Goal: Participate in discussion: Engage in conversation with other users on a specific topic

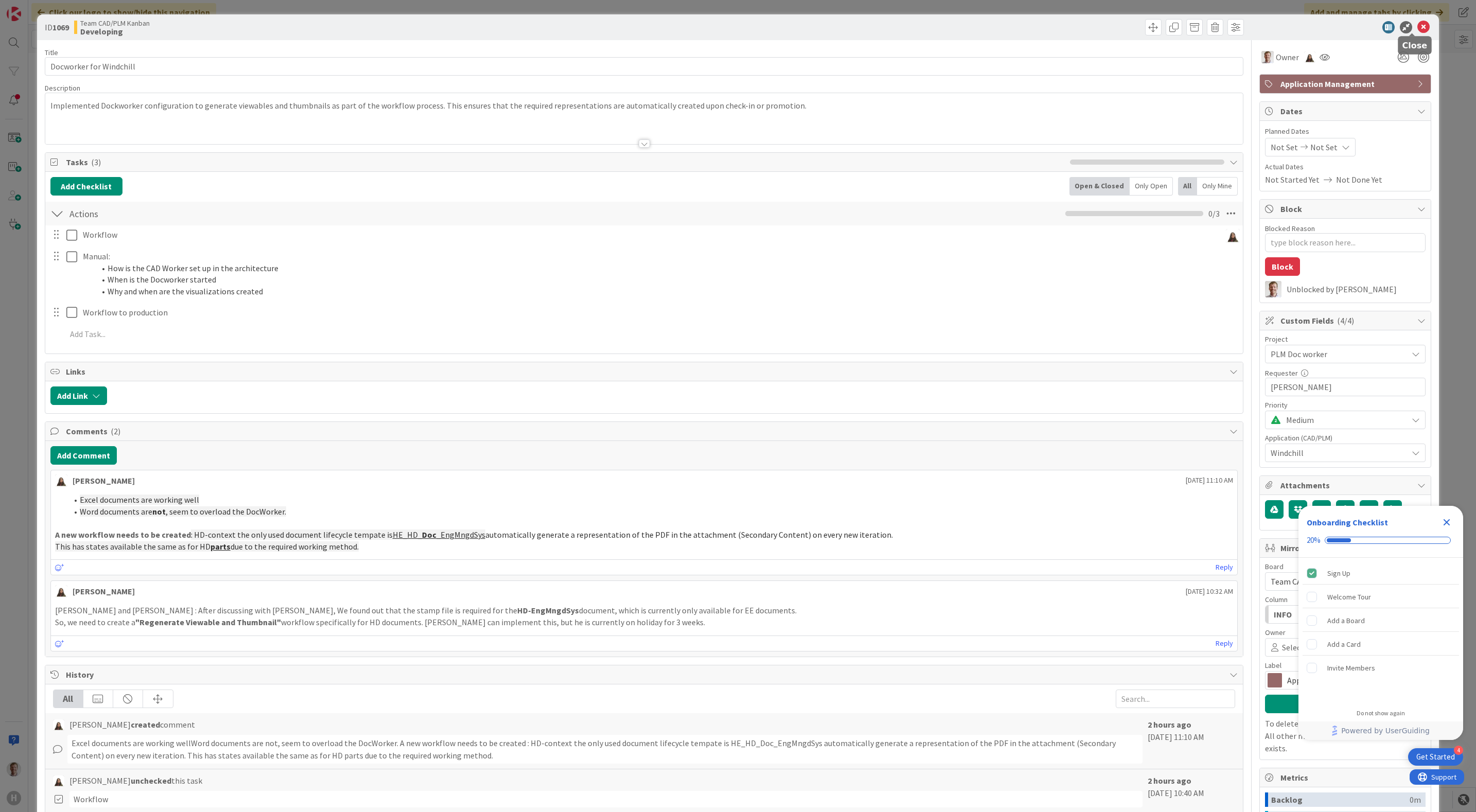
click at [1418, 24] on icon at bounding box center [1423, 27] width 12 height 12
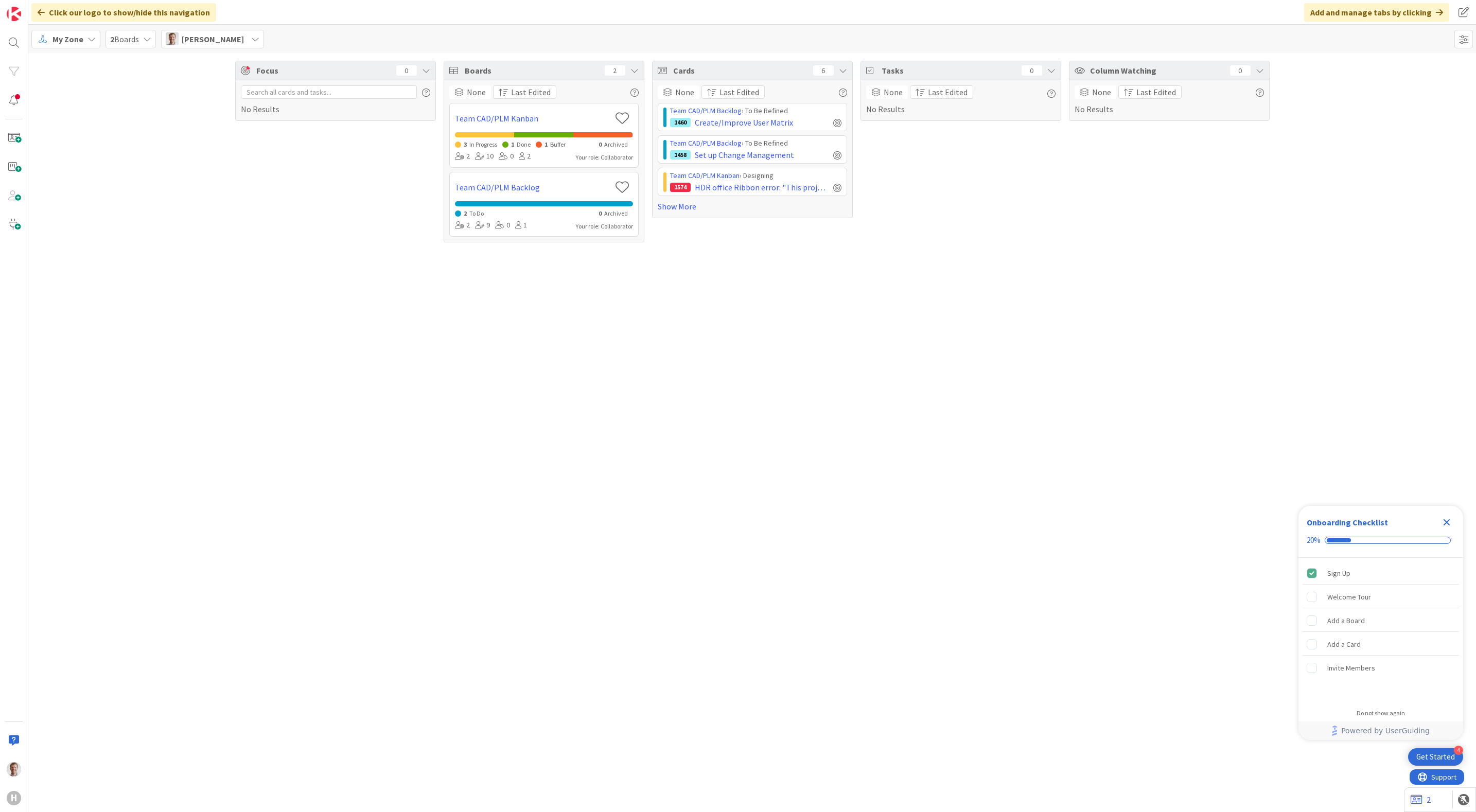
click at [965, 242] on div "Tasks 0 None Last Edited No Results" at bounding box center [960, 152] width 201 height 182
click at [71, 8] on div "Click our logo to show/hide this navigation" at bounding box center [123, 12] width 184 height 19
click at [6, 11] on img at bounding box center [14, 14] width 15 height 15
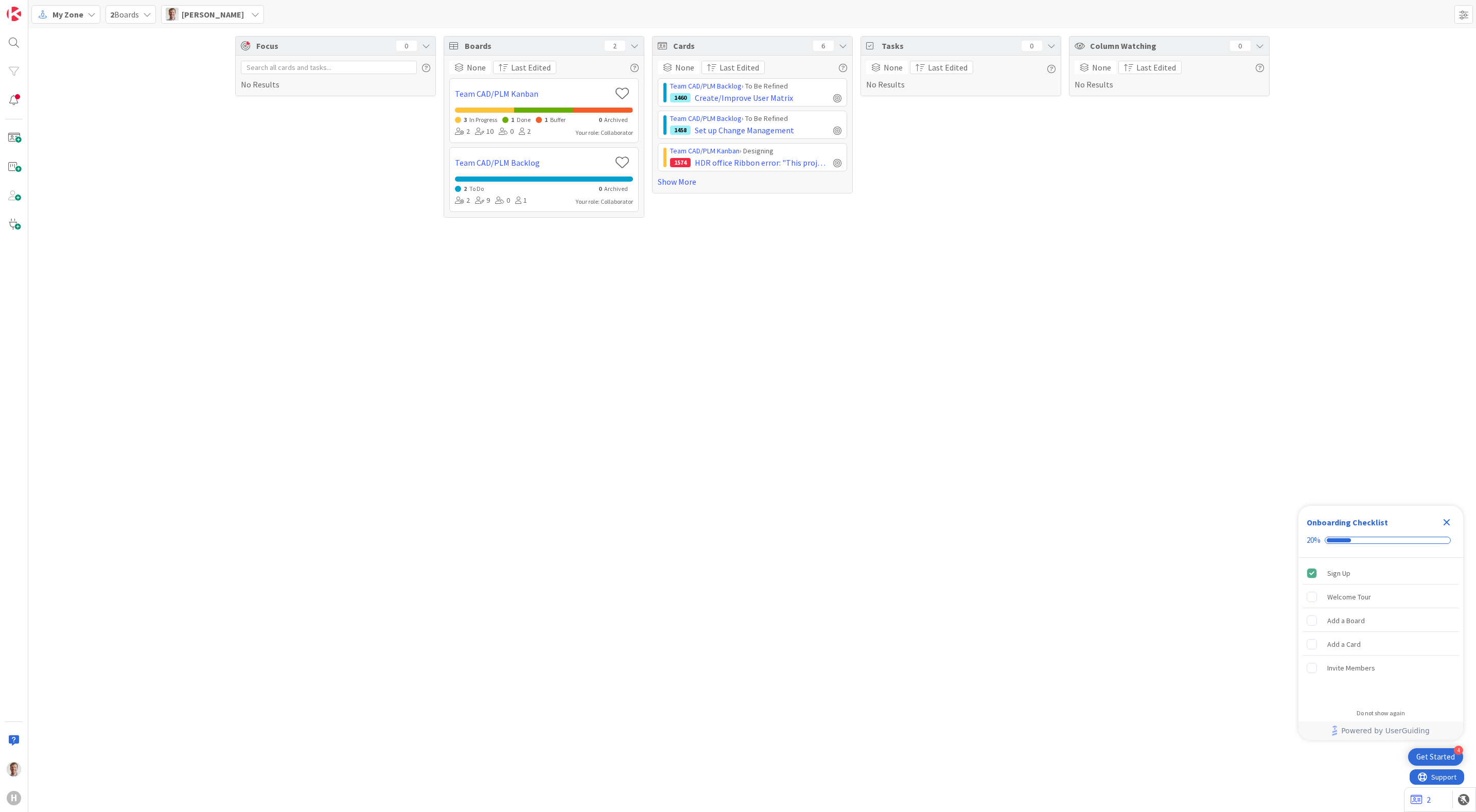
click at [71, 5] on div "My Zone" at bounding box center [66, 14] width 69 height 19
click at [88, 53] on span "Organization" at bounding box center [91, 52] width 74 height 15
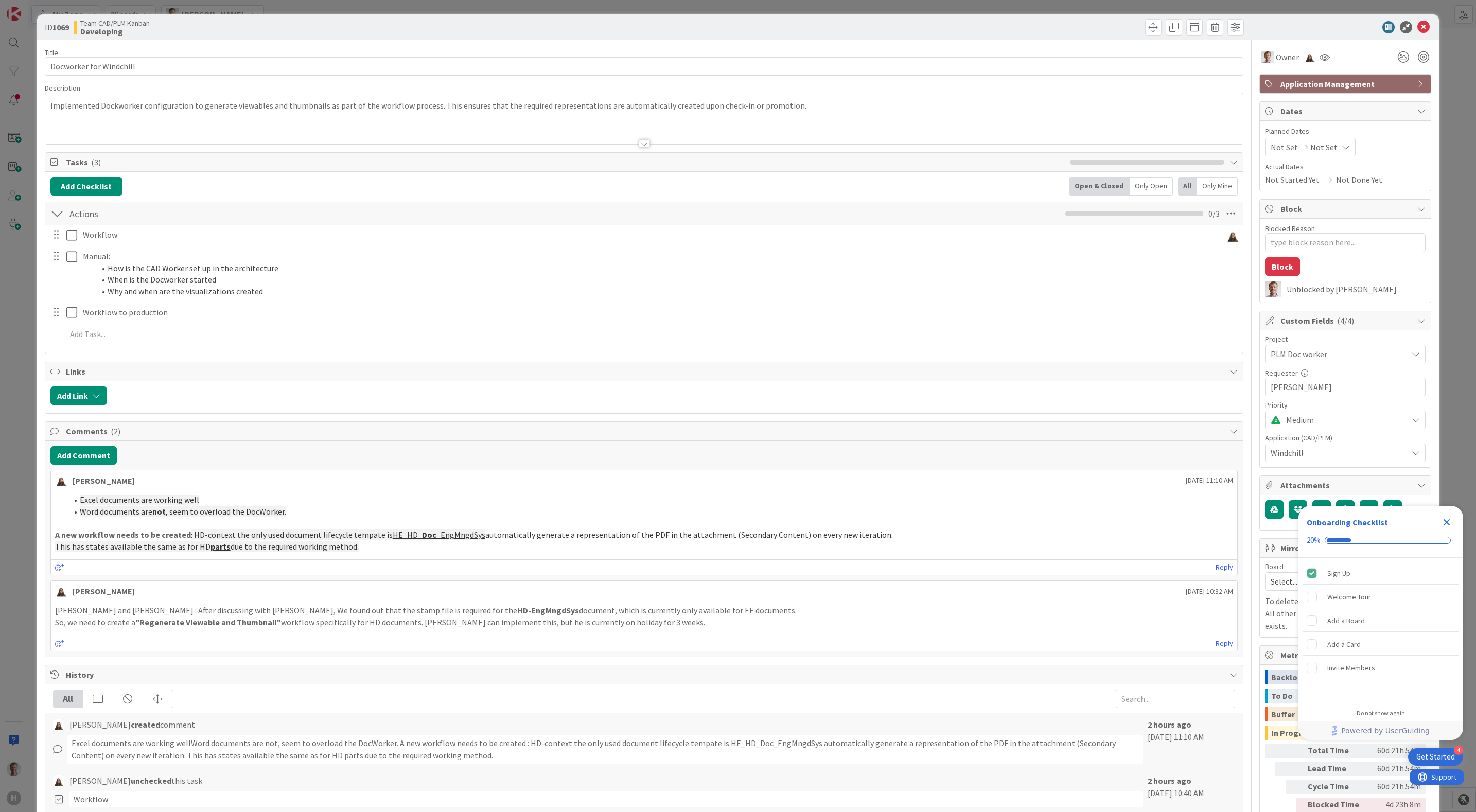
type textarea "x"
click at [1418, 27] on icon at bounding box center [1423, 27] width 12 height 12
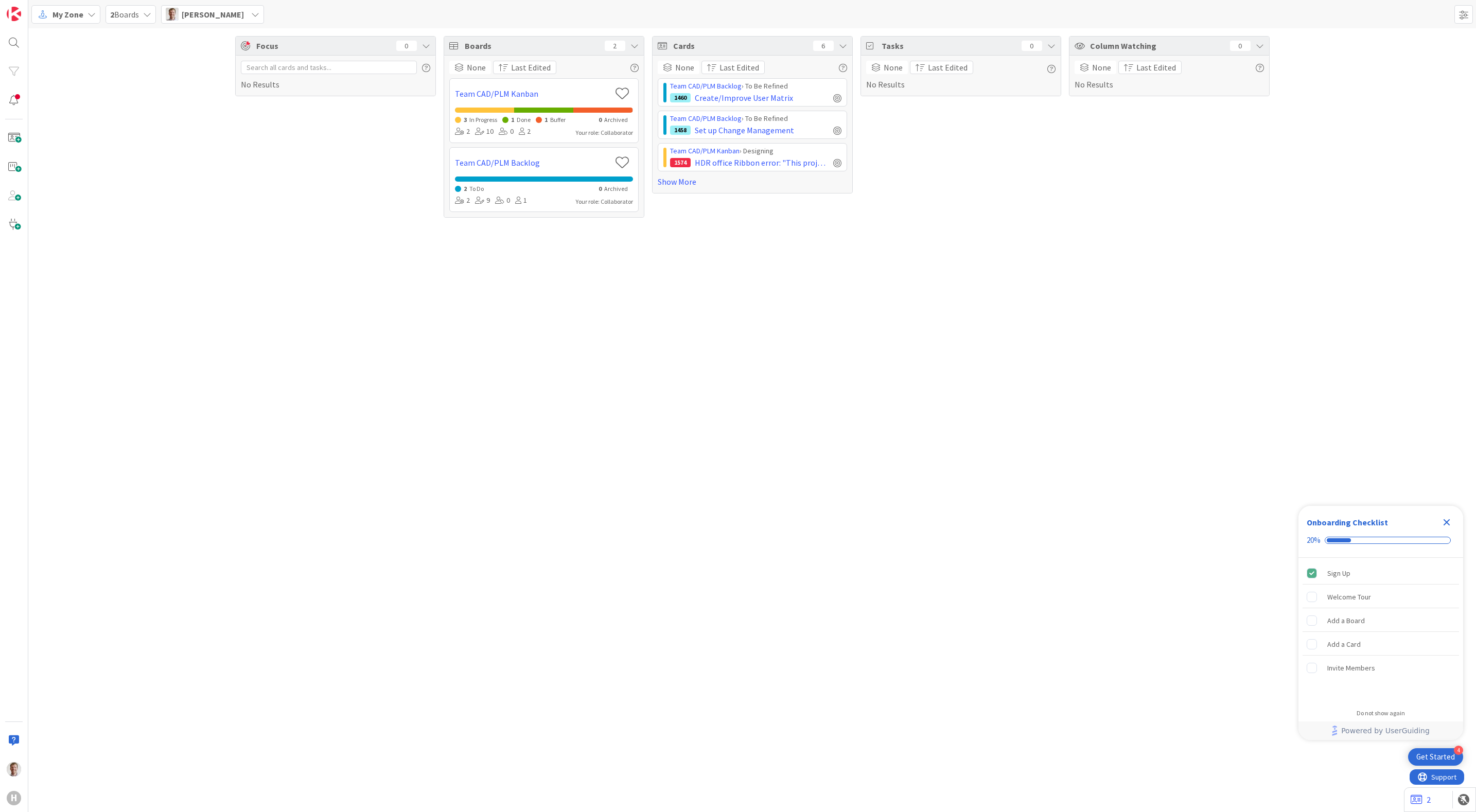
click at [786, 369] on div "Focus 0 No Results Boards 2 None Last Edited Team CAD/PLM Kanban 3 In Progress …" at bounding box center [752, 420] width 1448 height 784
click at [552, 348] on div "Focus 0 No Results Boards 2 None Last Edited Team CAD/PLM Kanban 3 In Progress …" at bounding box center [752, 420] width 1448 height 784
click at [248, 195] on div "Focus 0 No Results" at bounding box center [335, 127] width 201 height 182
click at [13, 37] on div at bounding box center [13, 42] width 20 height 20
click at [11, 15] on img at bounding box center [14, 14] width 15 height 15
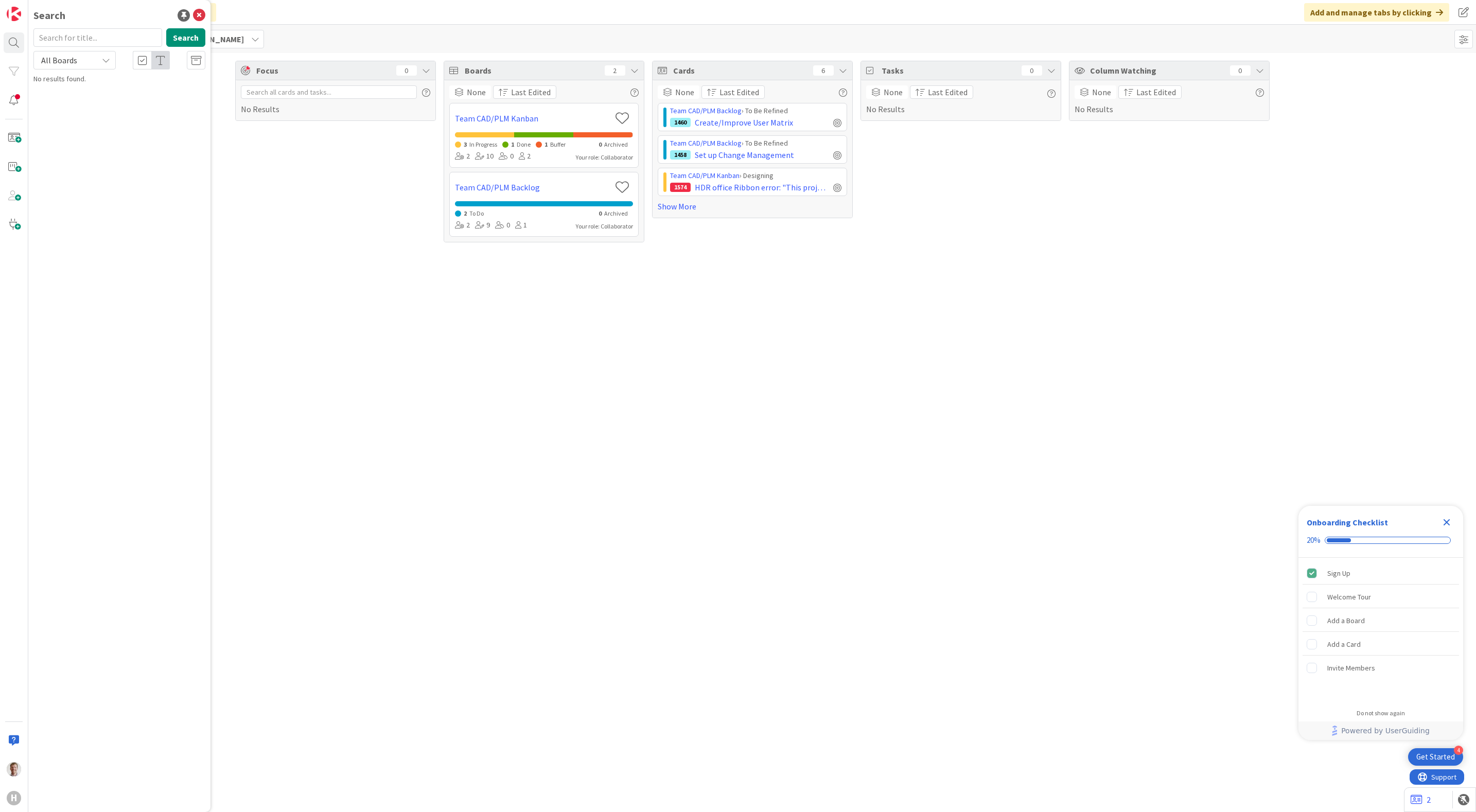
click at [276, 209] on div "Focus 0 No Results" at bounding box center [335, 152] width 201 height 182
click at [68, 70] on div "Focus 0 No Results Boards 2 None Last Edited Team CAD/PLM Kanban 3 In Progress …" at bounding box center [752, 151] width 1448 height 197
click at [118, 601] on div "Focus 0 No Results Boards 2 None Last Edited Team CAD/PLM Kanban 3 In Progress …" at bounding box center [752, 432] width 1448 height 758
click at [948, 568] on div "Focus 0 No Results Boards 2 None Last Edited Team CAD/PLM Kanban 3 In Progress …" at bounding box center [752, 432] width 1448 height 758
click at [1382, 34] on div "My Zone 2 Boards Bram Ottenhof" at bounding box center [752, 38] width 1448 height 28
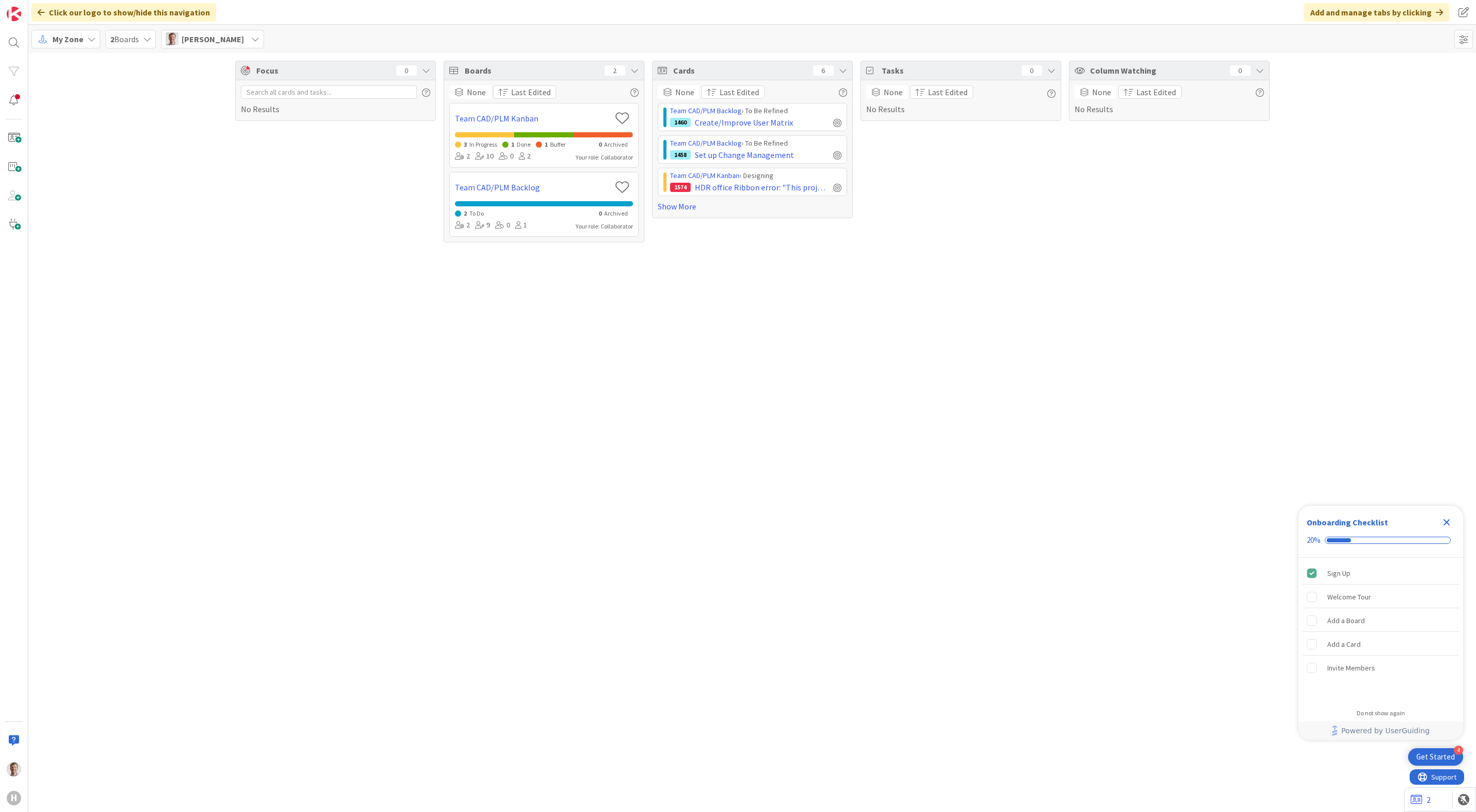
click at [215, 45] on div "Bram Ottenhof" at bounding box center [212, 39] width 103 height 19
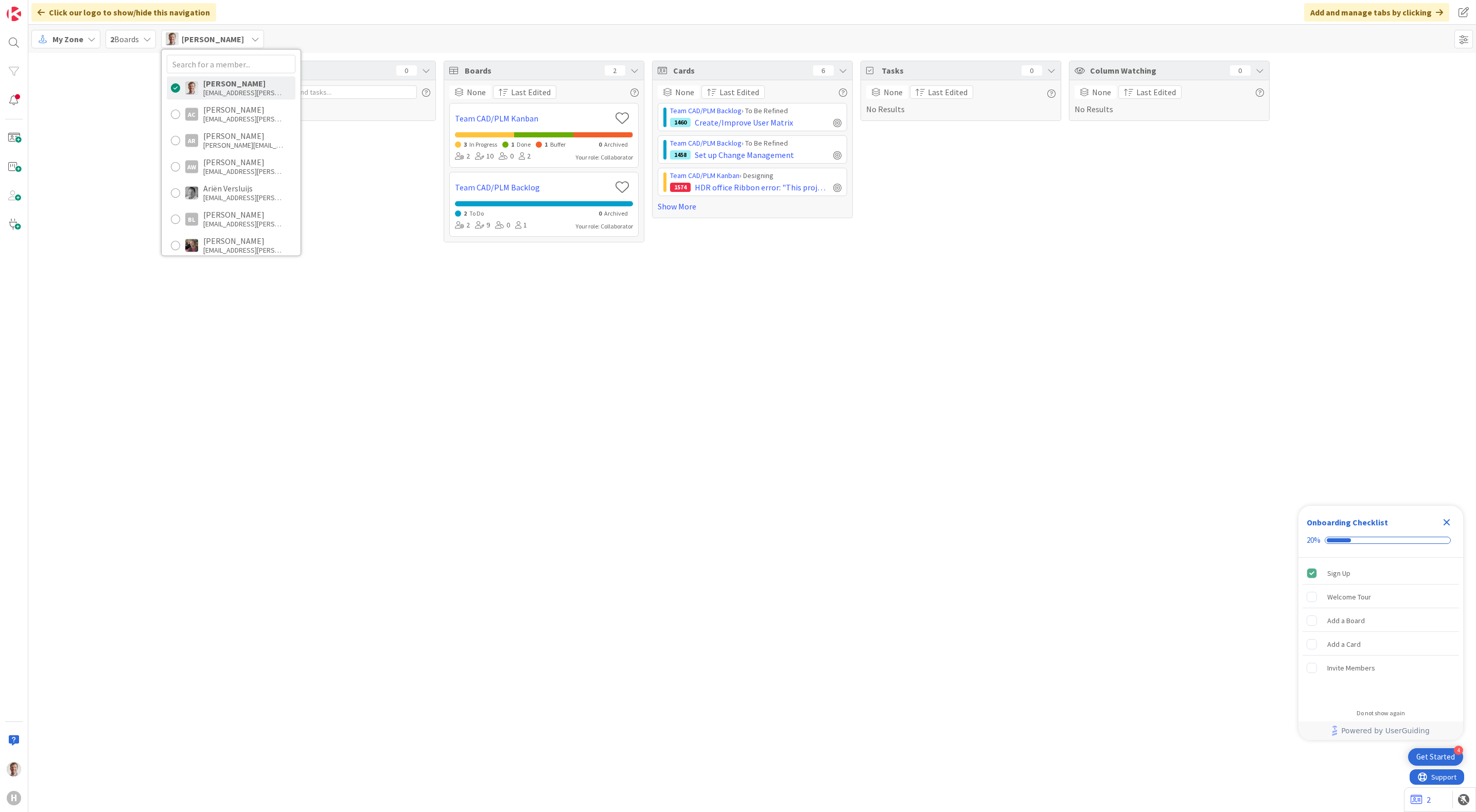
click at [130, 150] on div "Focus 0 No Results Boards 2 None Last Edited Team CAD/PLM Kanban 3 In Progress …" at bounding box center [752, 151] width 1448 height 197
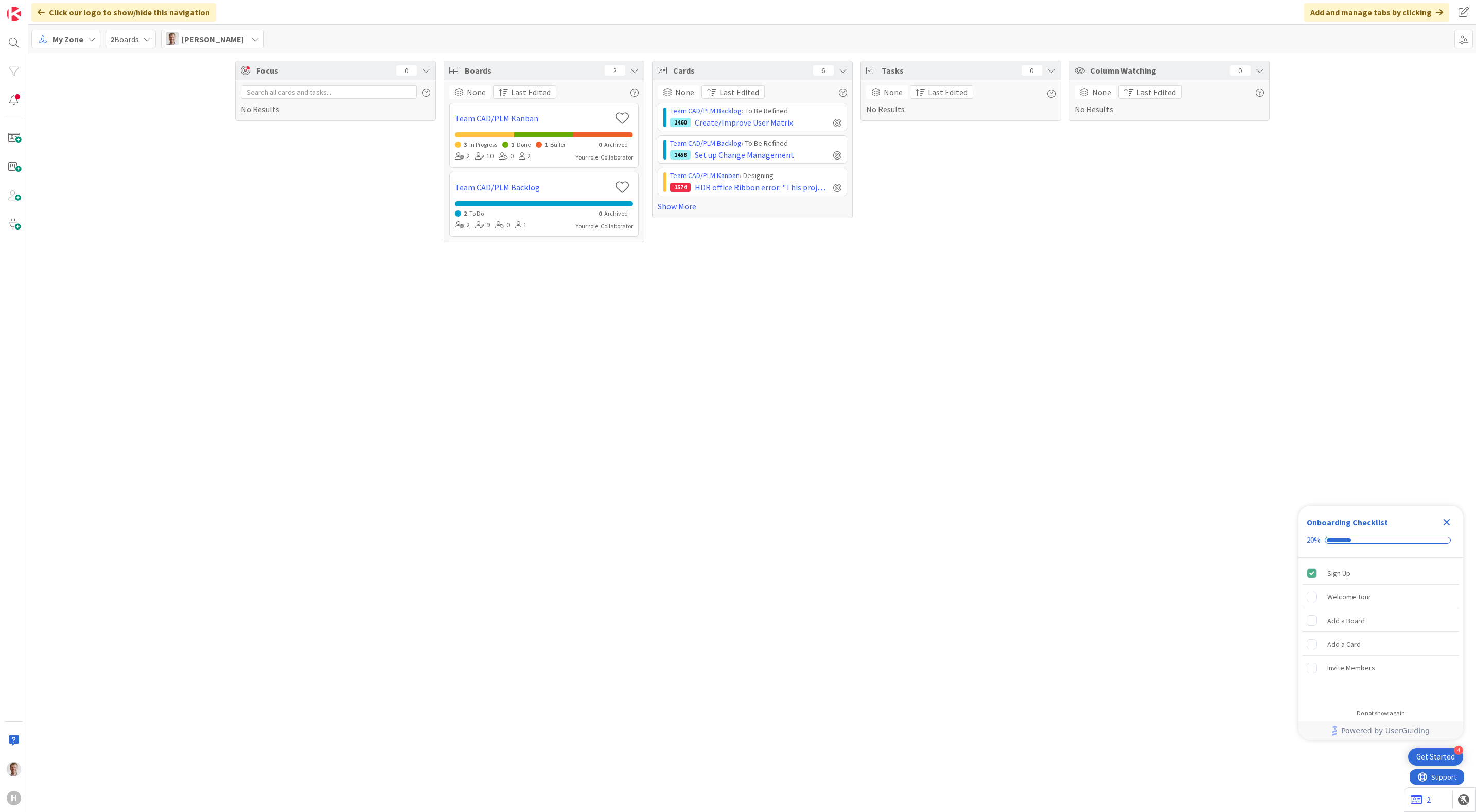
click at [77, 39] on span "My Zone" at bounding box center [68, 39] width 31 height 12
click at [158, 215] on div "Focus 0 No Results Boards 2 None Last Edited Team CAD/PLM Kanban 3 In Progress …" at bounding box center [752, 151] width 1448 height 197
click at [275, 231] on div "Focus 0 No Results" at bounding box center [335, 152] width 201 height 182
click at [11, 18] on img at bounding box center [14, 14] width 15 height 15
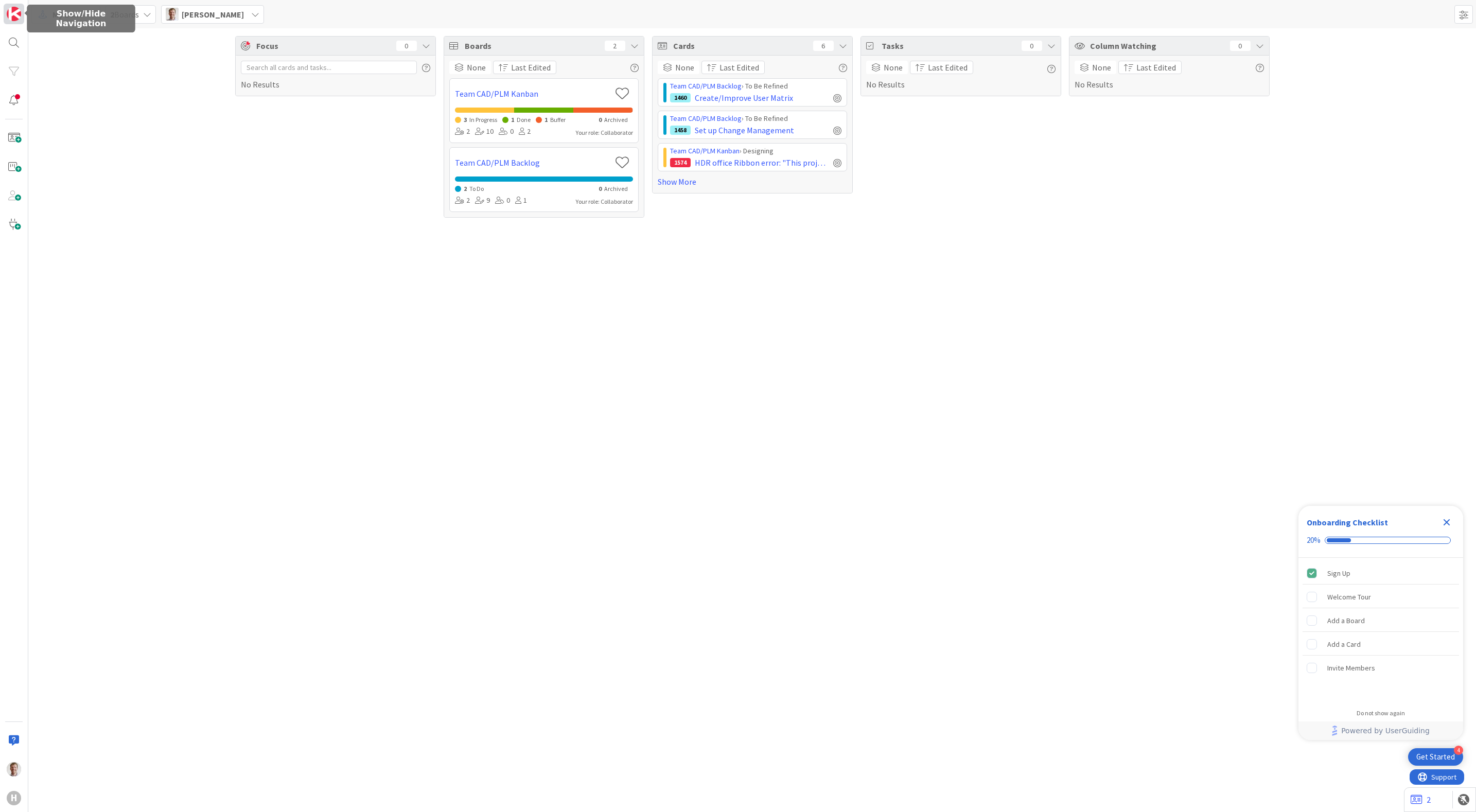
click at [15, 15] on img at bounding box center [14, 14] width 15 height 15
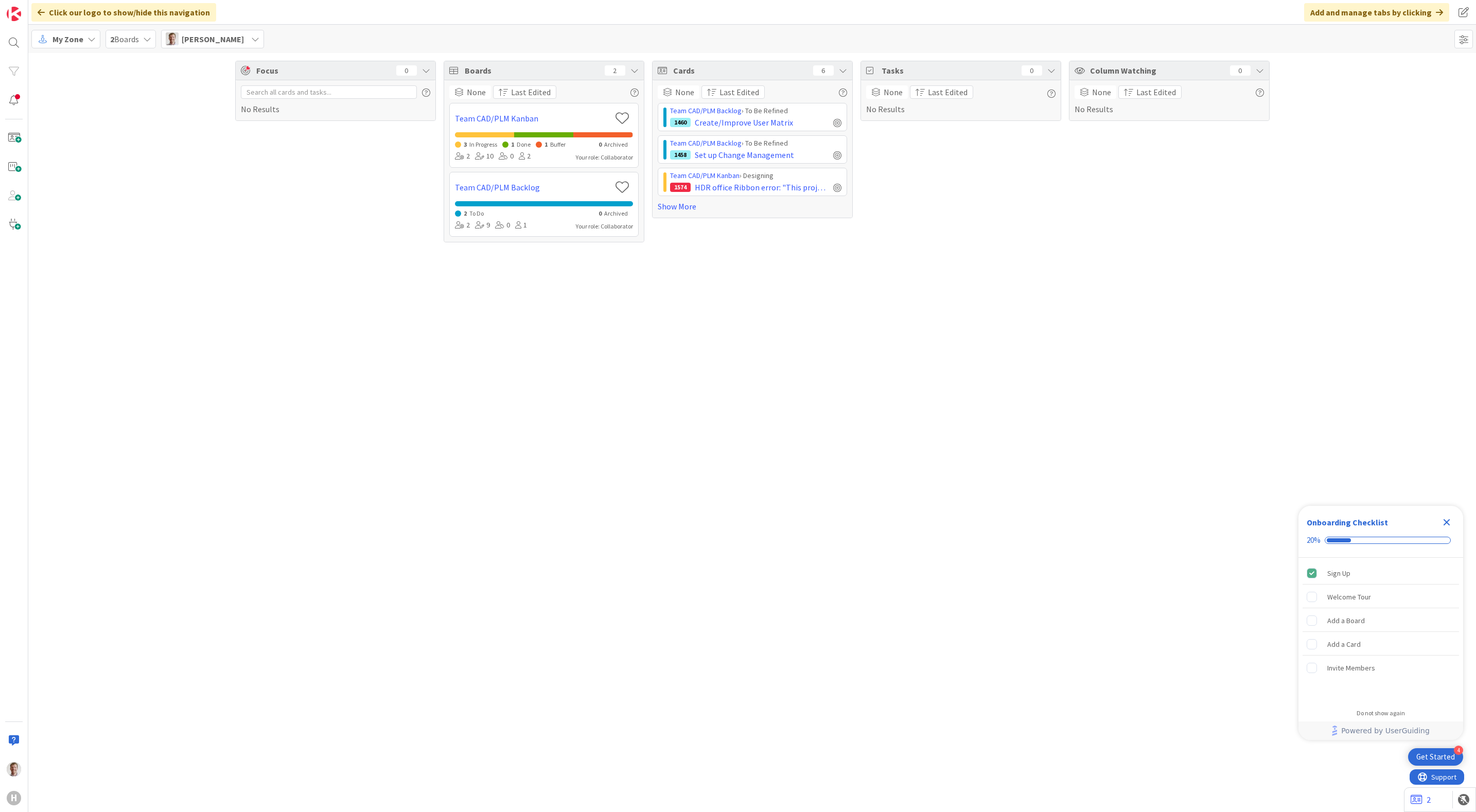
click at [87, 123] on div "Focus 0 No Results Boards 2 None Last Edited Team CAD/PLM Kanban 3 In Progress …" at bounding box center [752, 151] width 1448 height 197
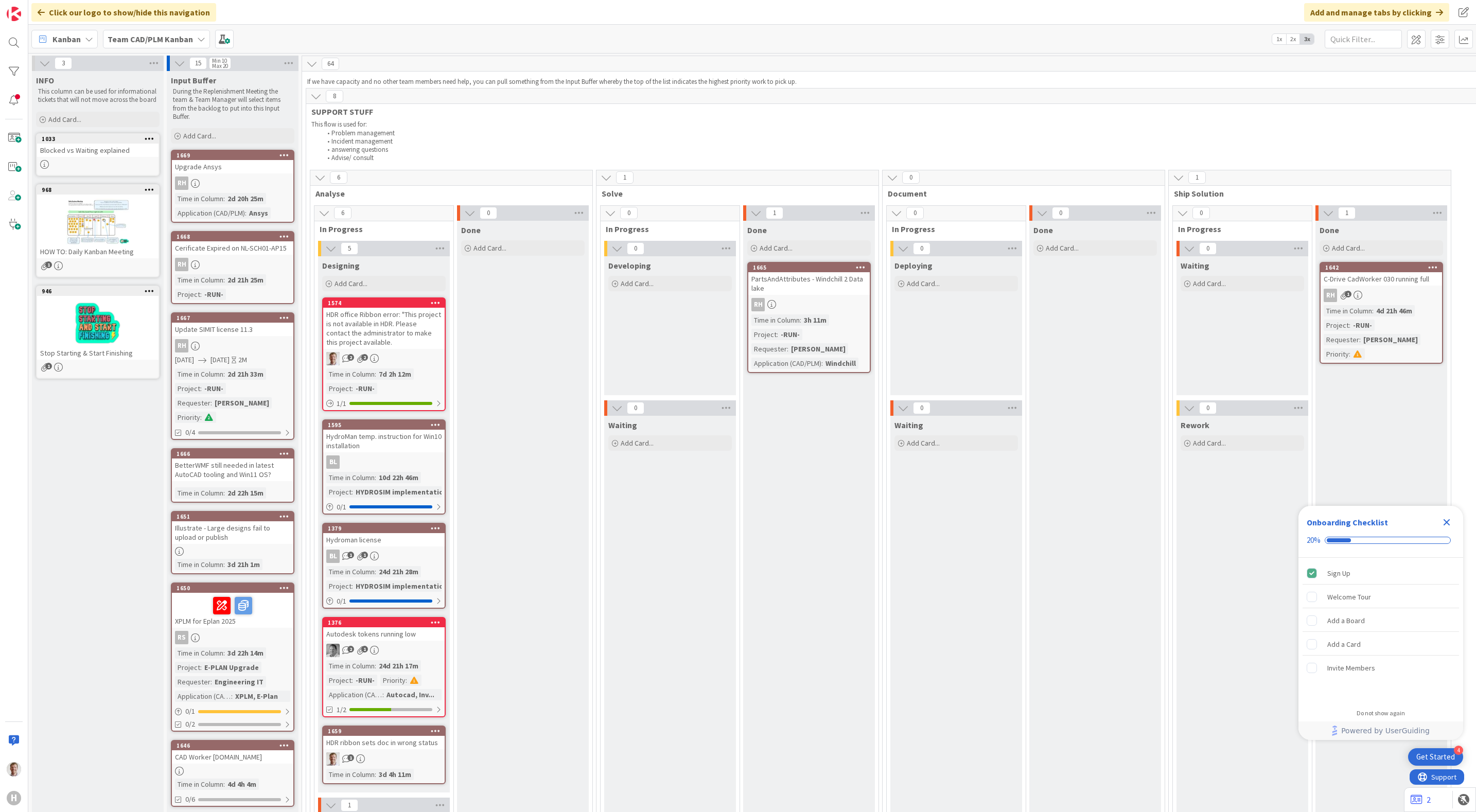
drag, startPoint x: 363, startPoint y: 317, endPoint x: 586, endPoint y: 394, distance: 235.9
click at [363, 317] on div "HDR office Ribbon error: "This project is not available in HDR. Please contact …" at bounding box center [383, 328] width 121 height 41
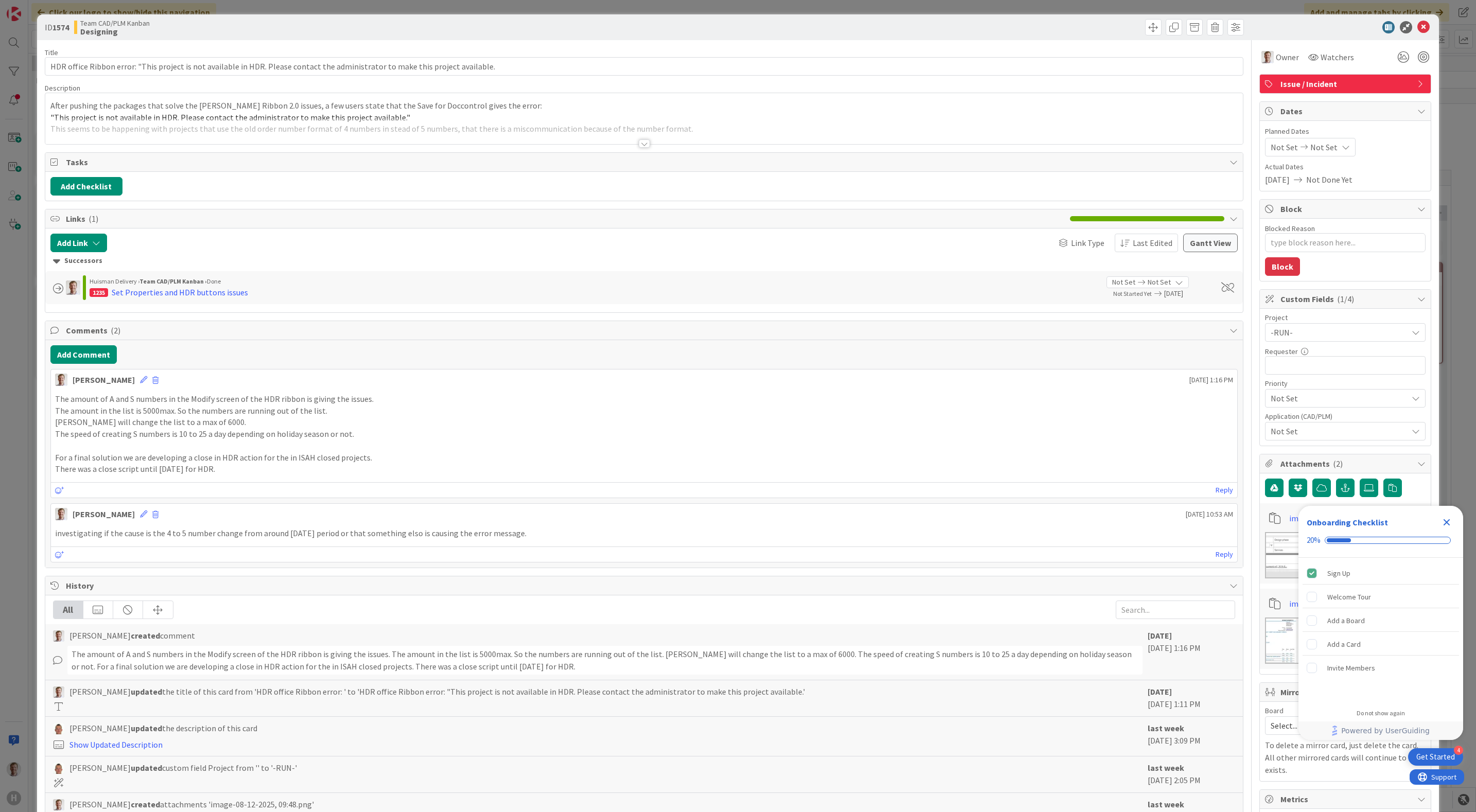
type textarea "x"
click at [96, 364] on button "Add Comment" at bounding box center [84, 354] width 67 height 19
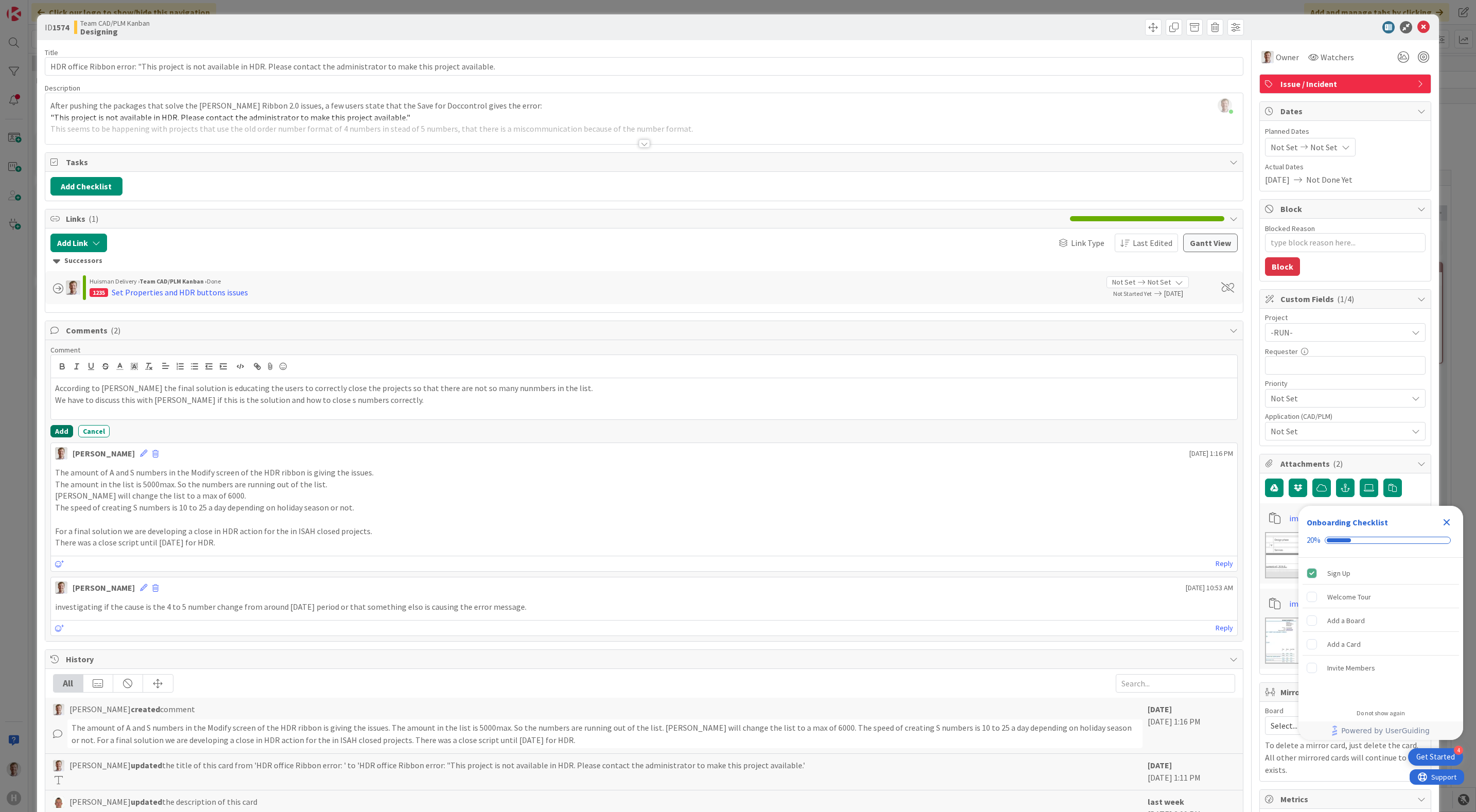
click at [53, 433] on button "Add" at bounding box center [62, 430] width 23 height 12
click at [1277, 264] on button "Block" at bounding box center [1282, 266] width 35 height 19
type textarea "x"
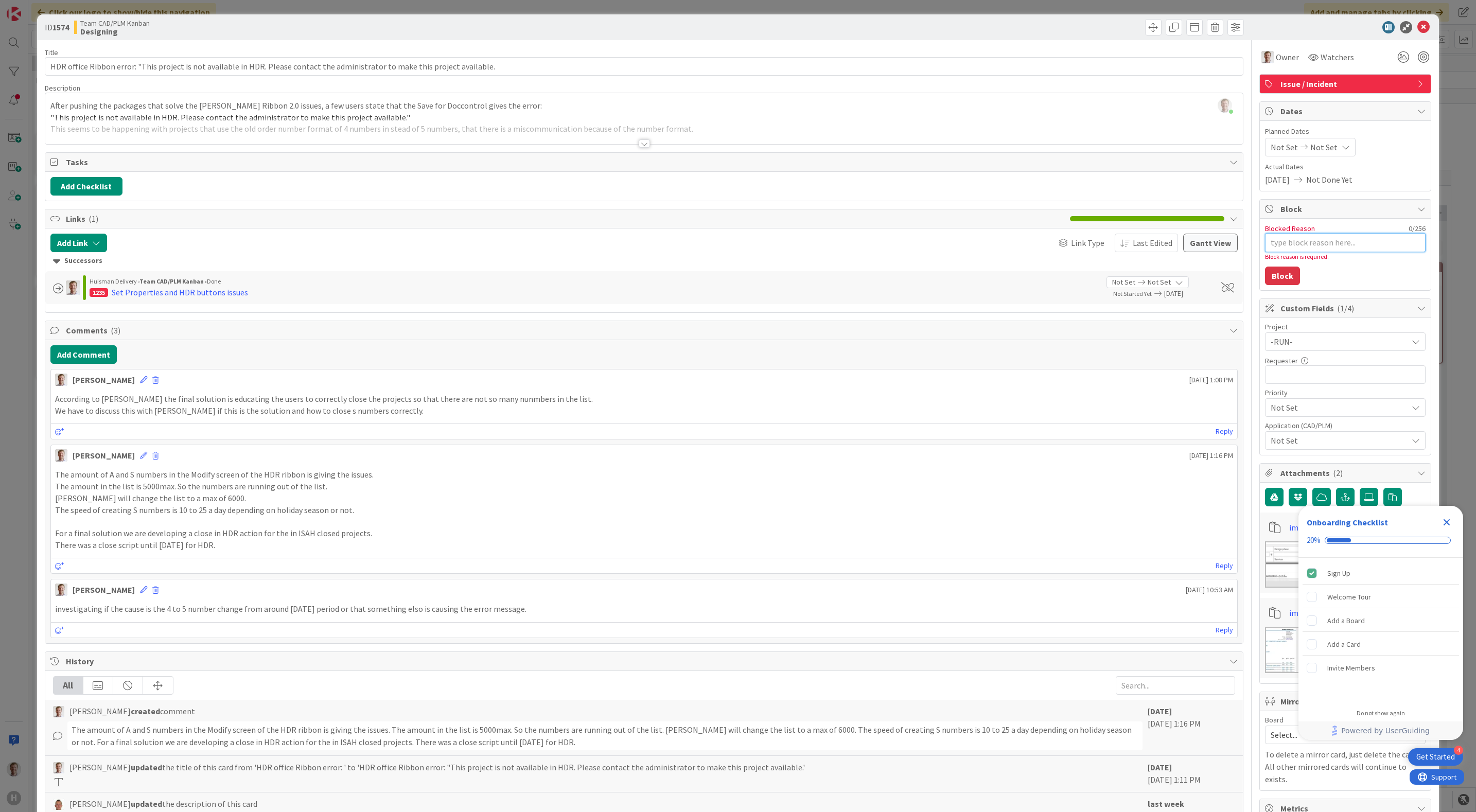
click at [1288, 240] on textarea "Blocked Reason" at bounding box center [1345, 242] width 161 height 19
type textarea "c"
type textarea "x"
type textarea "co"
type textarea "x"
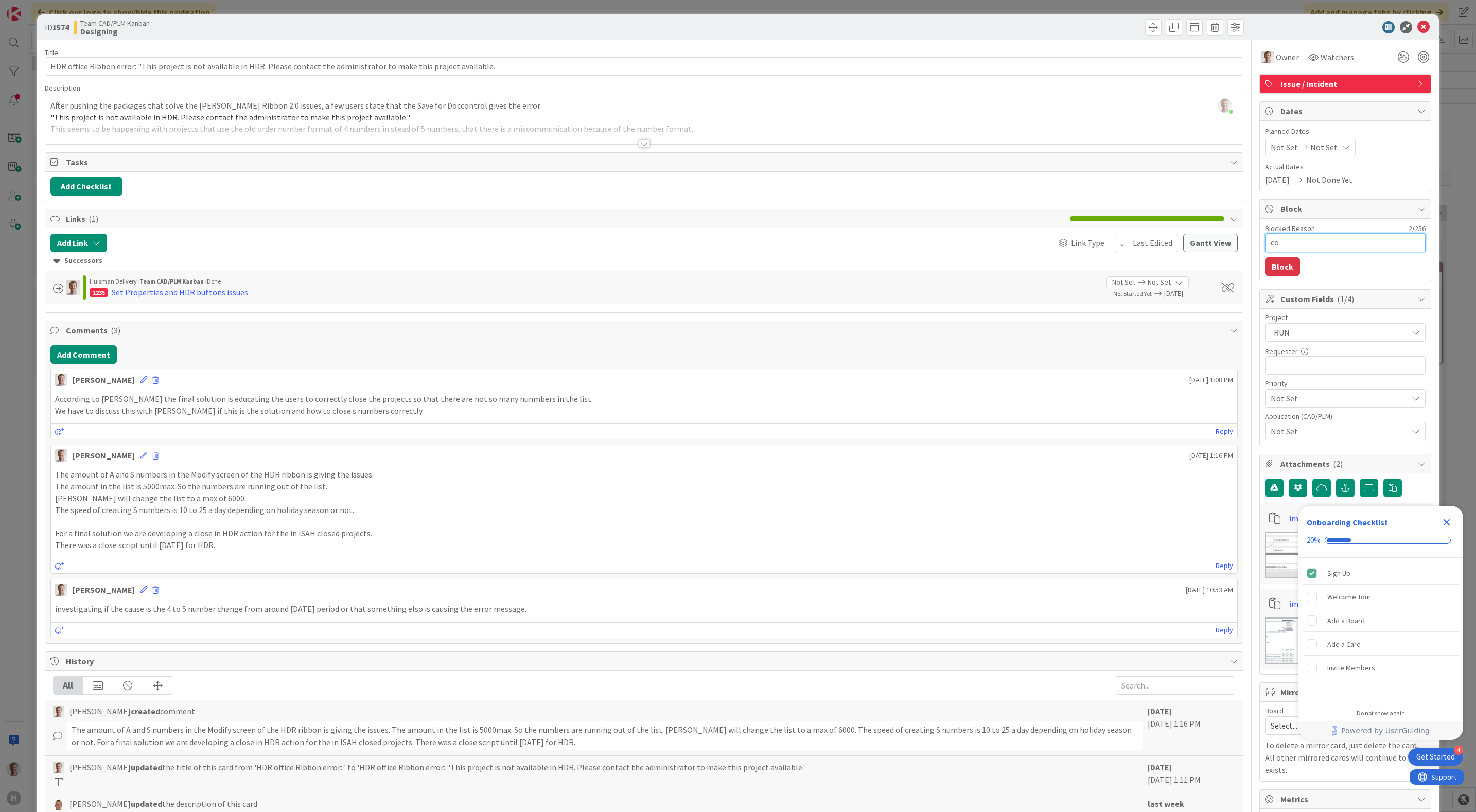
type textarea "con"
type textarea "x"
type textarea "cont"
type textarea "x"
type textarea "conti"
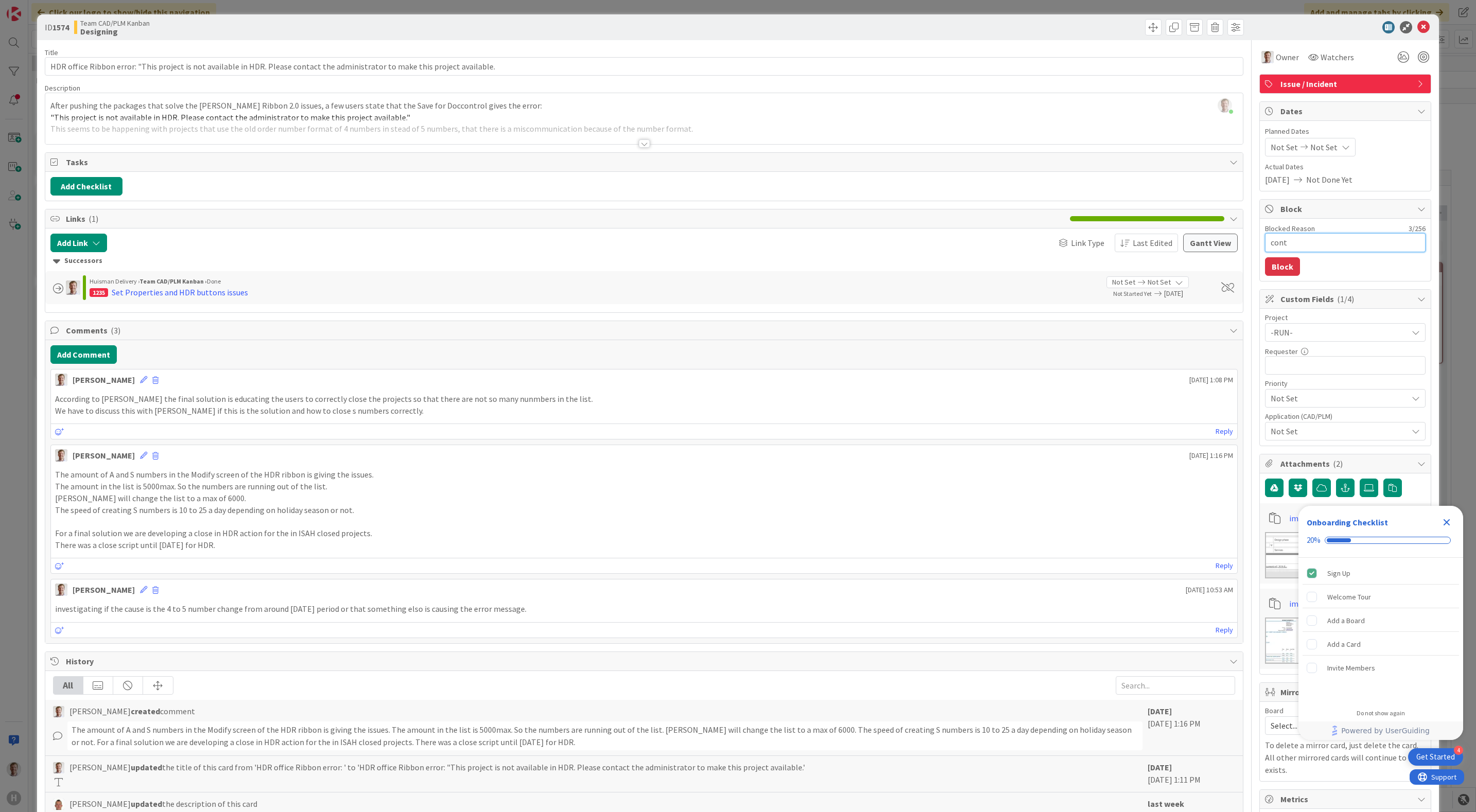
type textarea "x"
type textarea "contin"
type textarea "x"
type textarea "continu"
type textarea "x"
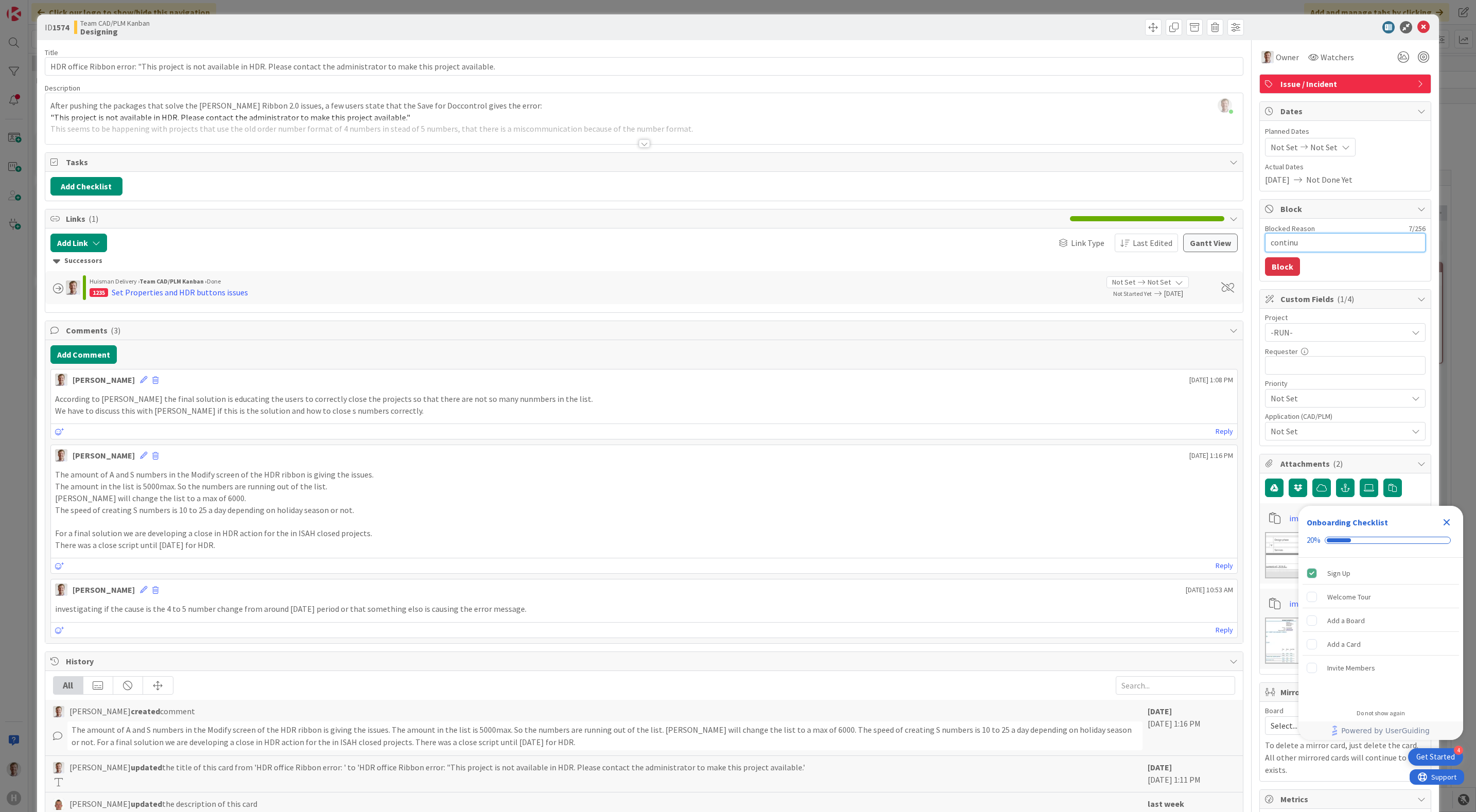
type textarea "continue"
type textarea "x"
type textarea "continue"
type textarea "x"
type textarea "continue a"
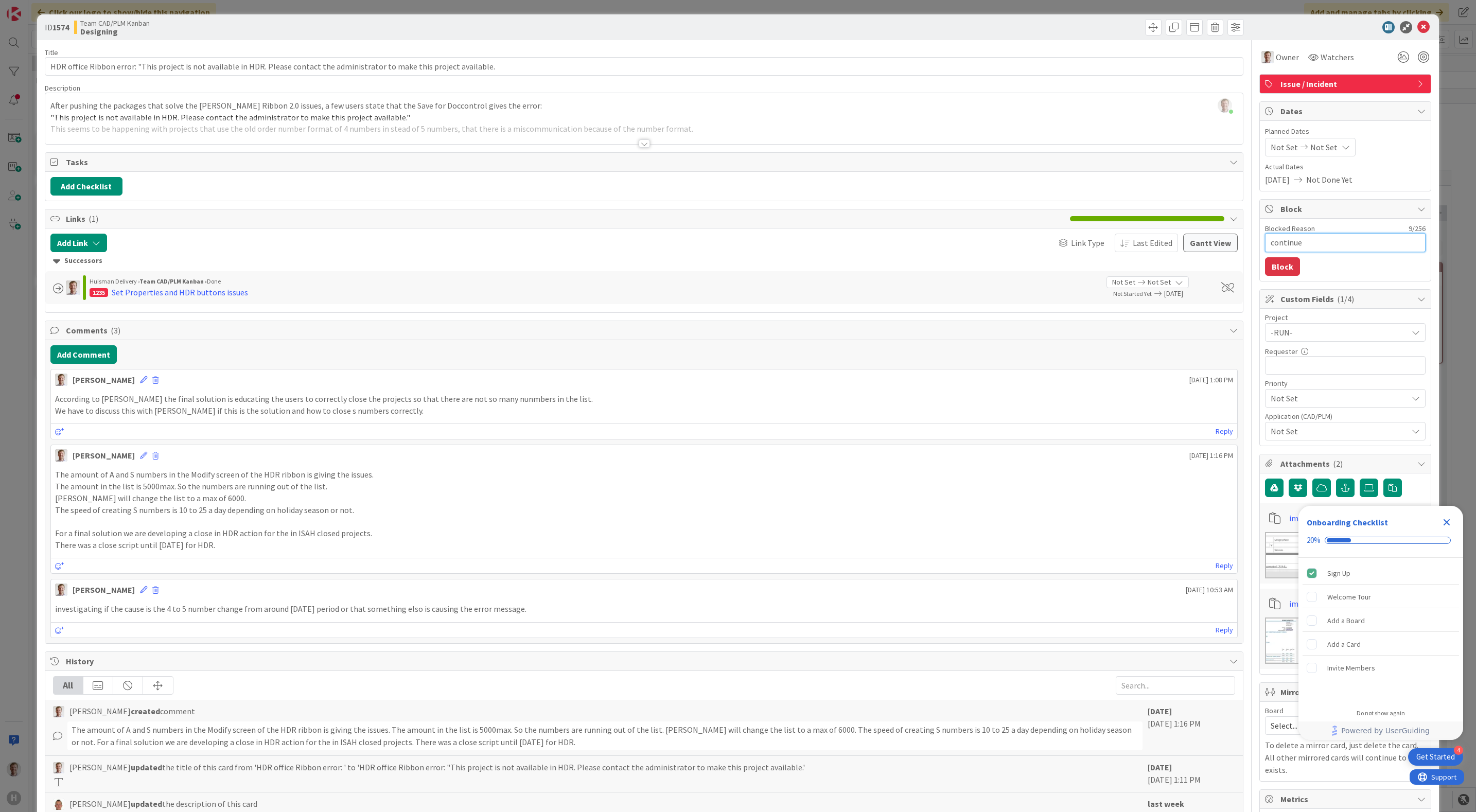
type textarea "x"
type textarea "continue an"
type textarea "x"
type textarea "continue and"
type textarea "x"
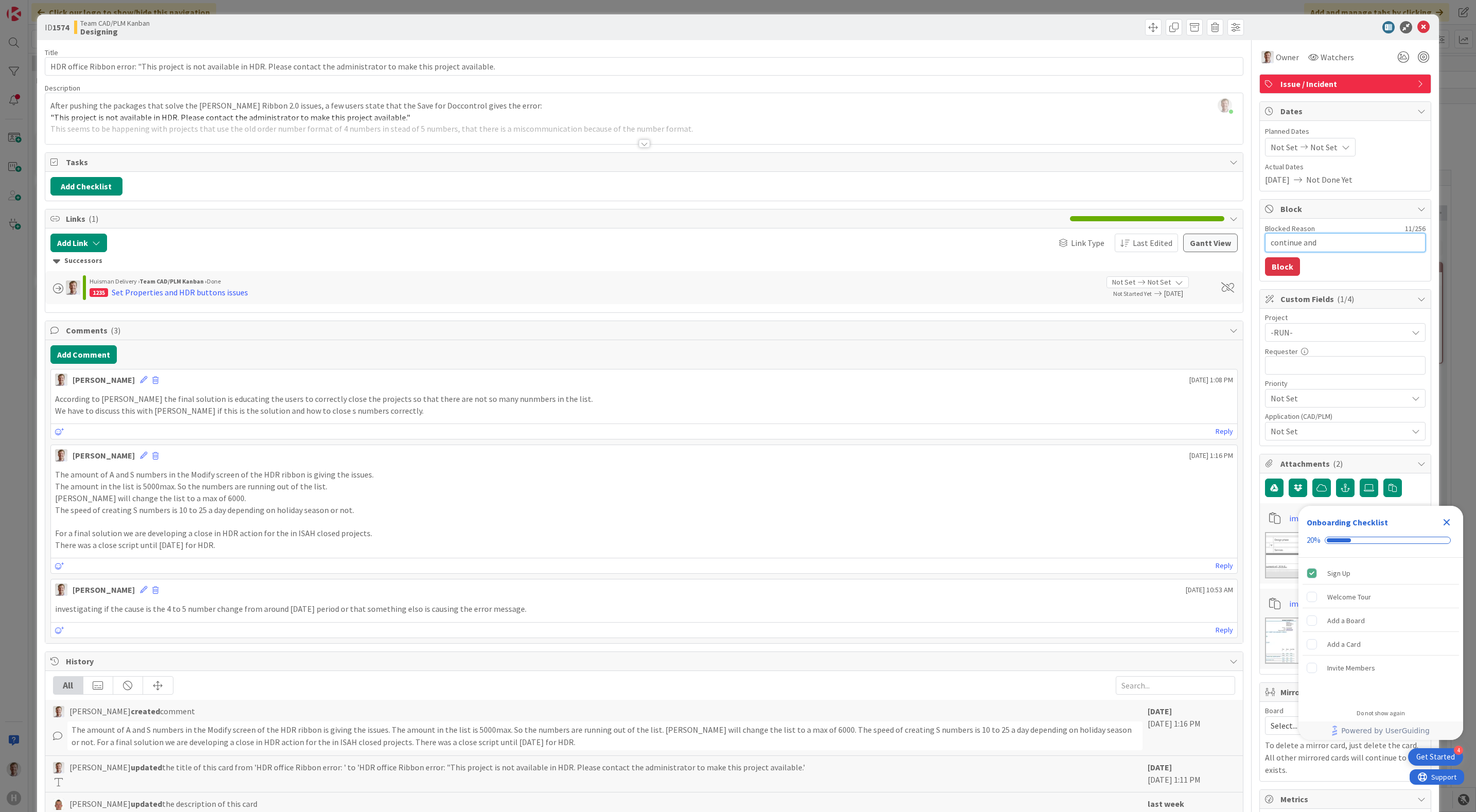
type textarea "continue and"
type textarea "x"
type textarea "continue and"
type textarea "x"
type textarea "continue an"
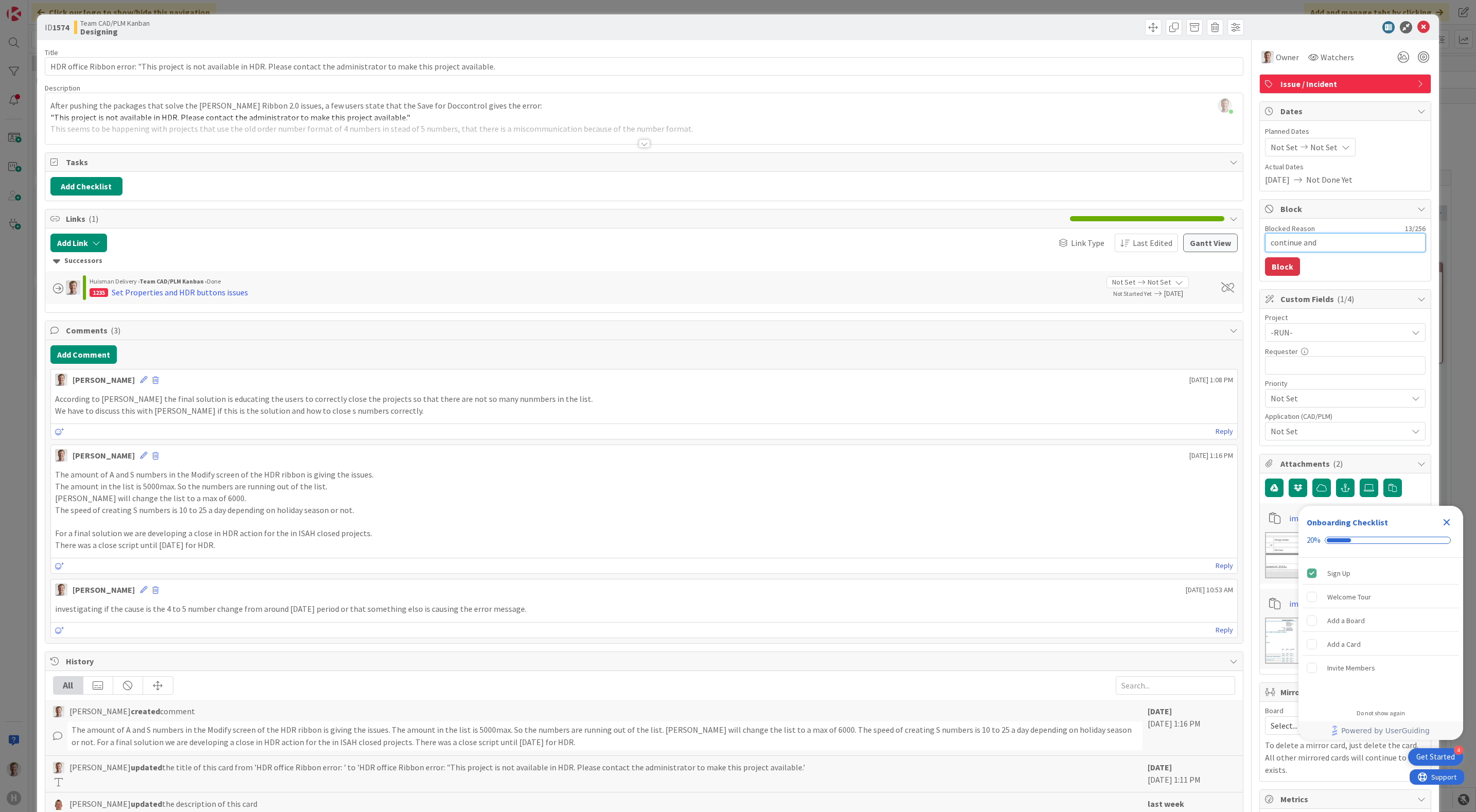
type textarea "x"
type textarea "continue a"
type textarea "x"
type textarea "continue"
type textarea "x"
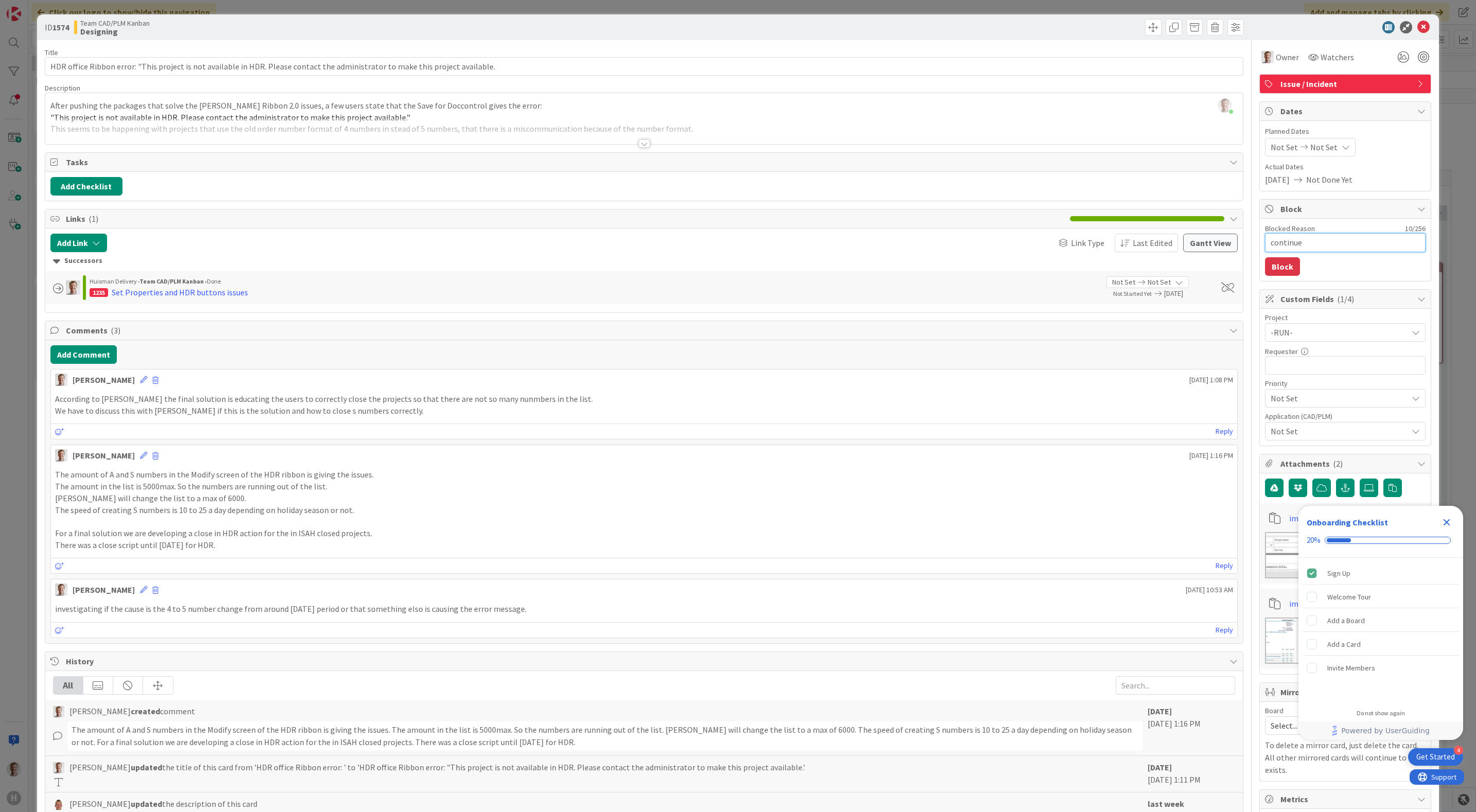
type textarea "continue a"
type textarea "x"
type textarea "continue af"
type textarea "x"
type textarea "continue aft"
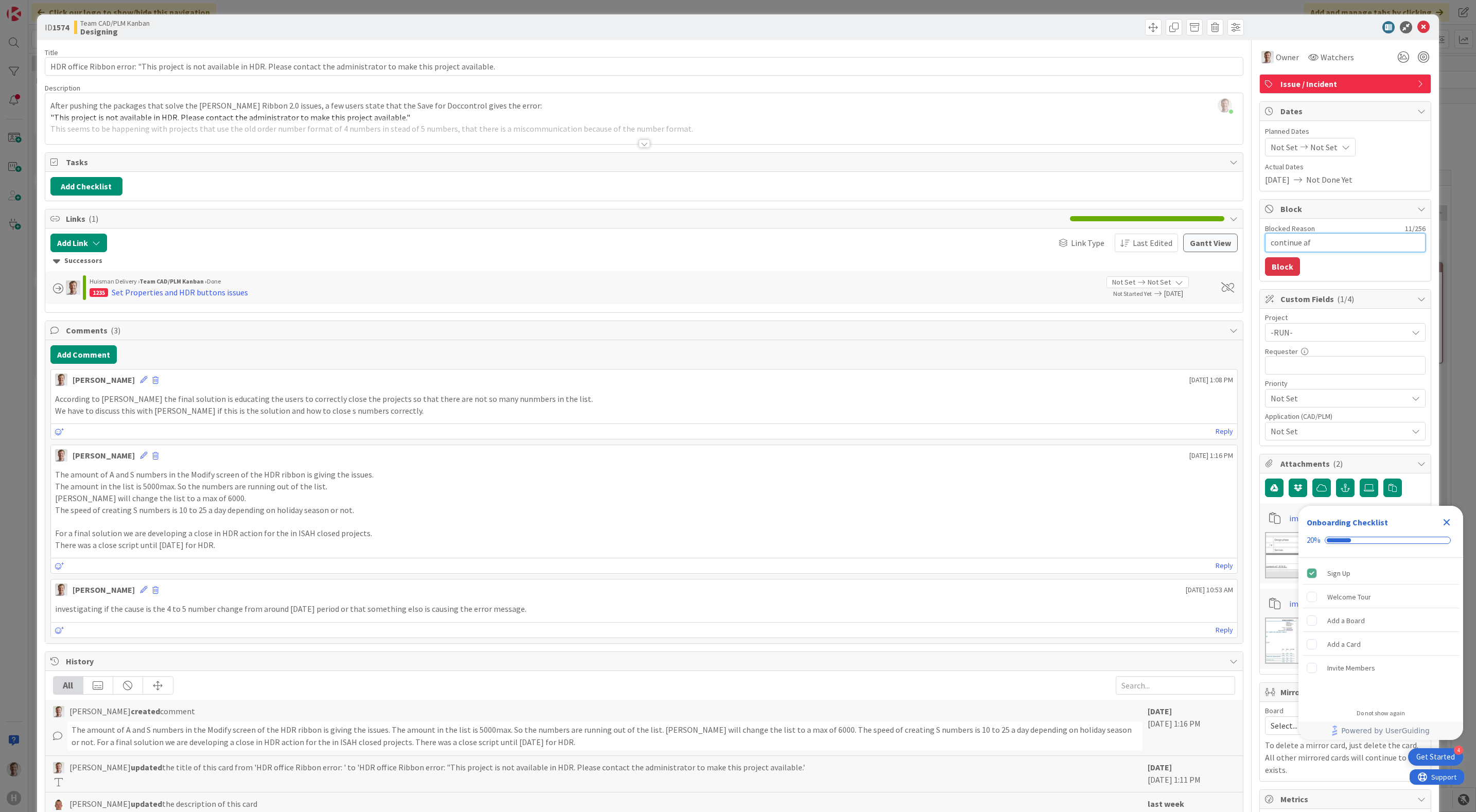
type textarea "x"
type textarea "continue afte"
type textarea "x"
type textarea "continue after"
type textarea "x"
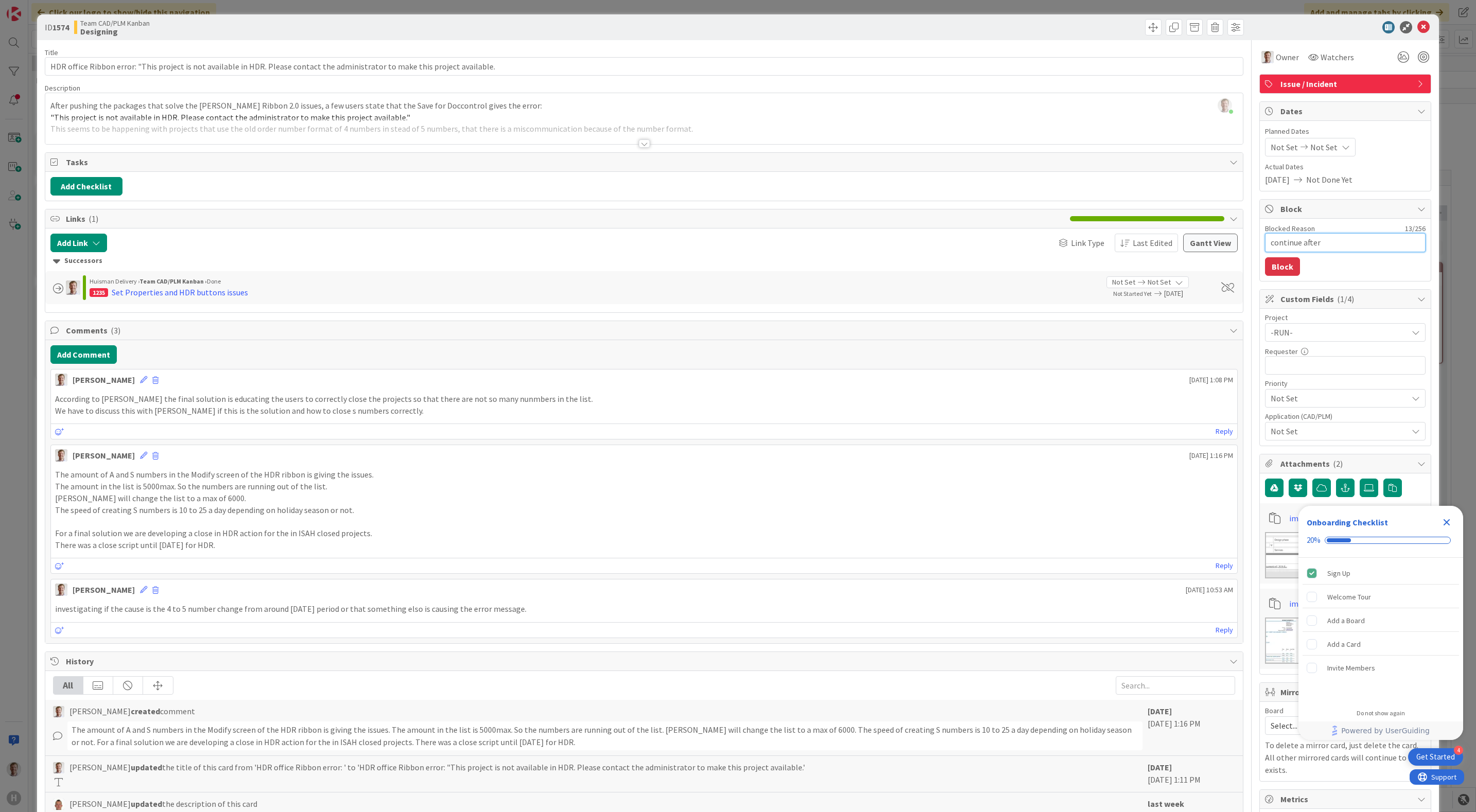
type textarea "continue after"
type textarea "x"
type textarea "continue after"
type textarea "x"
type textarea "continue after"
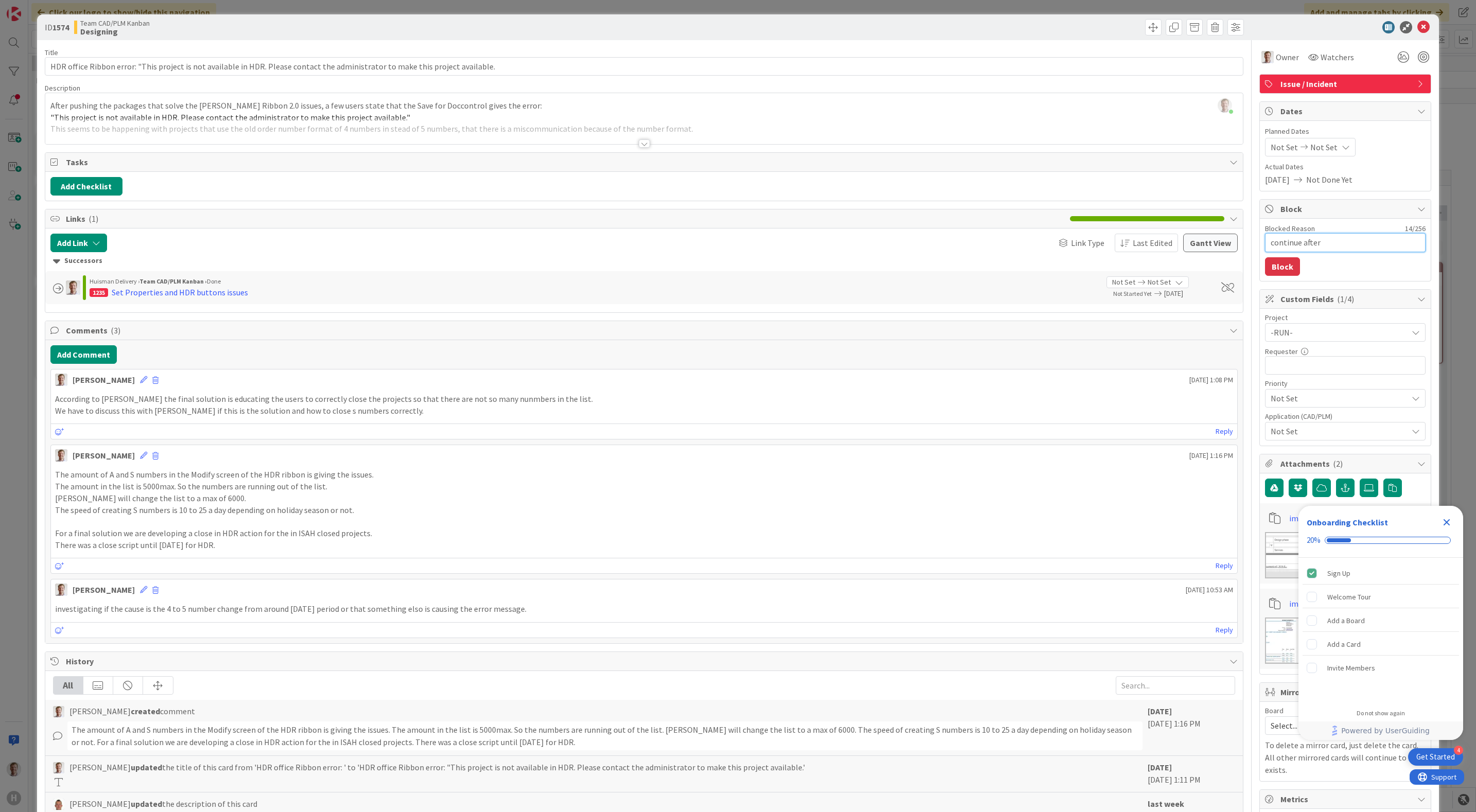
type textarea "x"
type textarea "continue after t"
type textarea "x"
type textarea "continue after th"
type textarea "x"
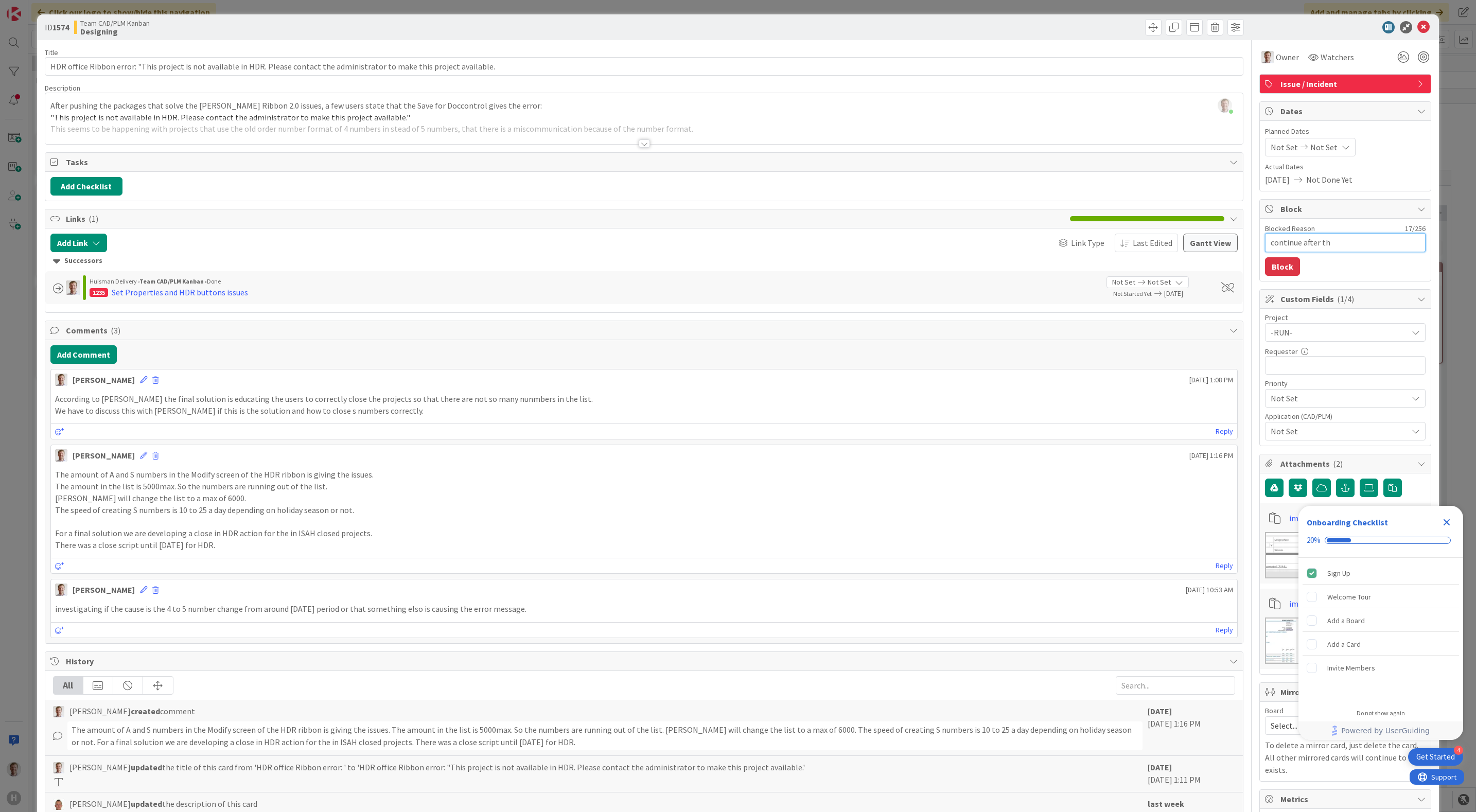
type textarea "continue after tho"
type textarea "x"
type textarea "continue after thom"
type textarea "x"
type textarea "continue after thoma"
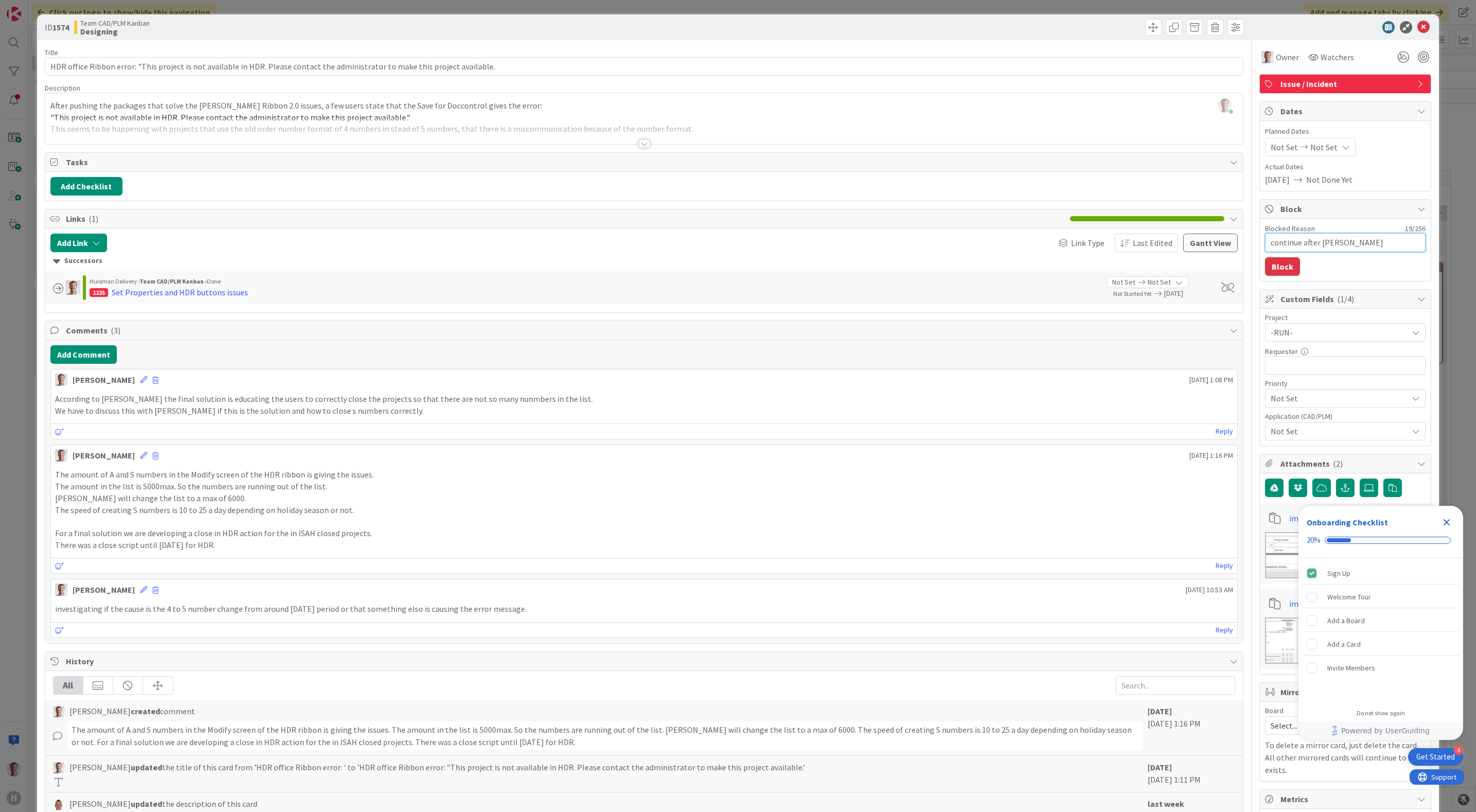
type textarea "x"
type textarea "continue after thomas"
type textarea "x"
type textarea "continue after thomas"
type textarea "x"
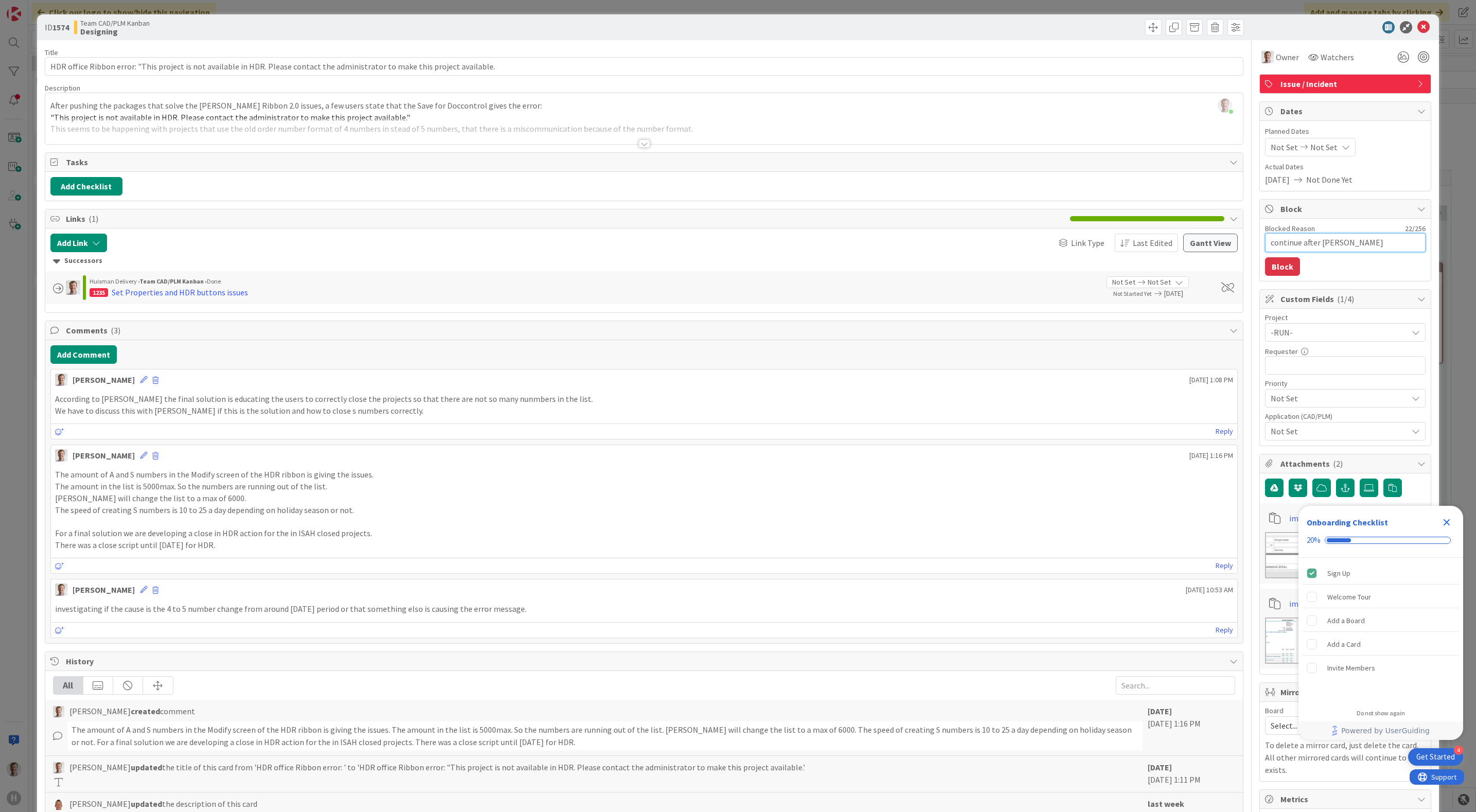
type textarea "continue after thomas h"
type textarea "x"
type textarea "continue after thomas ho"
type textarea "x"
type textarea "continue after thomas hol"
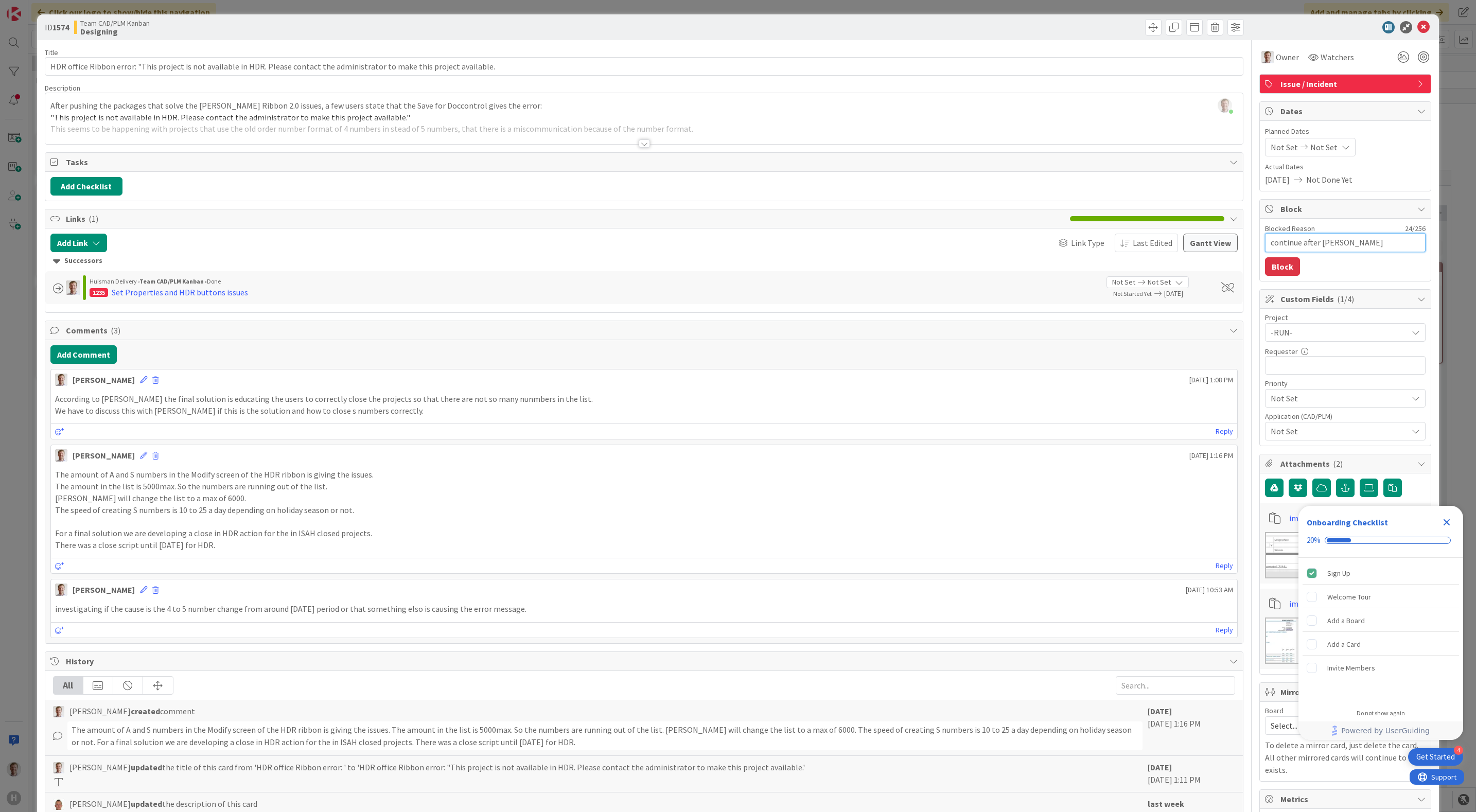
type textarea "x"
type textarea "continue after thomas holi"
type textarea "x"
type textarea "continue after thomas holid"
type textarea "x"
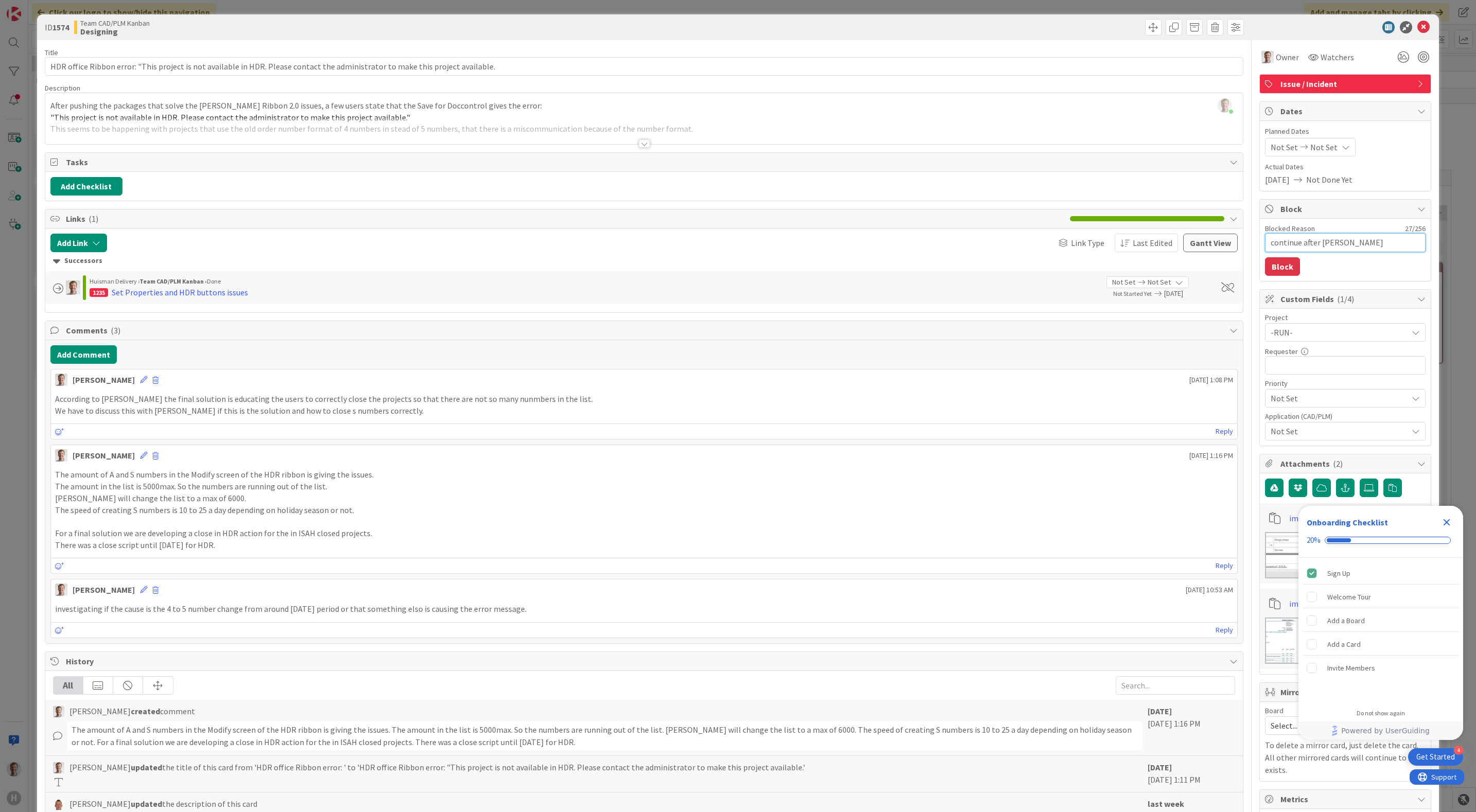
type textarea "continue after thomas holida"
type textarea "x"
type textarea "continue after [PERSON_NAME]"
type textarea "x"
type textarea "continue after [PERSON_NAME]"
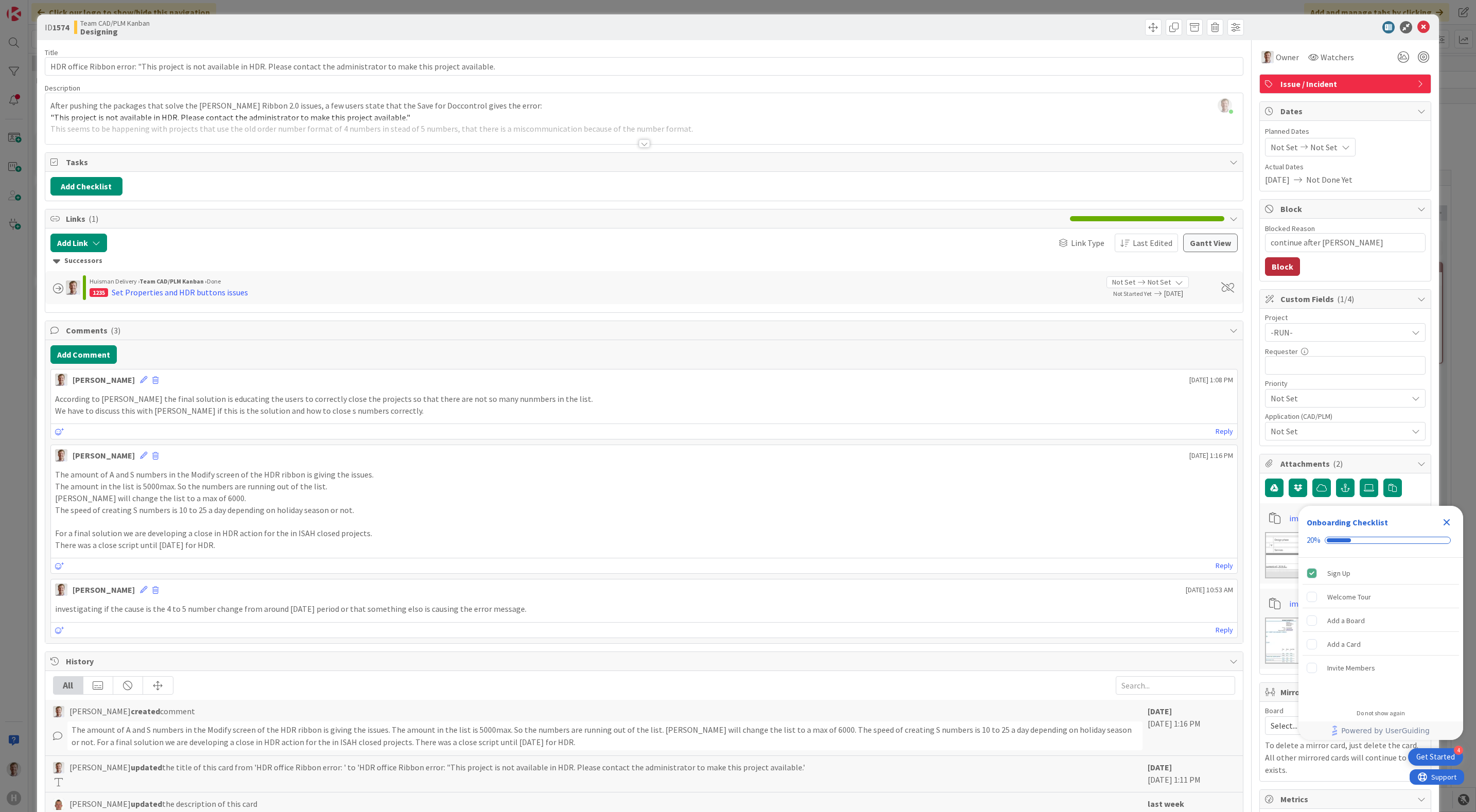
click at [1265, 270] on button "Block" at bounding box center [1282, 266] width 35 height 19
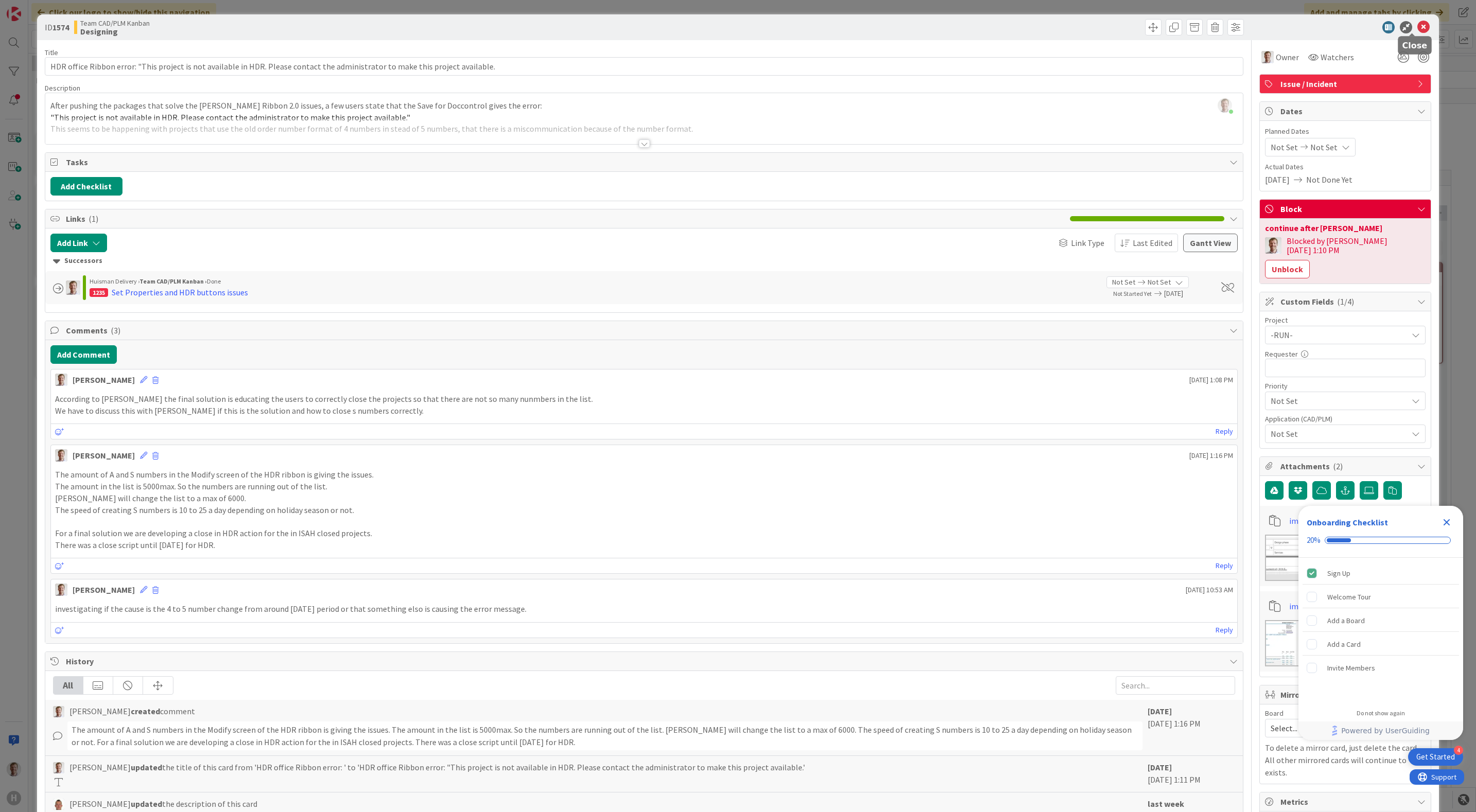
drag, startPoint x: 1413, startPoint y: 24, endPoint x: 1244, endPoint y: 190, distance: 236.9
click at [1418, 24] on icon at bounding box center [1423, 27] width 12 height 12
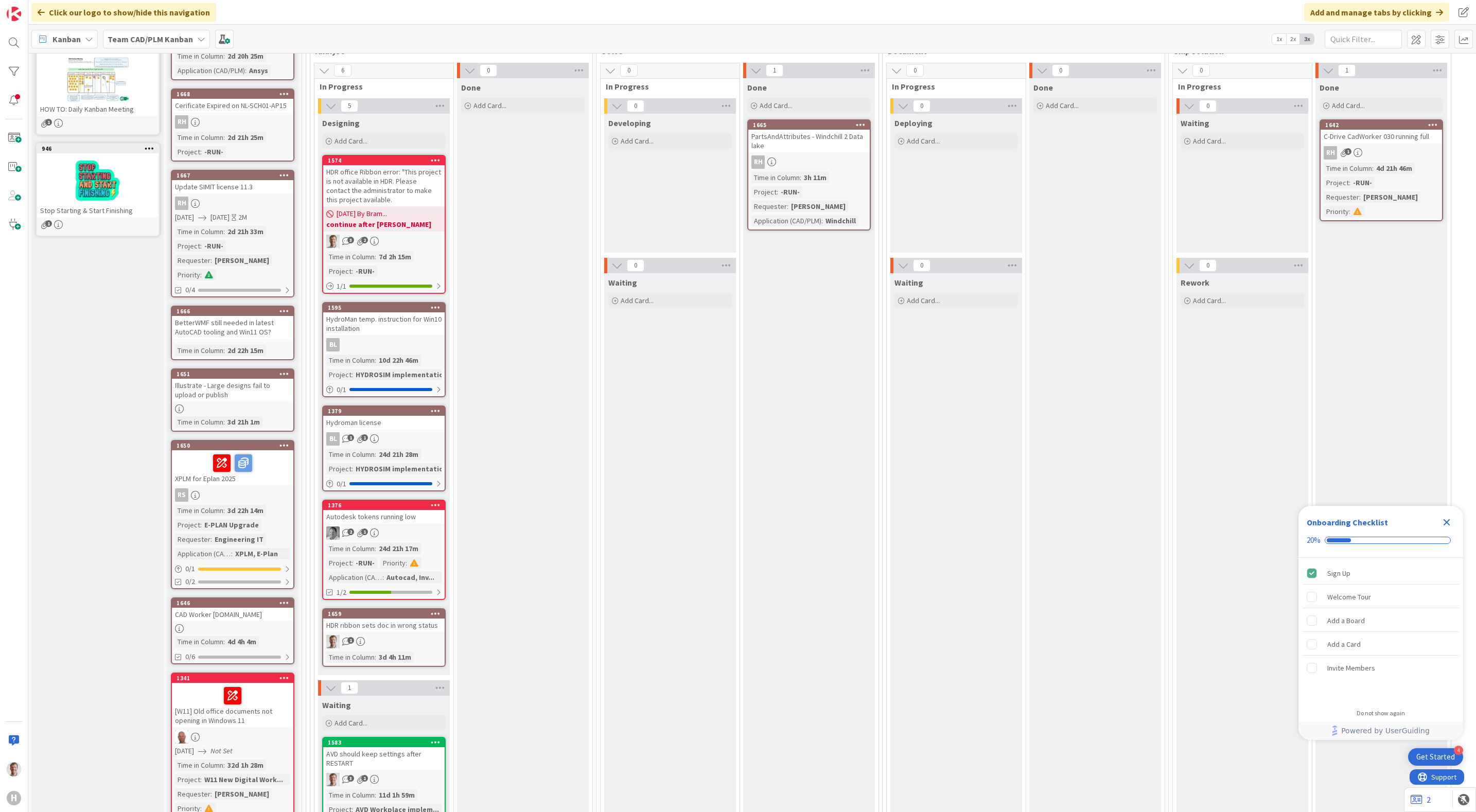
scroll to position [231, 0]
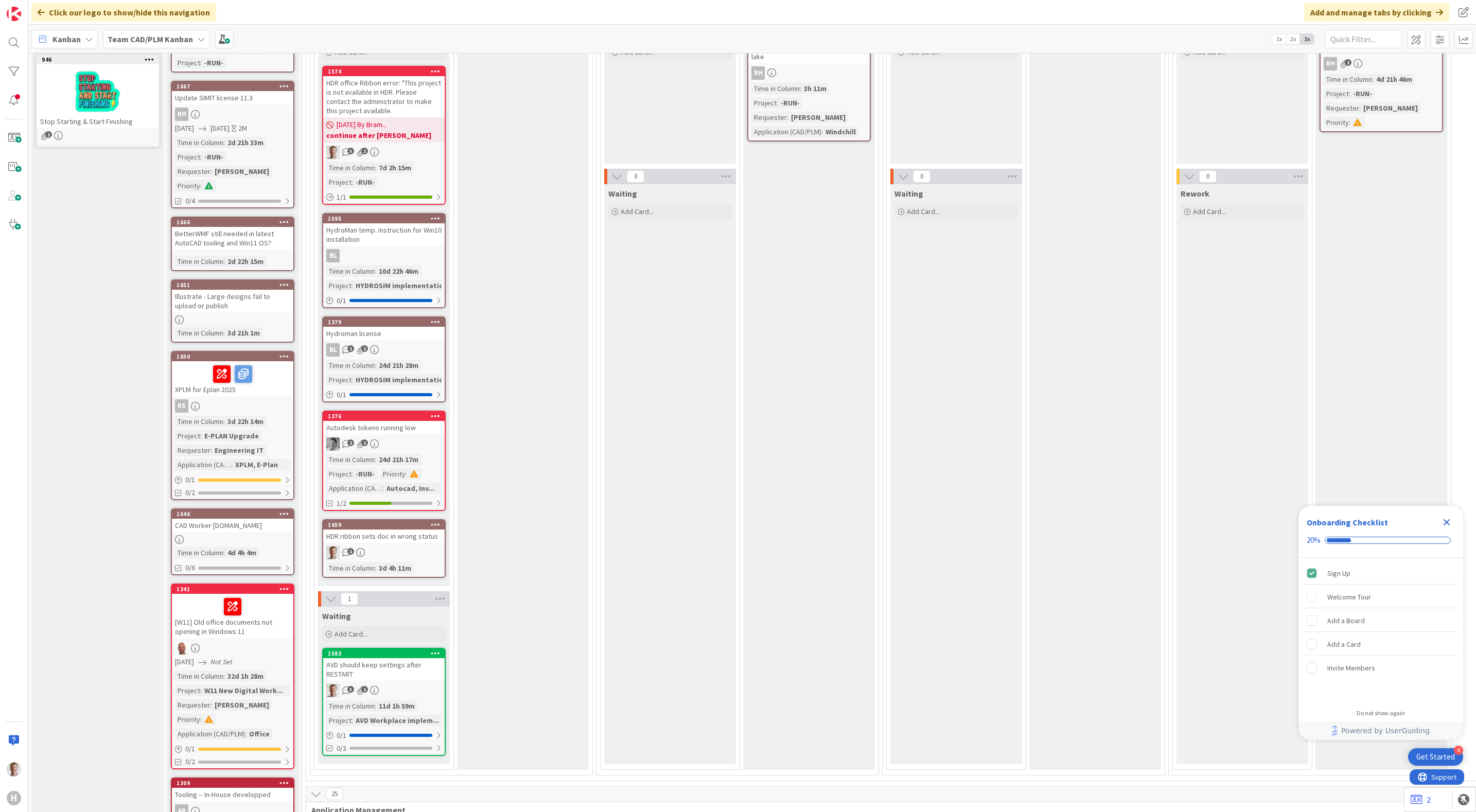
click at [397, 425] on div "Autodesk tokens running low" at bounding box center [383, 427] width 121 height 13
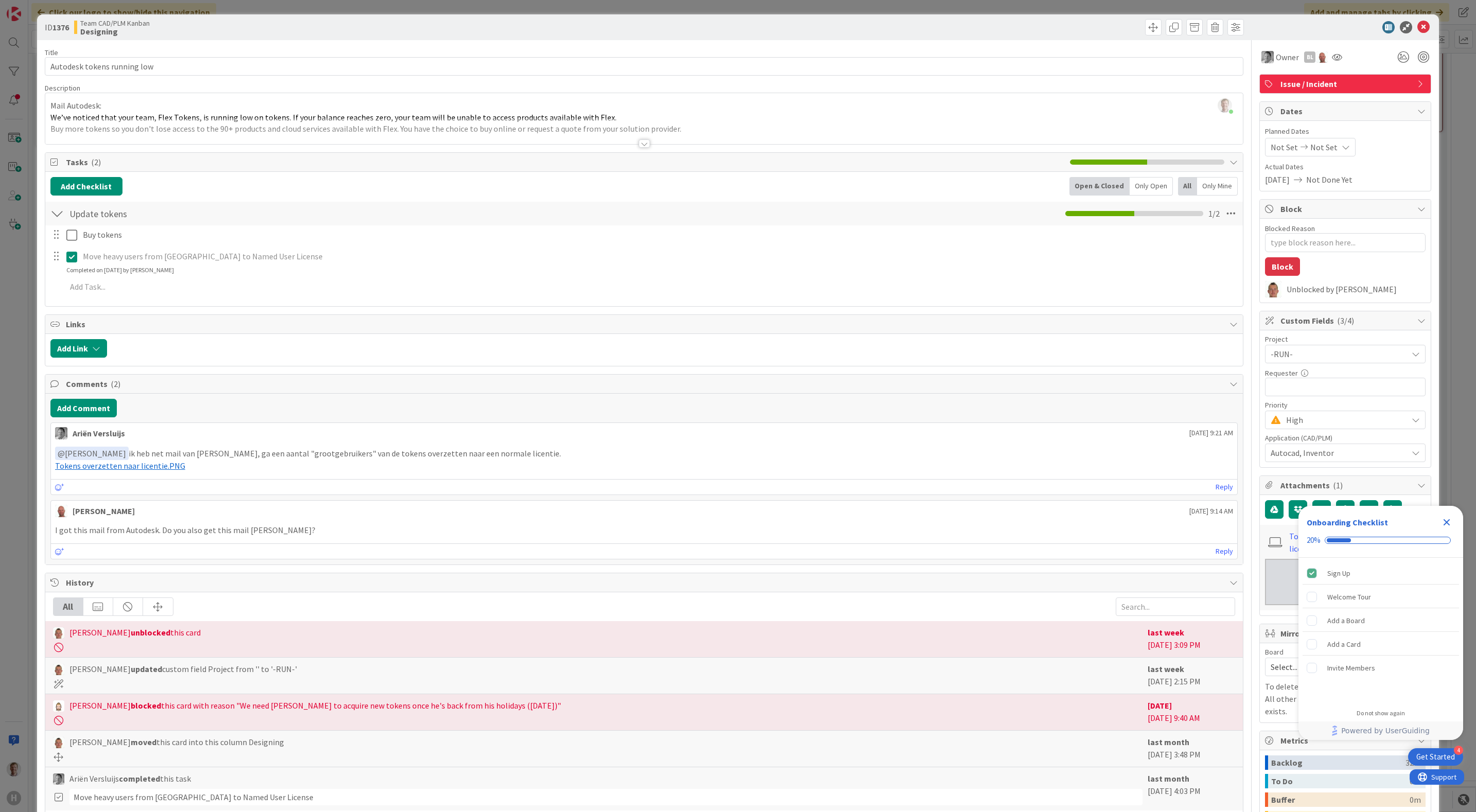
click at [634, 139] on div at bounding box center [644, 131] width 1198 height 26
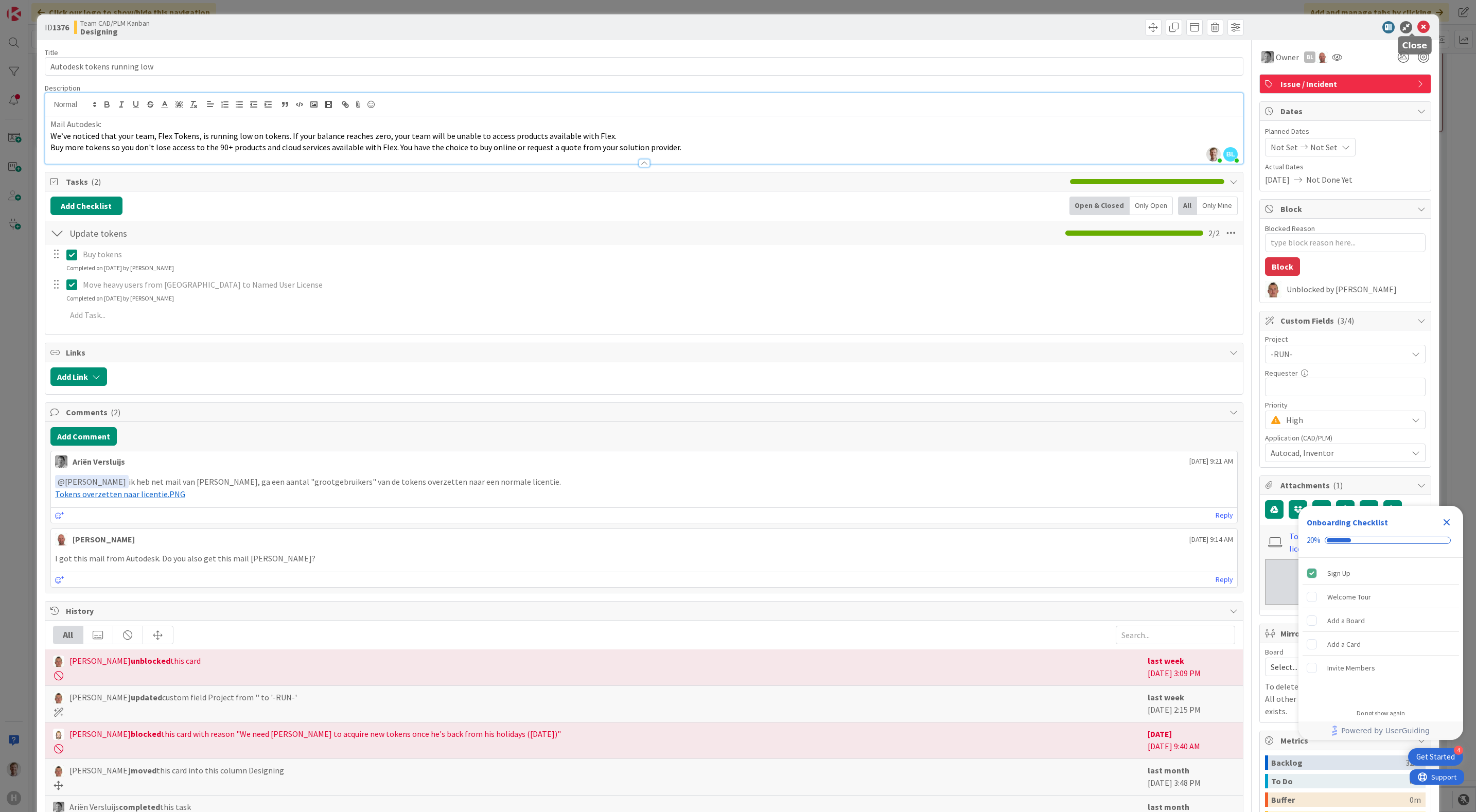
click at [1418, 28] on icon at bounding box center [1423, 27] width 12 height 12
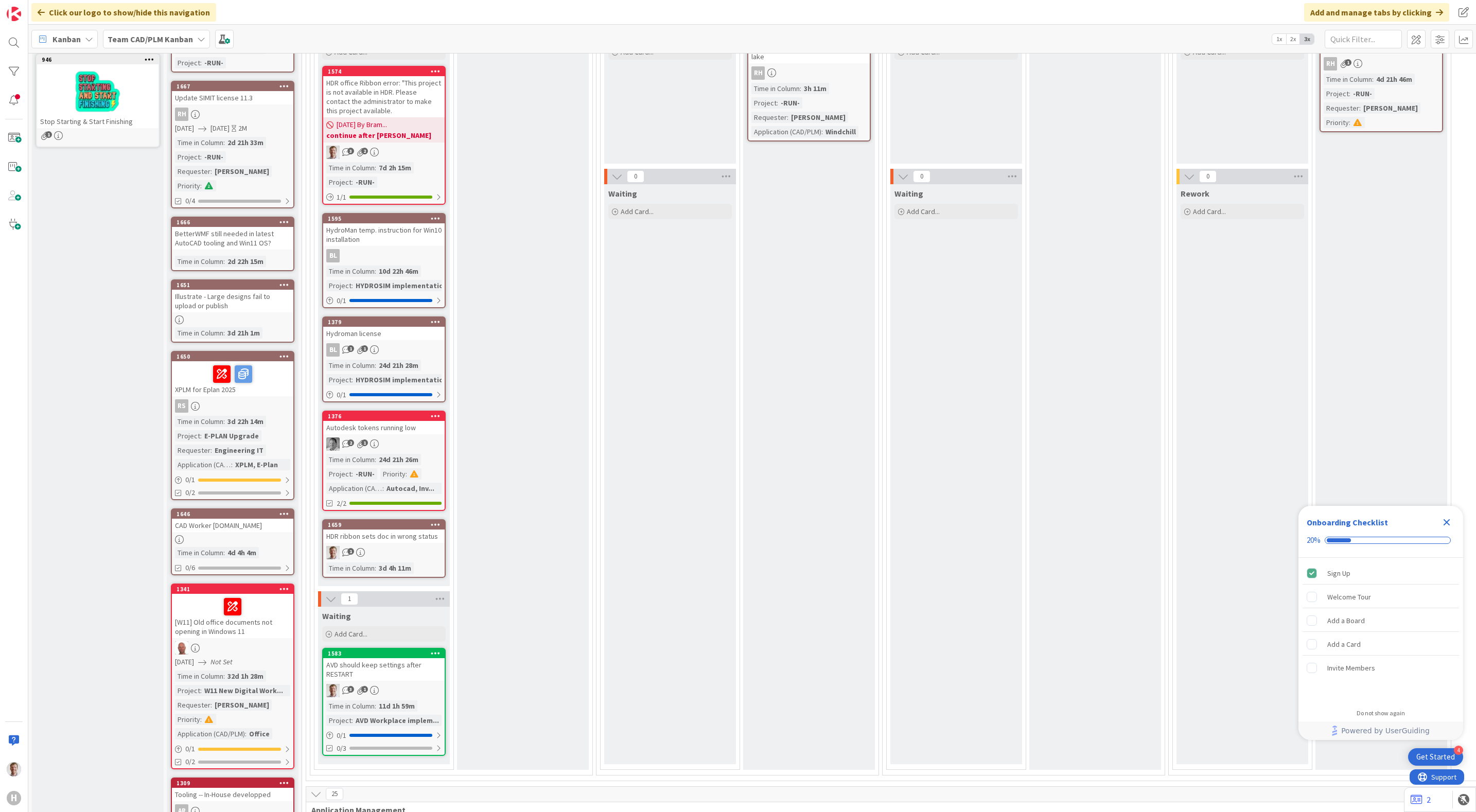
click at [392, 533] on div "HDR ribbon sets doc in wrong status" at bounding box center [383, 536] width 121 height 13
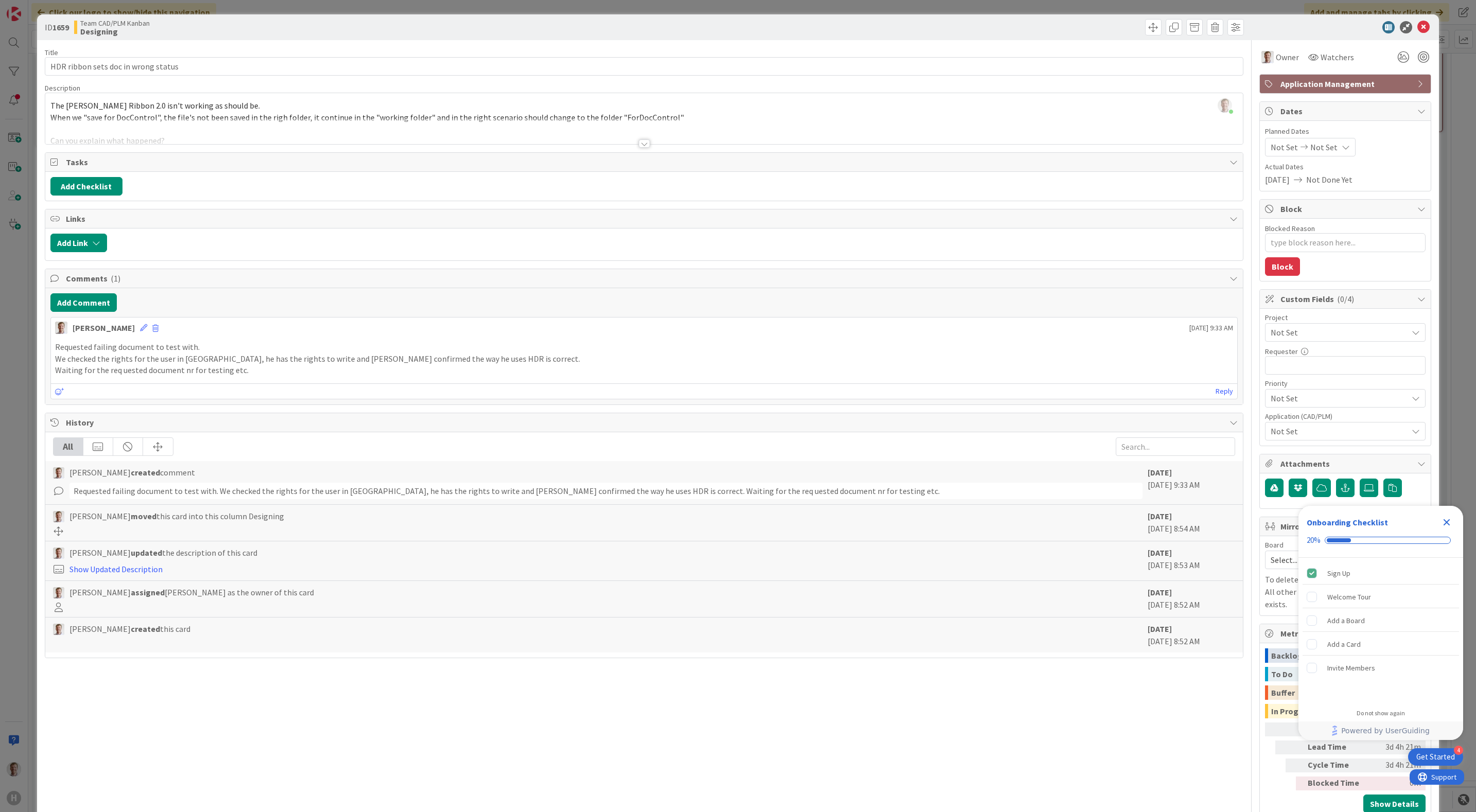
click at [638, 148] on div at bounding box center [644, 144] width 11 height 8
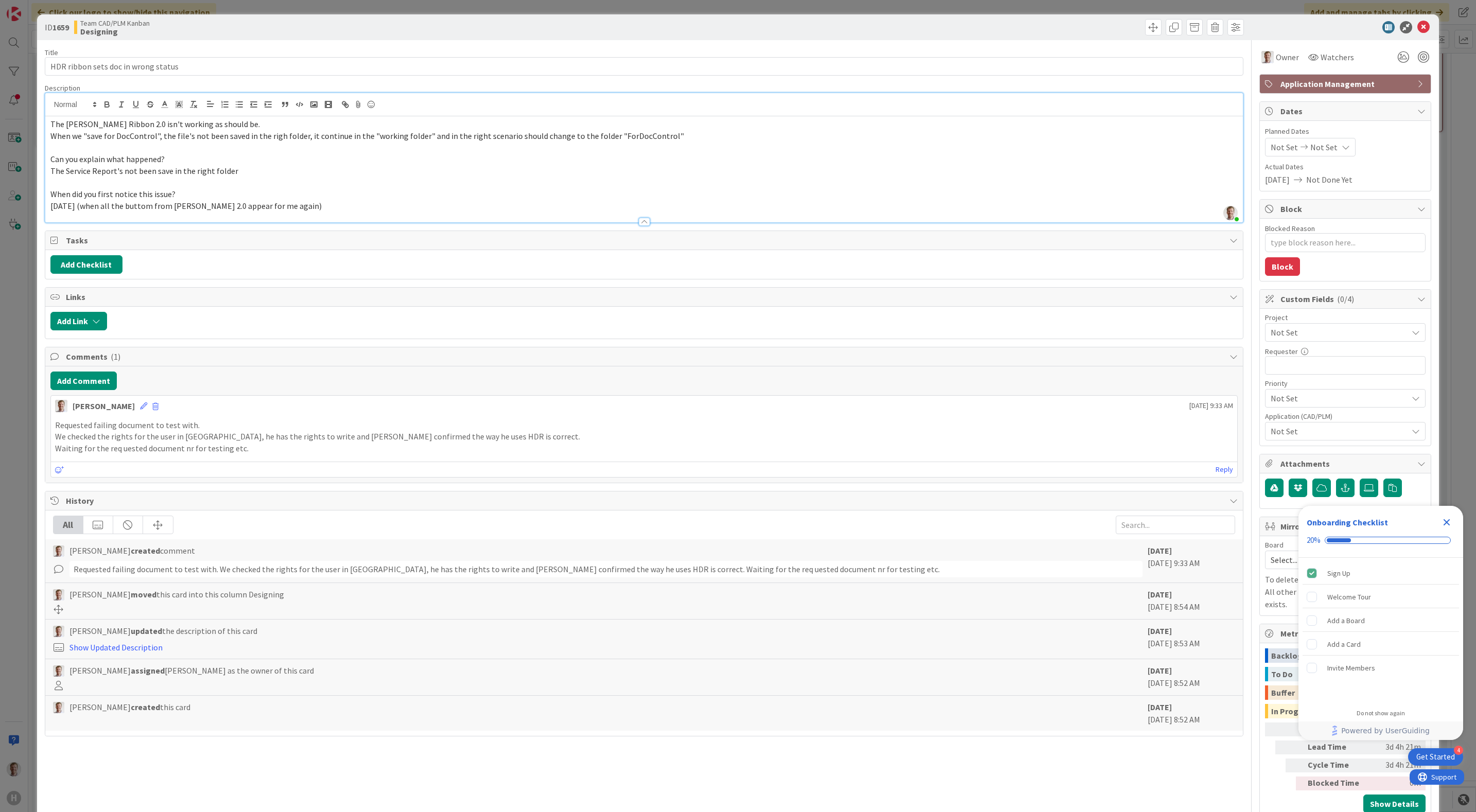
type textarea "x"
click at [84, 390] on button "Add Comment" at bounding box center [84, 380] width 67 height 19
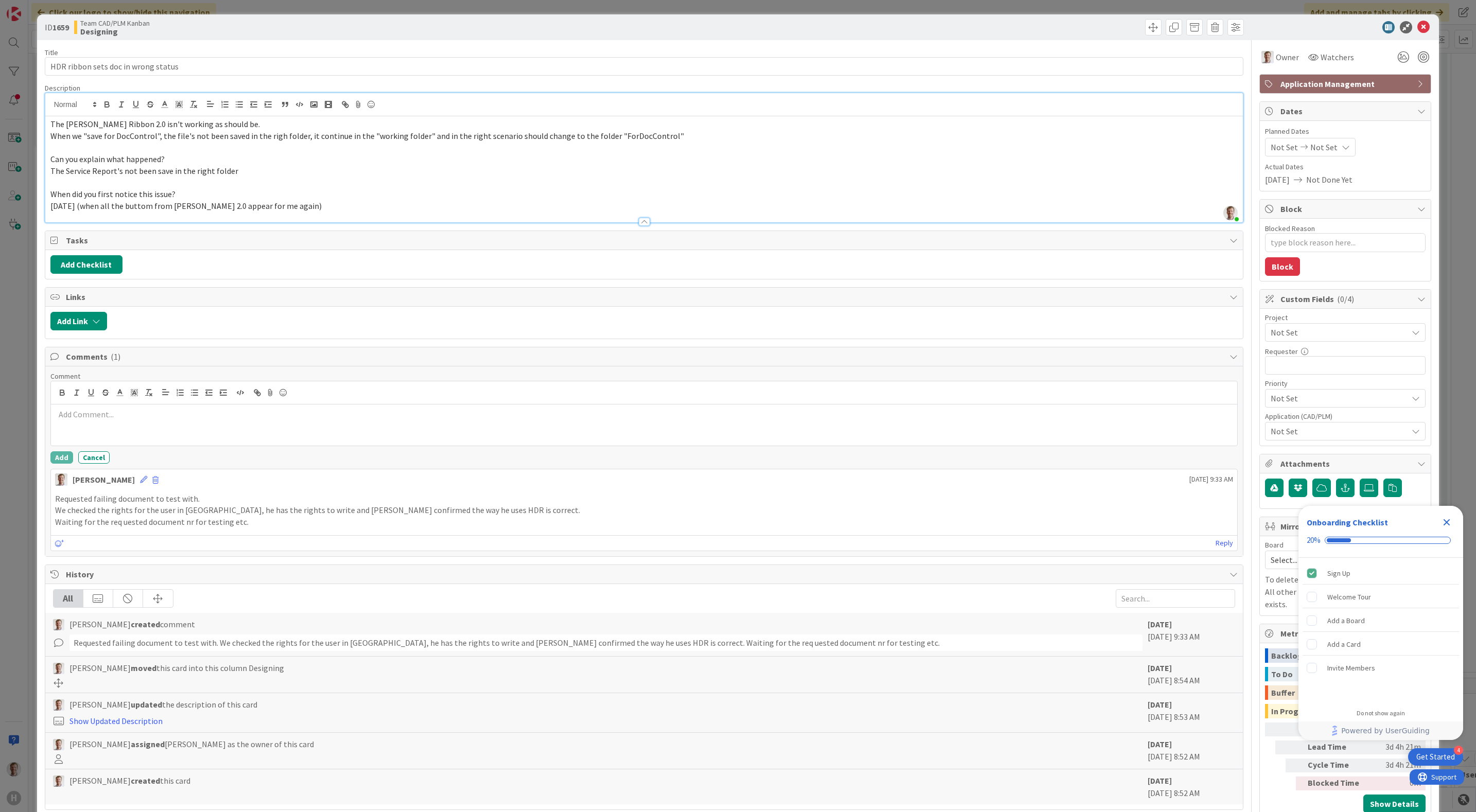
click at [133, 430] on div at bounding box center [644, 425] width 1187 height 41
click at [236, 417] on p "Got document from Karl Bosma, investigating." at bounding box center [644, 414] width 1179 height 12
click at [55, 460] on button "Add" at bounding box center [62, 457] width 23 height 12
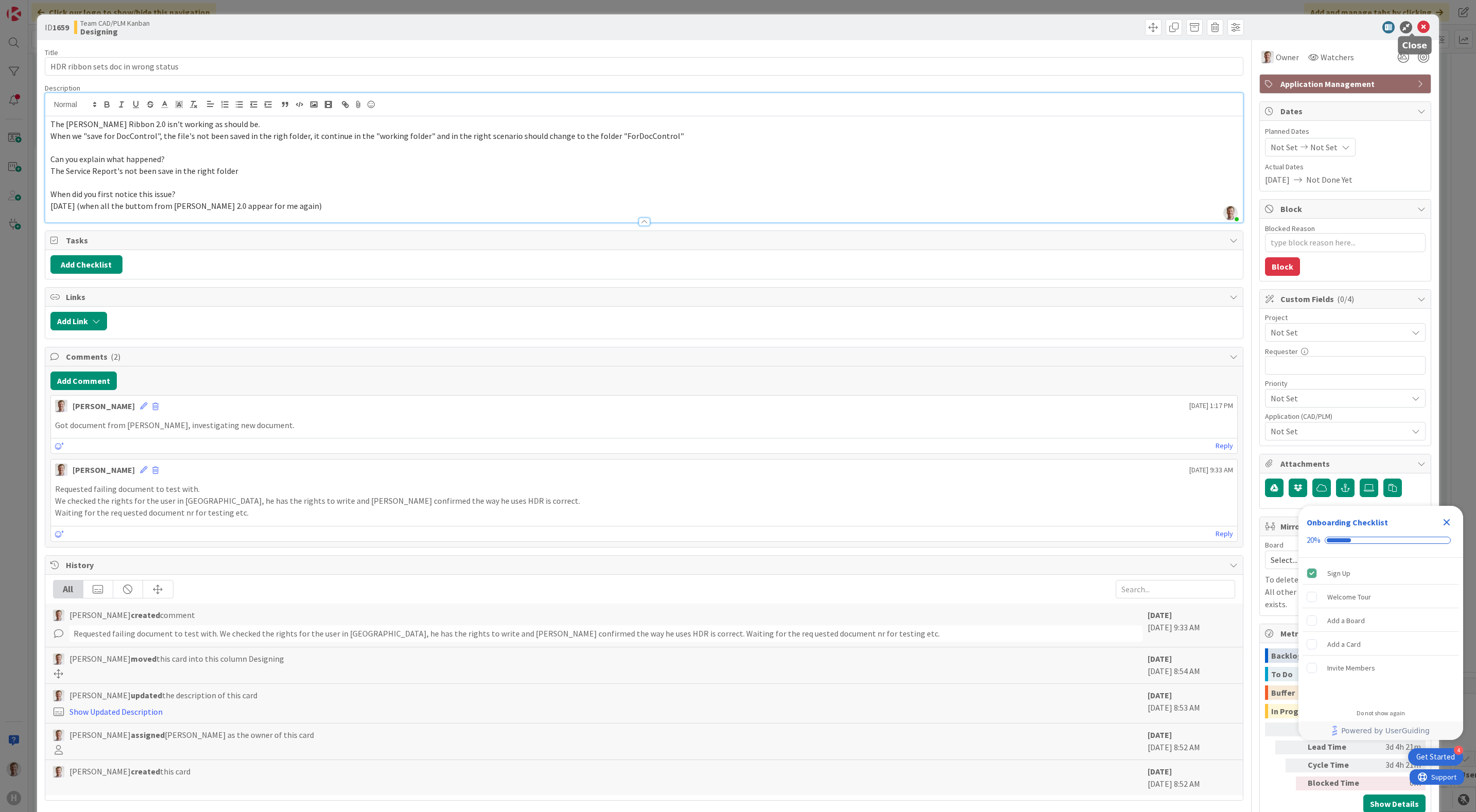
drag, startPoint x: 1413, startPoint y: 25, endPoint x: 712, endPoint y: 322, distance: 761.3
click at [1418, 25] on icon at bounding box center [1423, 27] width 12 height 12
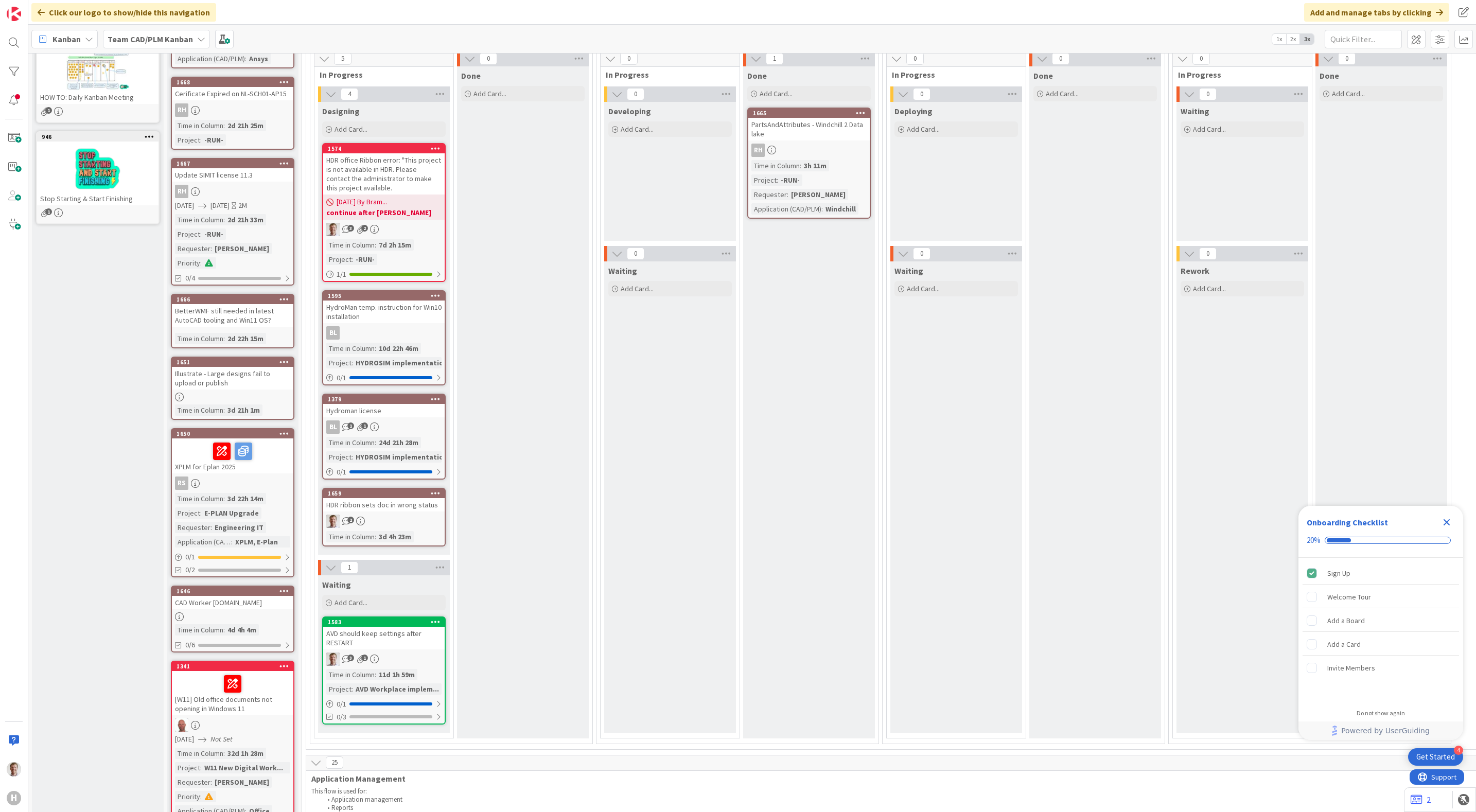
click at [401, 631] on div "AVD should keep settings after RESTART" at bounding box center [383, 638] width 121 height 23
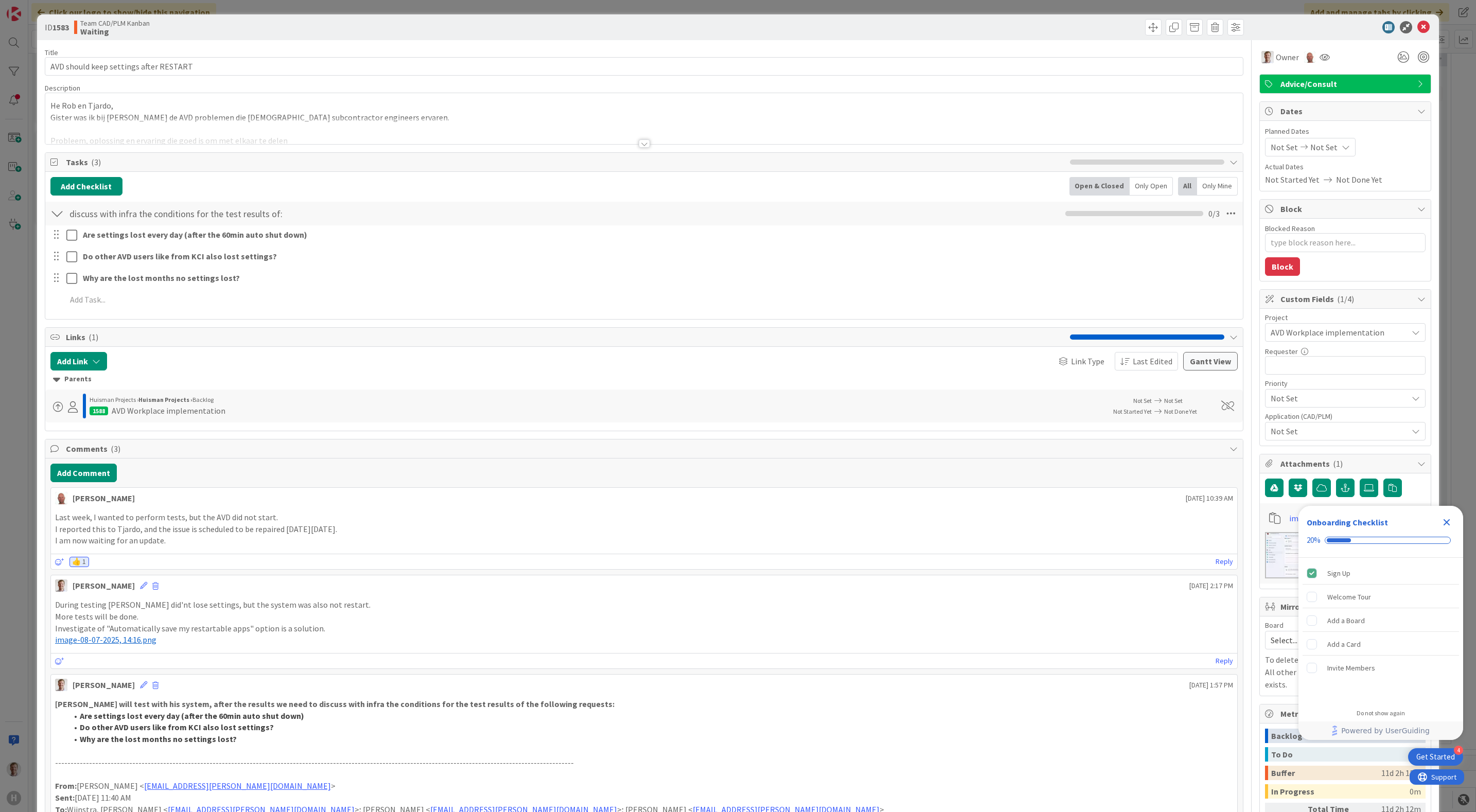
type textarea "x"
click at [1418, 29] on icon at bounding box center [1423, 27] width 12 height 12
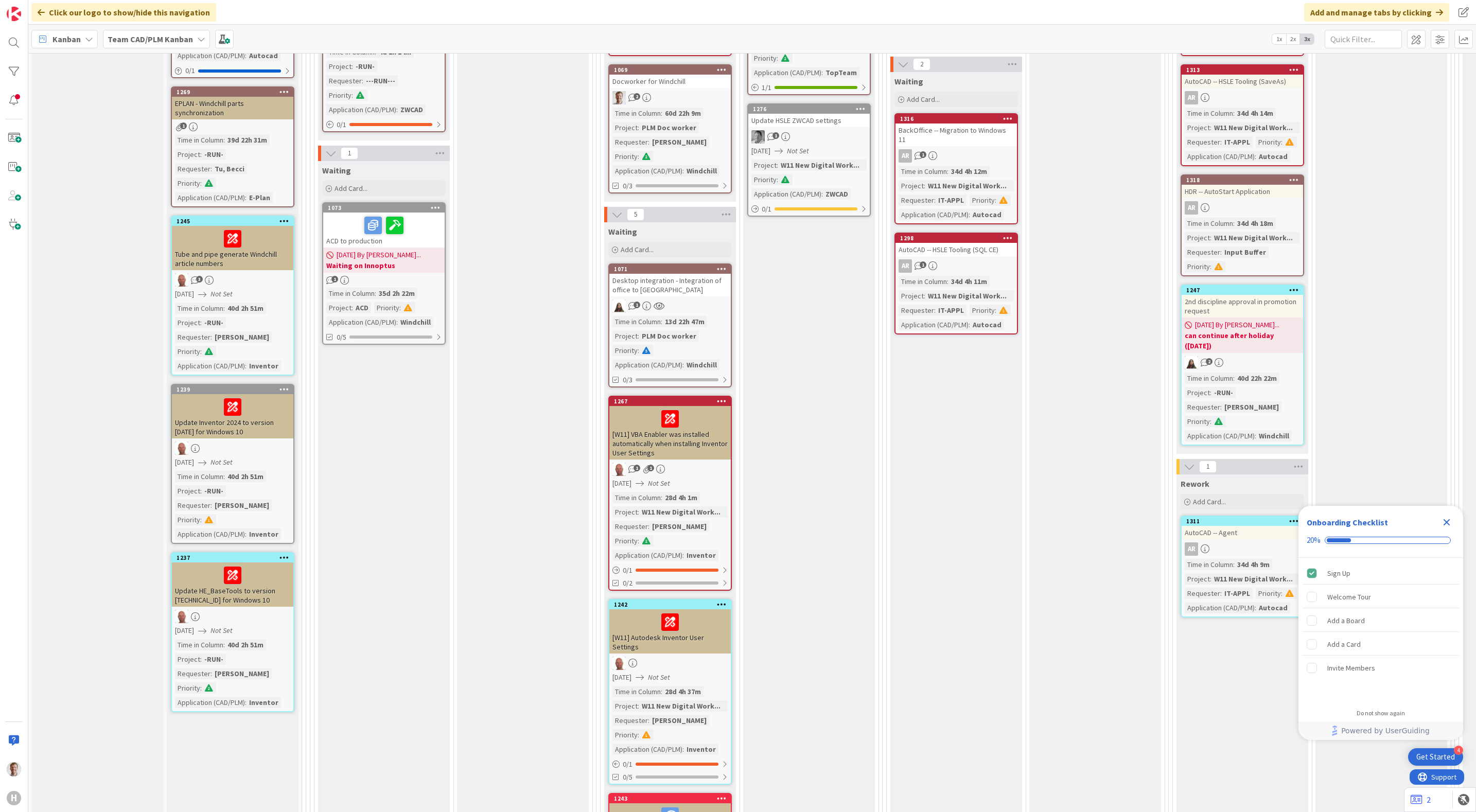
scroll to position [1047, 0]
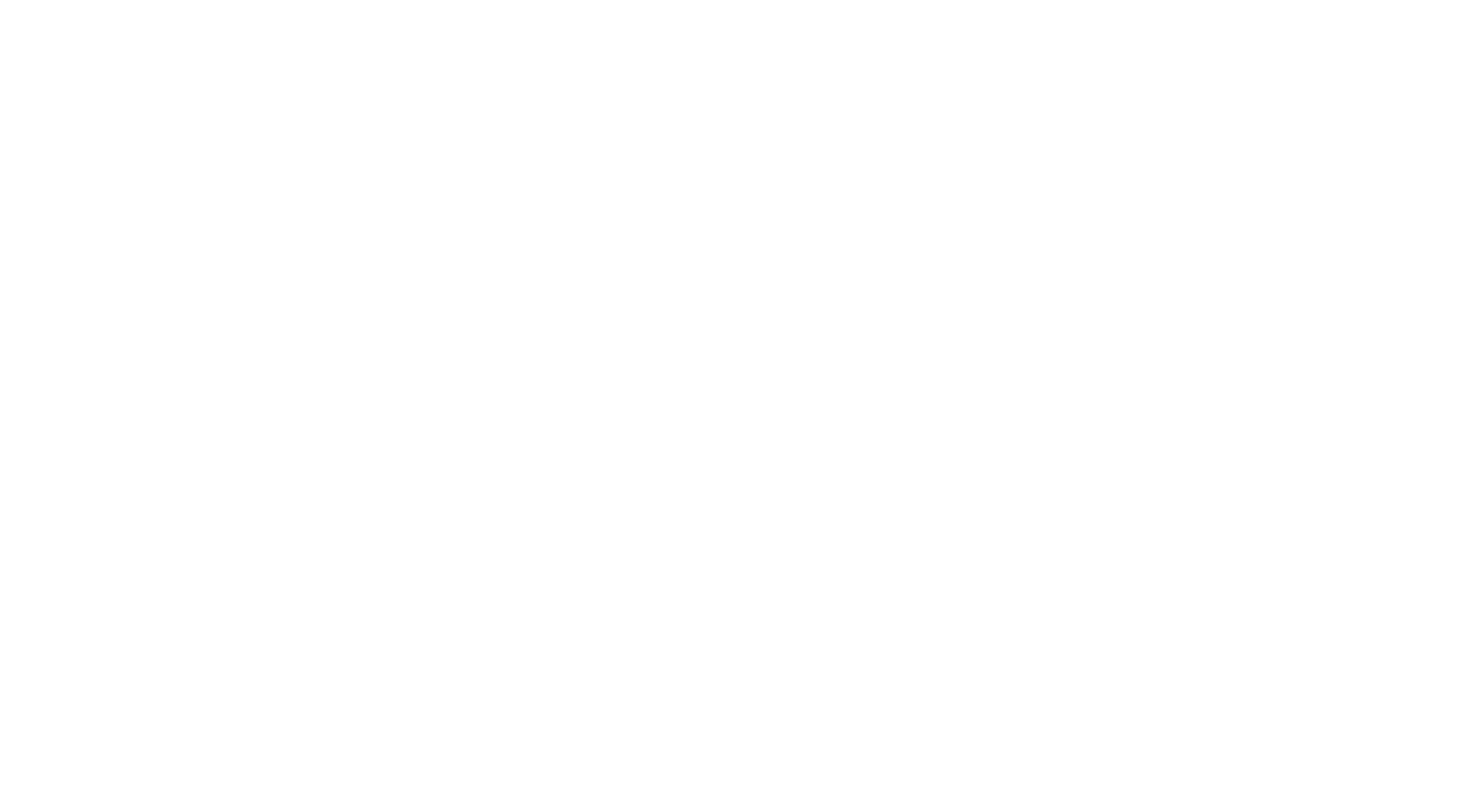
drag, startPoint x: 0, startPoint y: 0, endPoint x: 931, endPoint y: 88, distance: 935.1
click at [931, 88] on div at bounding box center [738, 406] width 1476 height 812
drag, startPoint x: 182, startPoint y: 0, endPoint x: 500, endPoint y: 101, distance: 333.7
click at [500, 101] on div at bounding box center [738, 406] width 1476 height 812
click at [890, 130] on div at bounding box center [738, 406] width 1476 height 812
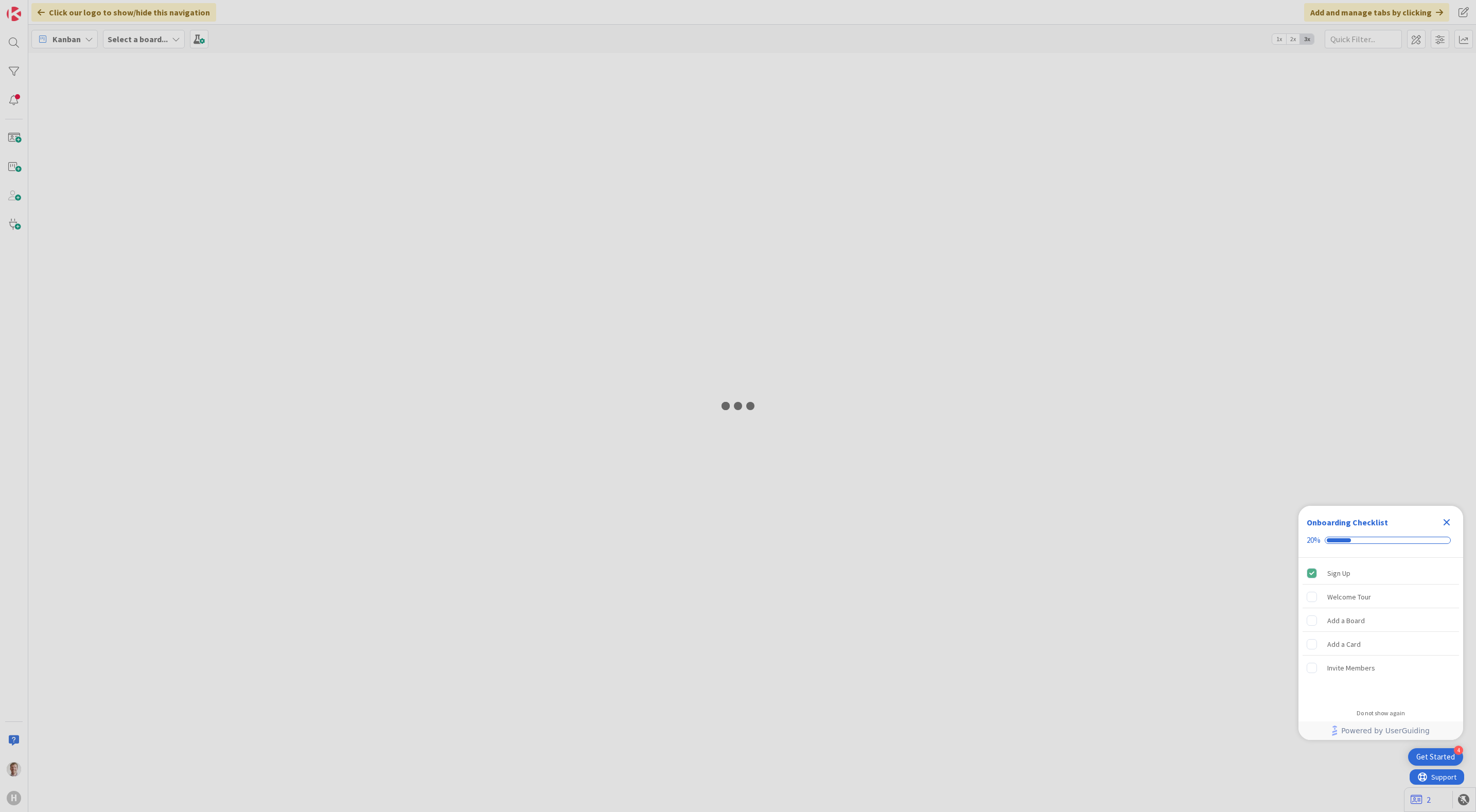
click at [699, 256] on div at bounding box center [738, 406] width 1476 height 812
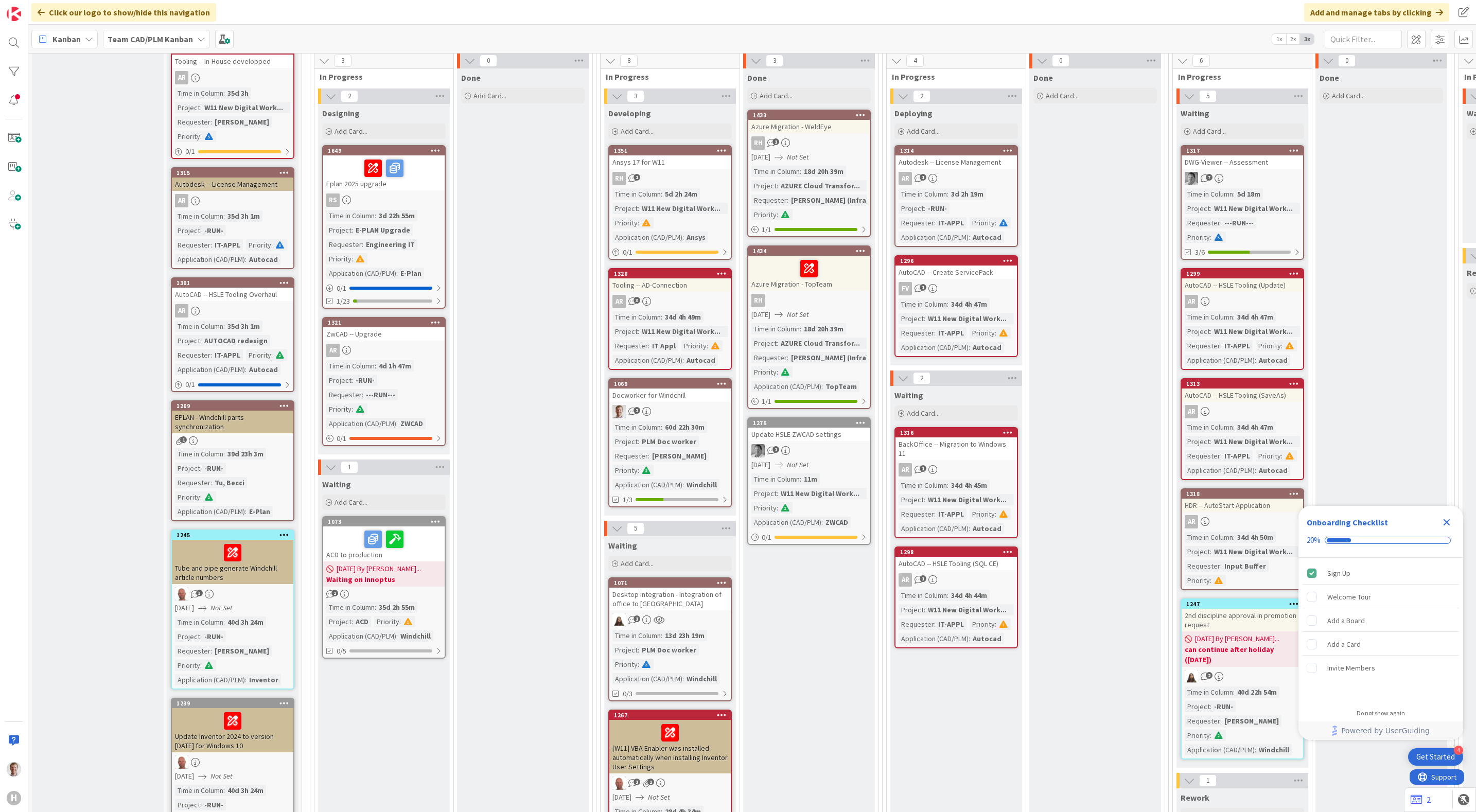
scroll to position [888, 0]
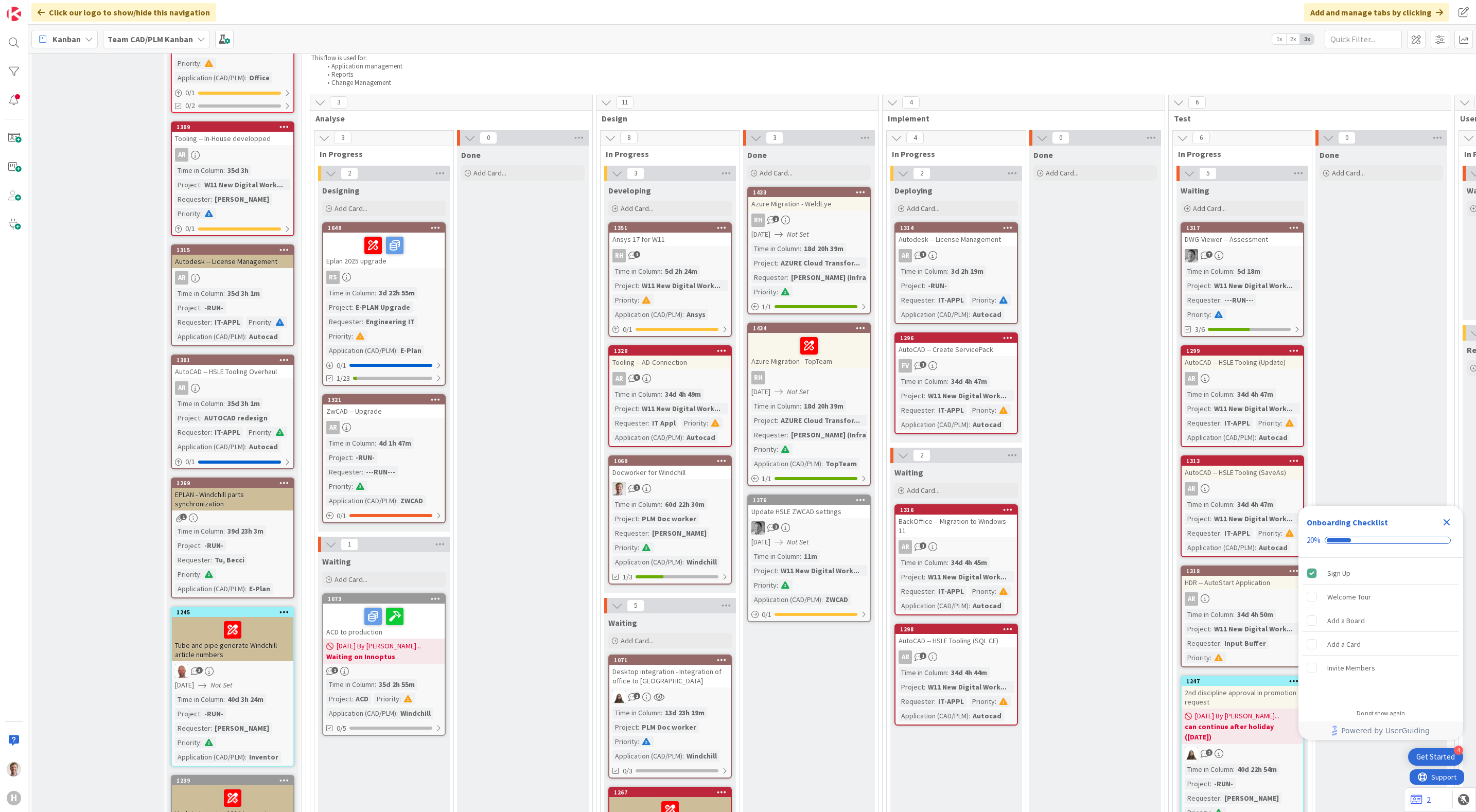
drag, startPoint x: 389, startPoint y: 267, endPoint x: 435, endPoint y: 330, distance: 78.0
click at [389, 267] on link "1649 Eplan 2025 upgrade RS Time in Column : 3d 22h 55m Project : E-PLAN Upgrade…" at bounding box center [384, 304] width 123 height 163
click at [413, 273] on div "RS" at bounding box center [383, 277] width 121 height 13
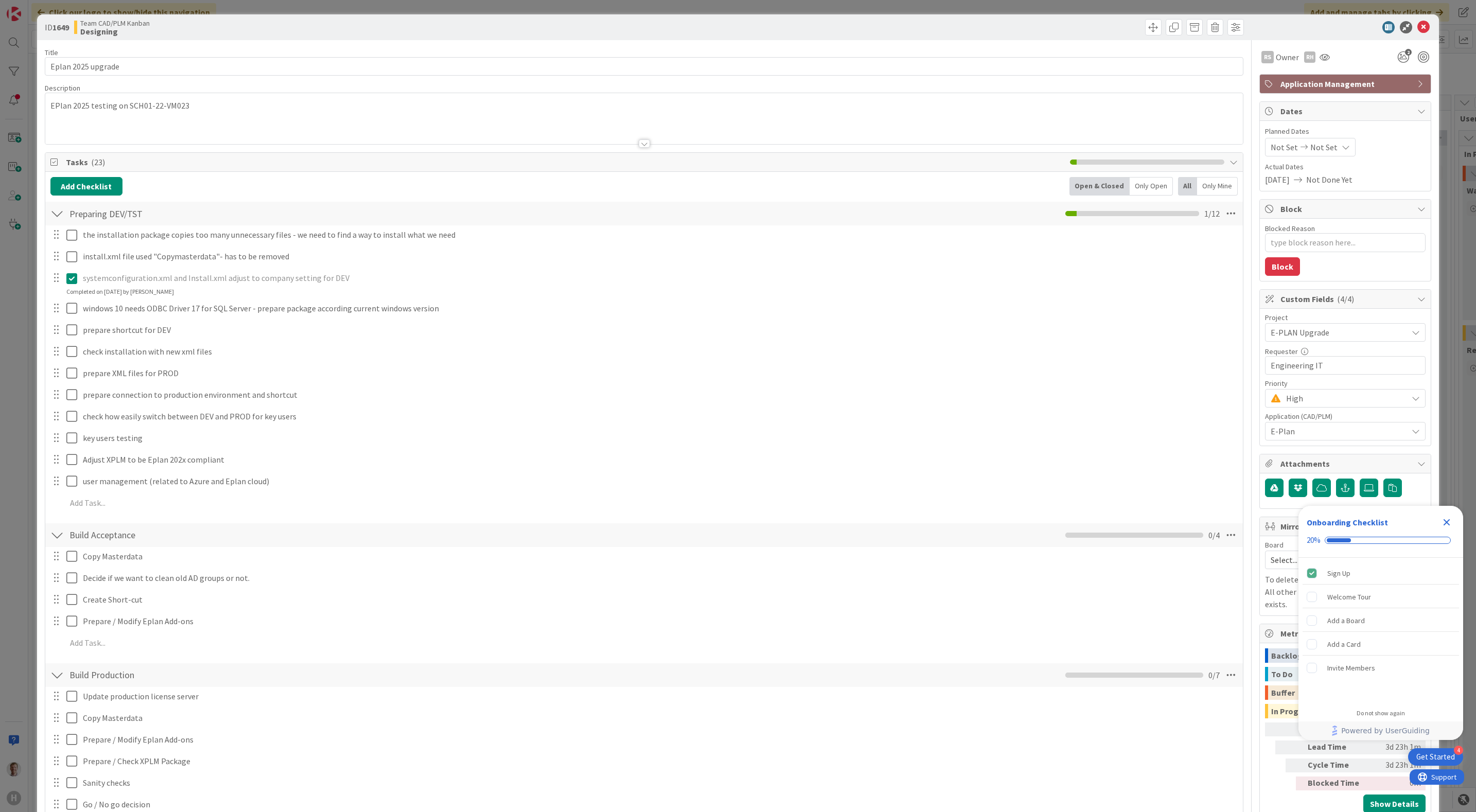
click at [148, 294] on div "Completed on [DATE] by [PERSON_NAME]" at bounding box center [120, 291] width 107 height 9
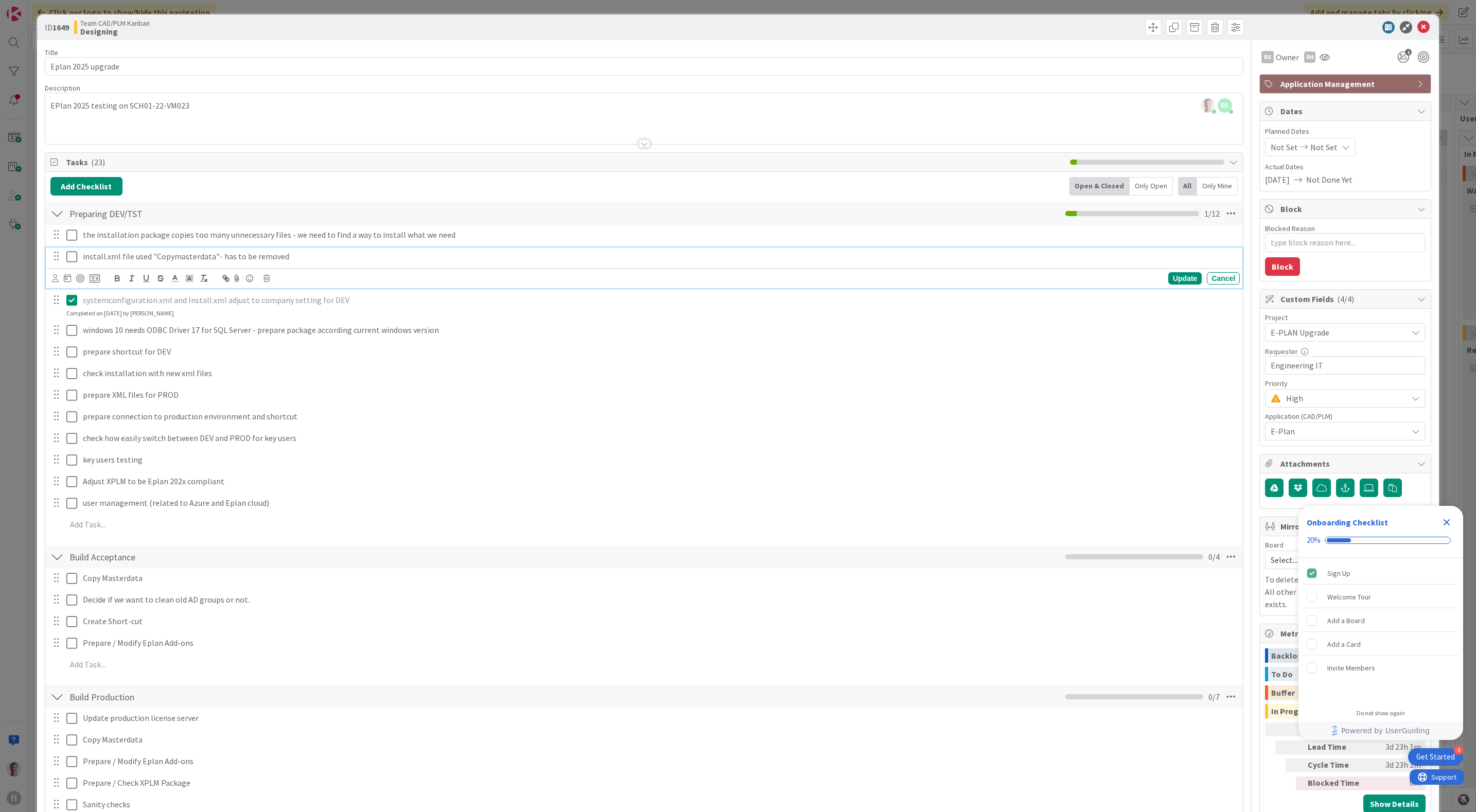
click at [150, 256] on p "install.xml file used "Copymasterdata"- has to be removed" at bounding box center [659, 256] width 1153 height 12
type textarea "x"
click at [150, 256] on p "install.xml file used "Copymasterdata"- has to be removed" at bounding box center [659, 256] width 1153 height 12
click at [300, 257] on p "install.xml file used "Copymasterdata"- has to be removed" at bounding box center [659, 256] width 1153 height 12
click at [1217, 284] on div "Cancel" at bounding box center [1223, 278] width 33 height 12
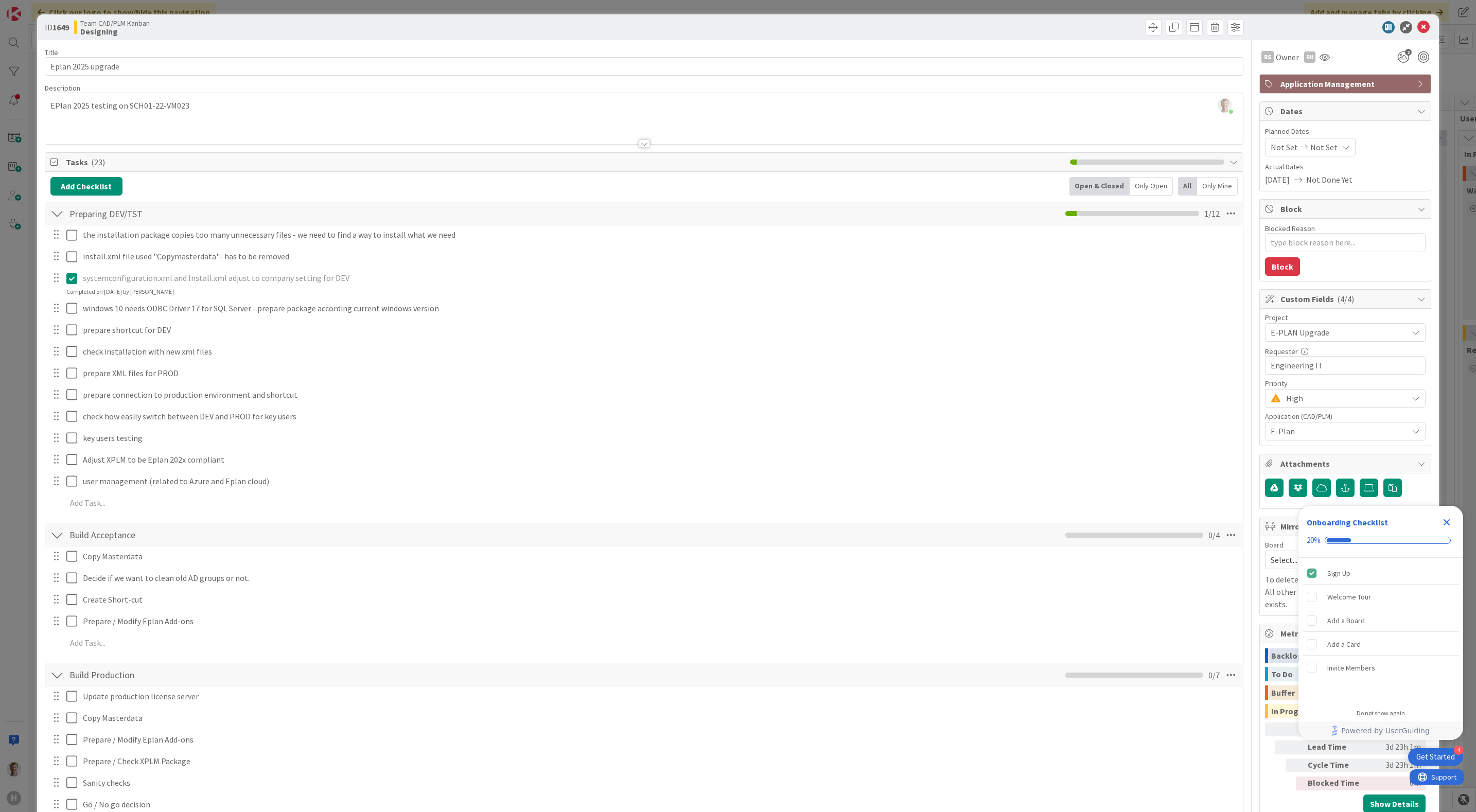
click at [53, 242] on div at bounding box center [56, 234] width 13 height 15
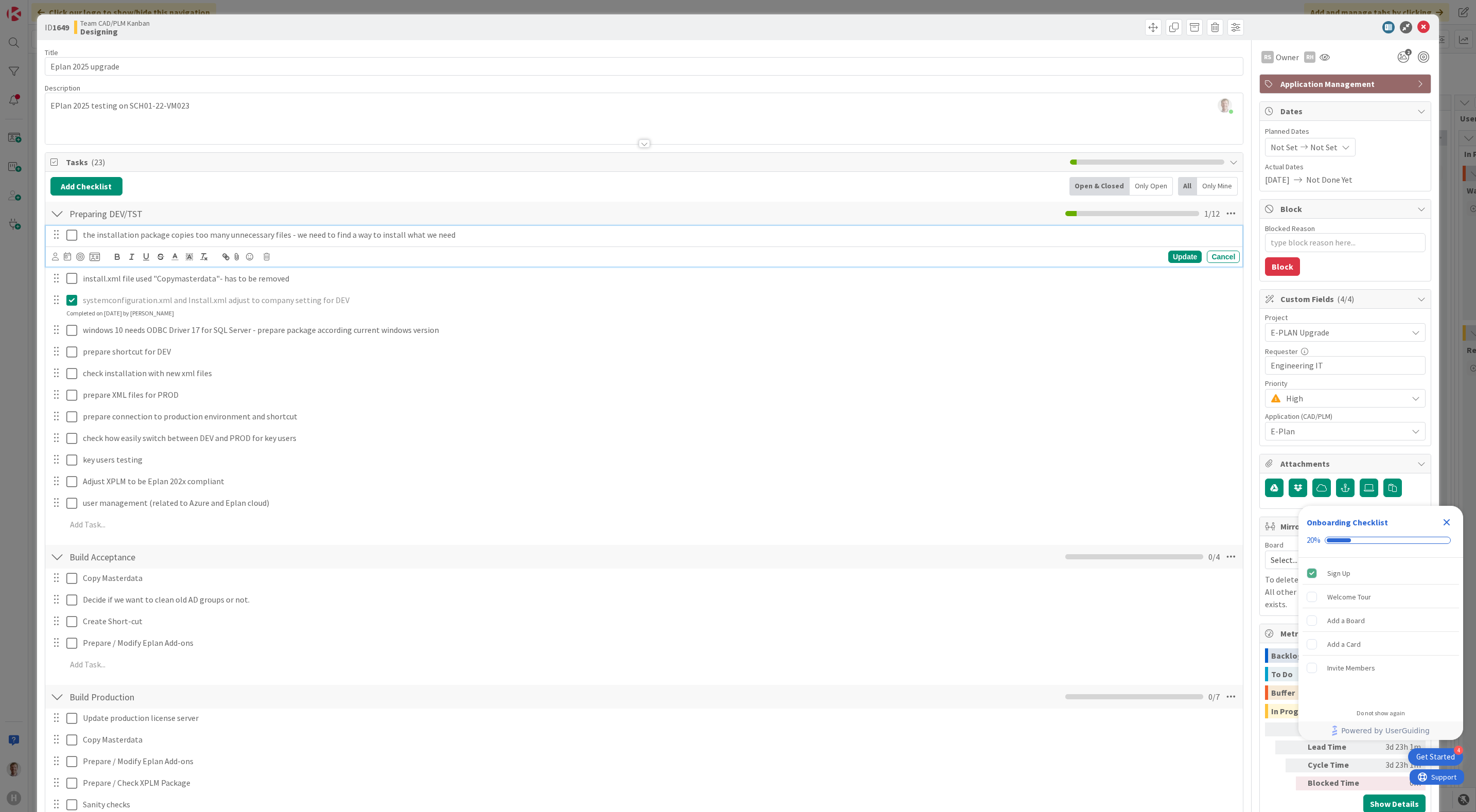
click at [473, 236] on p "the installation package copies too many unnecessary files - we need to find a …" at bounding box center [659, 235] width 1153 height 12
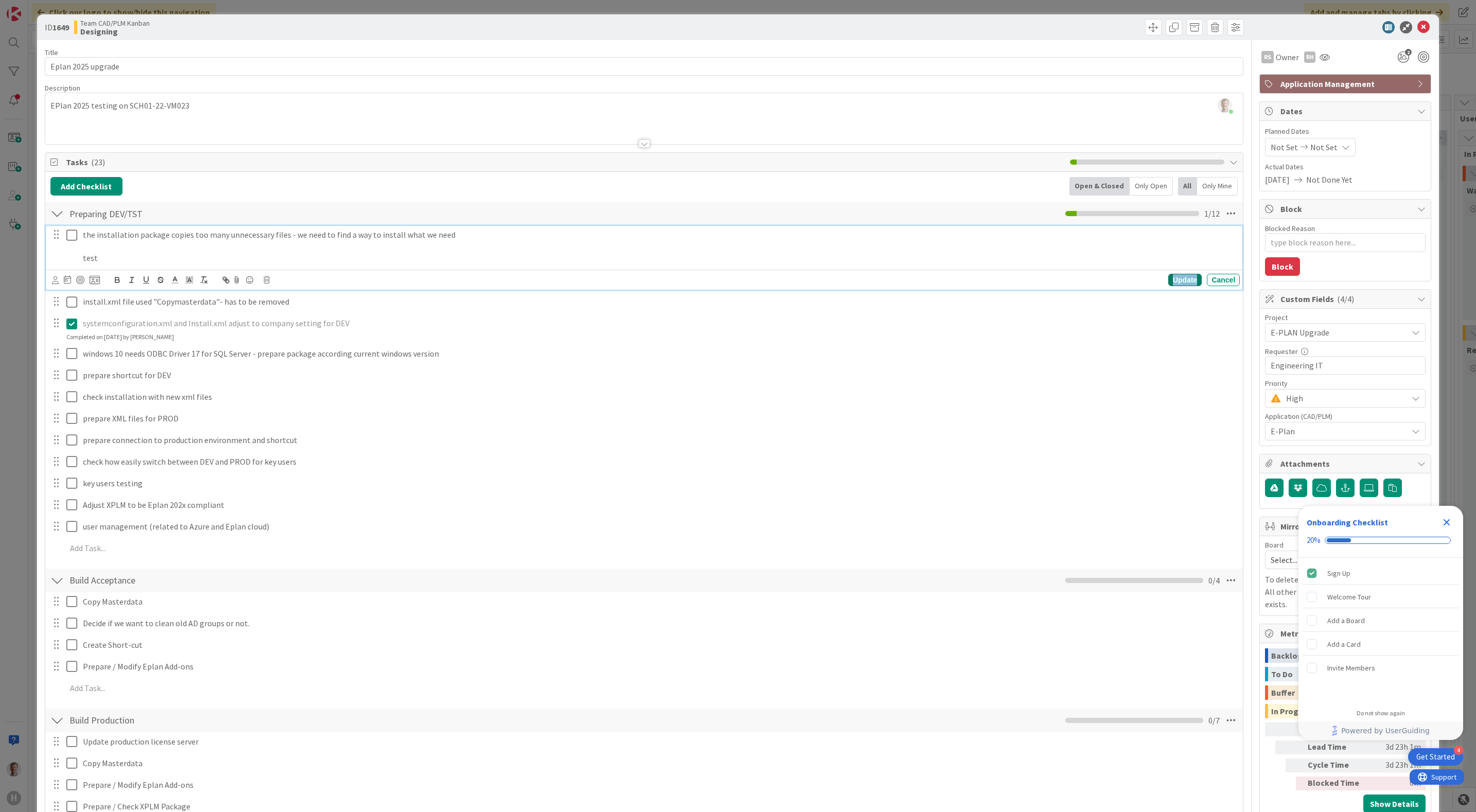
click at [1174, 280] on div "Update" at bounding box center [1184, 279] width 33 height 12
click at [427, 256] on p "test" at bounding box center [659, 257] width 1153 height 12
click at [196, 257] on p "test" at bounding box center [659, 257] width 1153 height 12
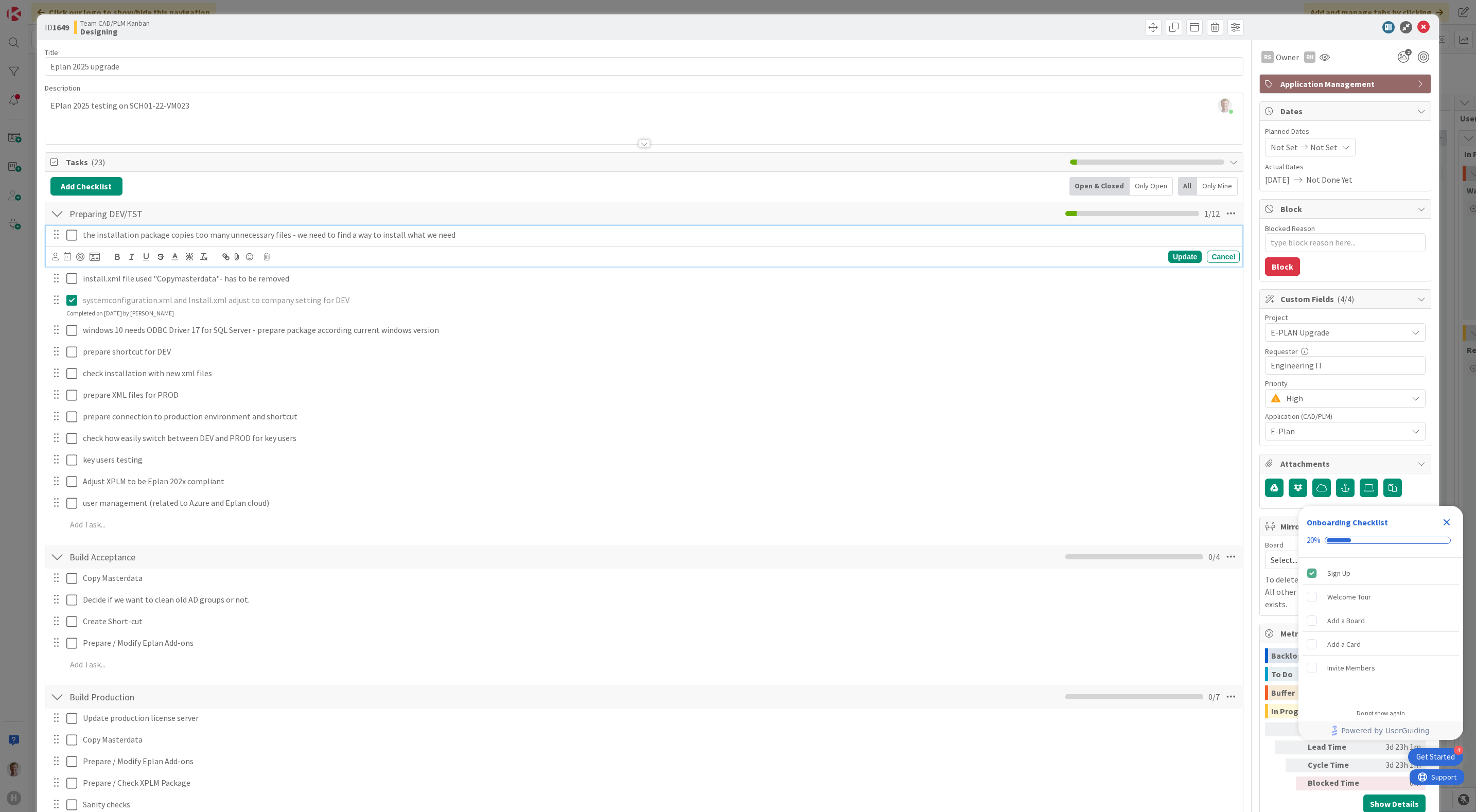
click at [1173, 258] on div "Update" at bounding box center [1184, 256] width 33 height 12
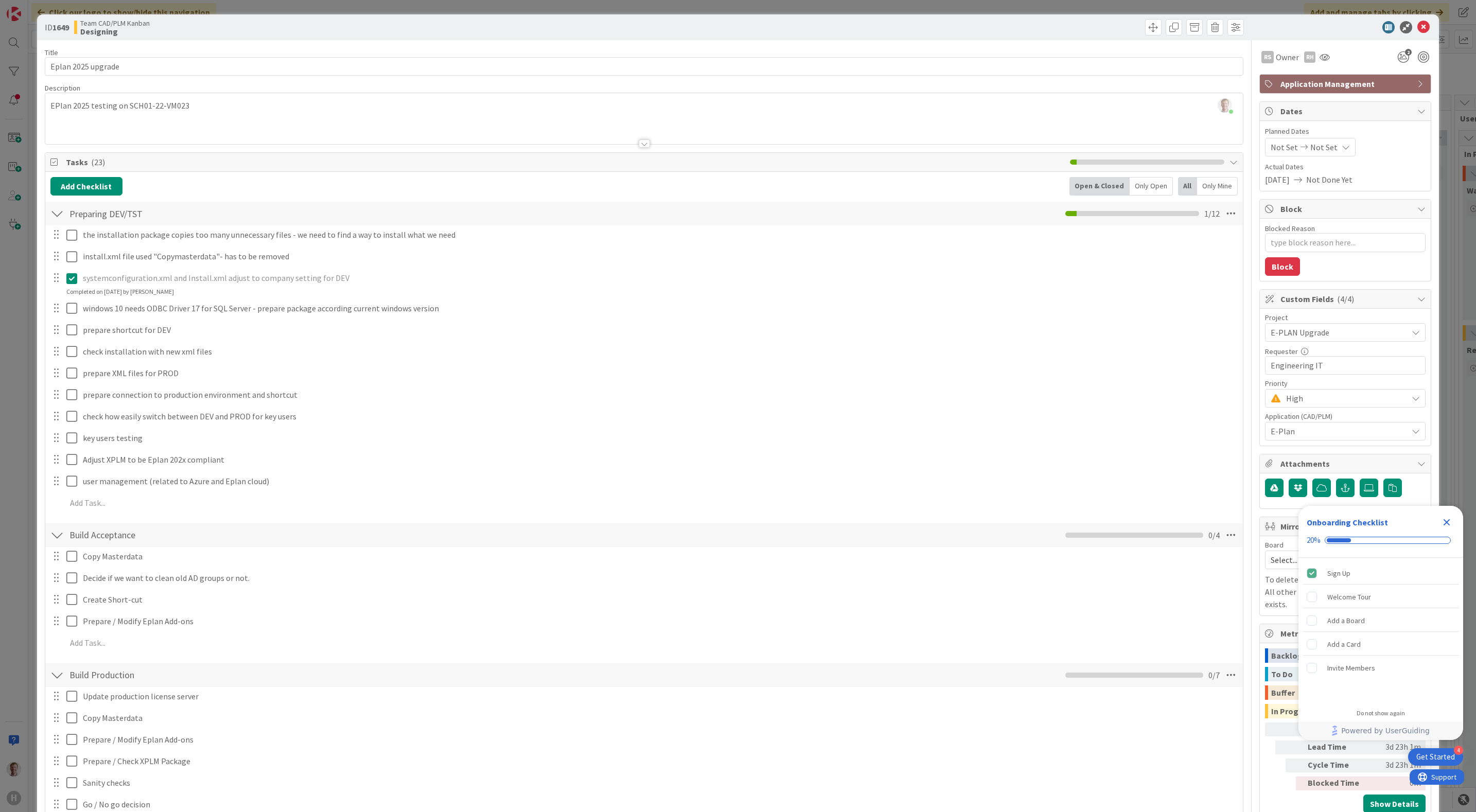
type textarea "x"
click at [1409, 20] on div "ID 1649 Team CAD/PLM Kanban Designing" at bounding box center [738, 28] width 1402 height 26
click at [1418, 25] on icon at bounding box center [1423, 27] width 12 height 12
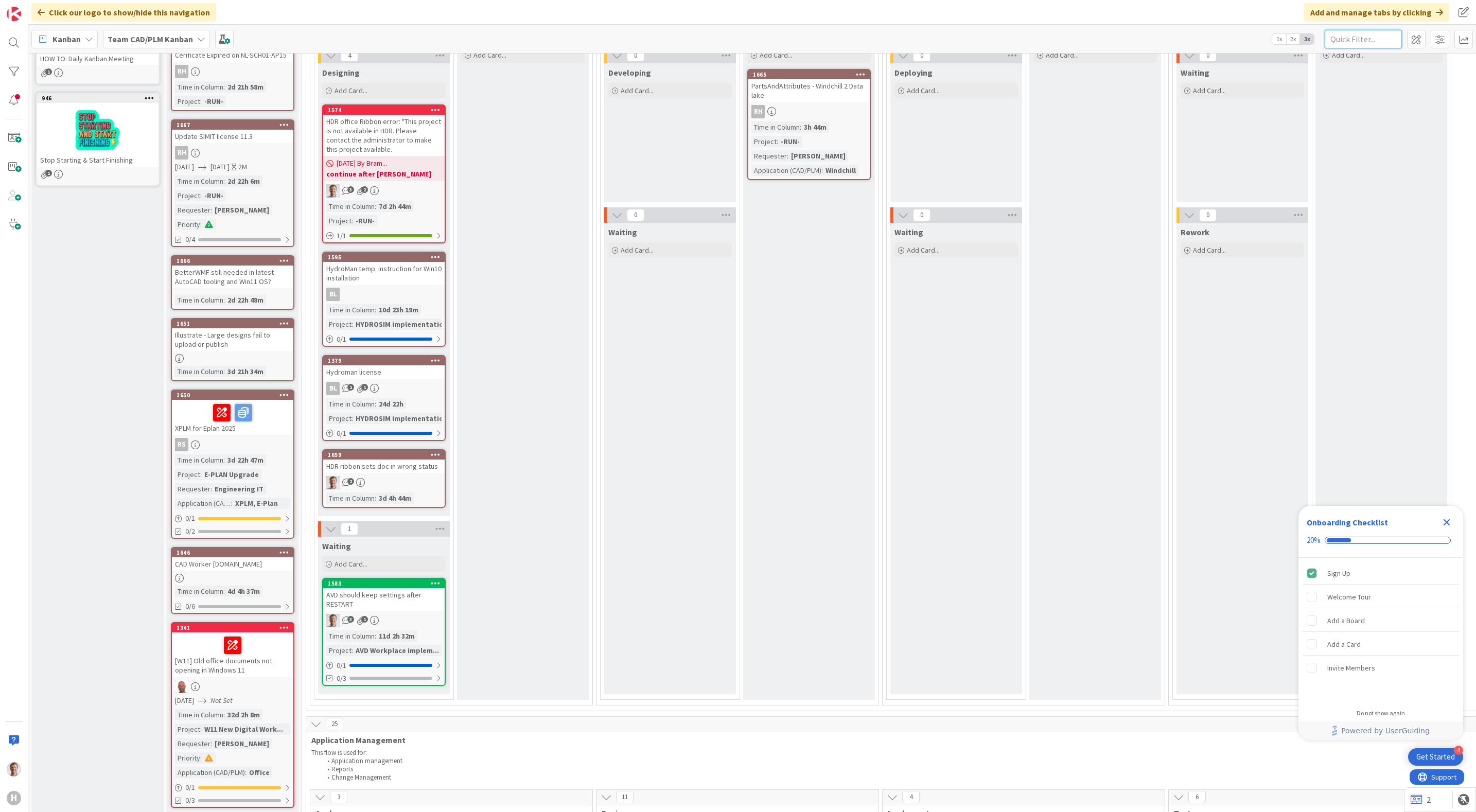
click at [1357, 36] on input "text" at bounding box center [1362, 39] width 77 height 19
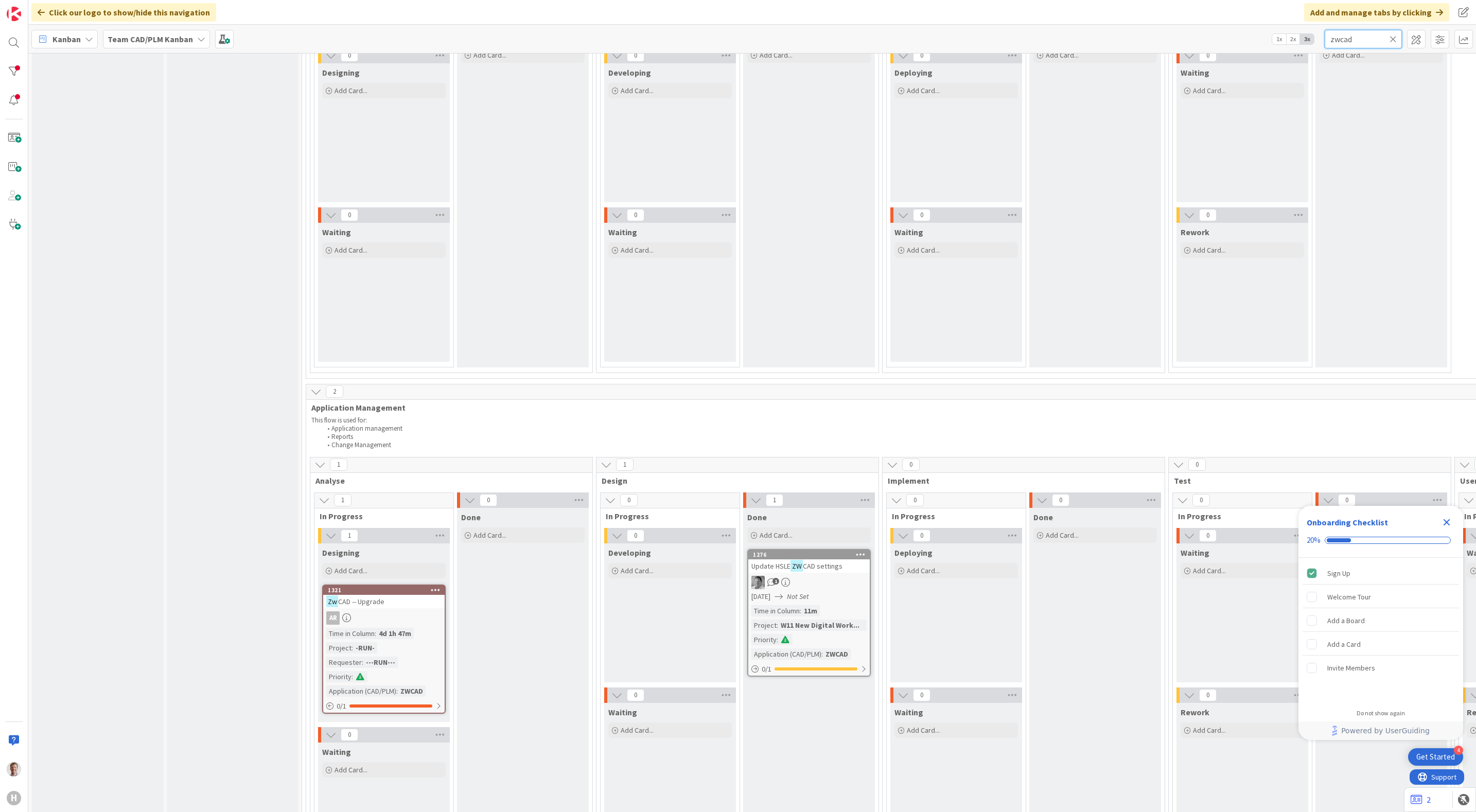
type input "zwcad"
click at [1362, 34] on input "zwcad" at bounding box center [1362, 39] width 77 height 19
click at [1210, 37] on div "Kanban Team CAD/PLM Kanban 1x 2x 3x zwcad" at bounding box center [752, 38] width 1448 height 28
click at [1357, 37] on input "zwcad" at bounding box center [1362, 39] width 77 height 19
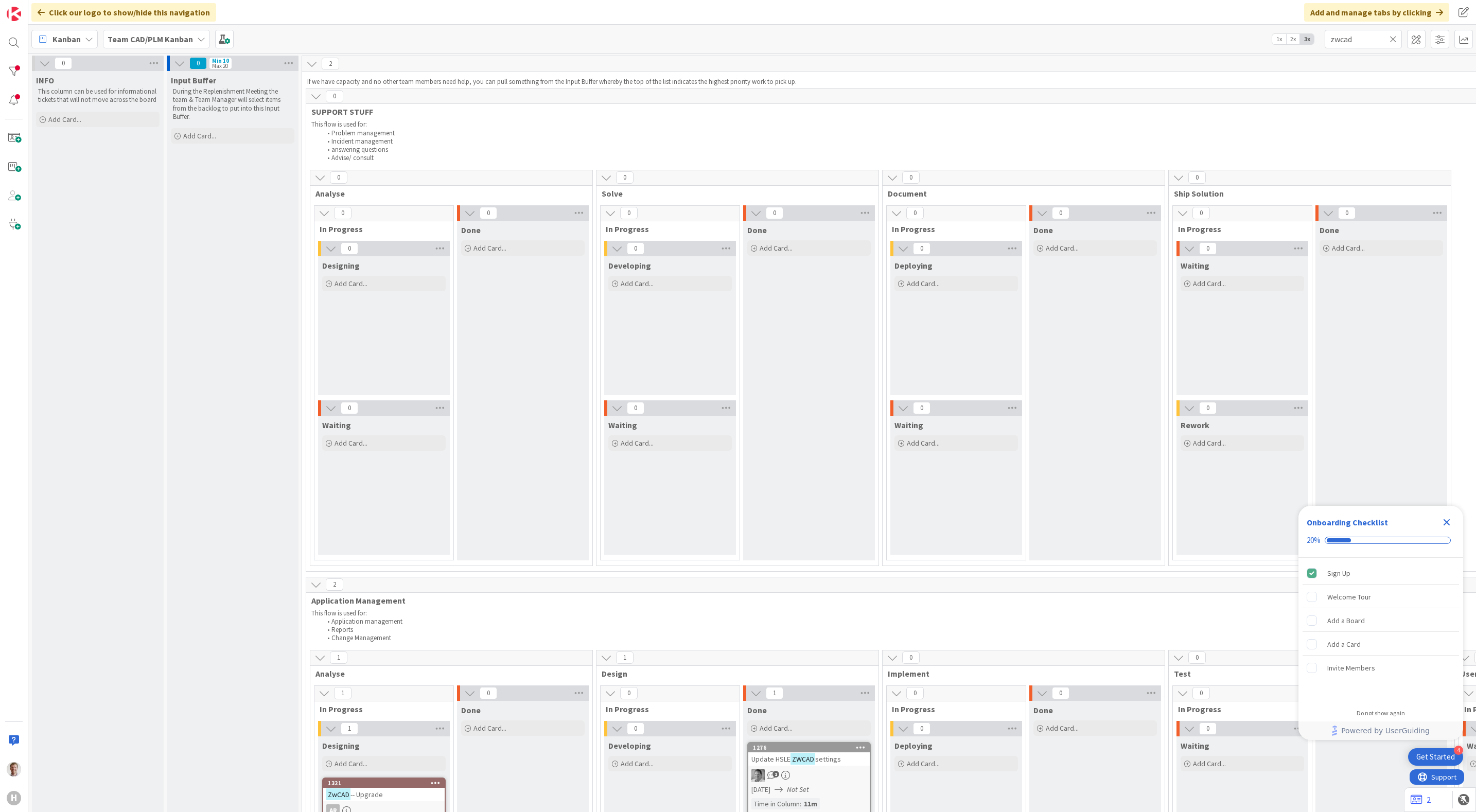
click at [1391, 34] on icon at bounding box center [1392, 38] width 7 height 9
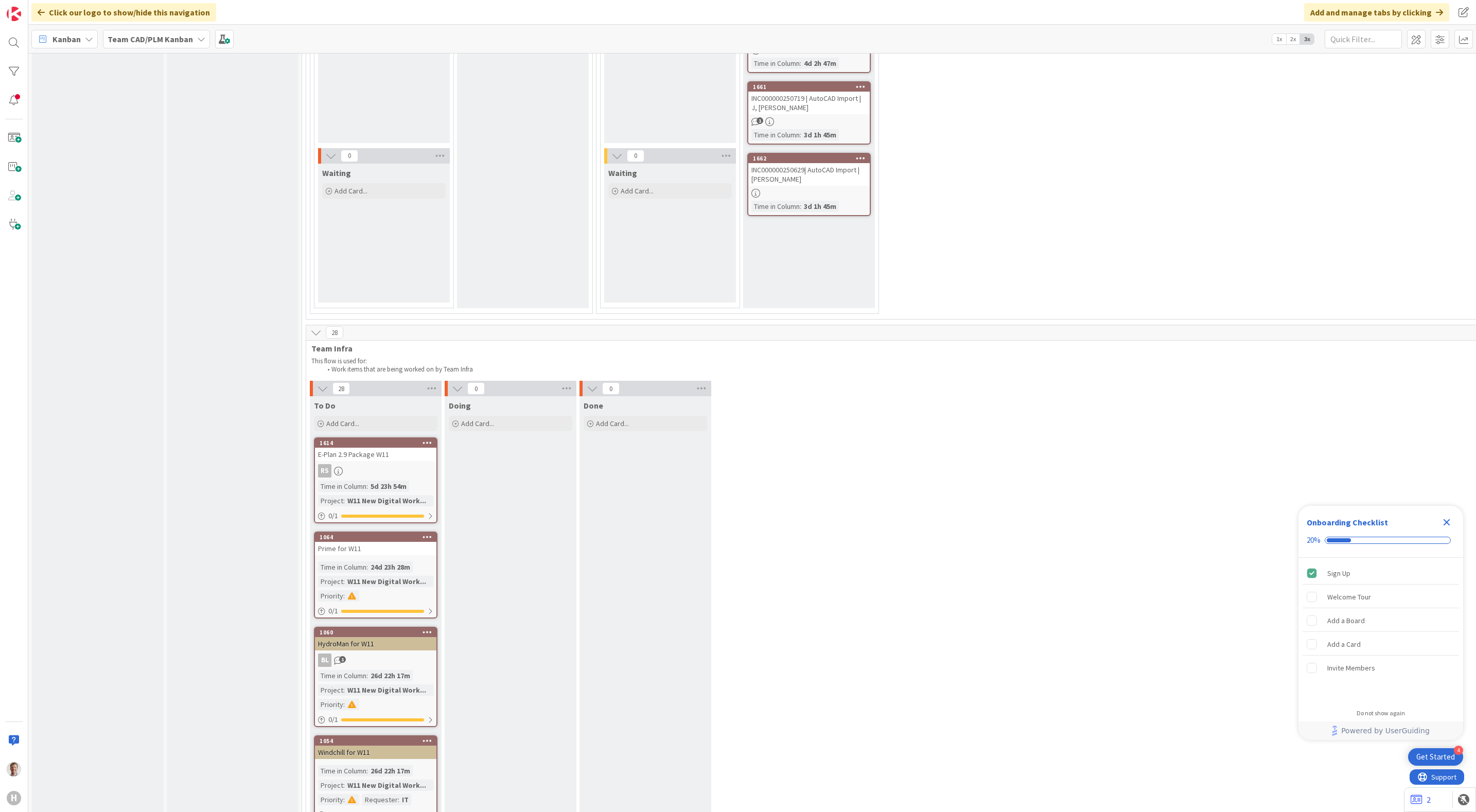
scroll to position [3052, 0]
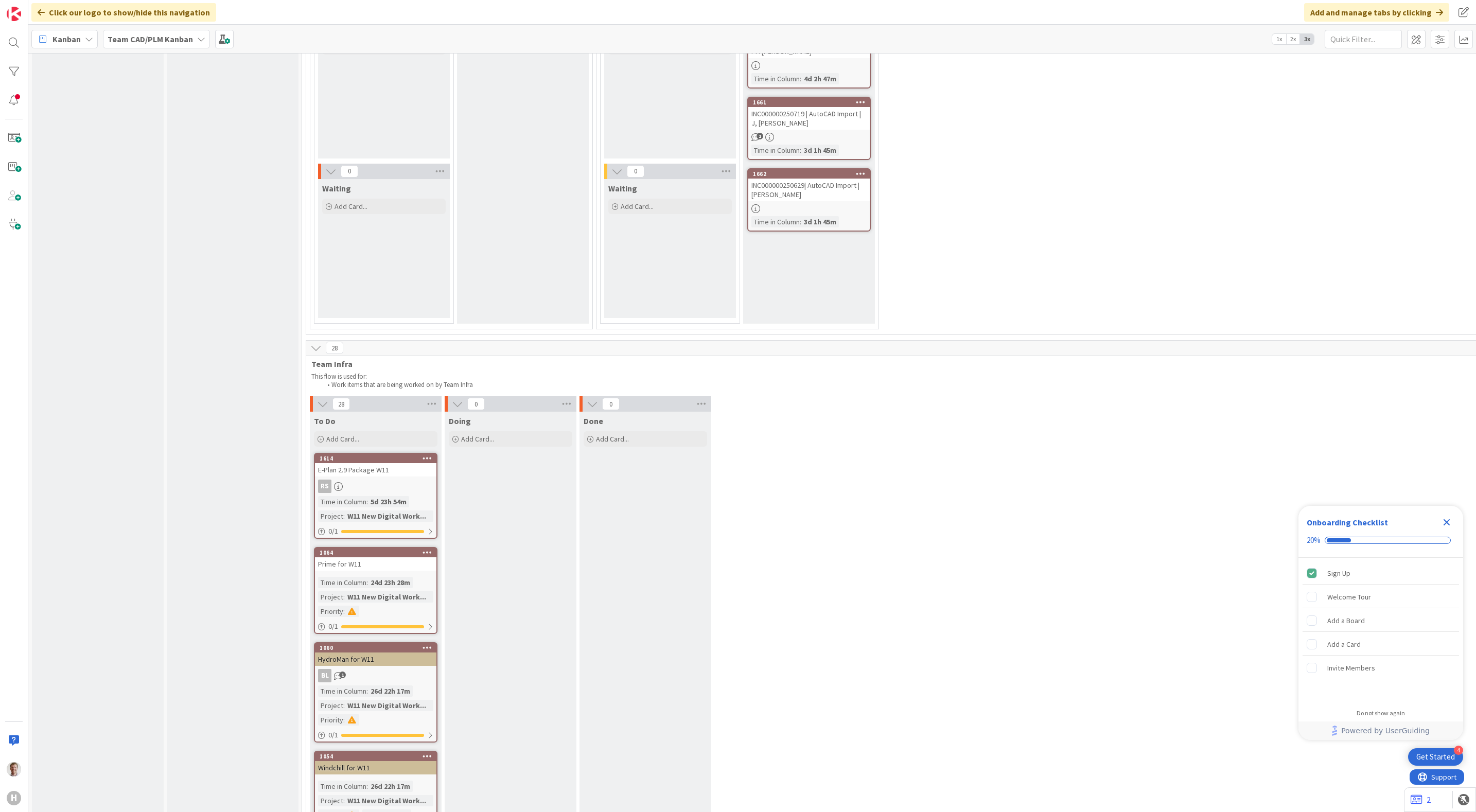
click at [396, 557] on div "Prime for W11" at bounding box center [375, 564] width 121 height 13
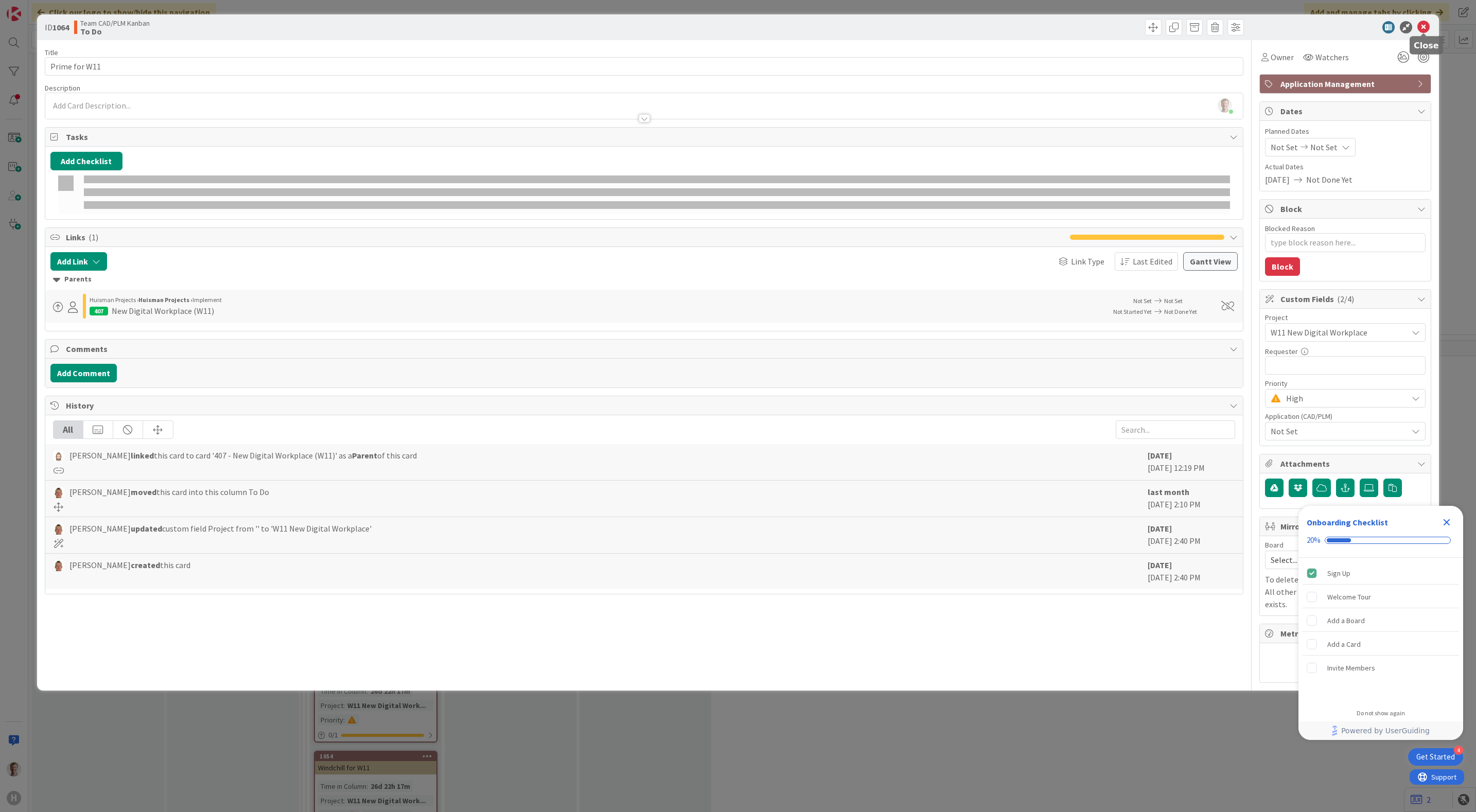
drag, startPoint x: 1422, startPoint y: 25, endPoint x: 1407, endPoint y: 40, distance: 21.2
click at [1422, 25] on icon at bounding box center [1423, 27] width 12 height 12
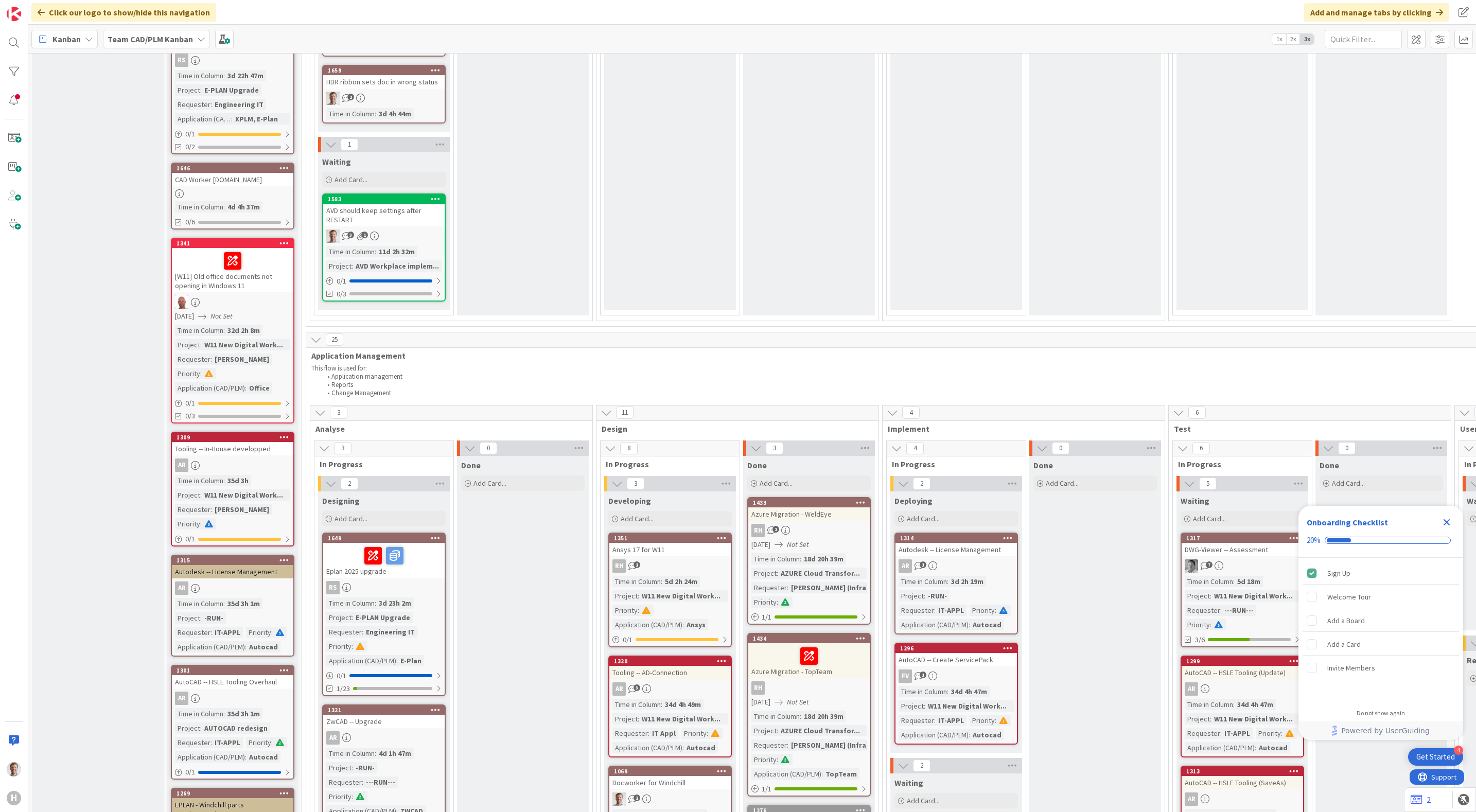
scroll to position [617, 0]
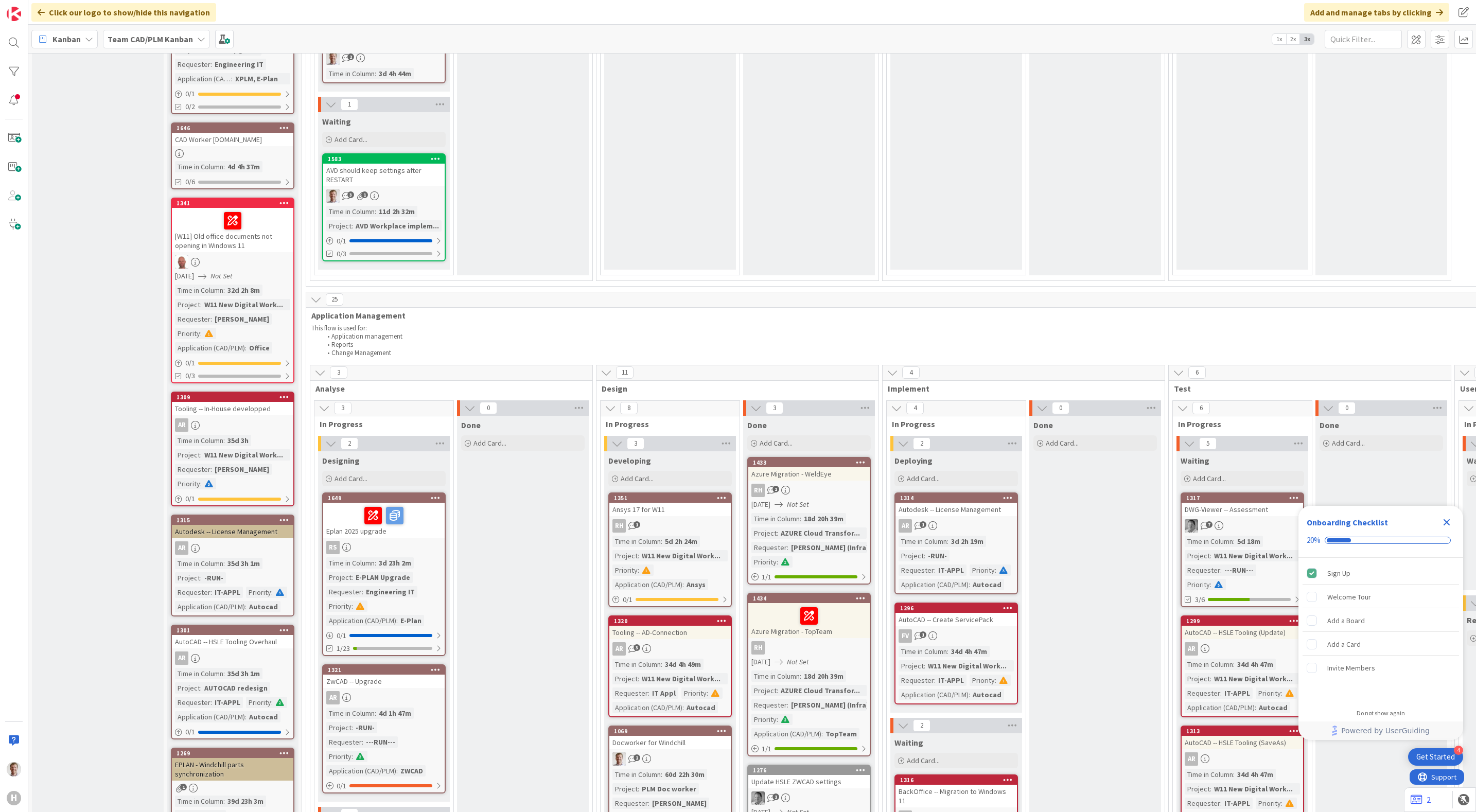
click at [411, 516] on div at bounding box center [384, 515] width 115 height 22
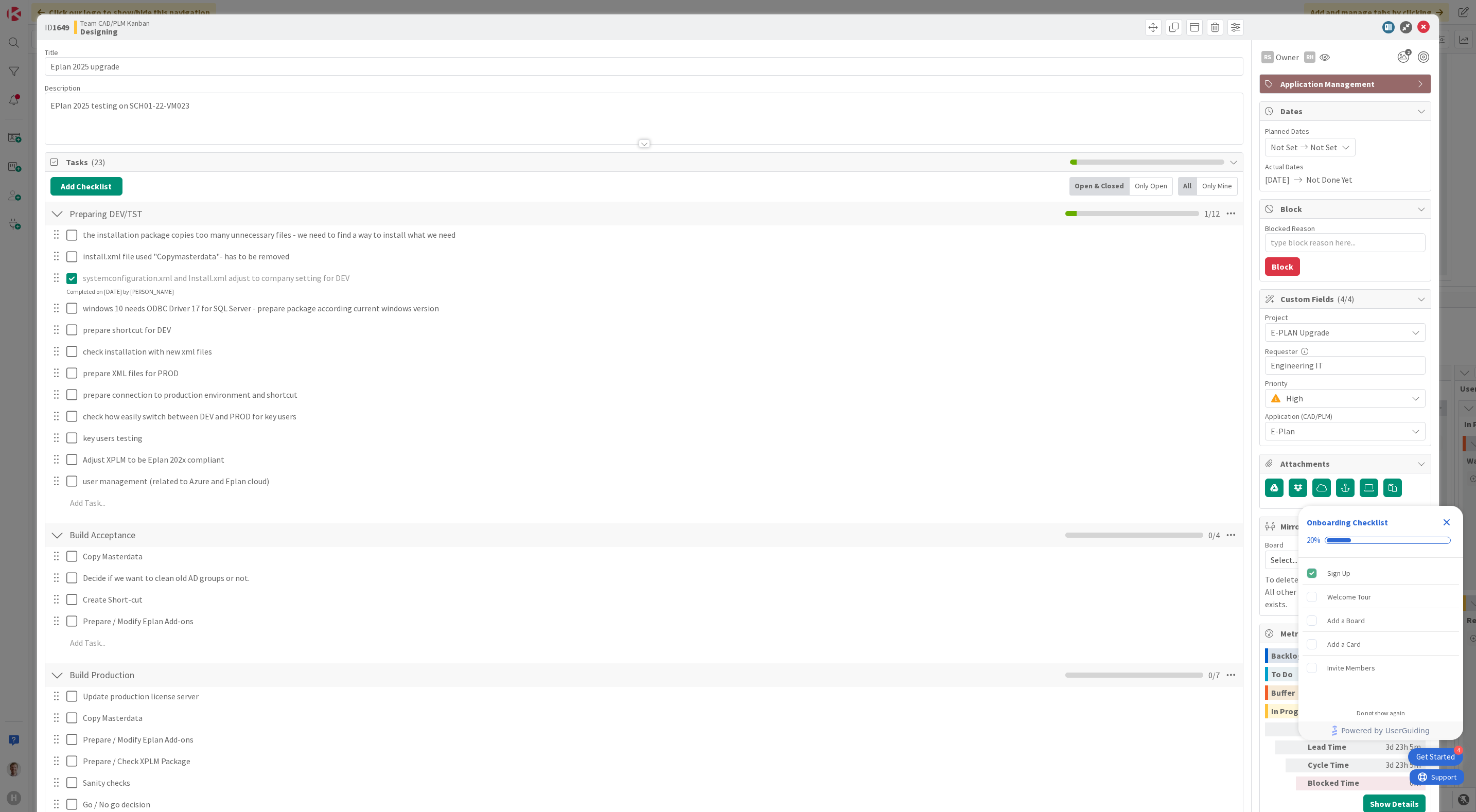
type textarea "x"
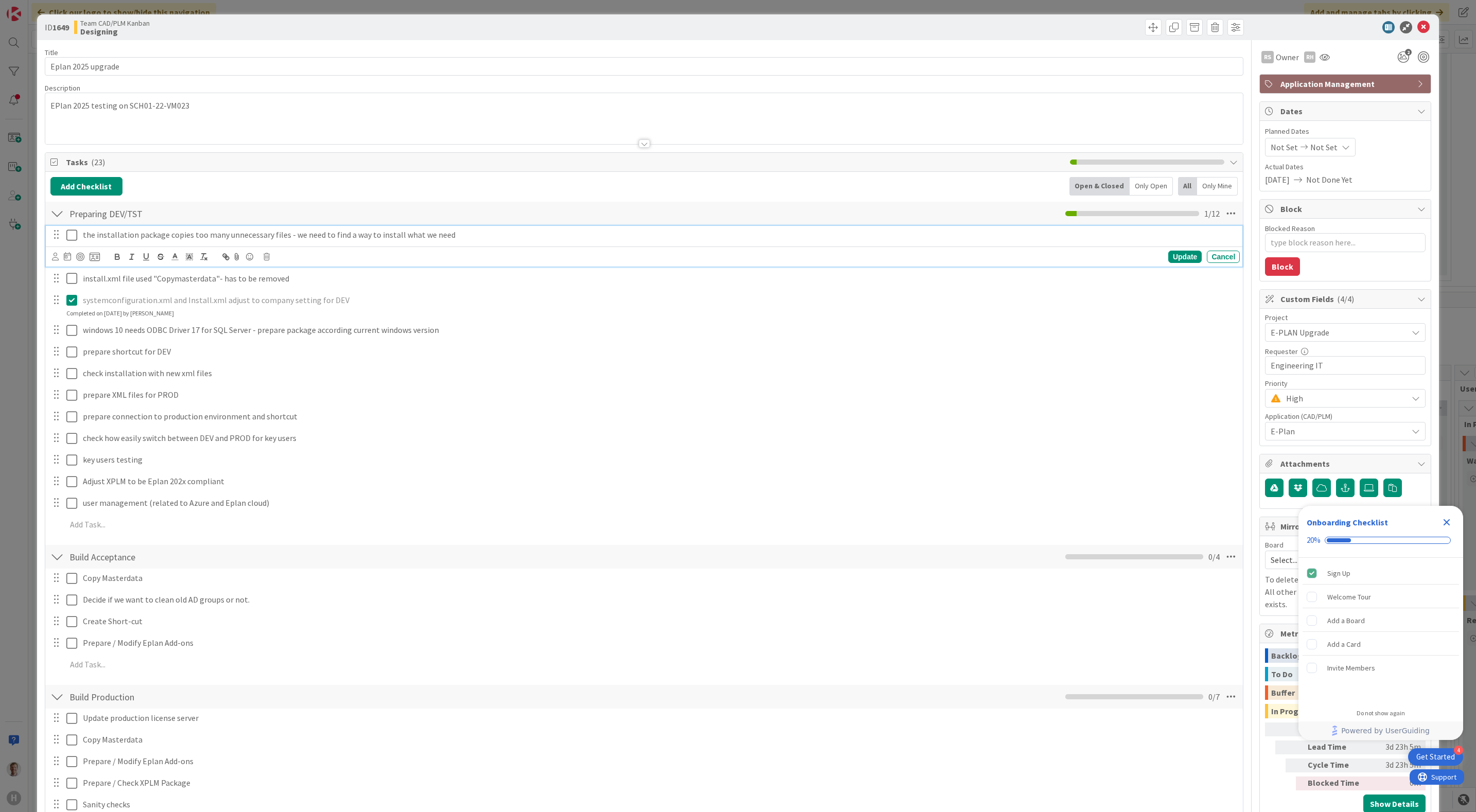
click at [458, 240] on p "the installation package copies too many unnecessary files - we need to find a …" at bounding box center [659, 235] width 1153 height 12
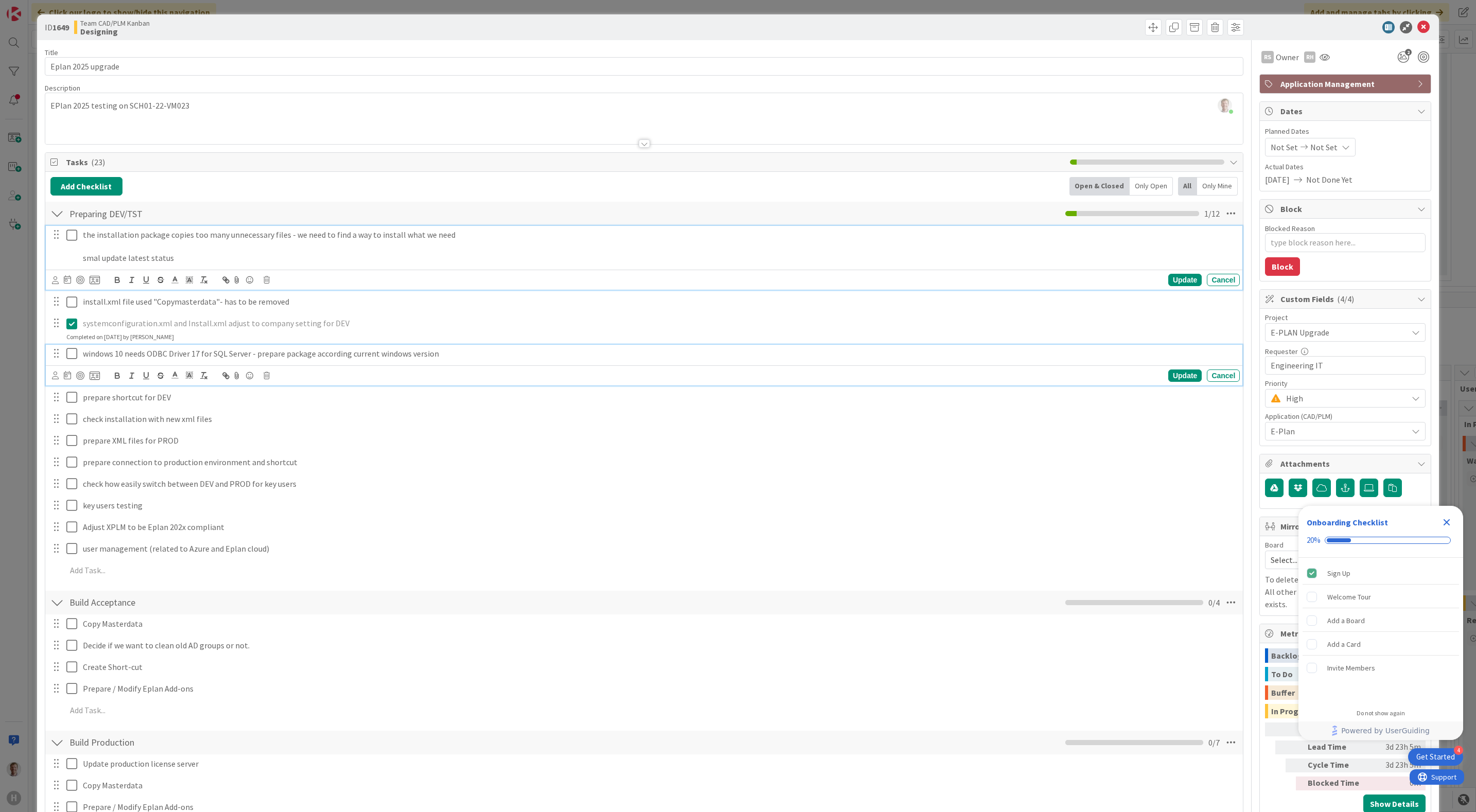
click at [589, 354] on p "windows 10 needs ODBC Driver 17 for SQL Server - prepare package according curr…" at bounding box center [659, 353] width 1153 height 12
click at [221, 253] on p at bounding box center [659, 246] width 1153 height 12
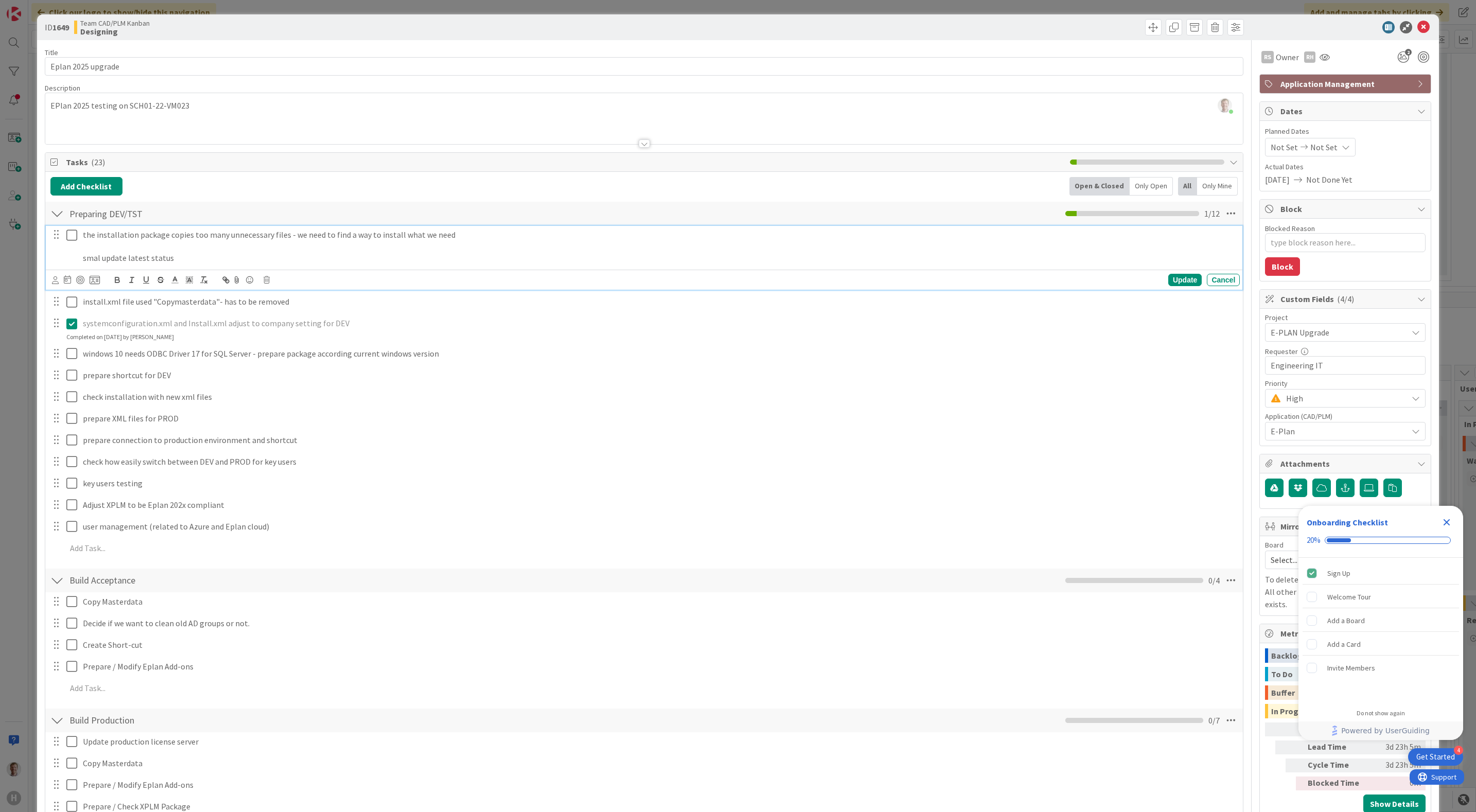
click at [80, 257] on div "the installation package copies too many unnecessary files - we need to find a …" at bounding box center [659, 246] width 1161 height 41
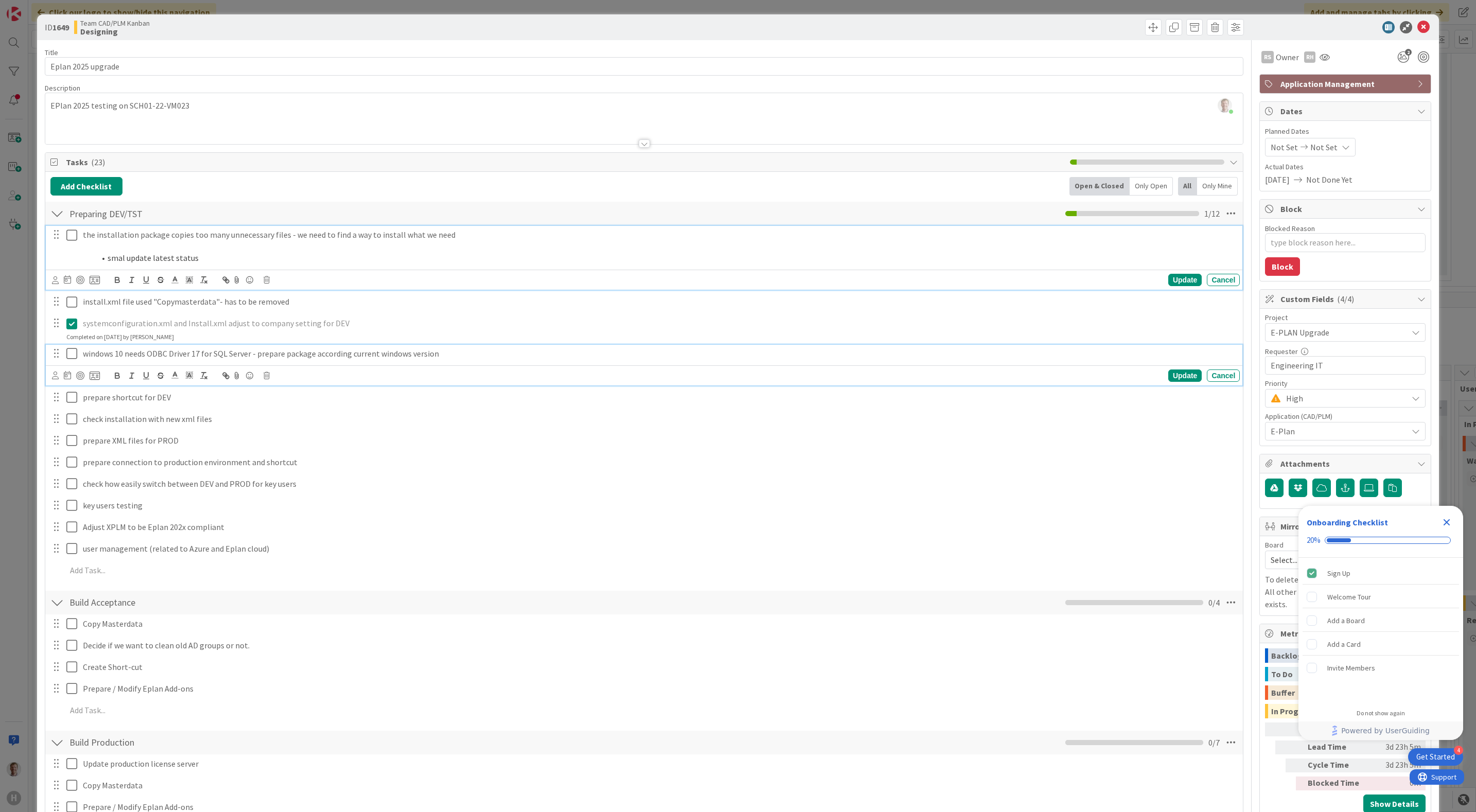
click at [473, 348] on div "windows 10 needs ODBC Driver 17 for SQL Server - prepare package according curr…" at bounding box center [659, 353] width 1161 height 18
click at [457, 234] on p "the installation package copies too many unnecessary files - we need to find a …" at bounding box center [659, 235] width 1153 height 12
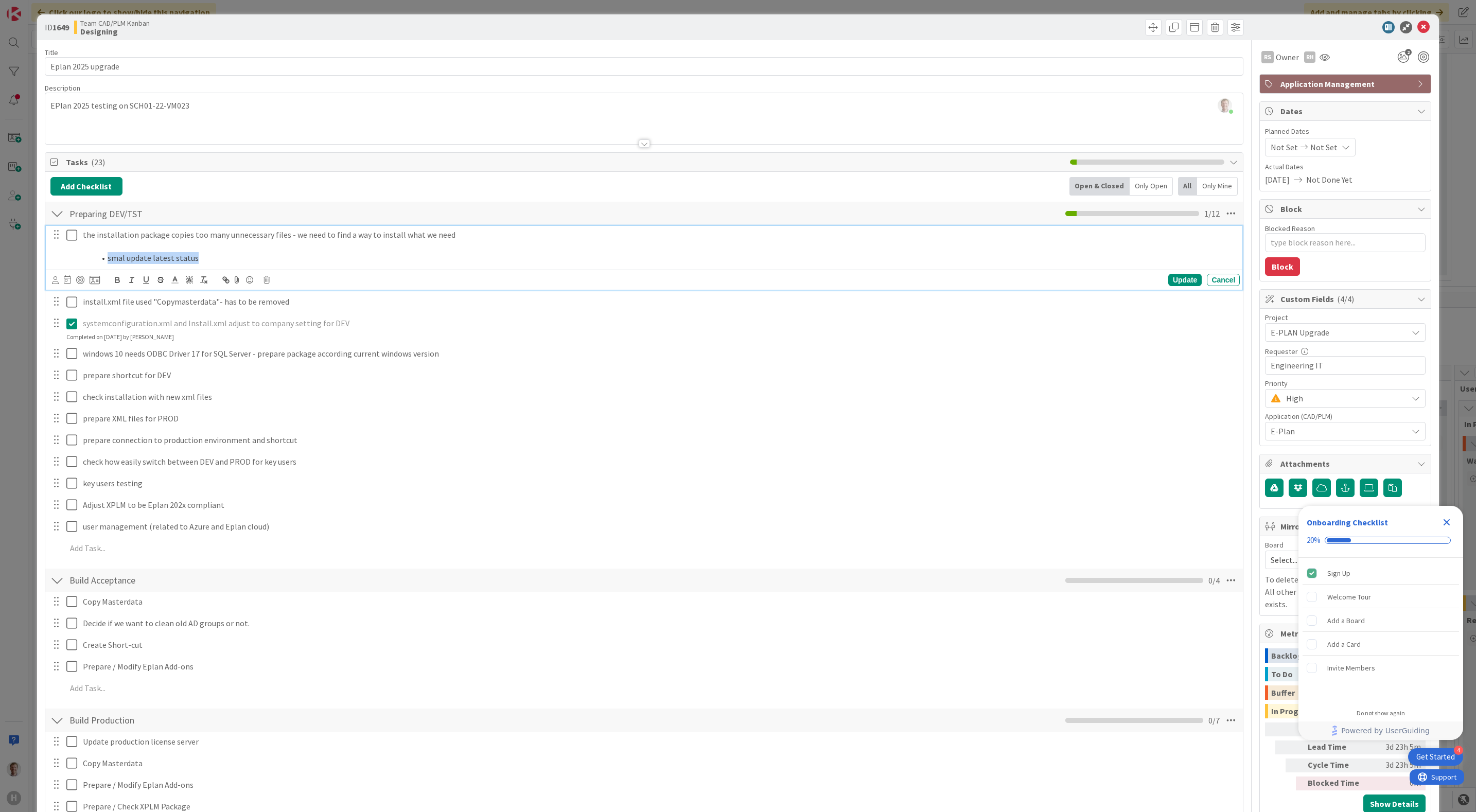
drag, startPoint x: 271, startPoint y: 260, endPoint x: 89, endPoint y: 257, distance: 182.0
click at [89, 257] on ol "smal update latest status" at bounding box center [659, 257] width 1153 height 12
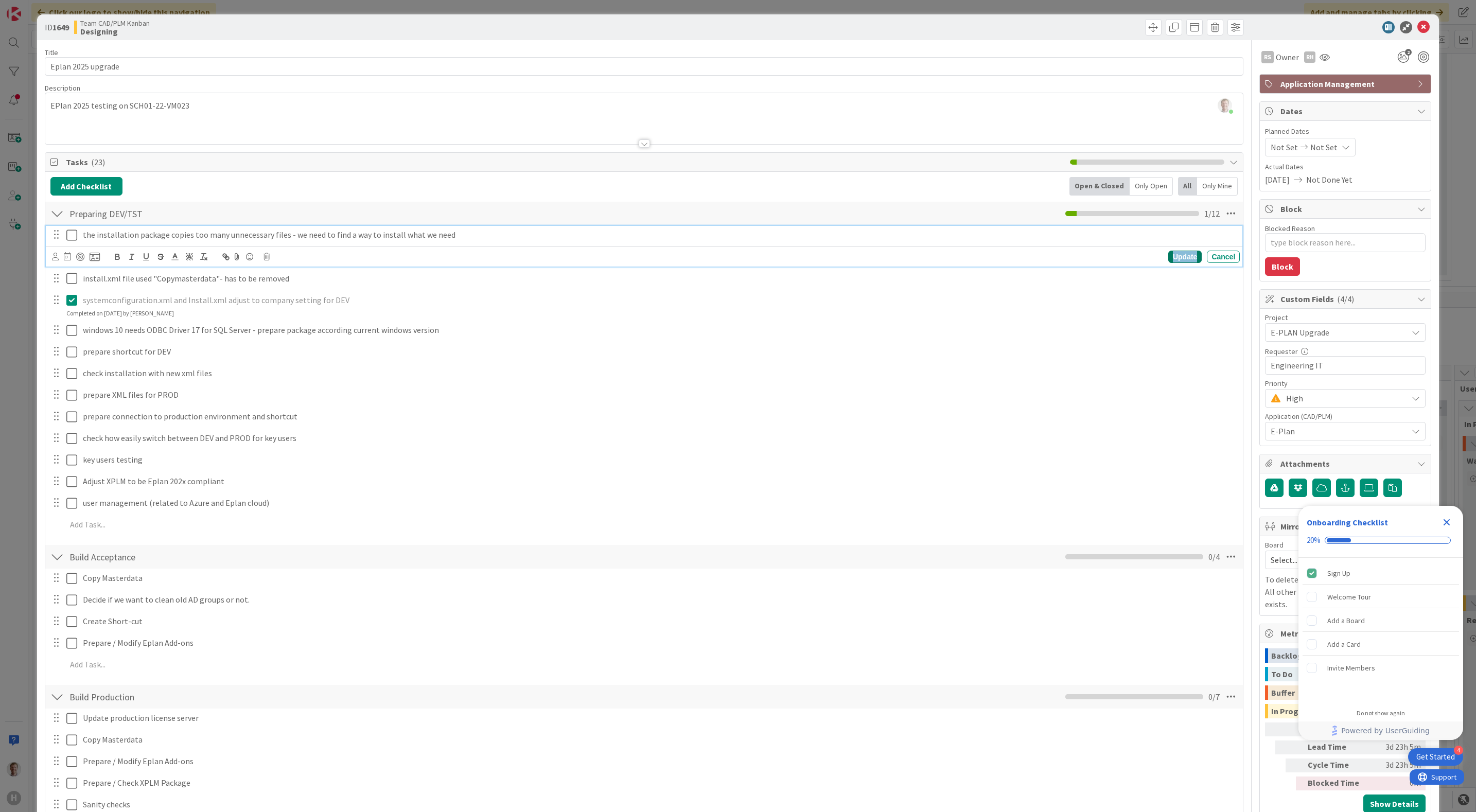
click at [1169, 261] on div "Update" at bounding box center [1184, 256] width 33 height 12
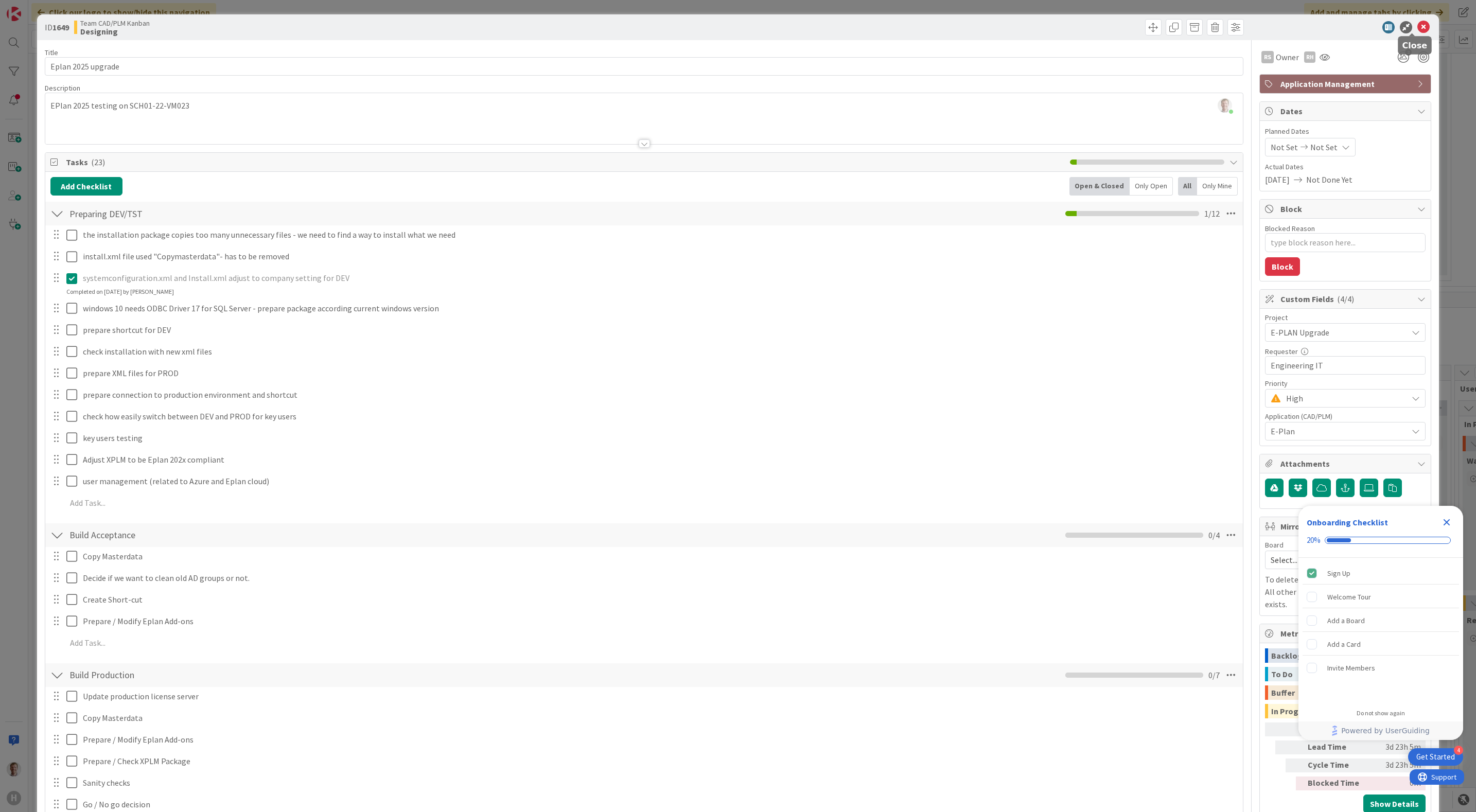
click at [1418, 22] on icon at bounding box center [1423, 27] width 12 height 12
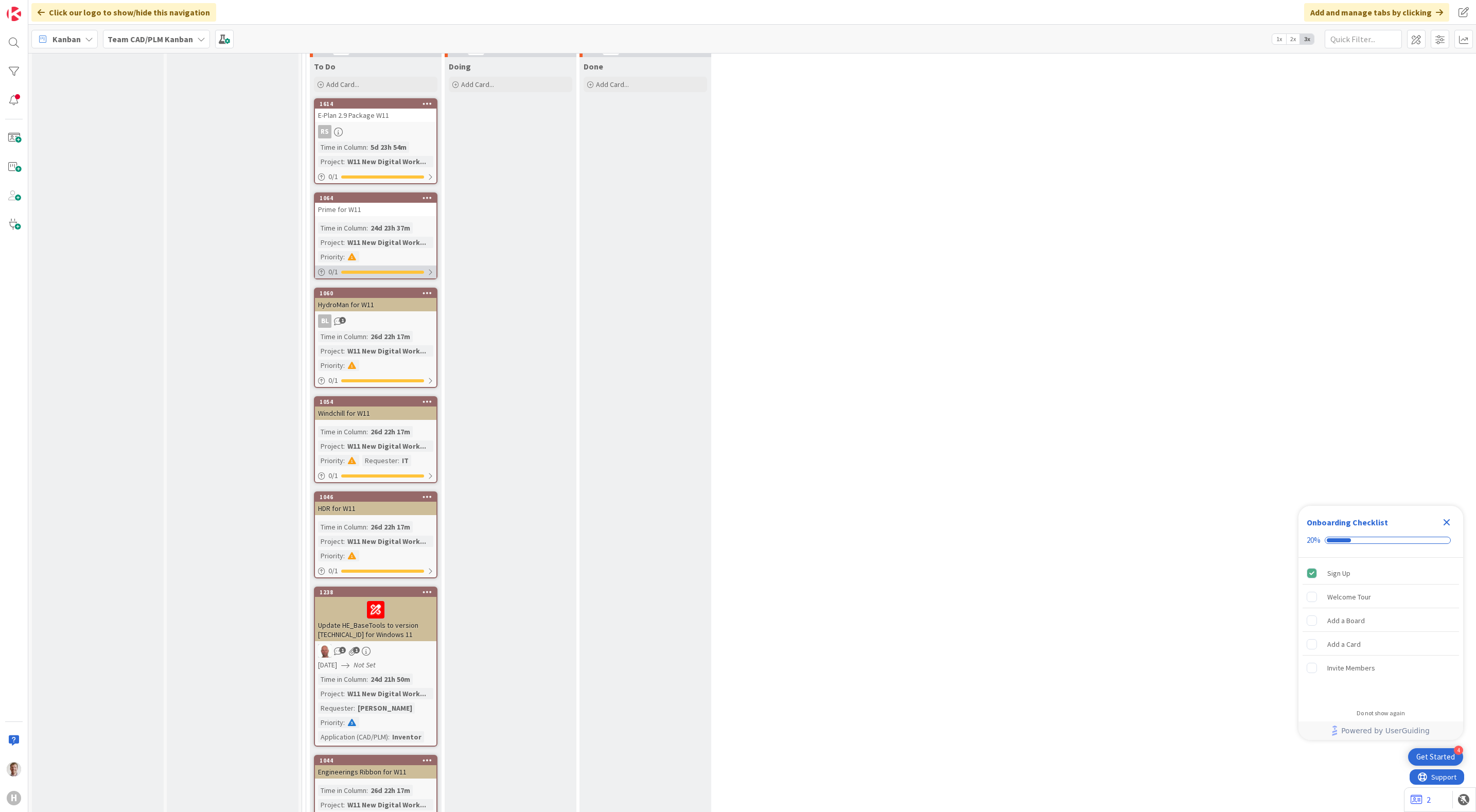
scroll to position [3395, 0]
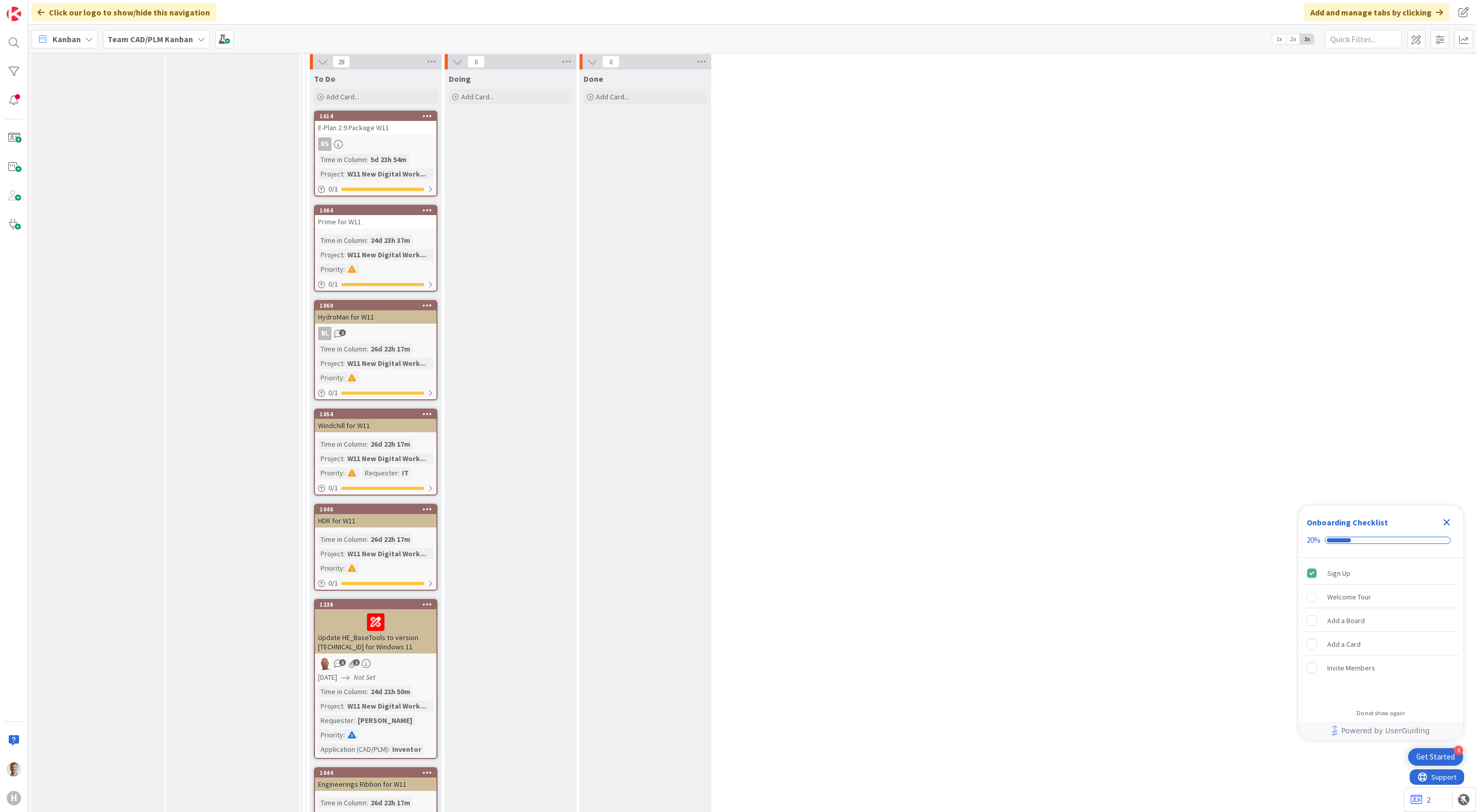
click at [373, 215] on div "Prime for W11" at bounding box center [375, 222] width 121 height 13
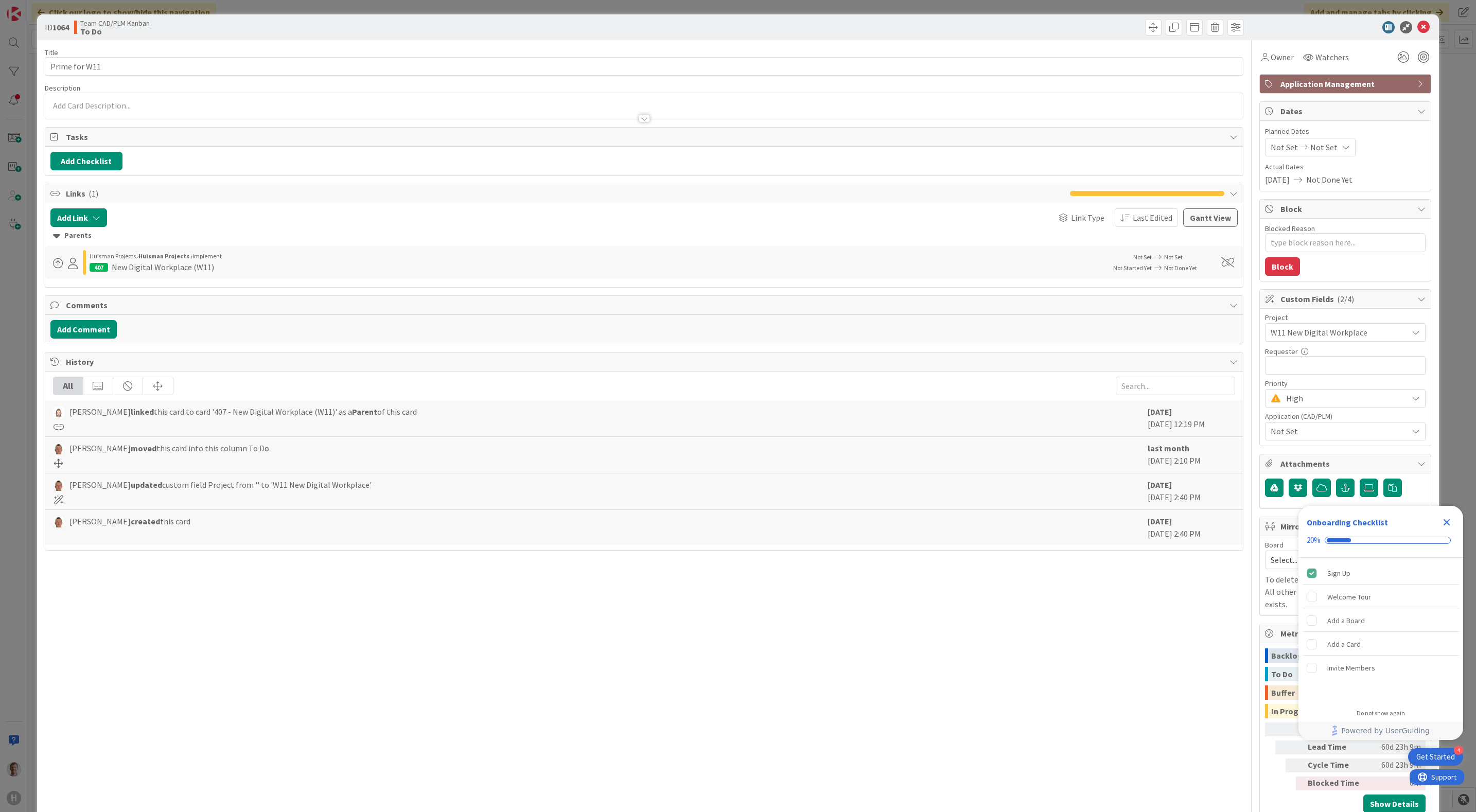
type textarea "x"
click at [1418, 27] on icon at bounding box center [1423, 27] width 12 height 12
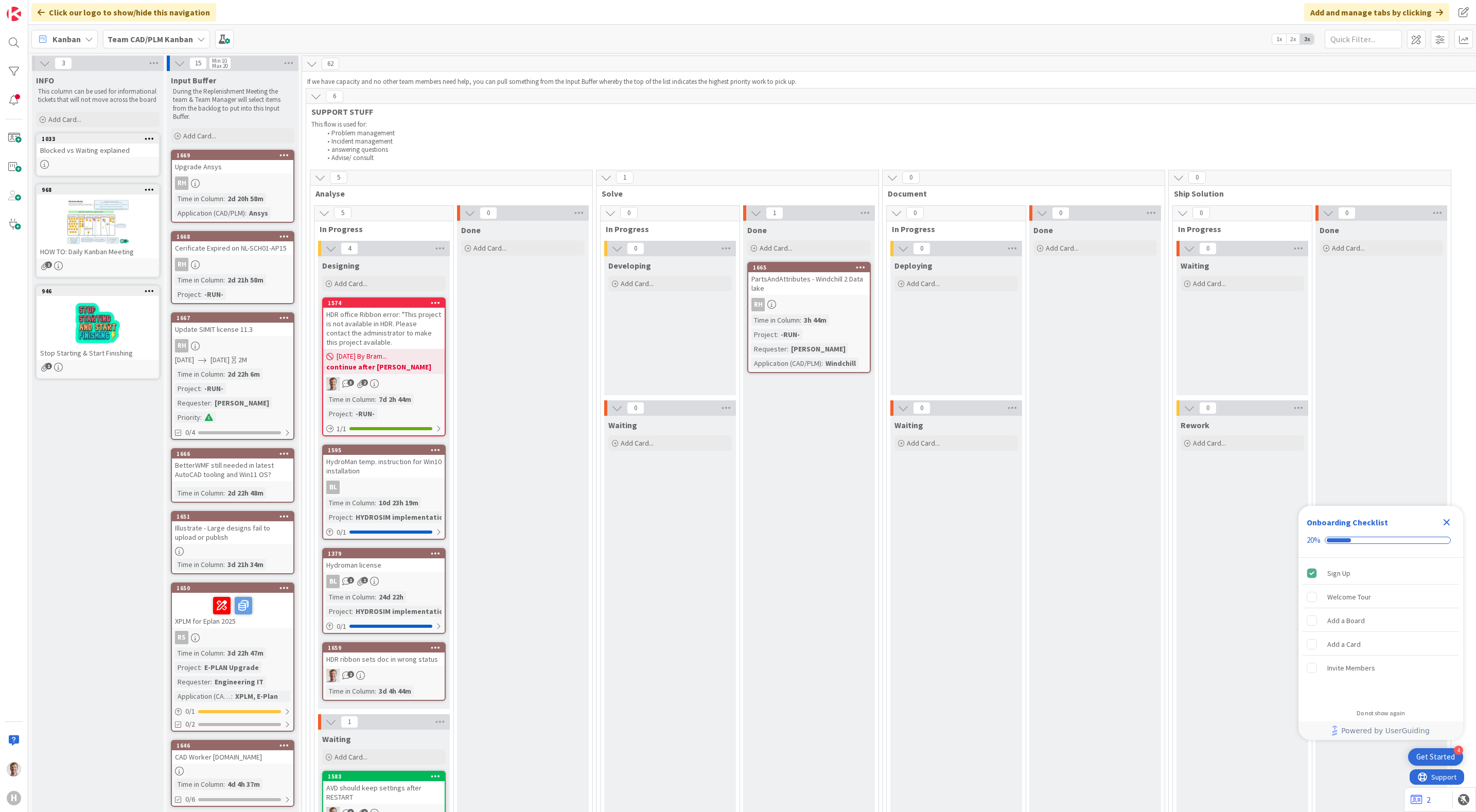
scroll to position [3395, 0]
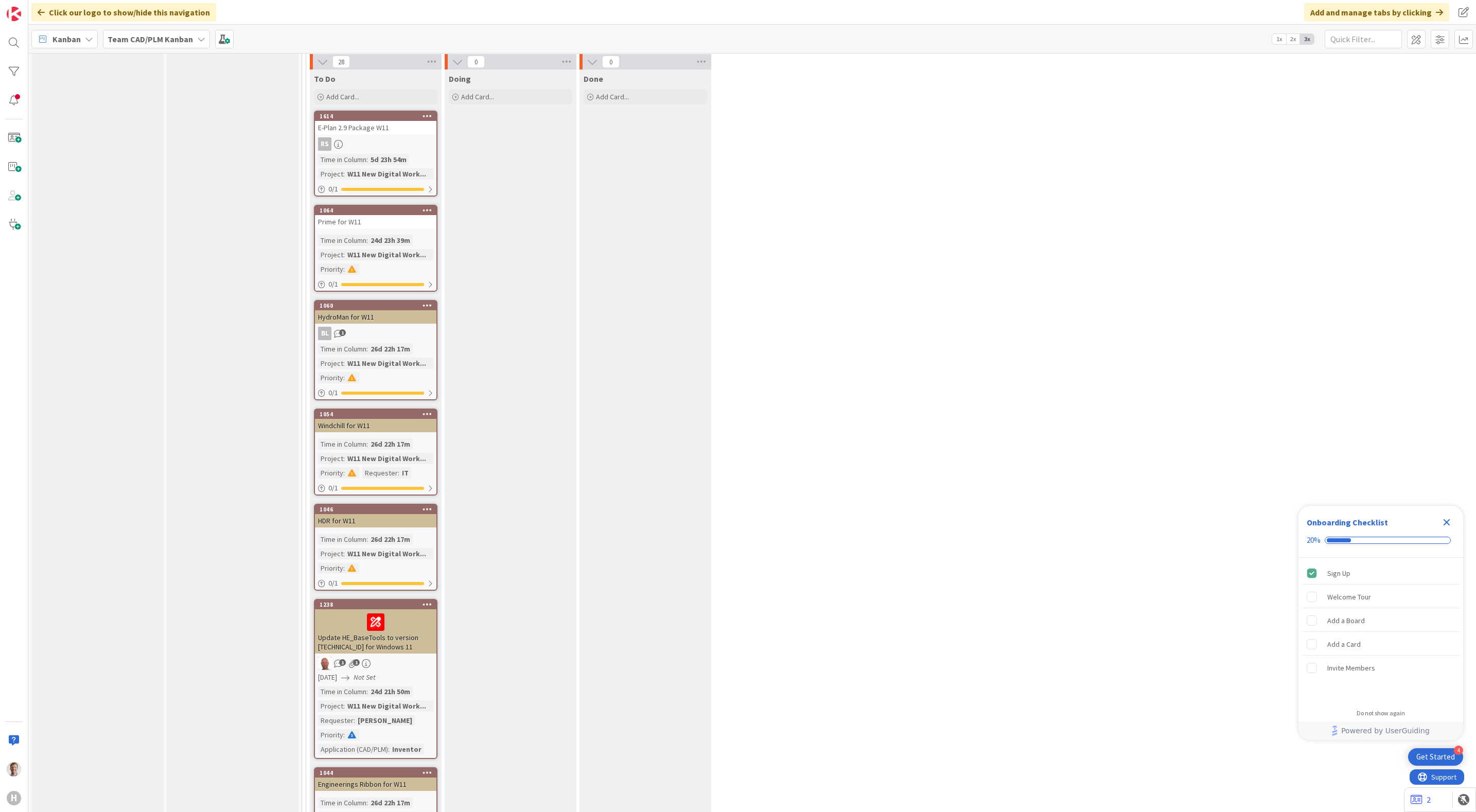
click at [526, 462] on div "Doing Add Card..." at bounding box center [510, 621] width 132 height 1103
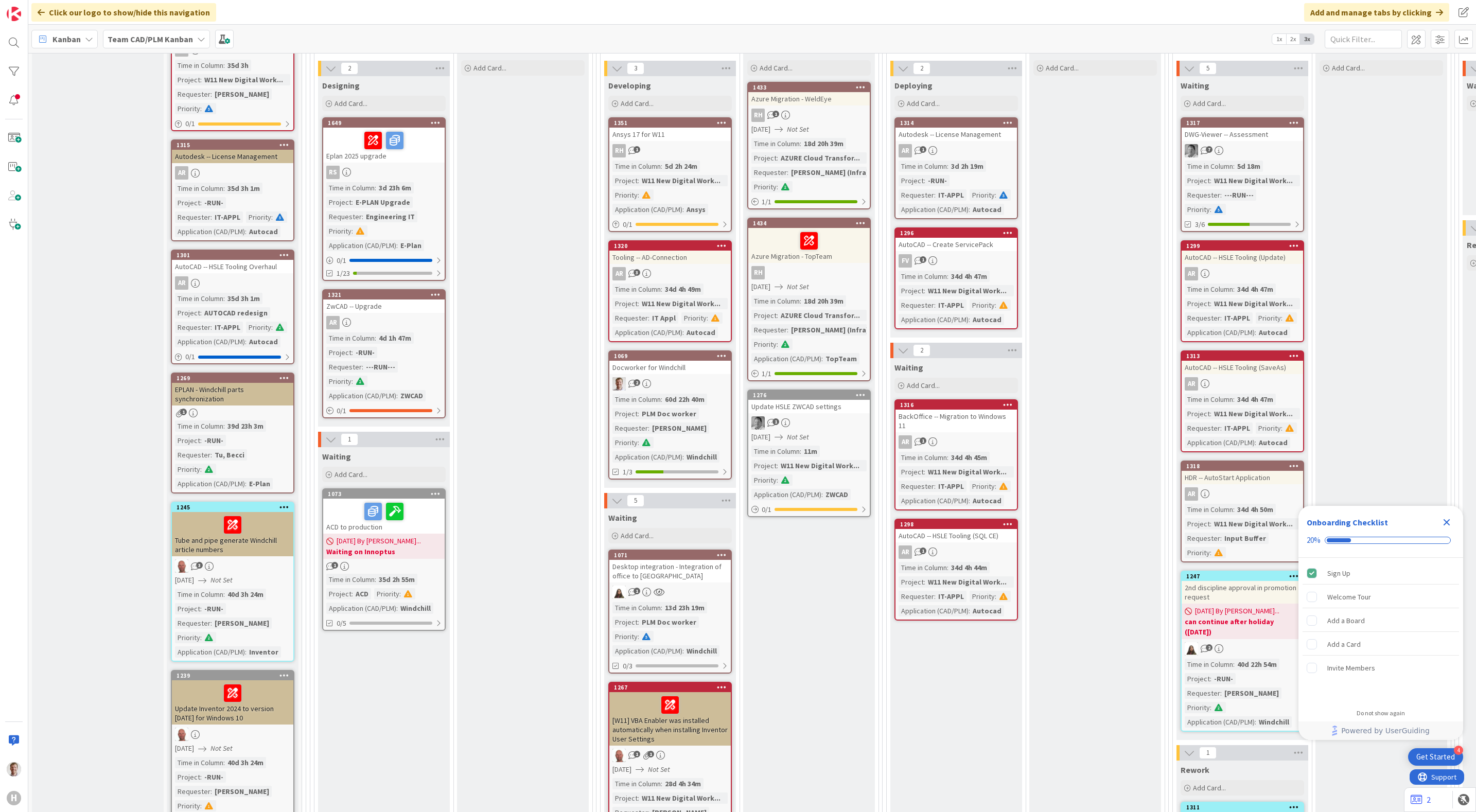
scroll to position [1292, 0]
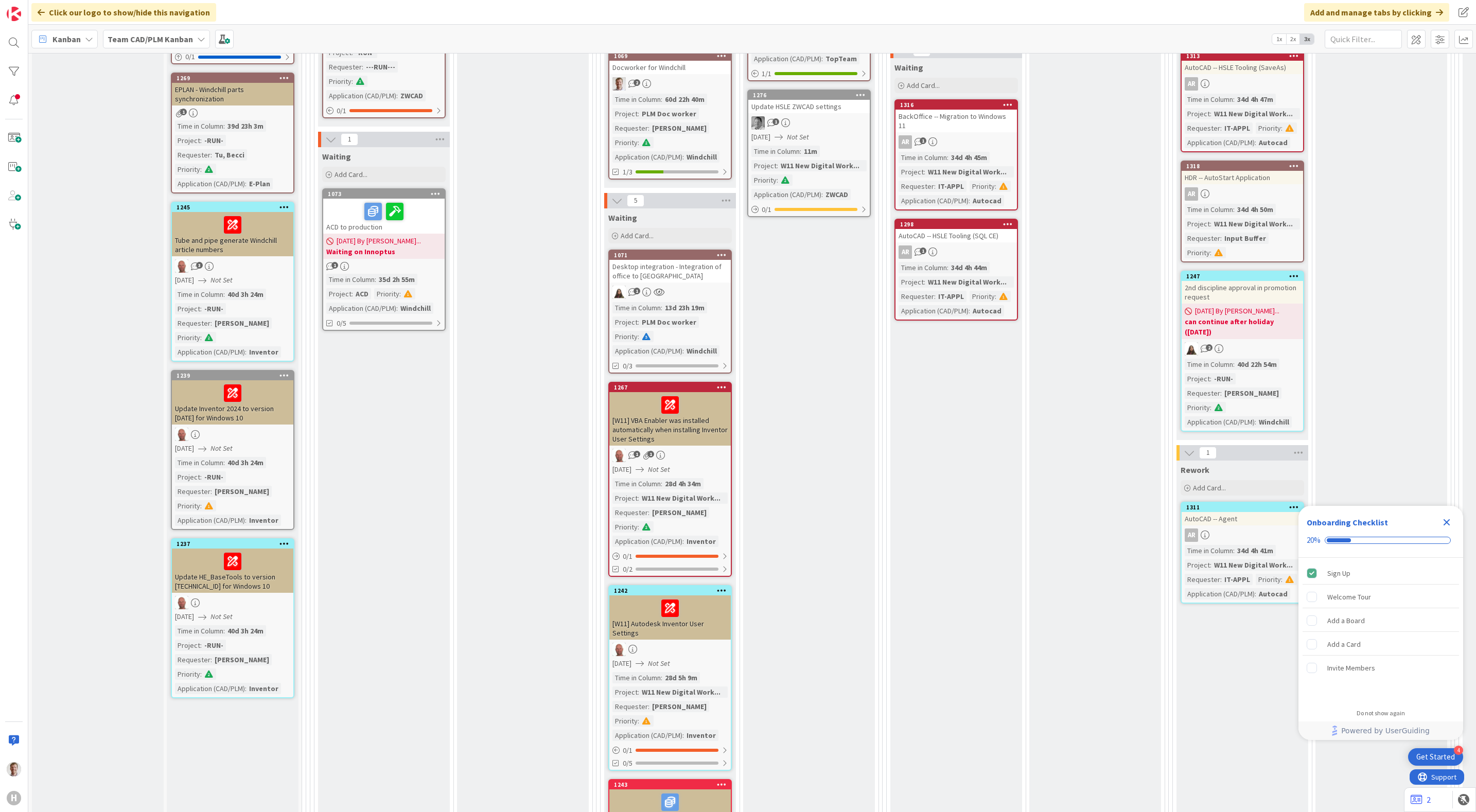
click at [70, 36] on span "Kanban" at bounding box center [67, 39] width 28 height 12
click at [102, 63] on span "My Zone" at bounding box center [91, 60] width 74 height 15
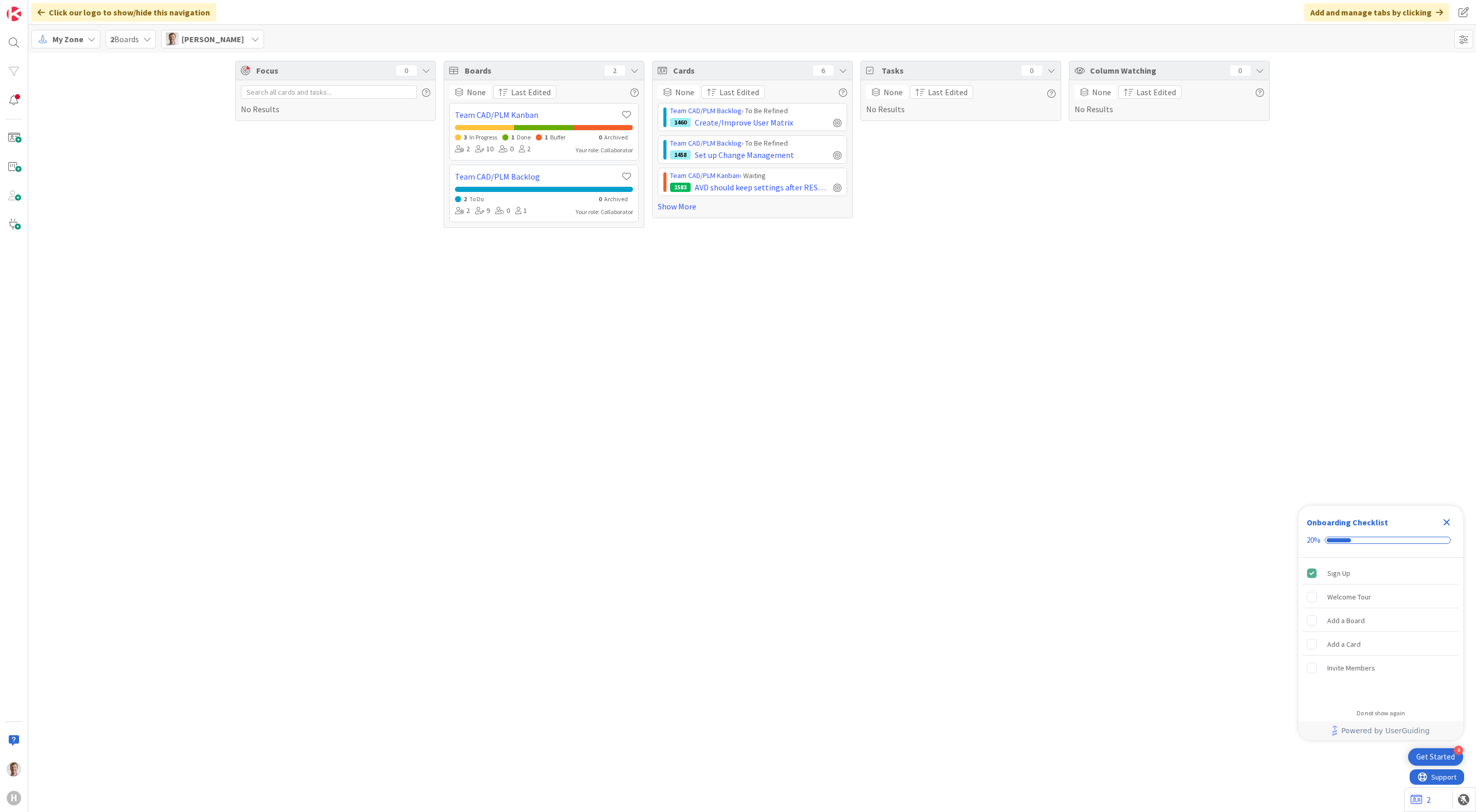
click at [676, 200] on div "Team CAD/PLM Backlog › To Be Refined 1460 Create/Improve User Matrix Team CAD/P…" at bounding box center [752, 158] width 189 height 110
click at [676, 207] on link "Show More" at bounding box center [752, 205] width 189 height 12
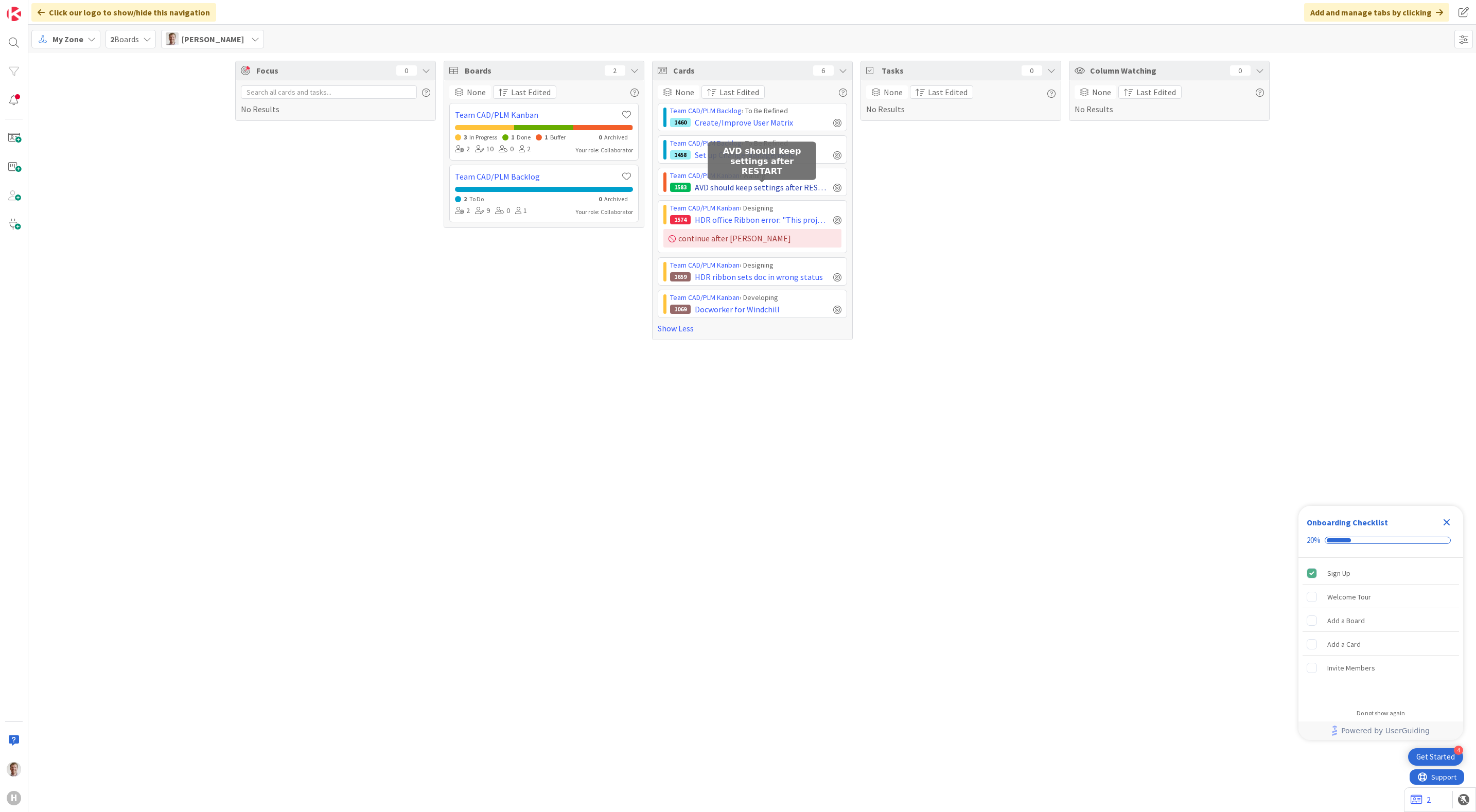
click at [767, 192] on span "AVD should keep settings after RESTART" at bounding box center [761, 187] width 134 height 12
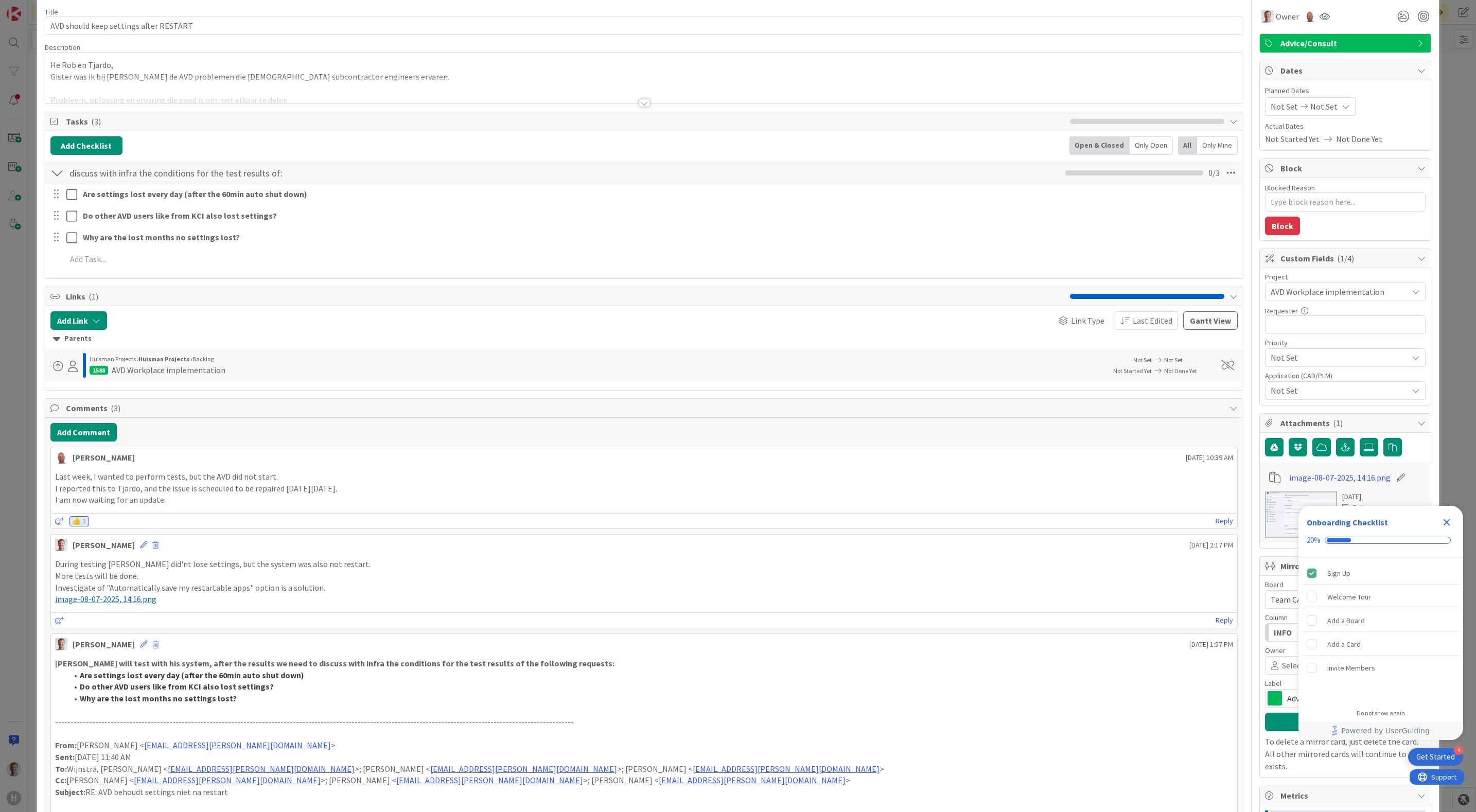
scroll to position [77, 0]
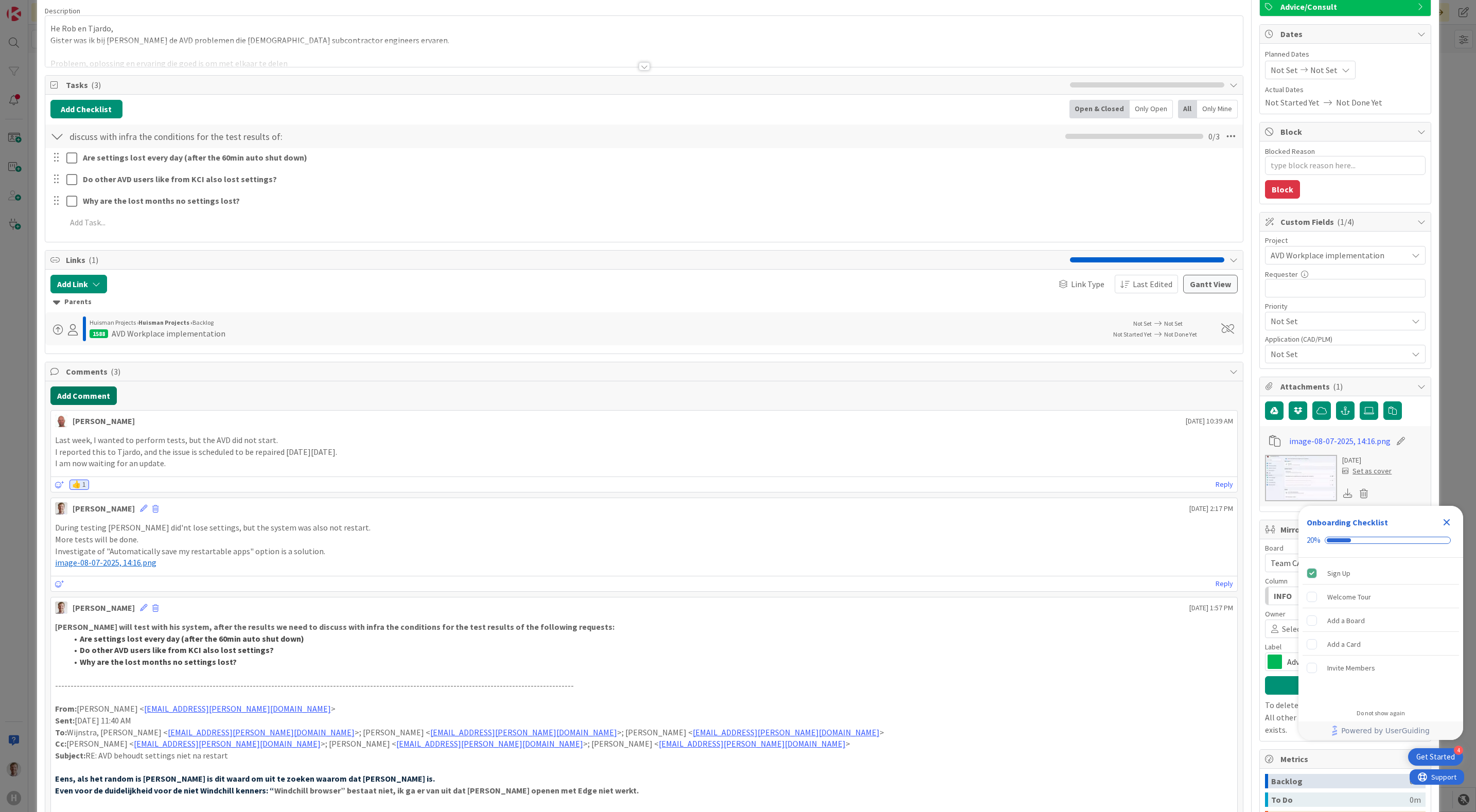
click at [84, 404] on button "Add Comment" at bounding box center [84, 395] width 67 height 19
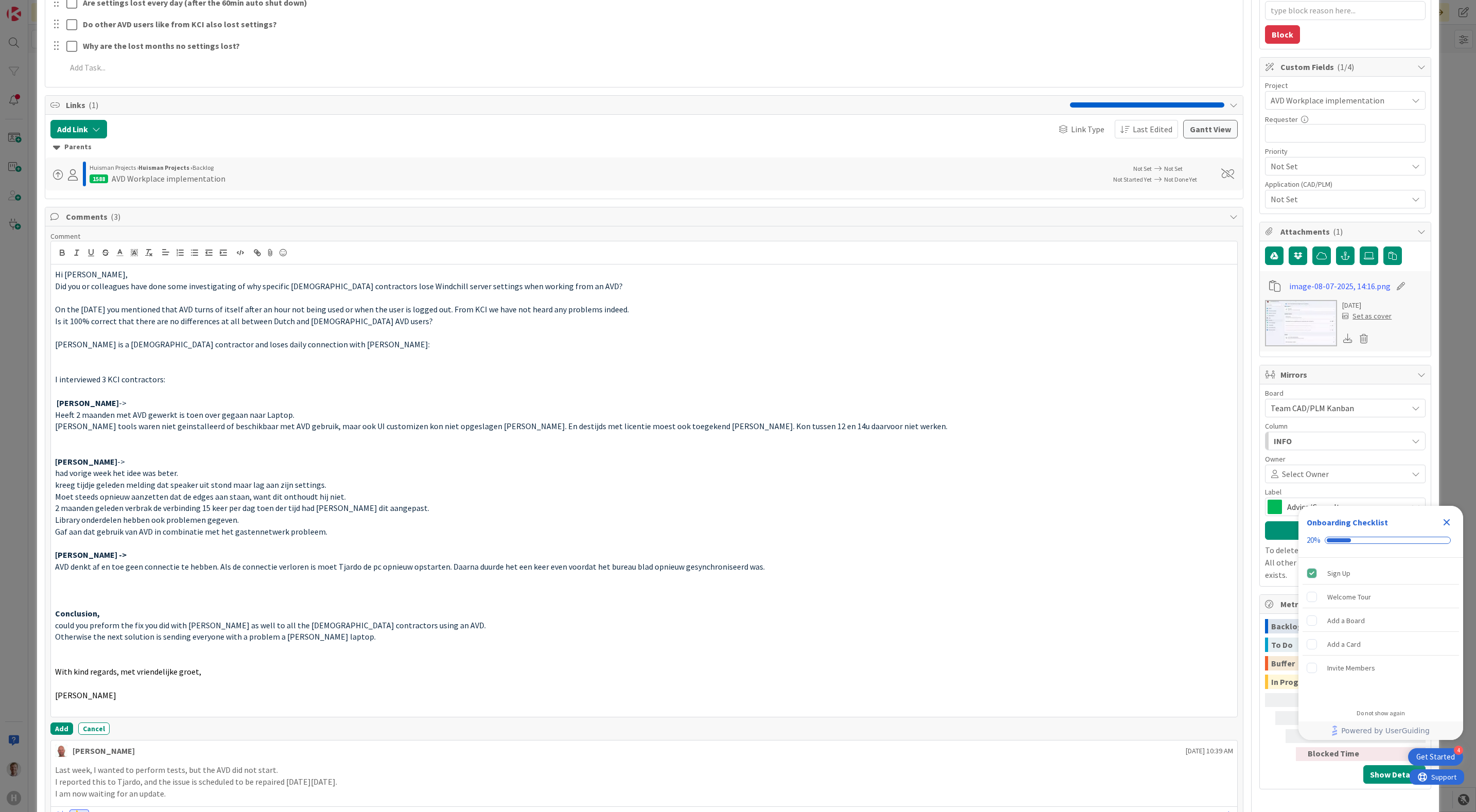
scroll to position [368, 0]
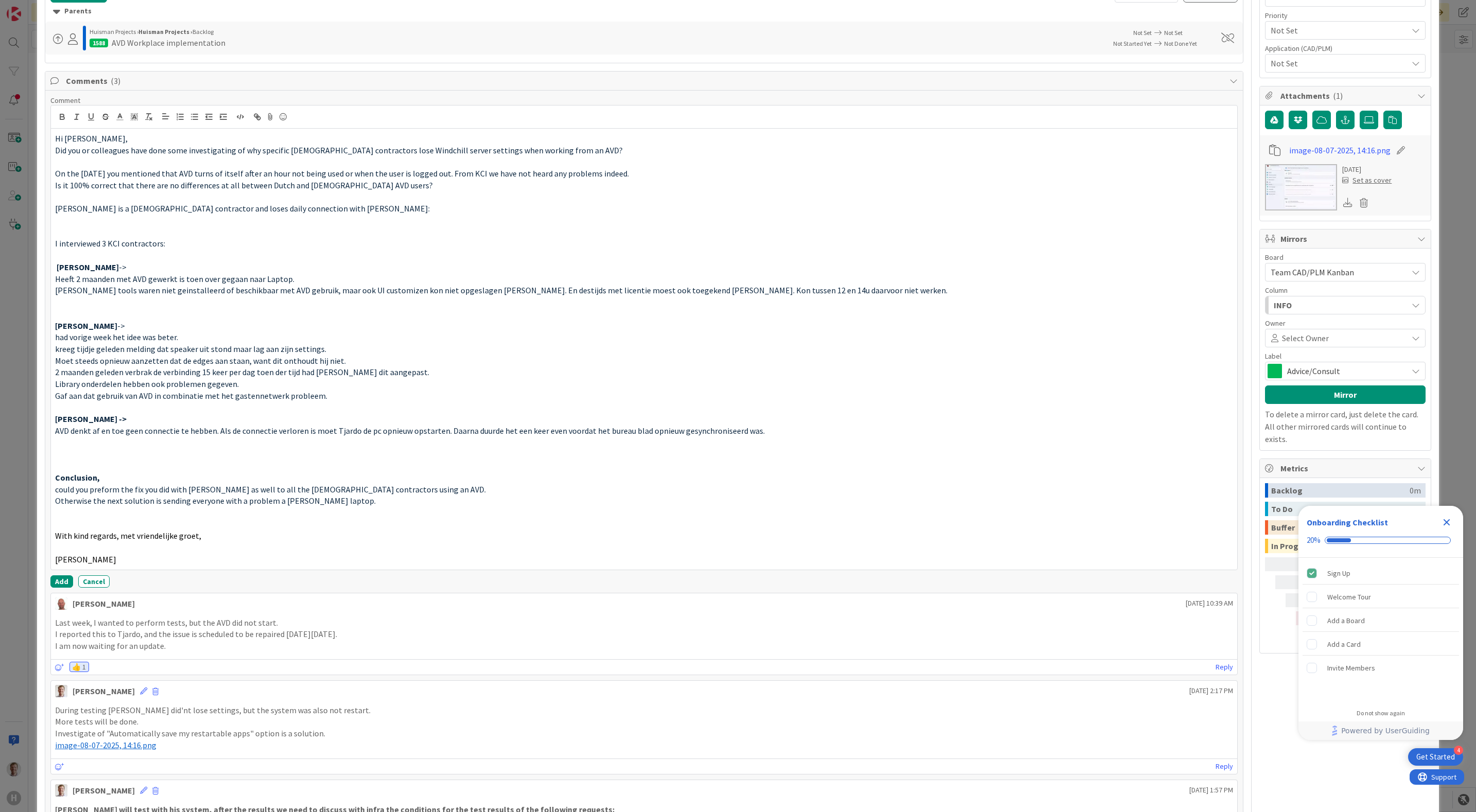
click at [88, 551] on p at bounding box center [644, 547] width 1179 height 12
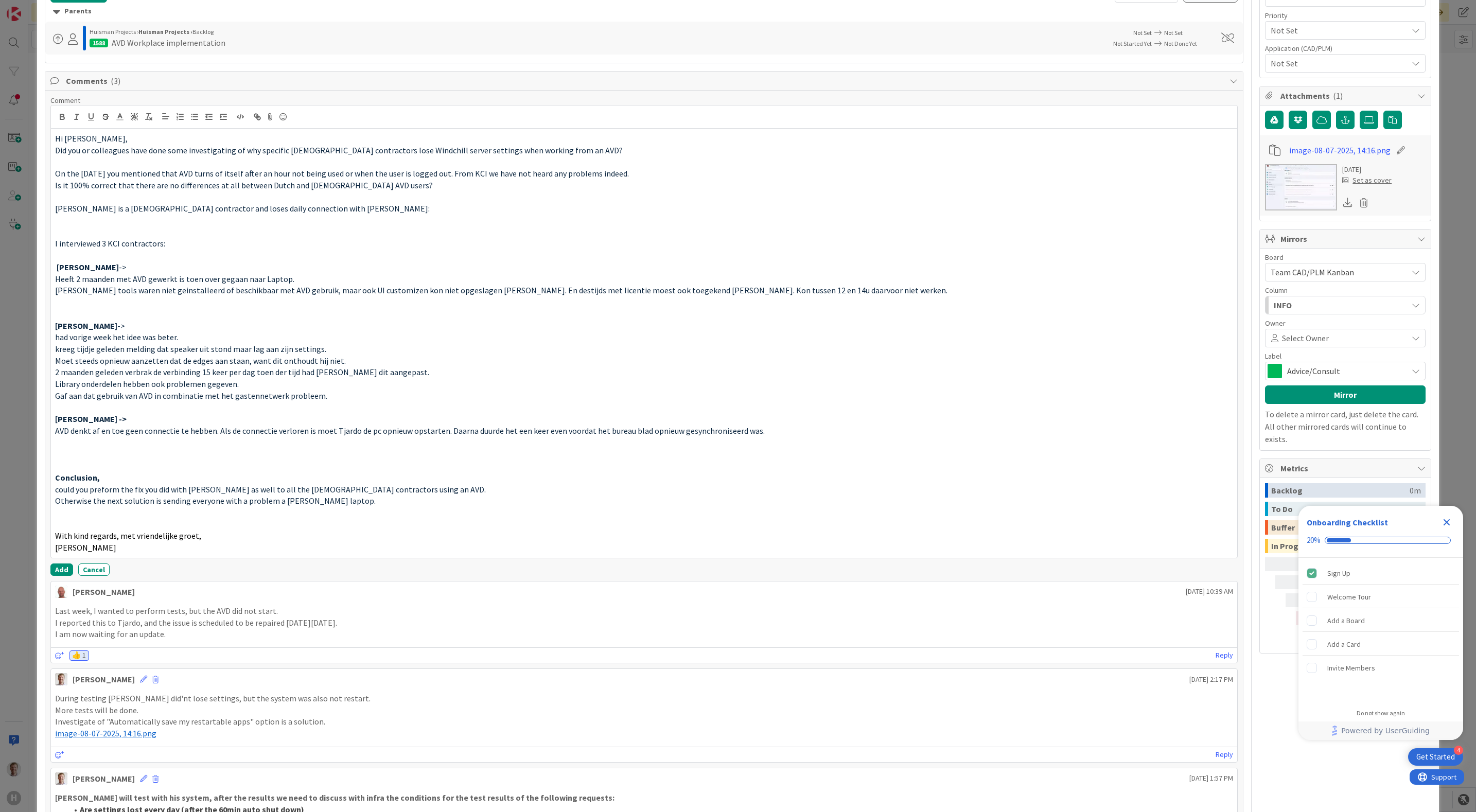
click at [91, 523] on p at bounding box center [644, 525] width 1179 height 12
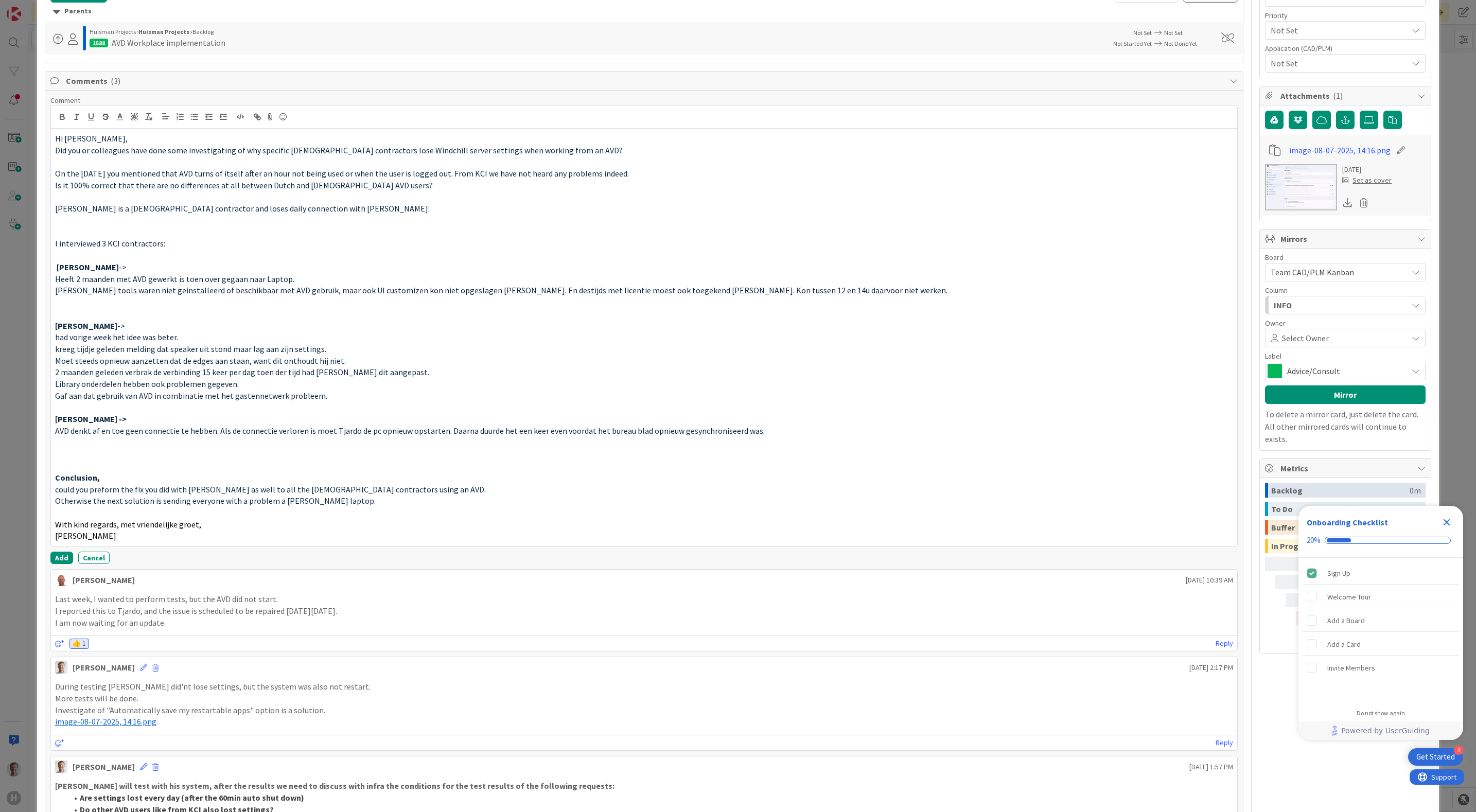
click at [94, 464] on p at bounding box center [644, 465] width 1179 height 12
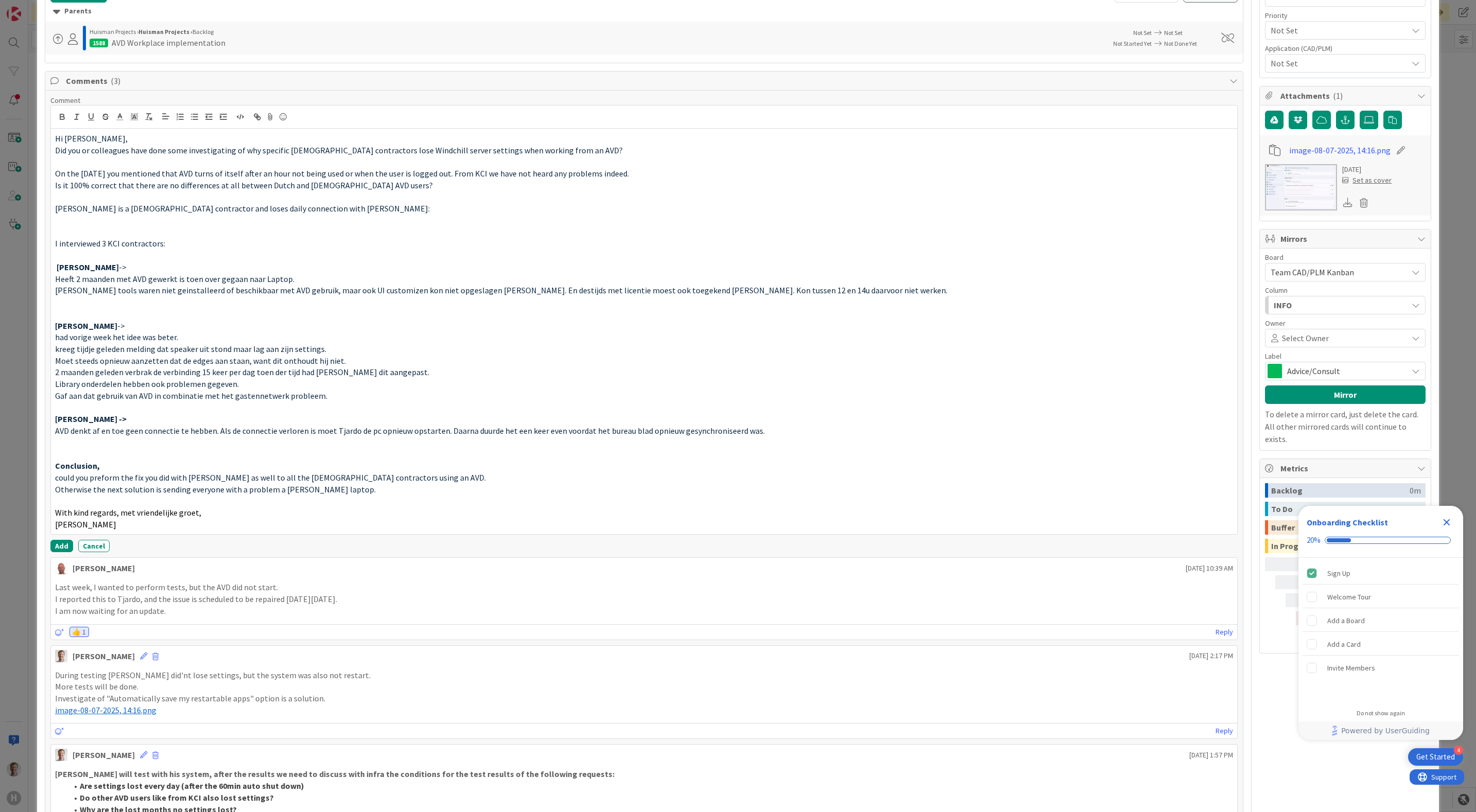
click at [84, 319] on p at bounding box center [644, 313] width 1179 height 12
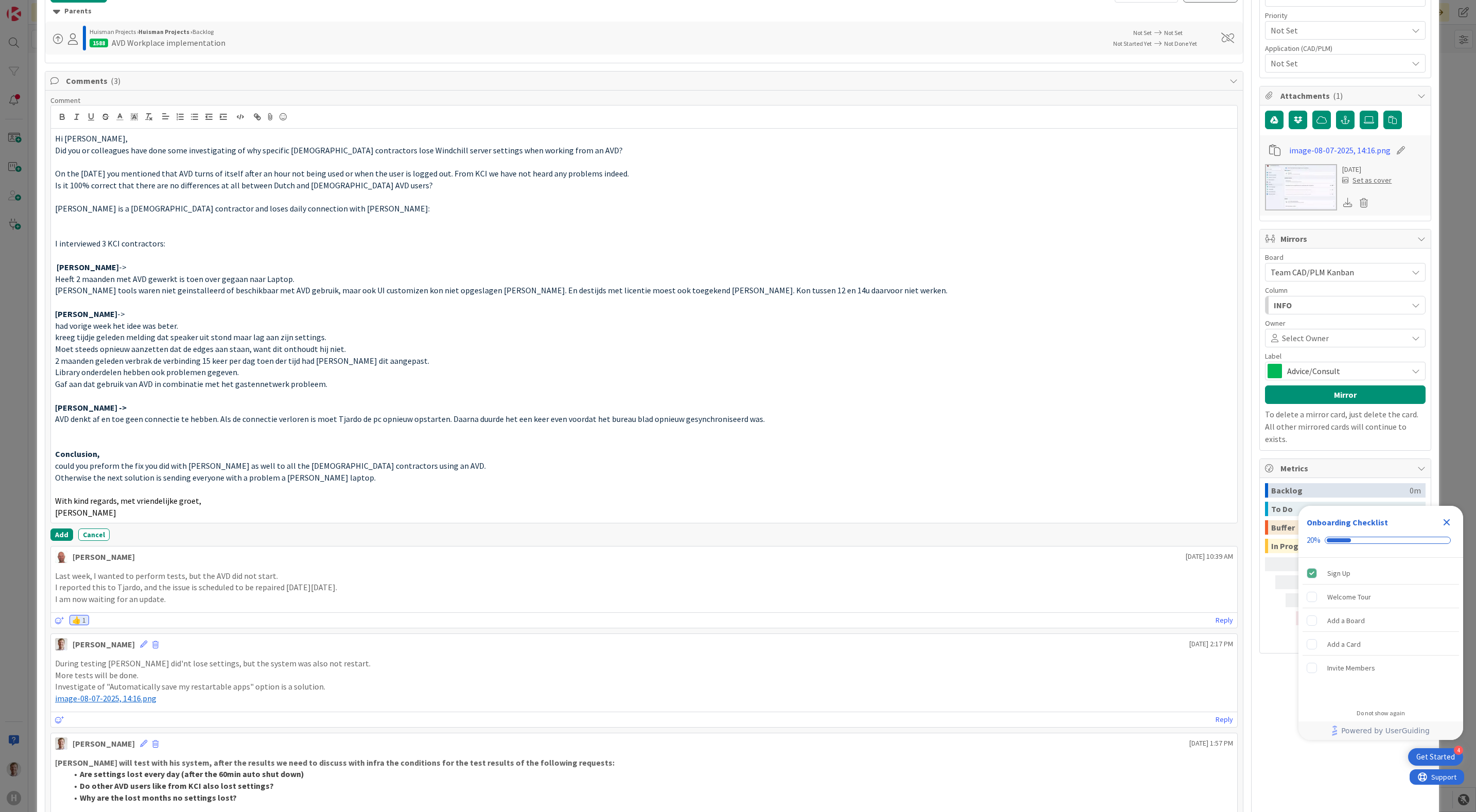
click at [87, 231] on p at bounding box center [644, 232] width 1179 height 12
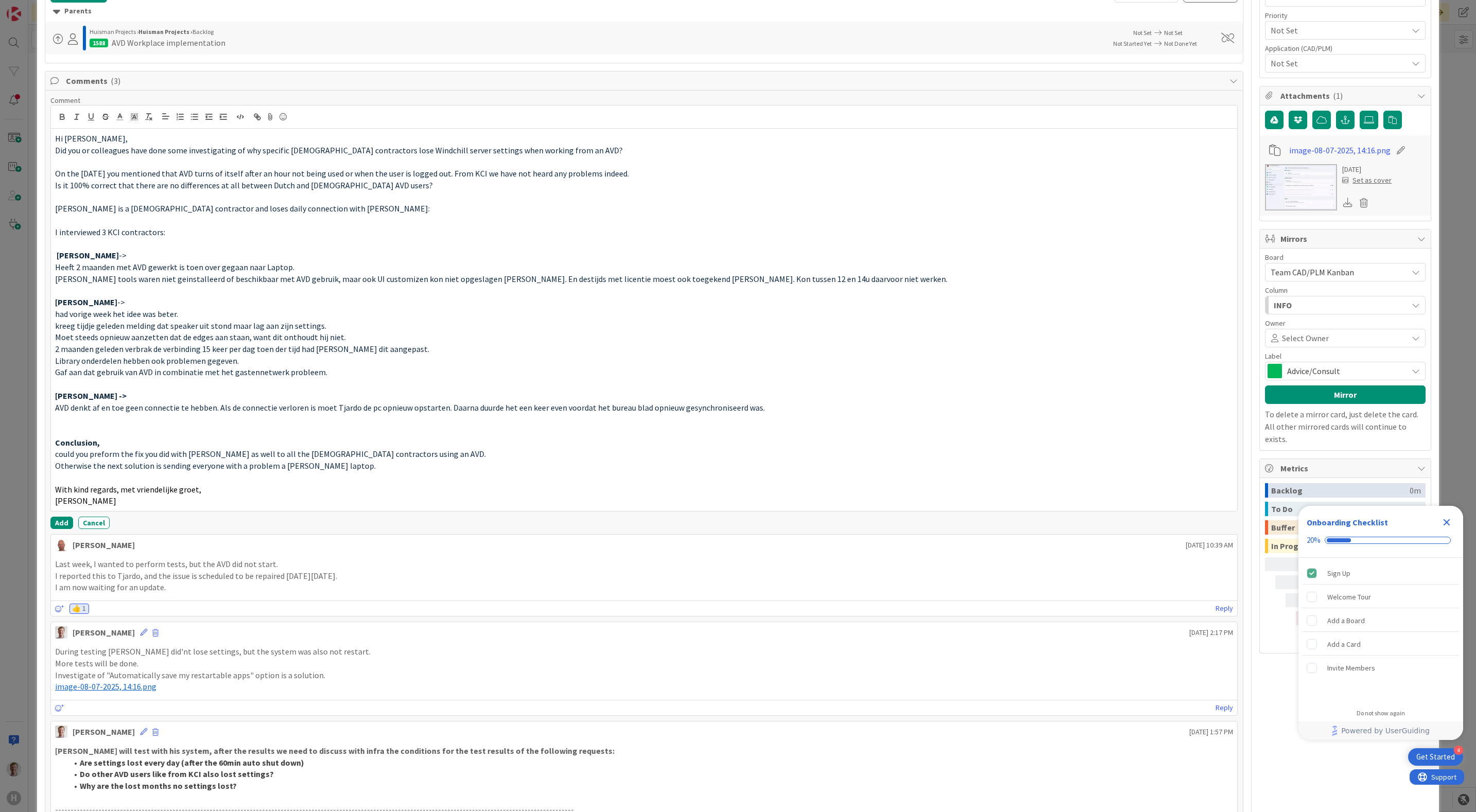
click at [84, 246] on p at bounding box center [644, 244] width 1179 height 12
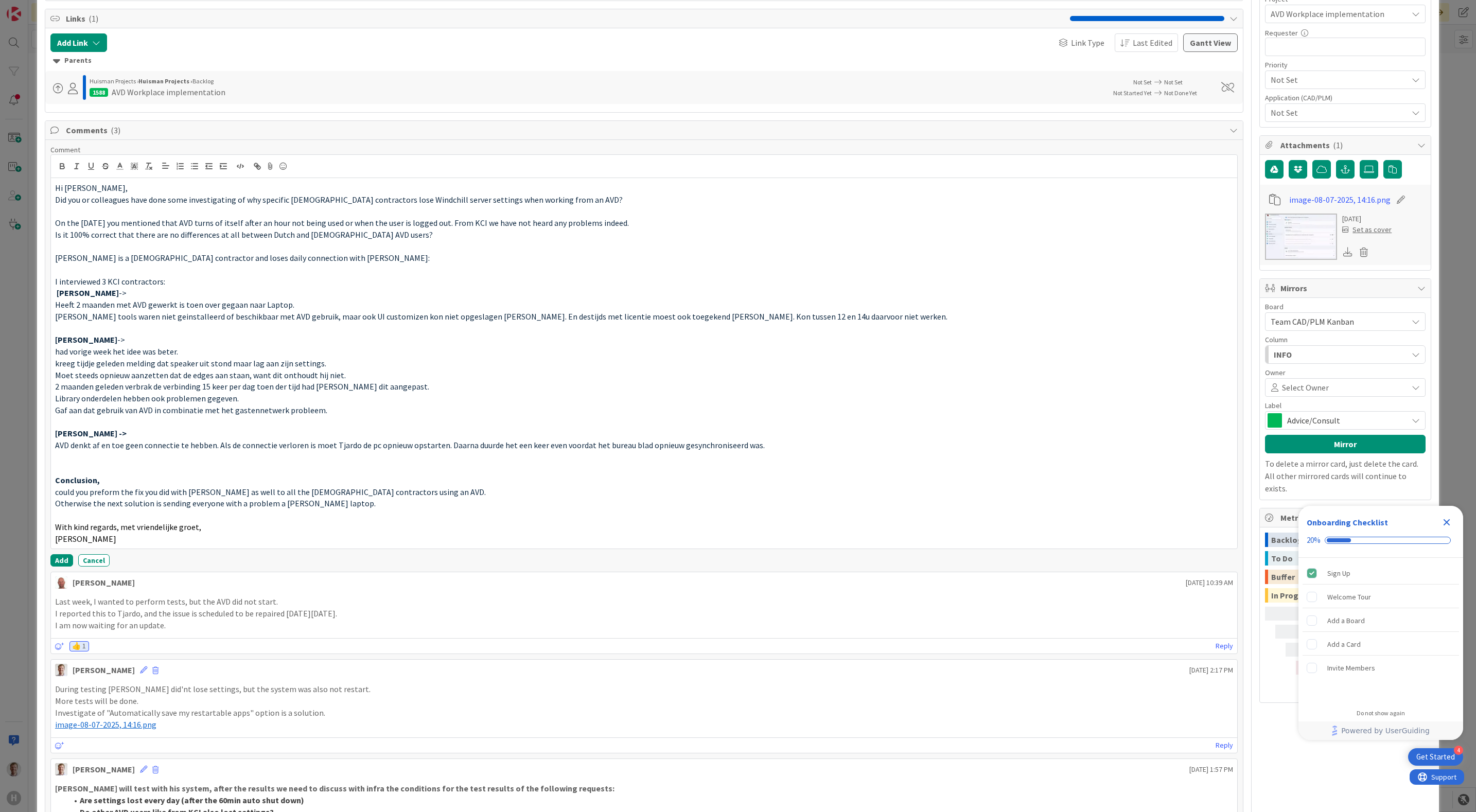
scroll to position [291, 0]
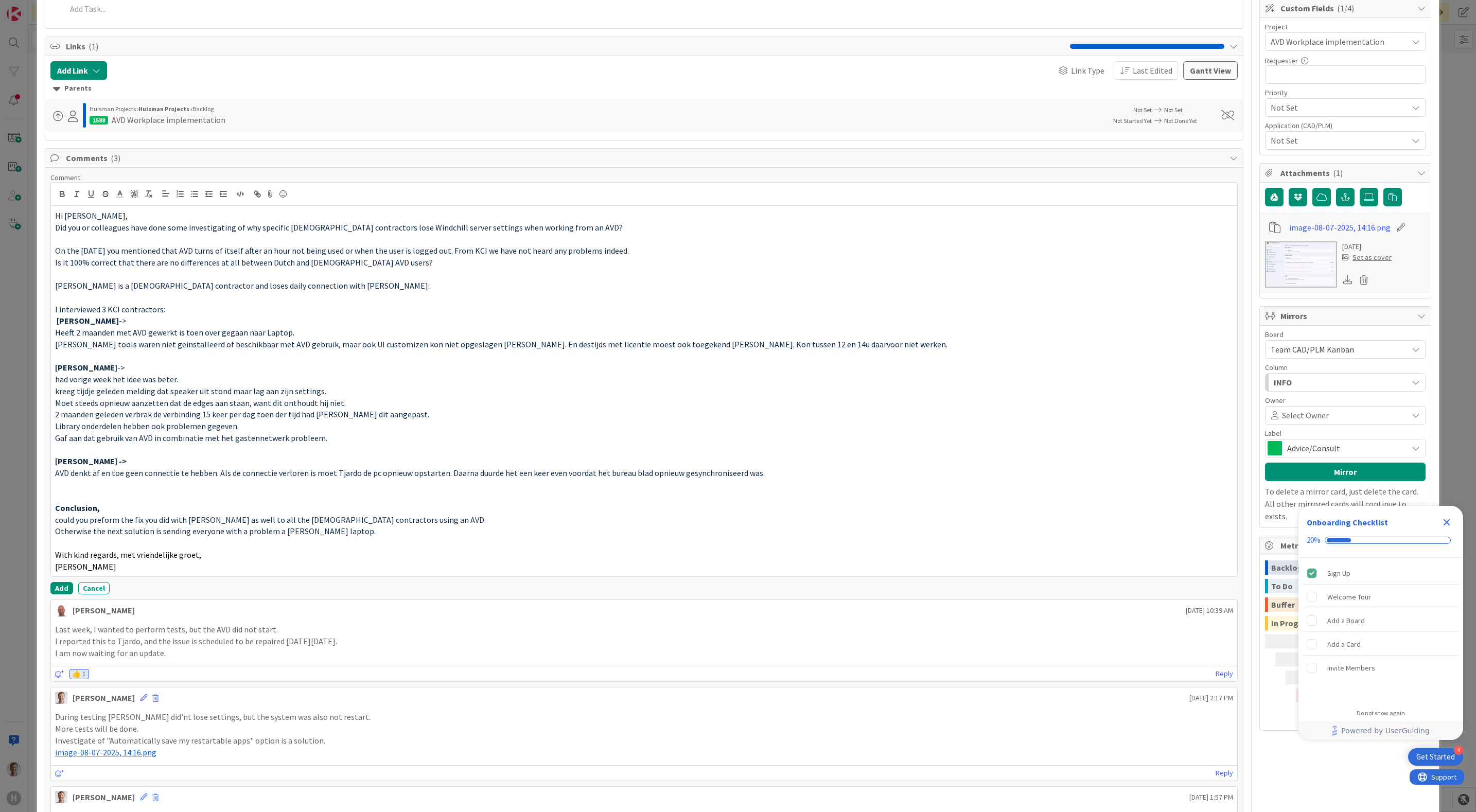
click at [65, 585] on div "Comment Hi Tjardo, Did you or colleagues have done some investigating of why sp…" at bounding box center [644, 383] width 1188 height 421
click at [63, 593] on button "Add" at bounding box center [62, 587] width 23 height 12
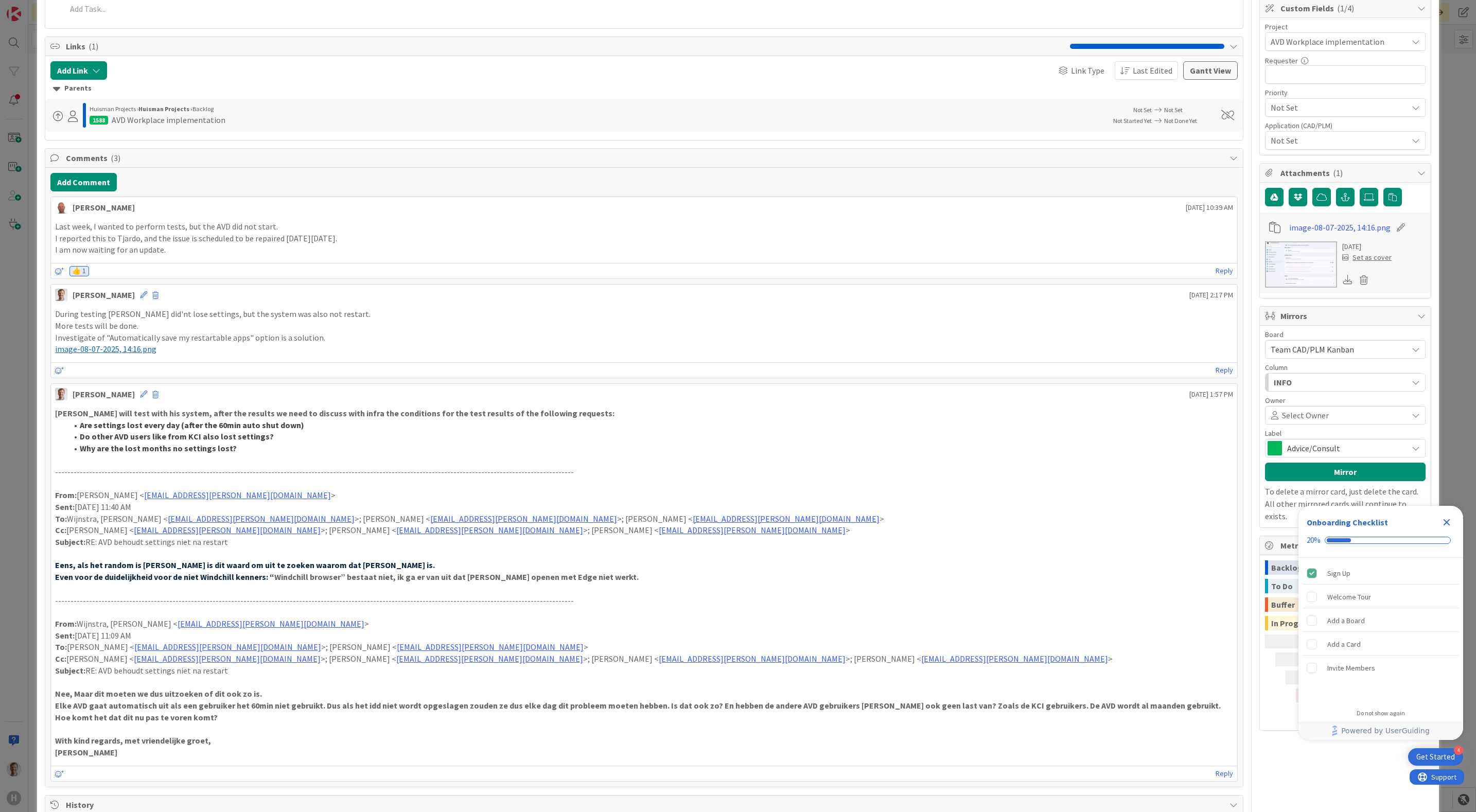
type textarea "x"
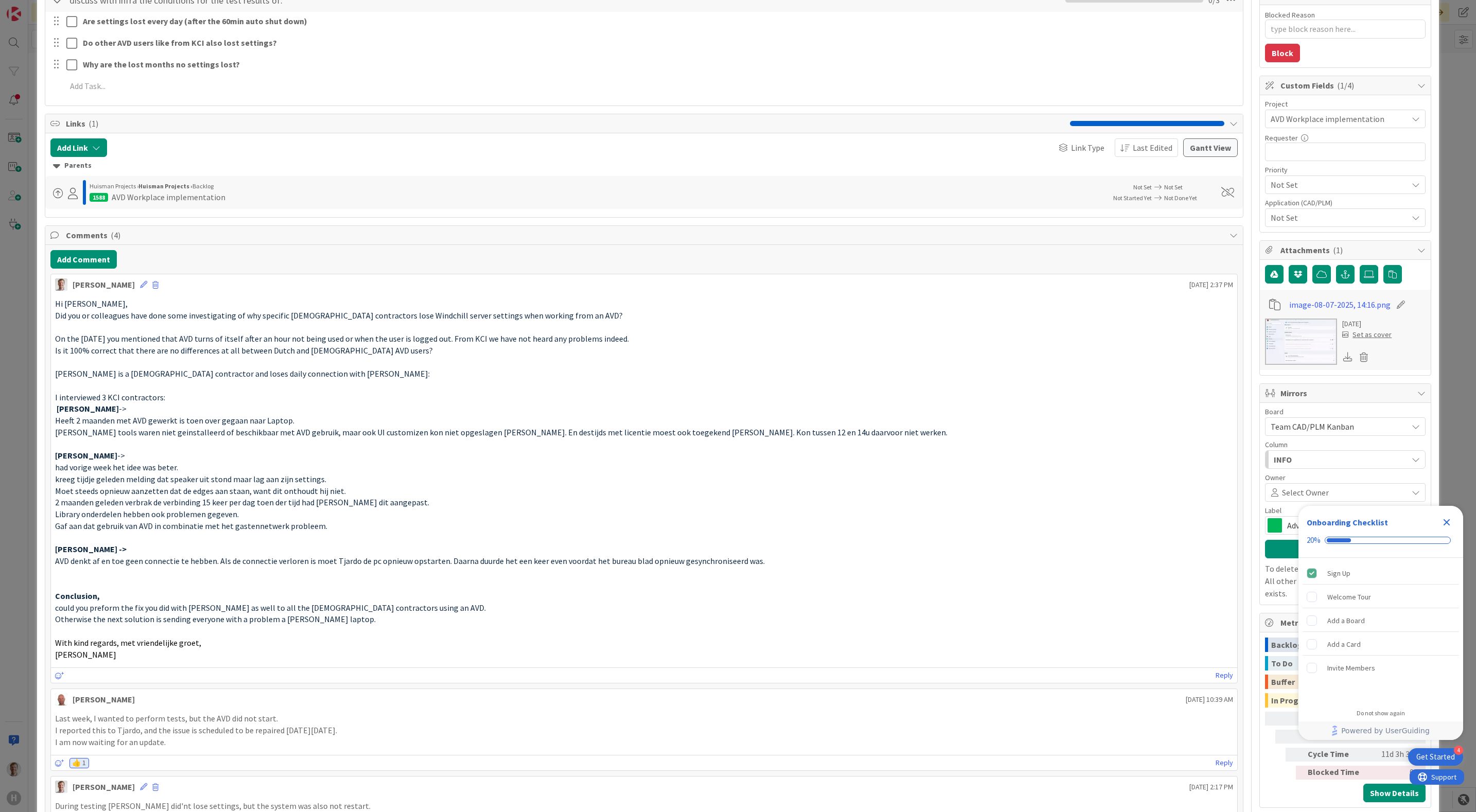
scroll to position [0, 0]
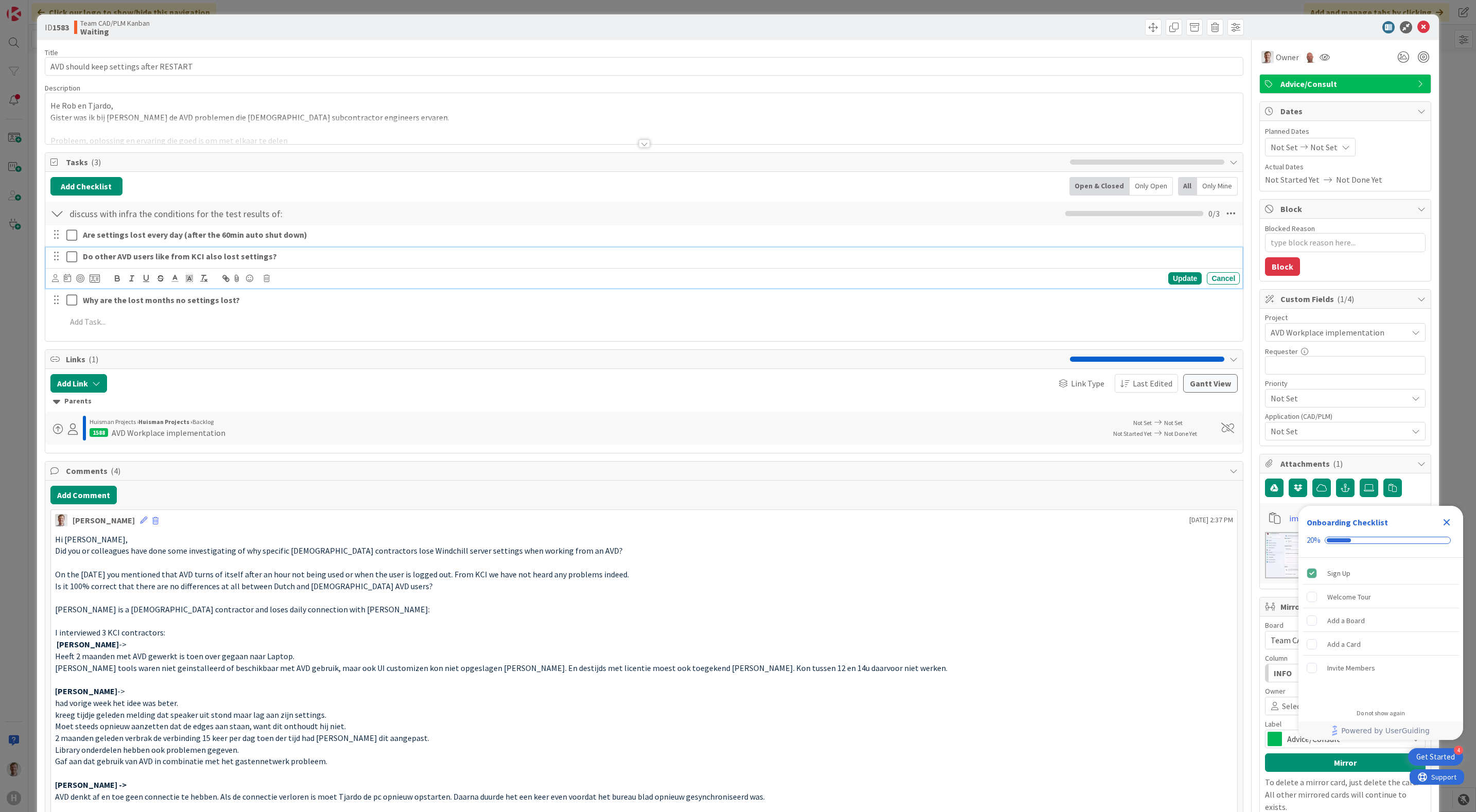
click at [304, 257] on p "Do other AVD users like from KCI also lost settings?" at bounding box center [659, 256] width 1153 height 12
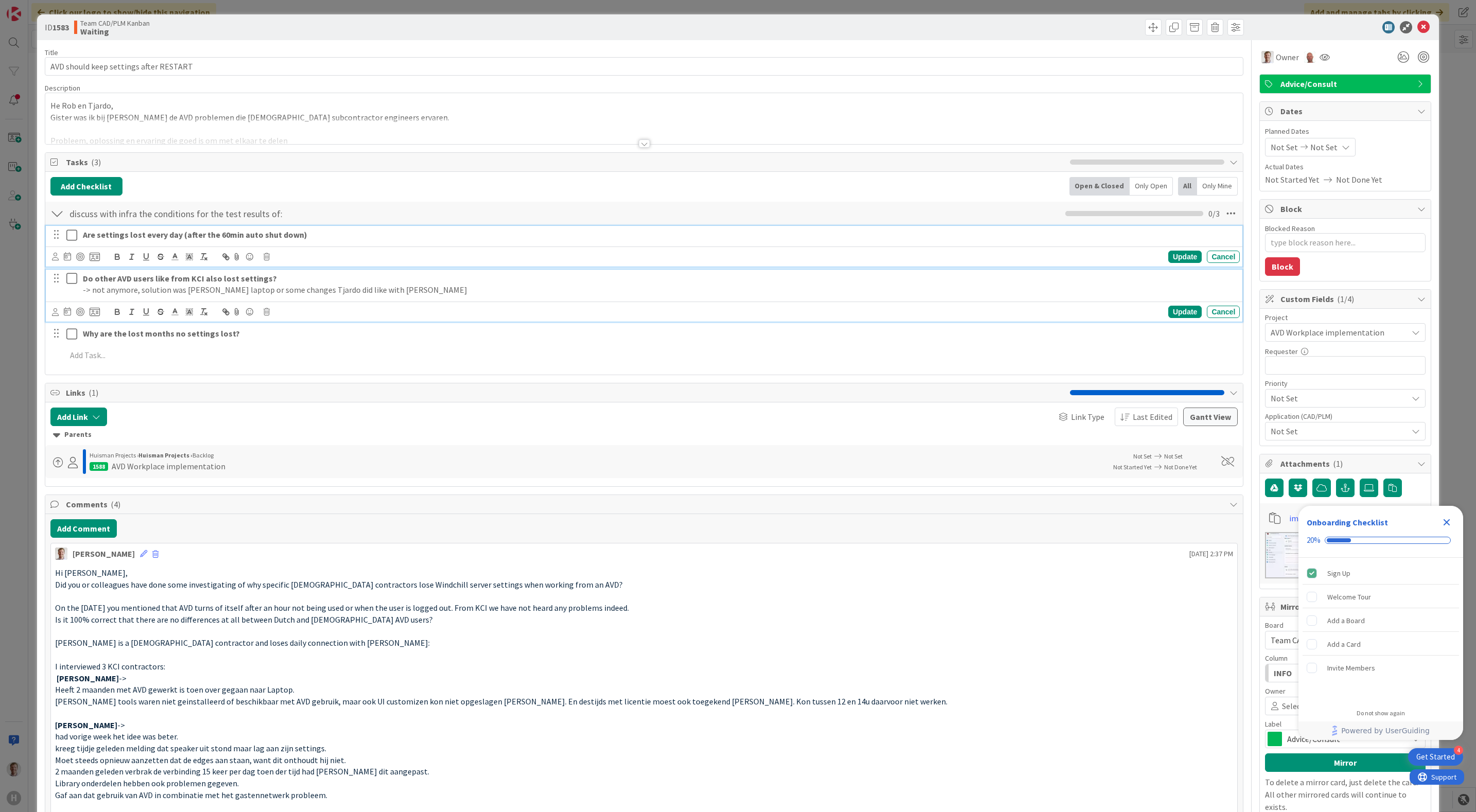
click at [352, 238] on p "Are settings lost every day (after the 60min auto shut down)" at bounding box center [659, 235] width 1153 height 12
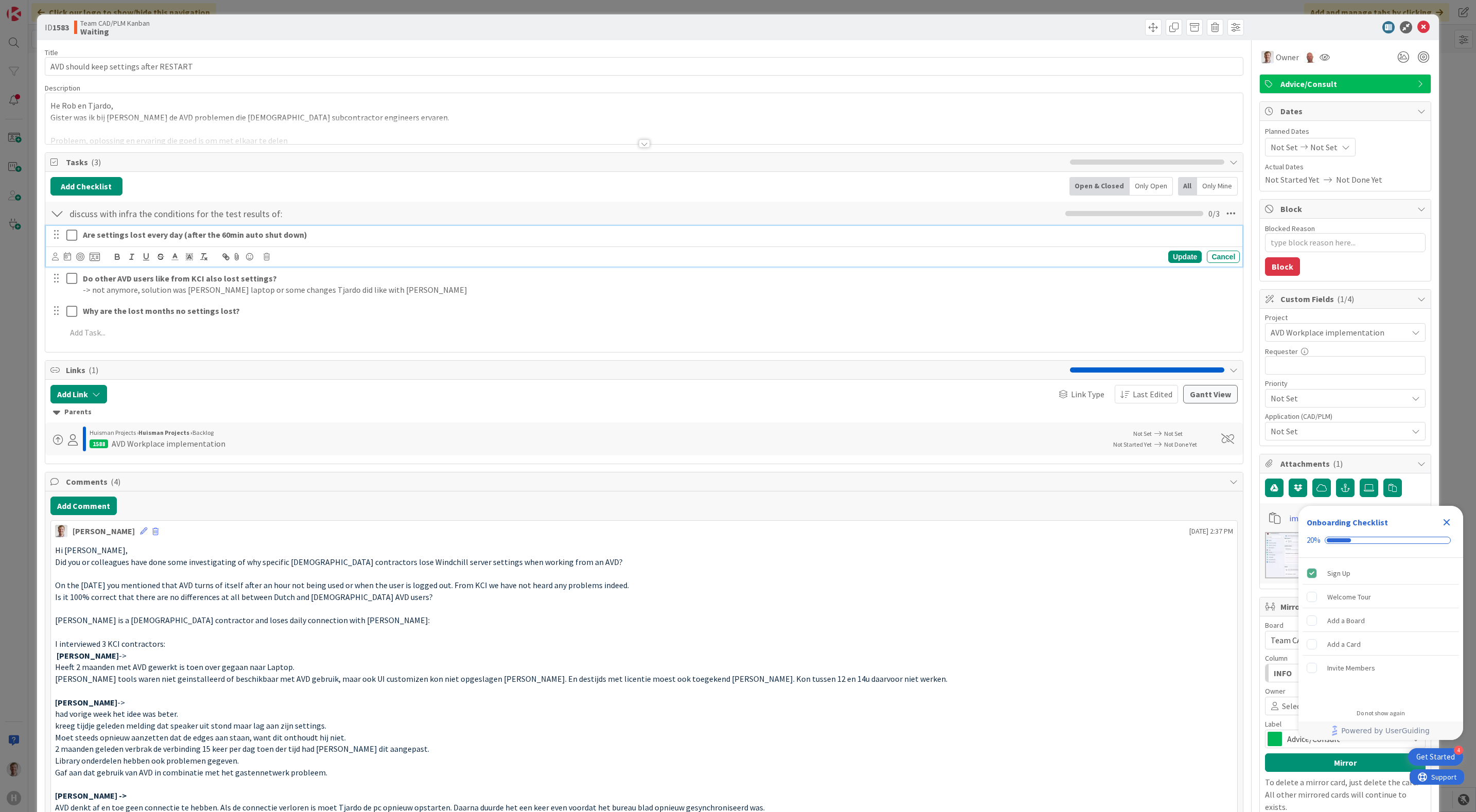
type textarea "x"
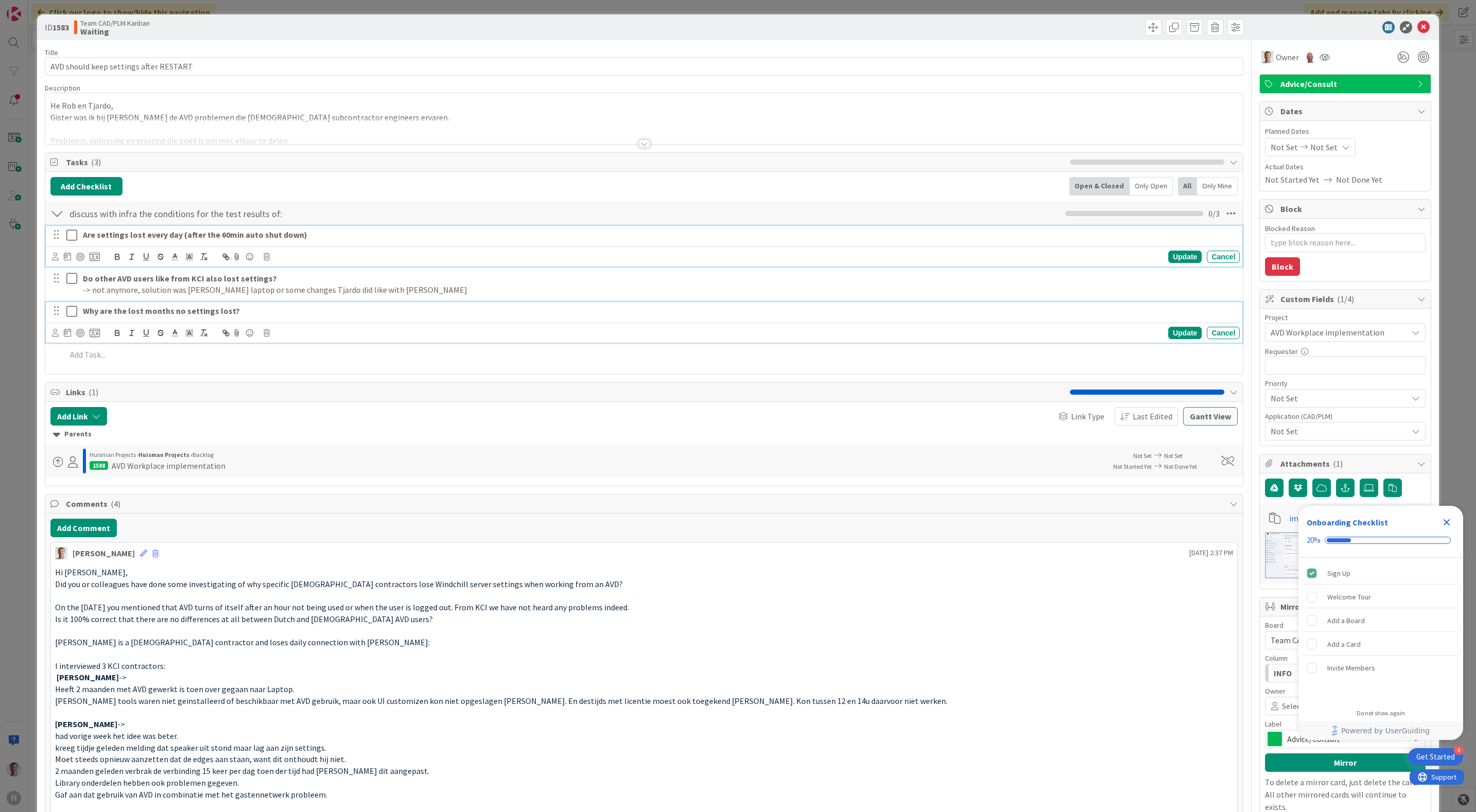
click at [241, 317] on p "Why are the lost months no settings lost?" at bounding box center [659, 311] width 1153 height 12
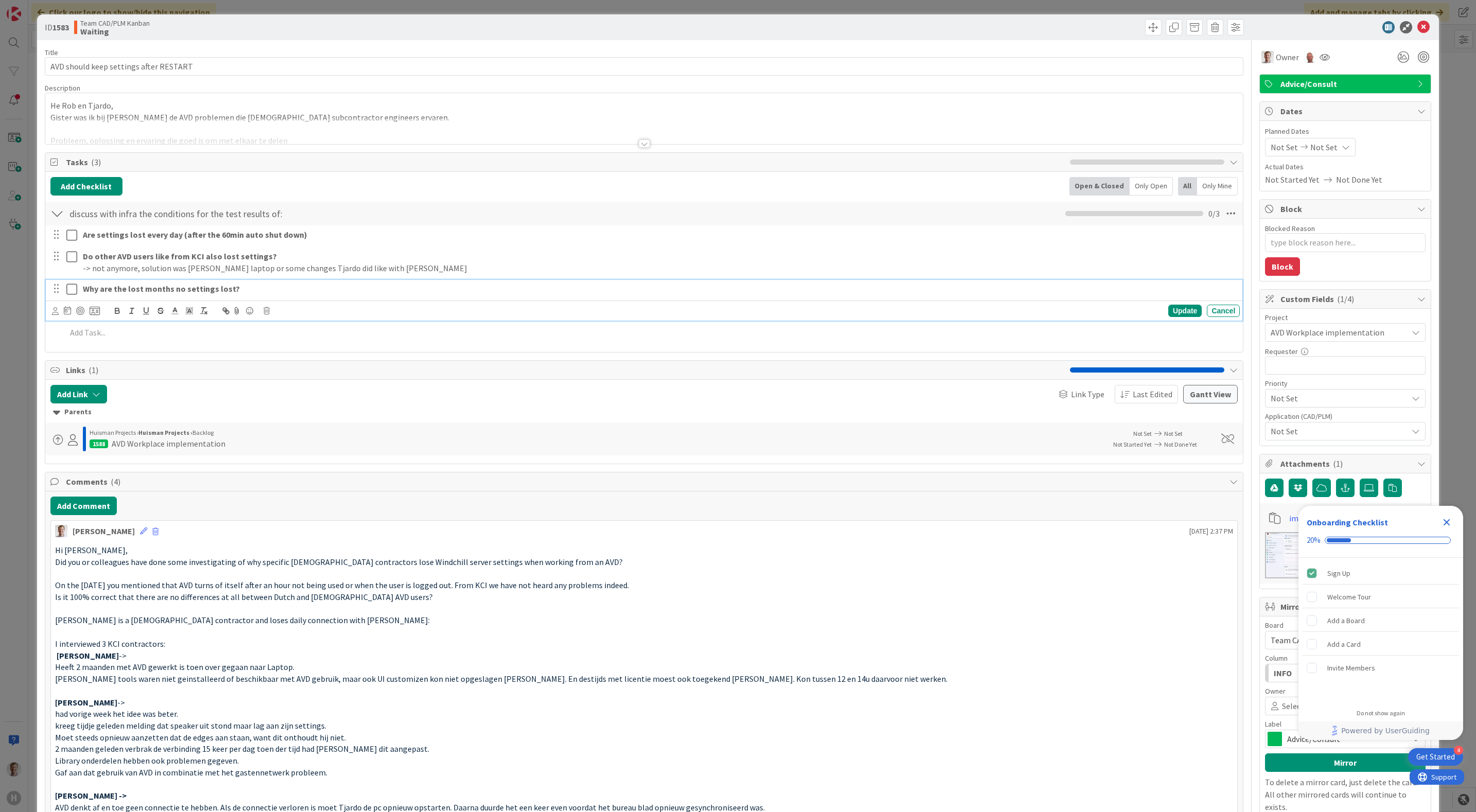
click at [263, 291] on p "Why are the lost months no settings lost?" at bounding box center [659, 288] width 1153 height 12
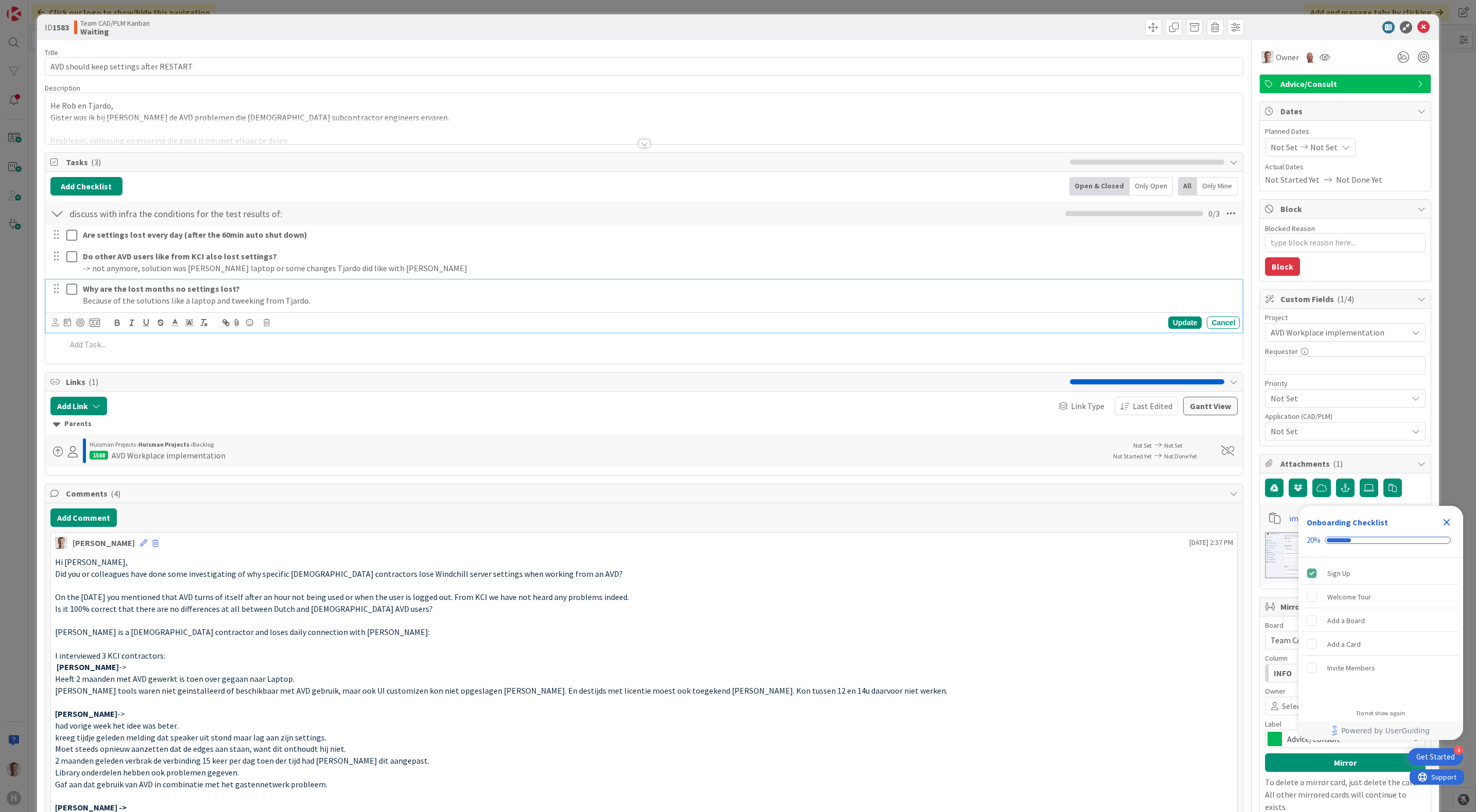
click at [67, 296] on icon at bounding box center [74, 288] width 15 height 12
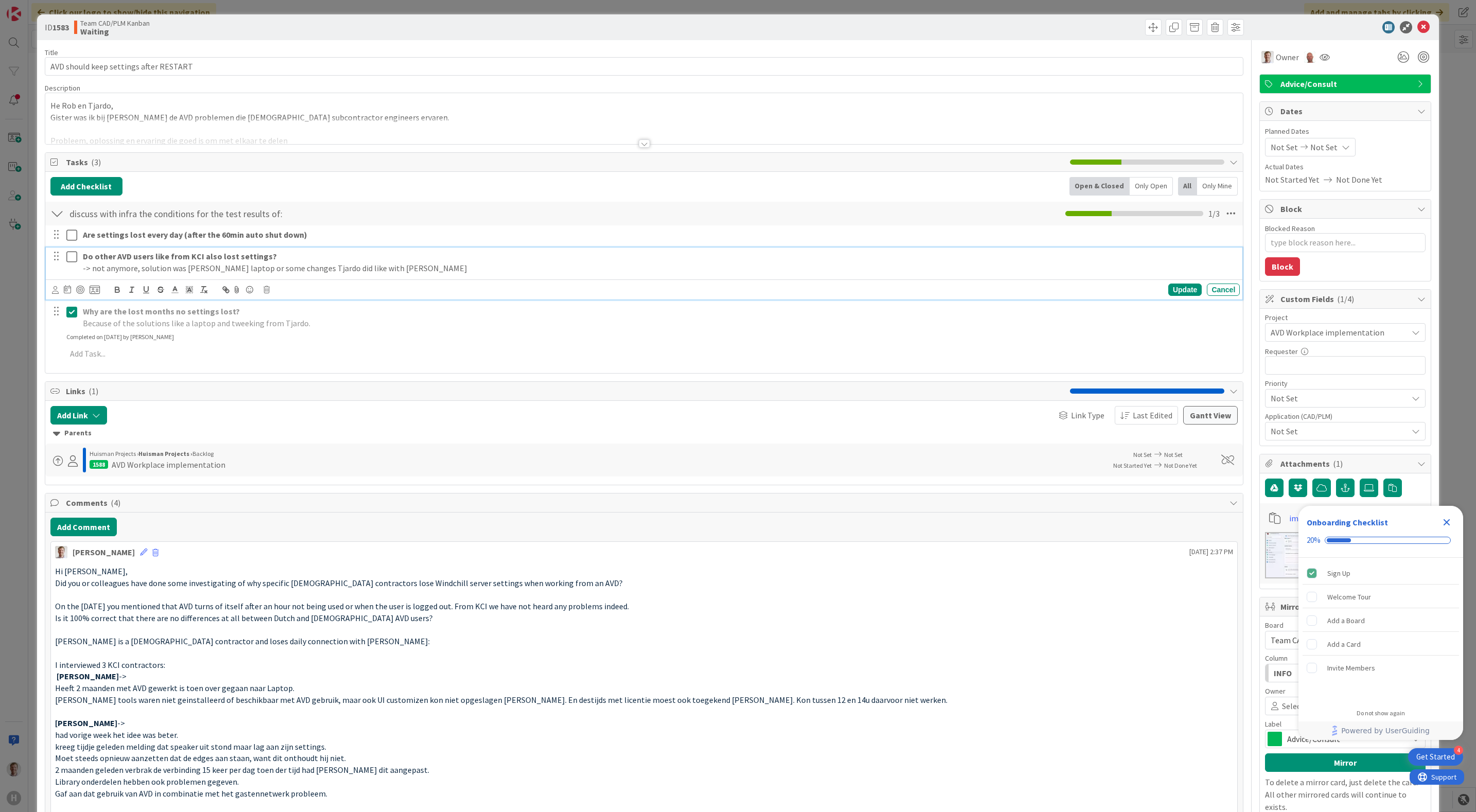
click at [76, 255] on icon at bounding box center [74, 256] width 15 height 12
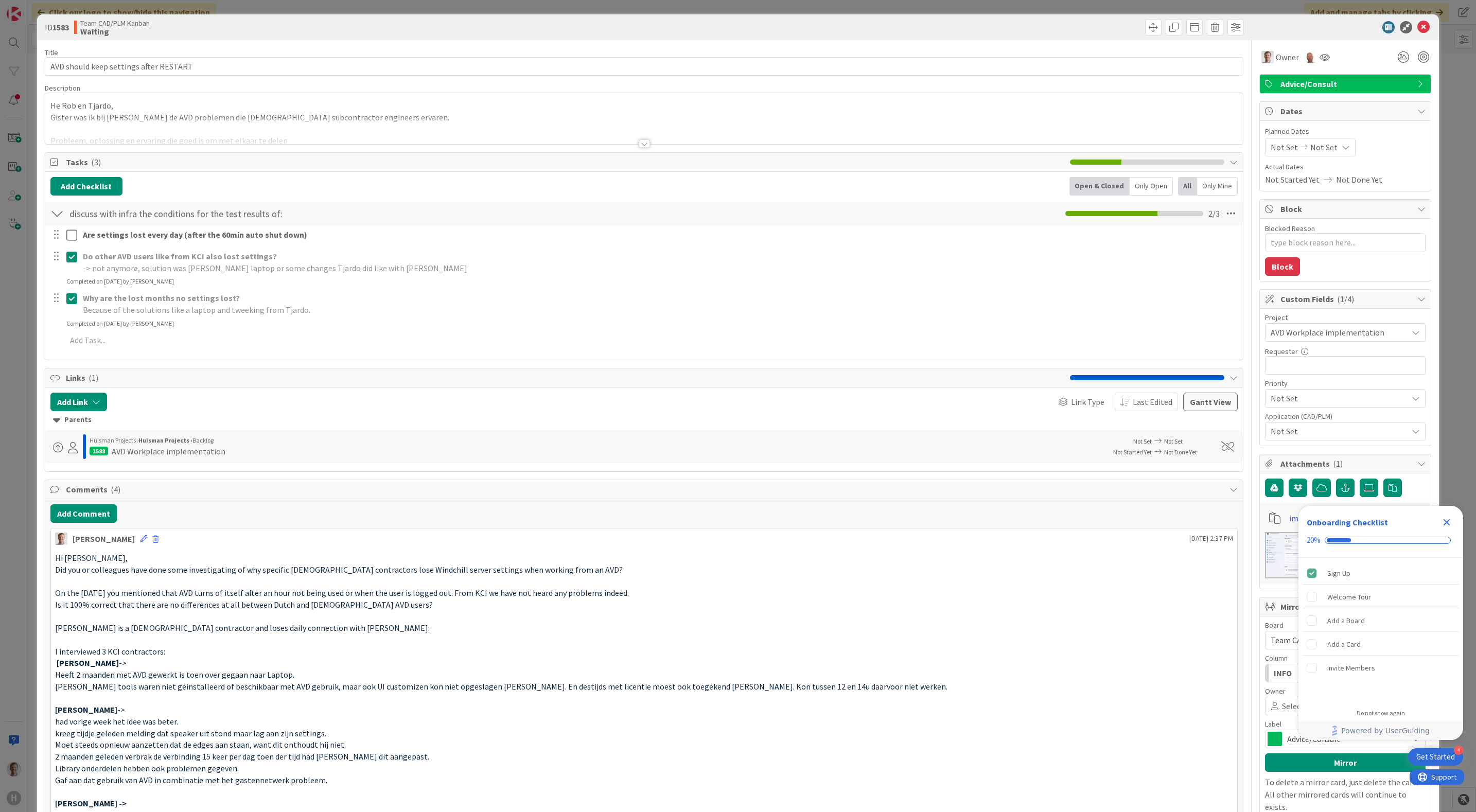
type textarea "x"
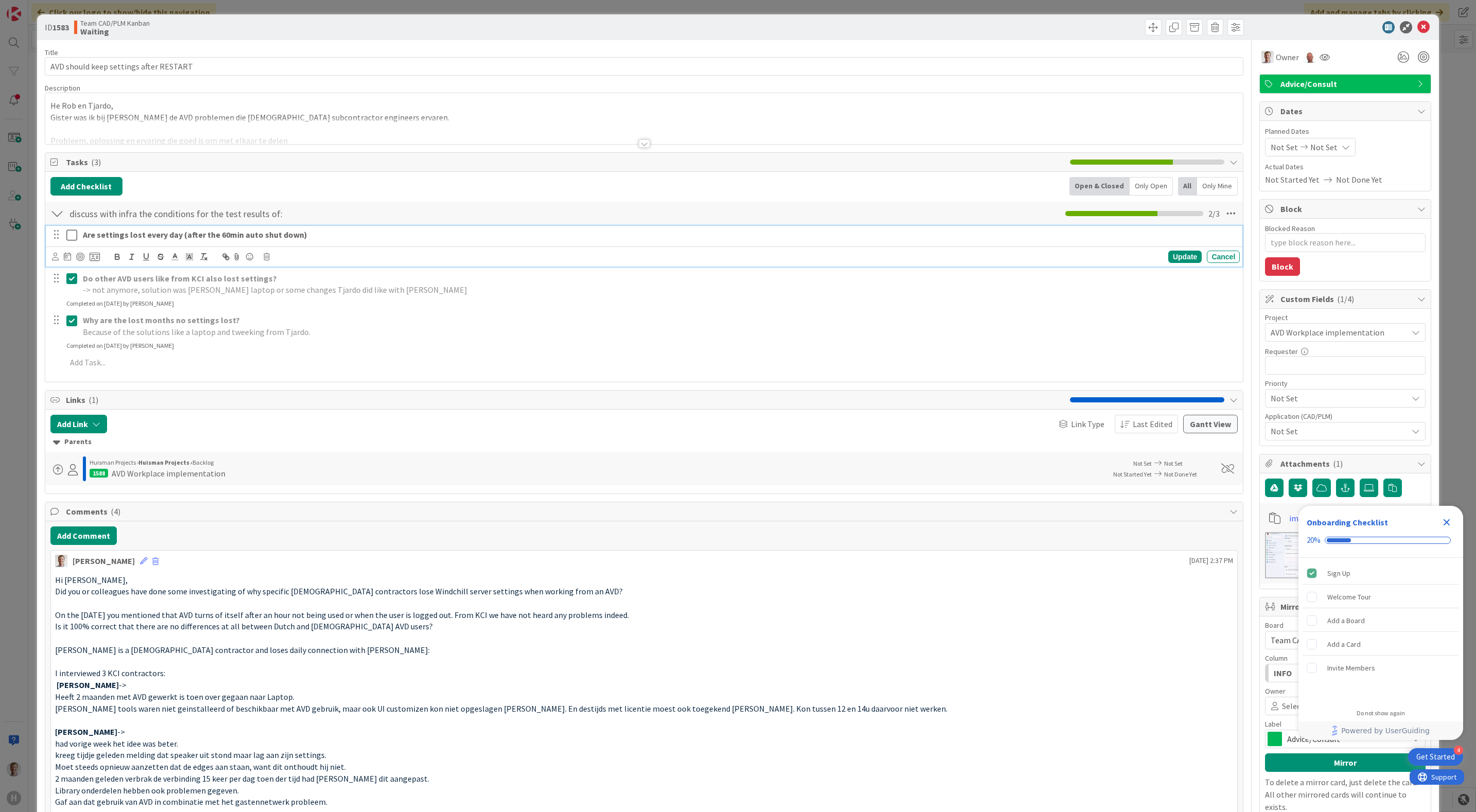
click at [317, 236] on p "Are settings lost every day (after the 60min auto shut down)" at bounding box center [659, 235] width 1153 height 12
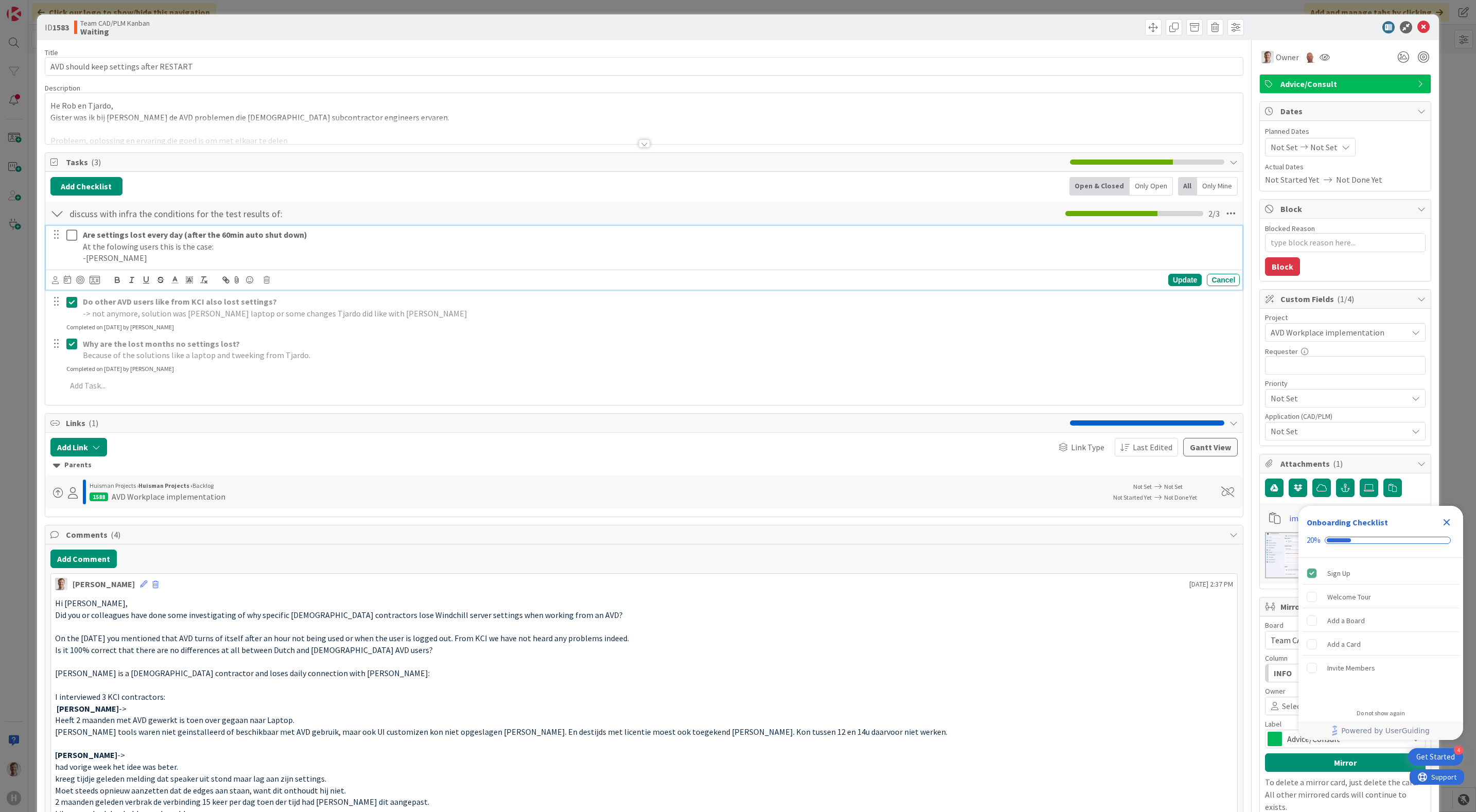
click at [216, 267] on div "Are settings lost every day (after the 60min auto shut down) At the folowing us…" at bounding box center [659, 246] width 1161 height 41
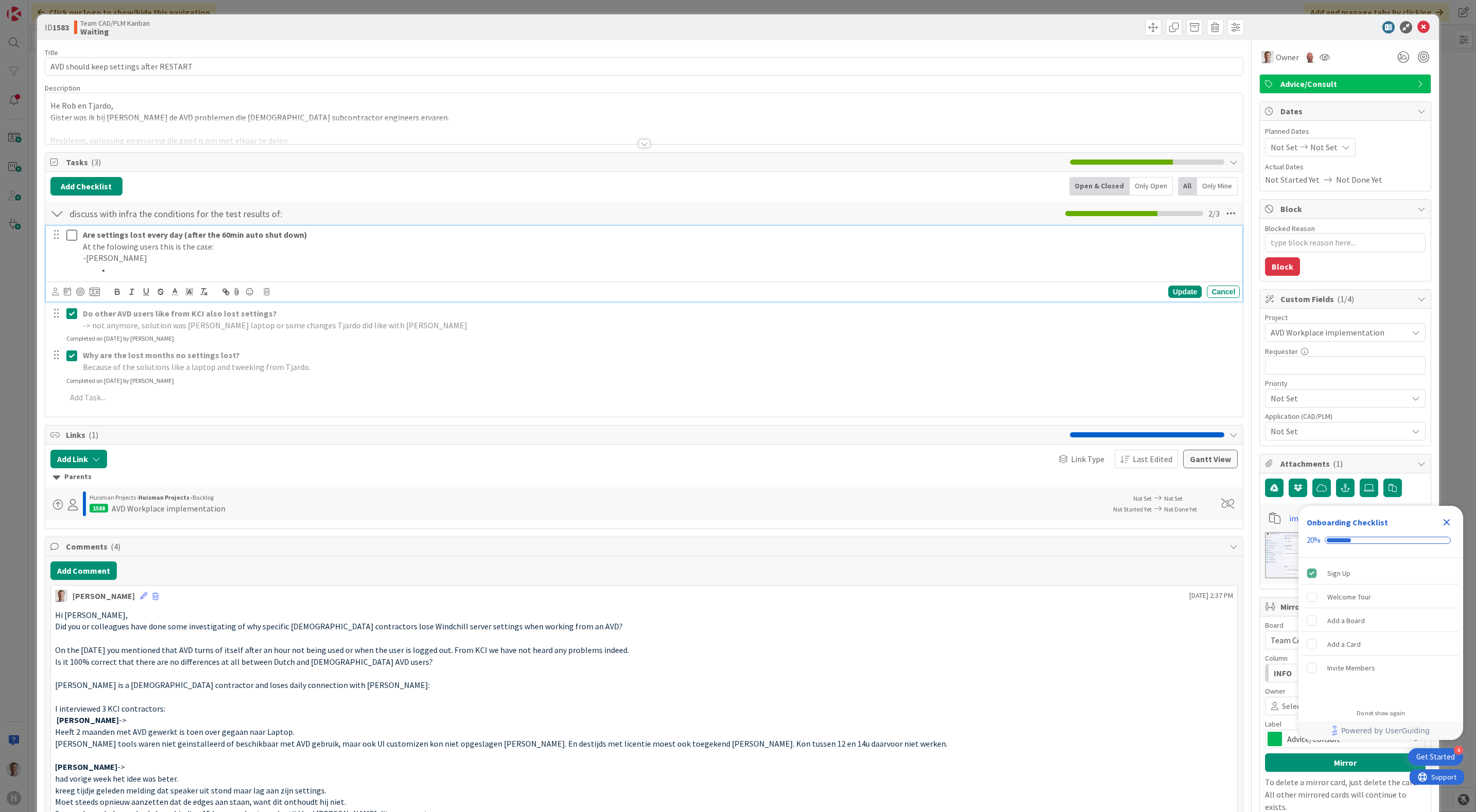
click at [86, 260] on p "-Adrian Kaczmarek" at bounding box center [659, 257] width 1153 height 12
click at [142, 273] on li at bounding box center [665, 270] width 1141 height 12
click at [348, 236] on p "Are settings lost every day (after the 60min auto shut down)" at bounding box center [659, 235] width 1153 height 12
click at [1179, 291] on div "Update" at bounding box center [1184, 292] width 33 height 12
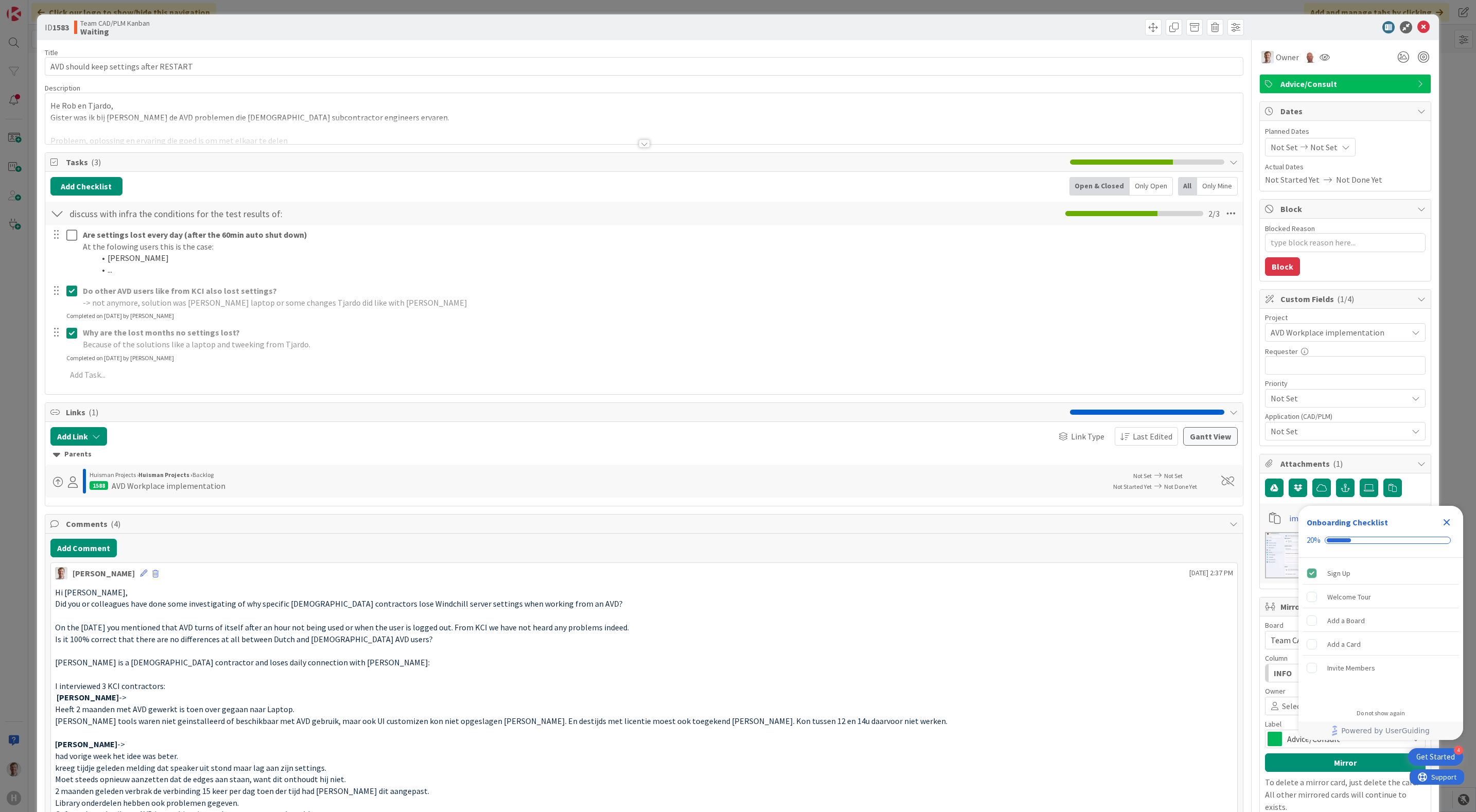
type textarea "x"
click at [1418, 28] on icon at bounding box center [1423, 27] width 12 height 12
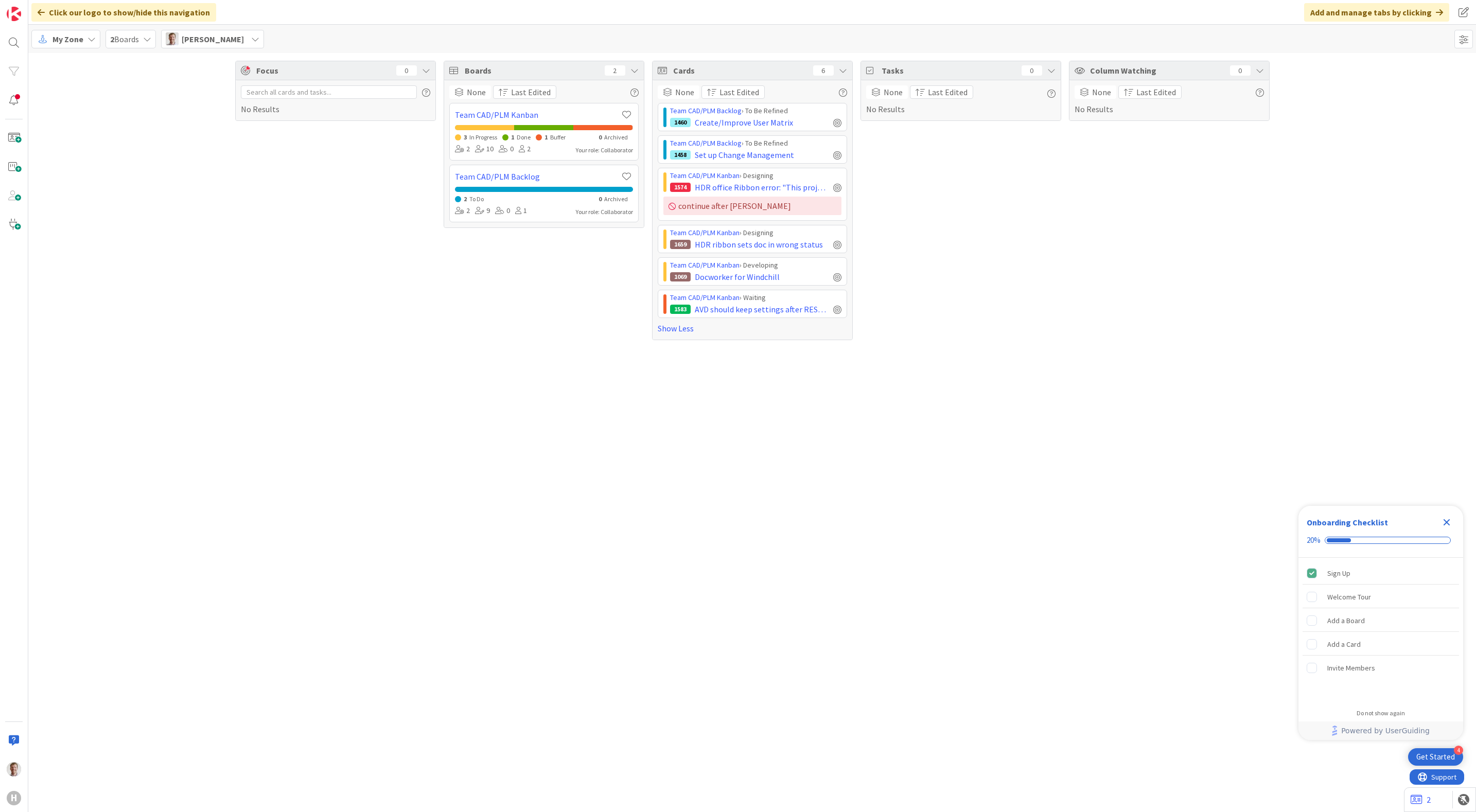
click at [480, 477] on div "Focus 0 No Results Boards 2 None Last Edited Team CAD/PLM Kanban 3 In Progress …" at bounding box center [752, 432] width 1448 height 758
click at [764, 402] on div "Focus 0 No Results Boards 2 None Last Edited Team CAD/PLM Kanban 3 In Progress …" at bounding box center [752, 432] width 1448 height 758
click at [747, 310] on span "AVD should keep settings after RESTART" at bounding box center [761, 309] width 134 height 12
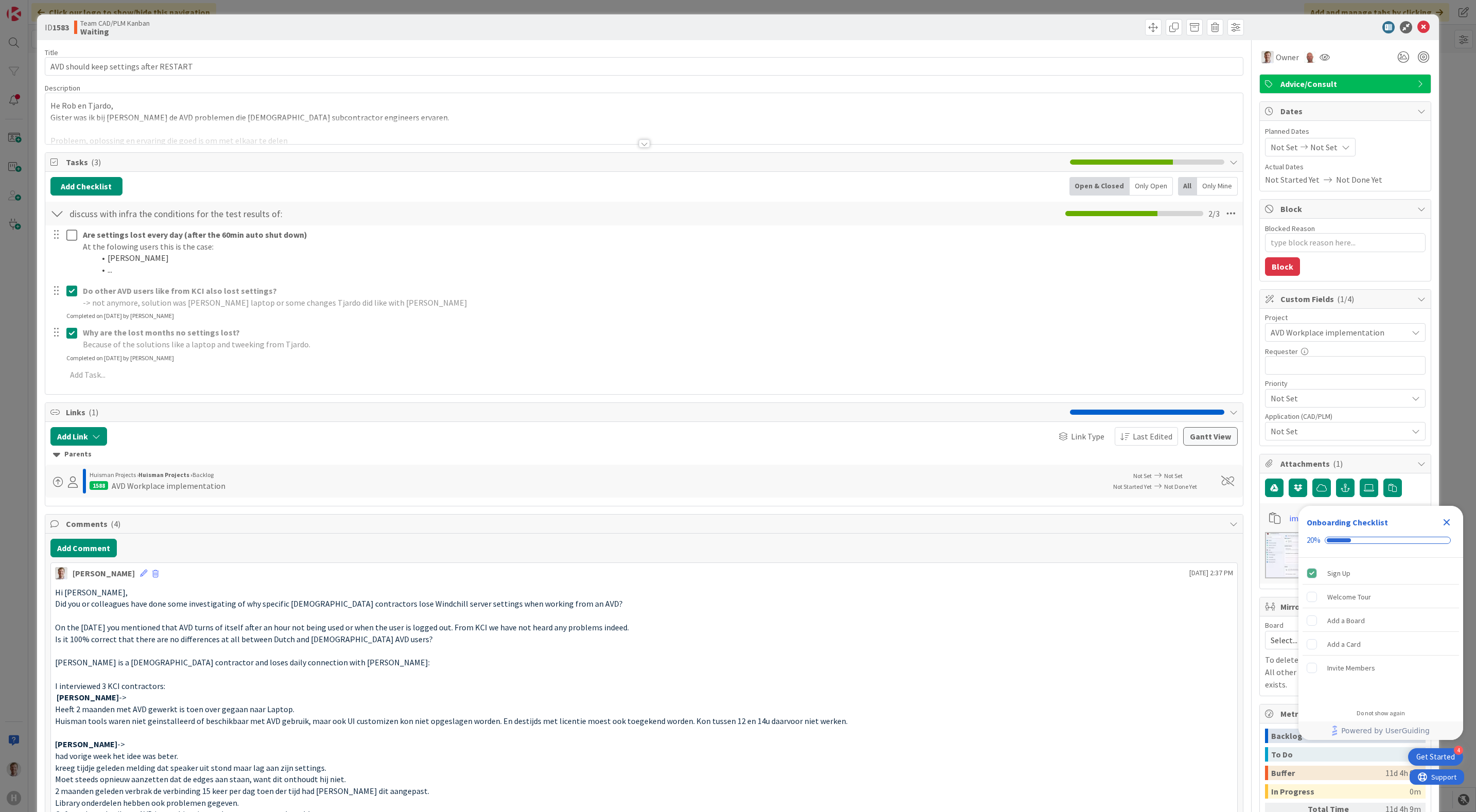
type textarea "x"
click at [643, 142] on div at bounding box center [644, 144] width 11 height 8
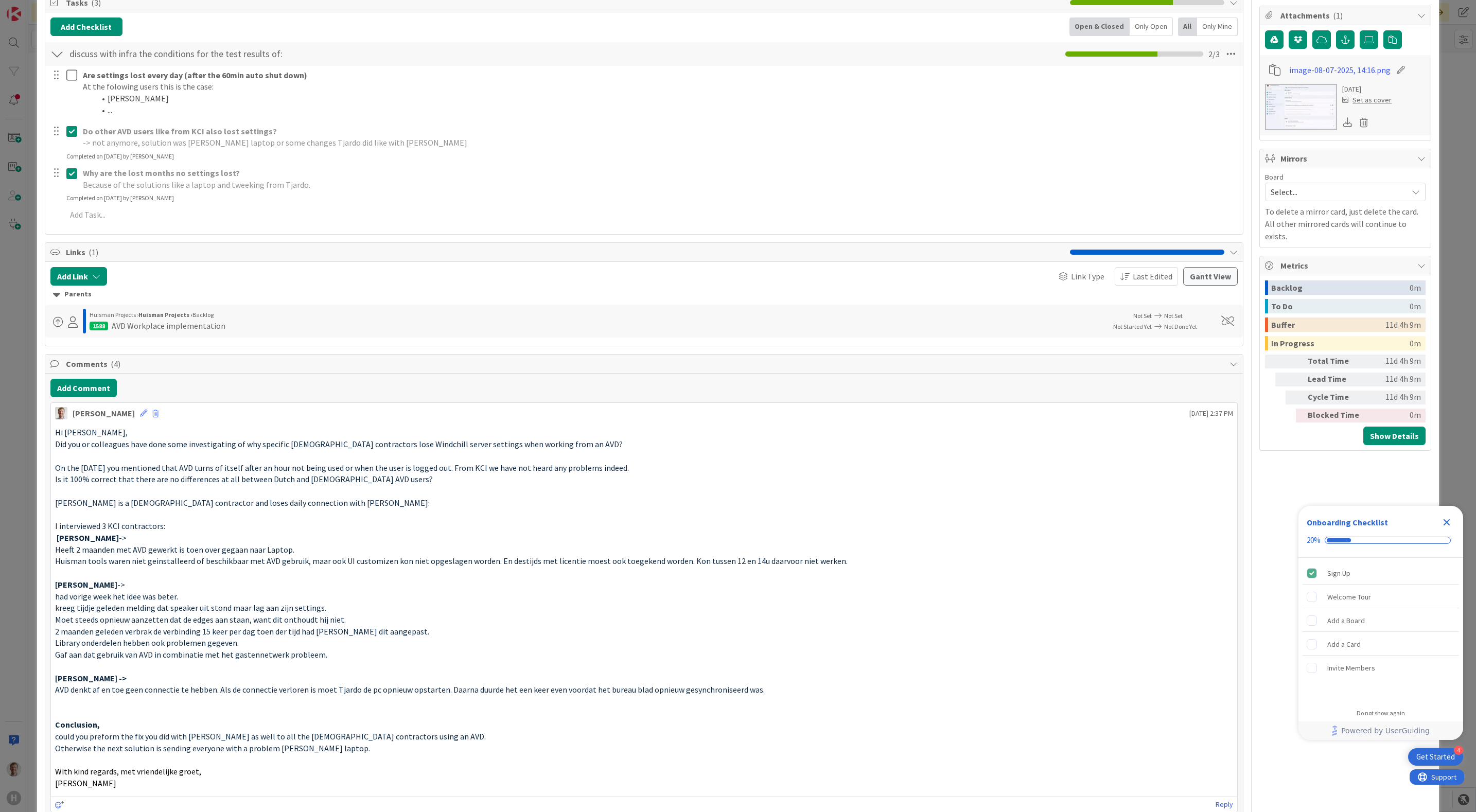
scroll to position [386, 0]
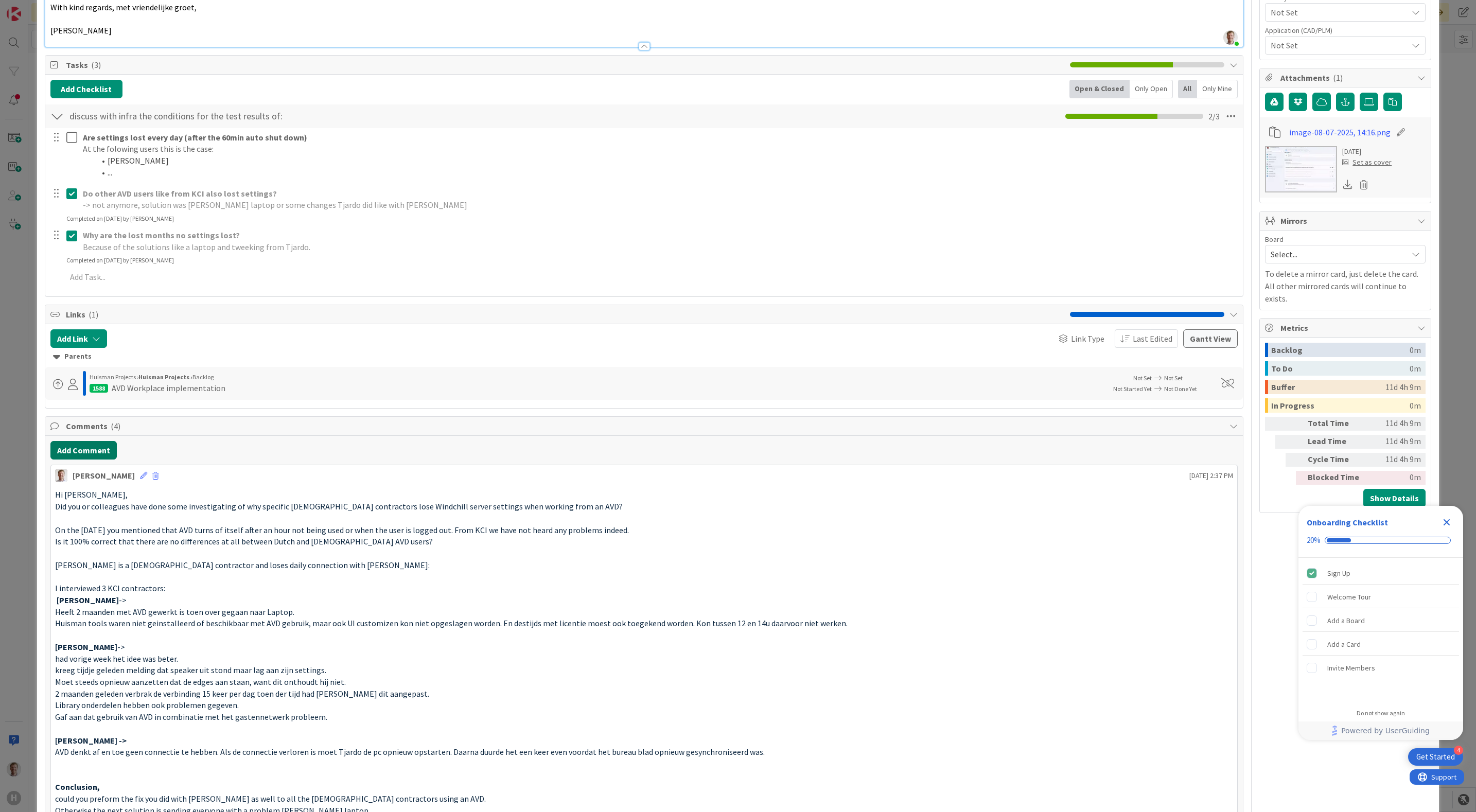
click at [96, 458] on button "Add Comment" at bounding box center [84, 450] width 67 height 19
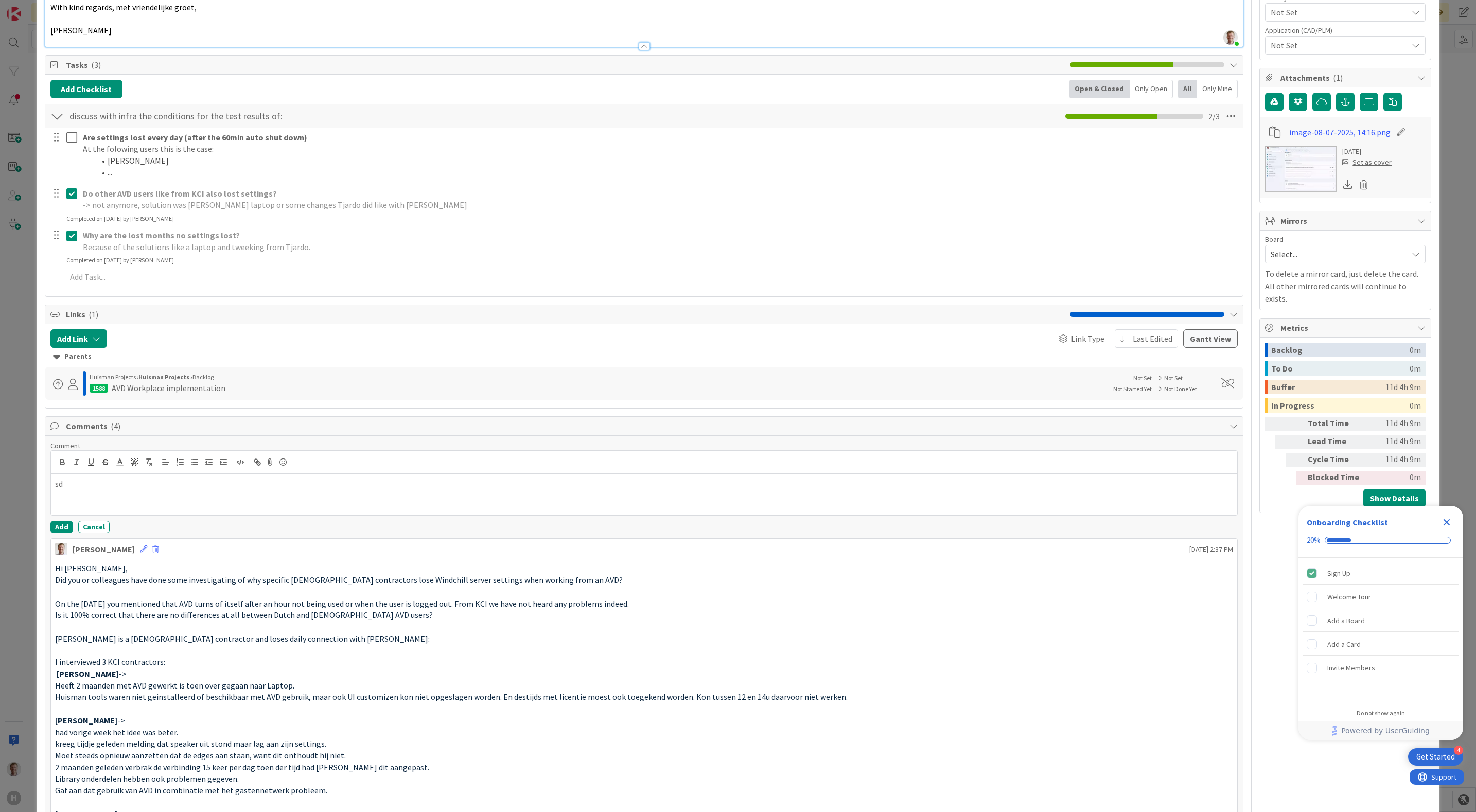
click at [646, 500] on div "sd" at bounding box center [644, 494] width 1187 height 41
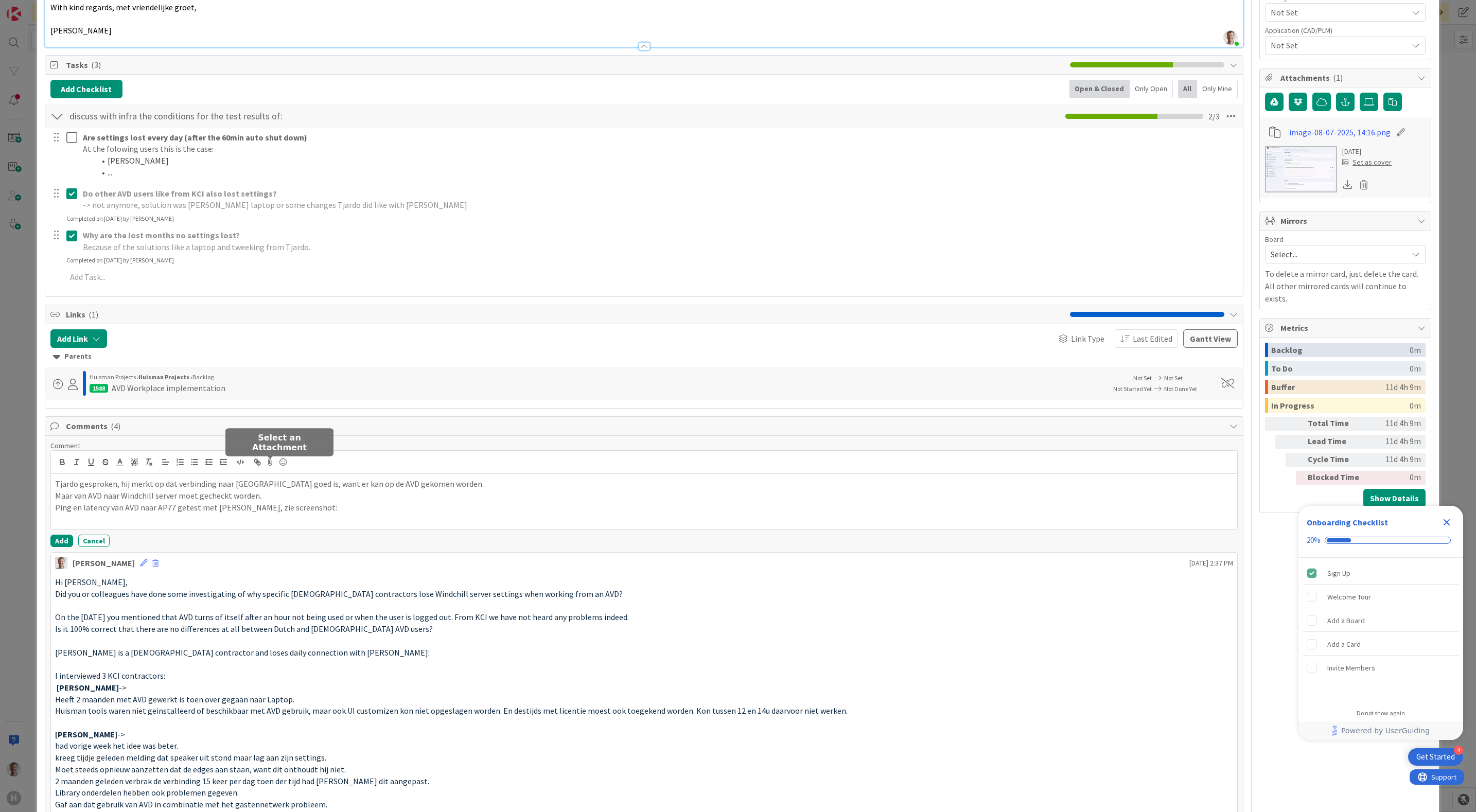
click at [271, 462] on icon at bounding box center [271, 462] width 12 height 15
click at [136, 525] on p at bounding box center [644, 519] width 1179 height 12
click at [271, 464] on icon at bounding box center [271, 462] width 12 height 15
click at [398, 528] on icon "button" at bounding box center [397, 524] width 8 height 8
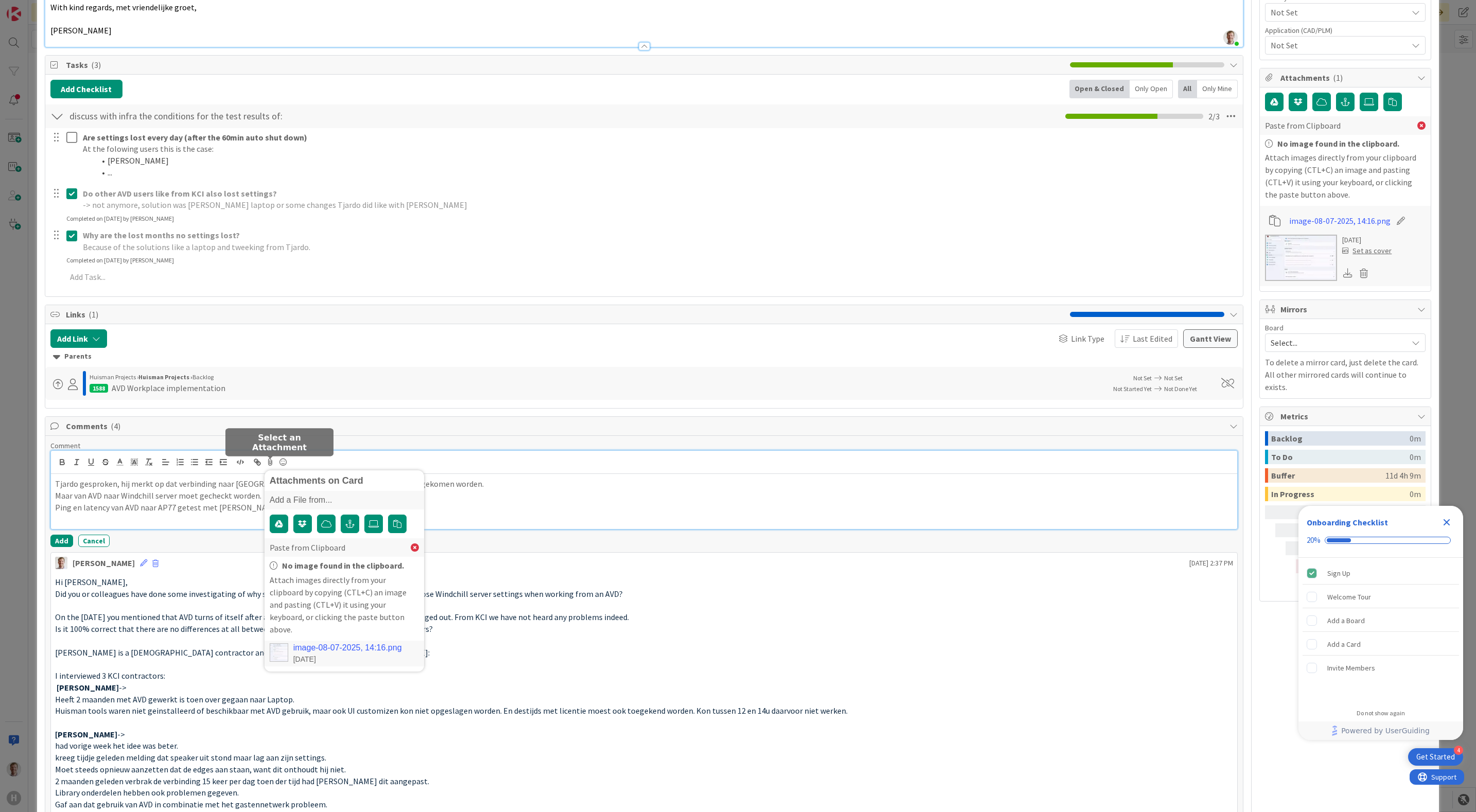
click at [379, 643] on link "image-08-07-2025, 14:16.png" at bounding box center [348, 647] width 109 height 9
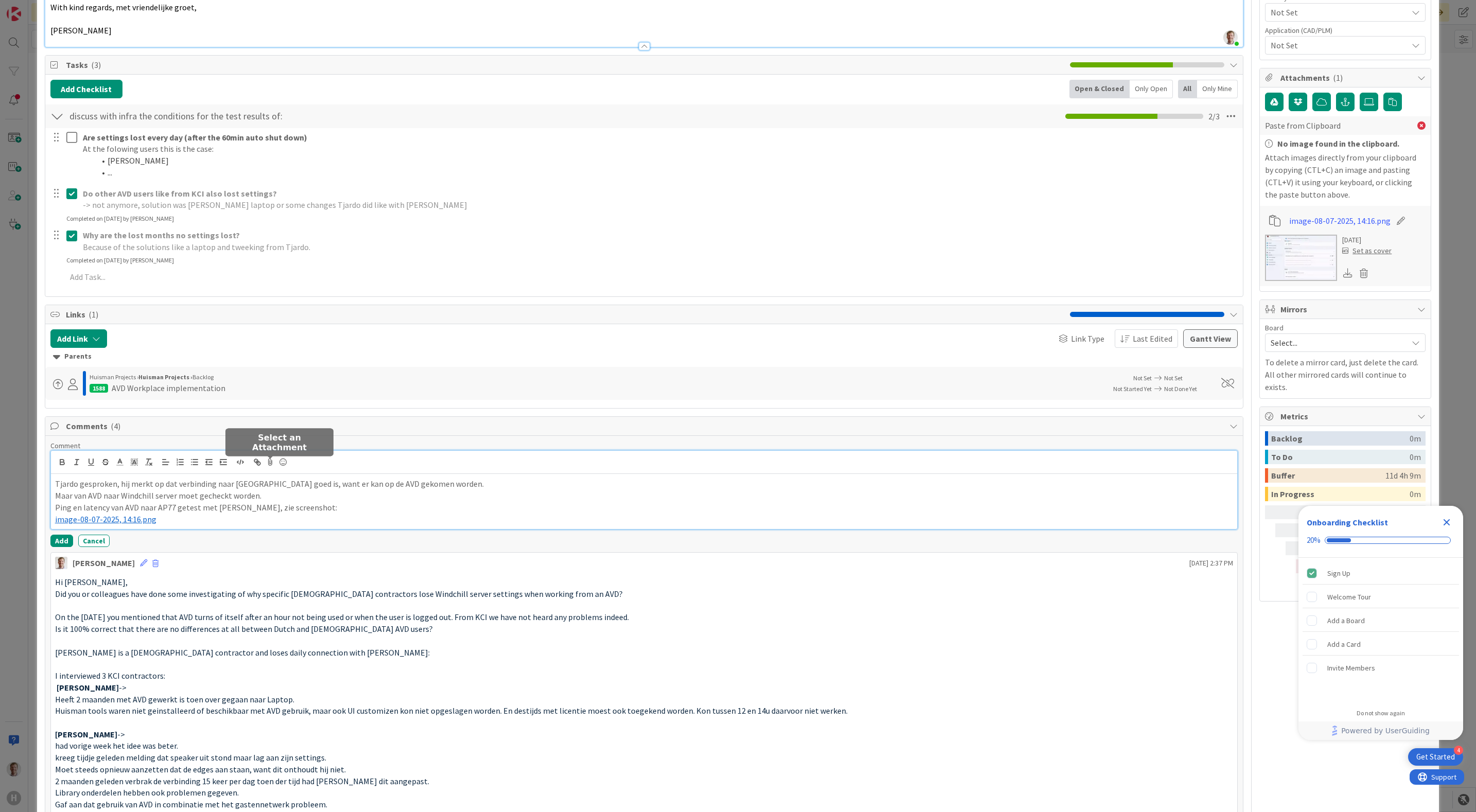
click at [267, 468] on icon at bounding box center [271, 462] width 12 height 15
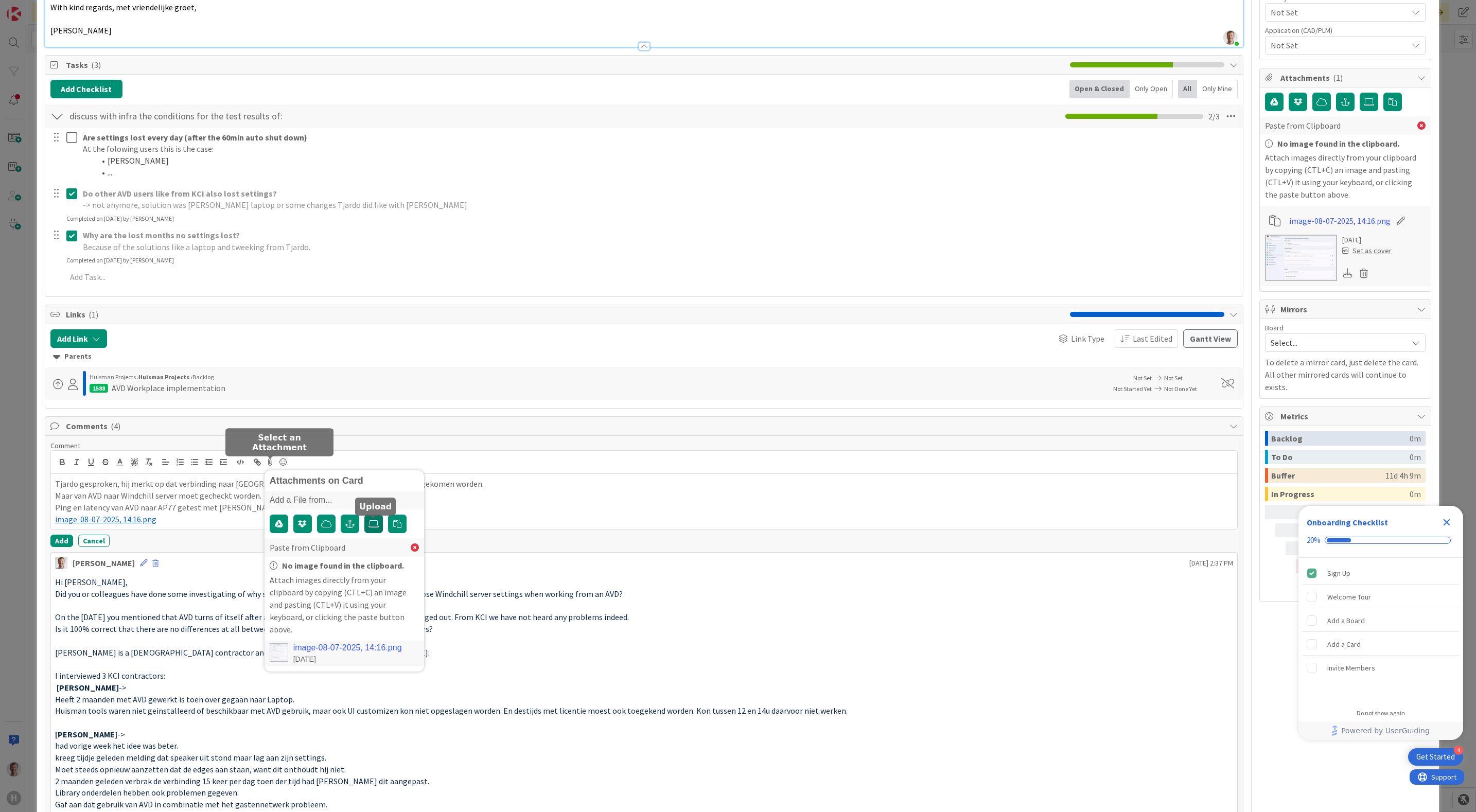
click at [366, 525] on label at bounding box center [373, 523] width 19 height 19
click at [364, 514] on input "file" at bounding box center [364, 514] width 0 height 0
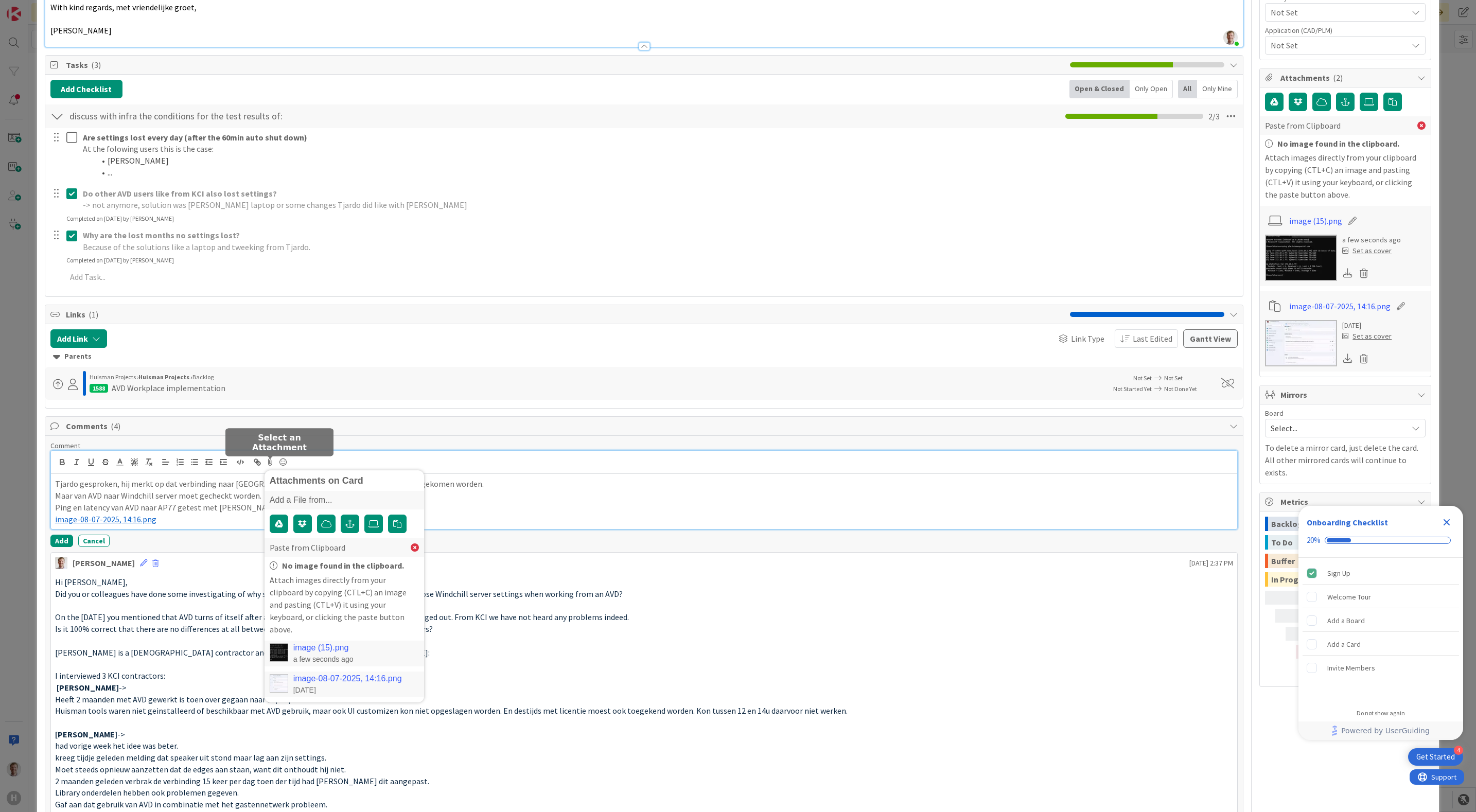
click at [326, 643] on link "image (15).png" at bounding box center [321, 647] width 55 height 9
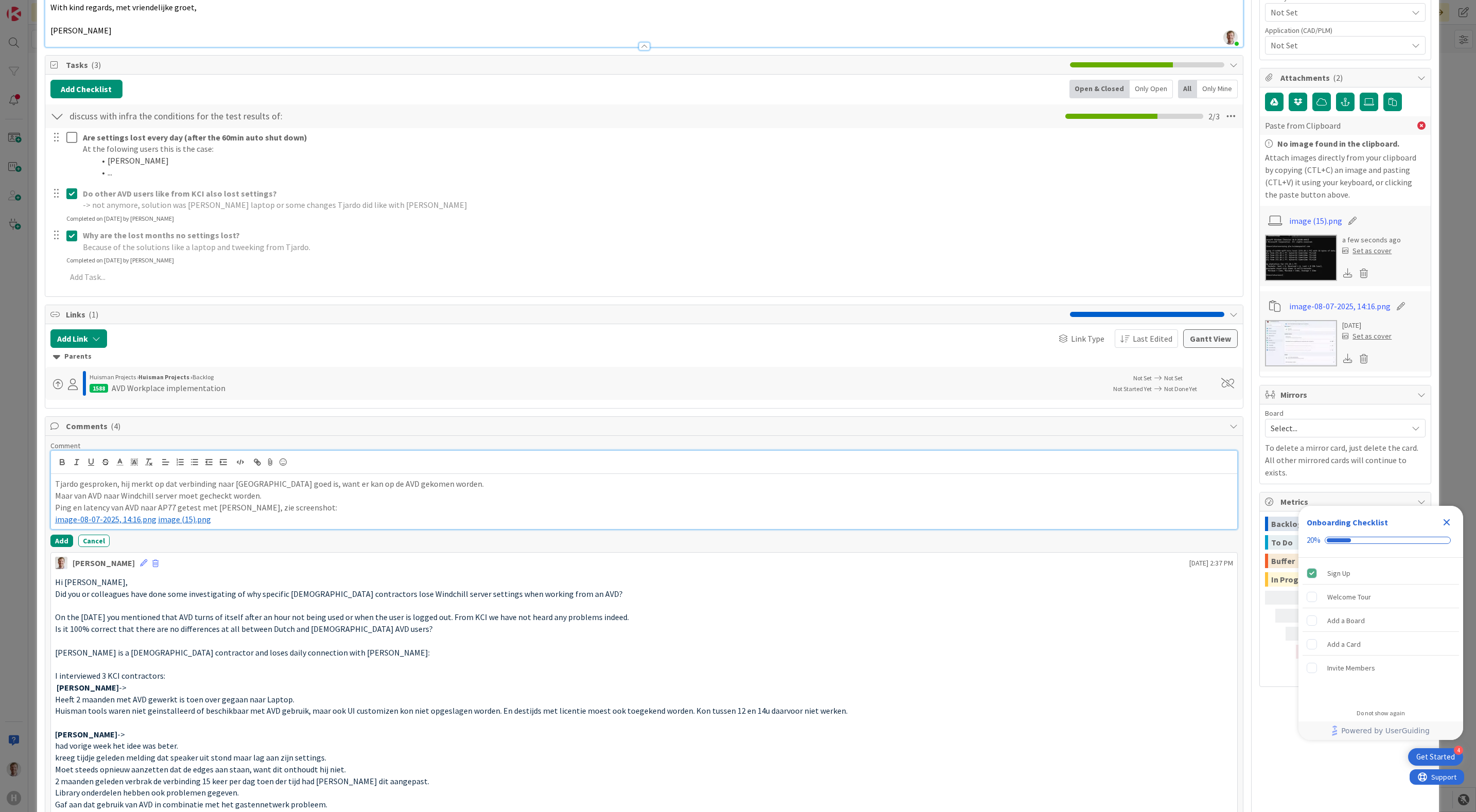
click at [82, 520] on span "image-08-07-2025, 14:16.png" at bounding box center [106, 519] width 102 height 11
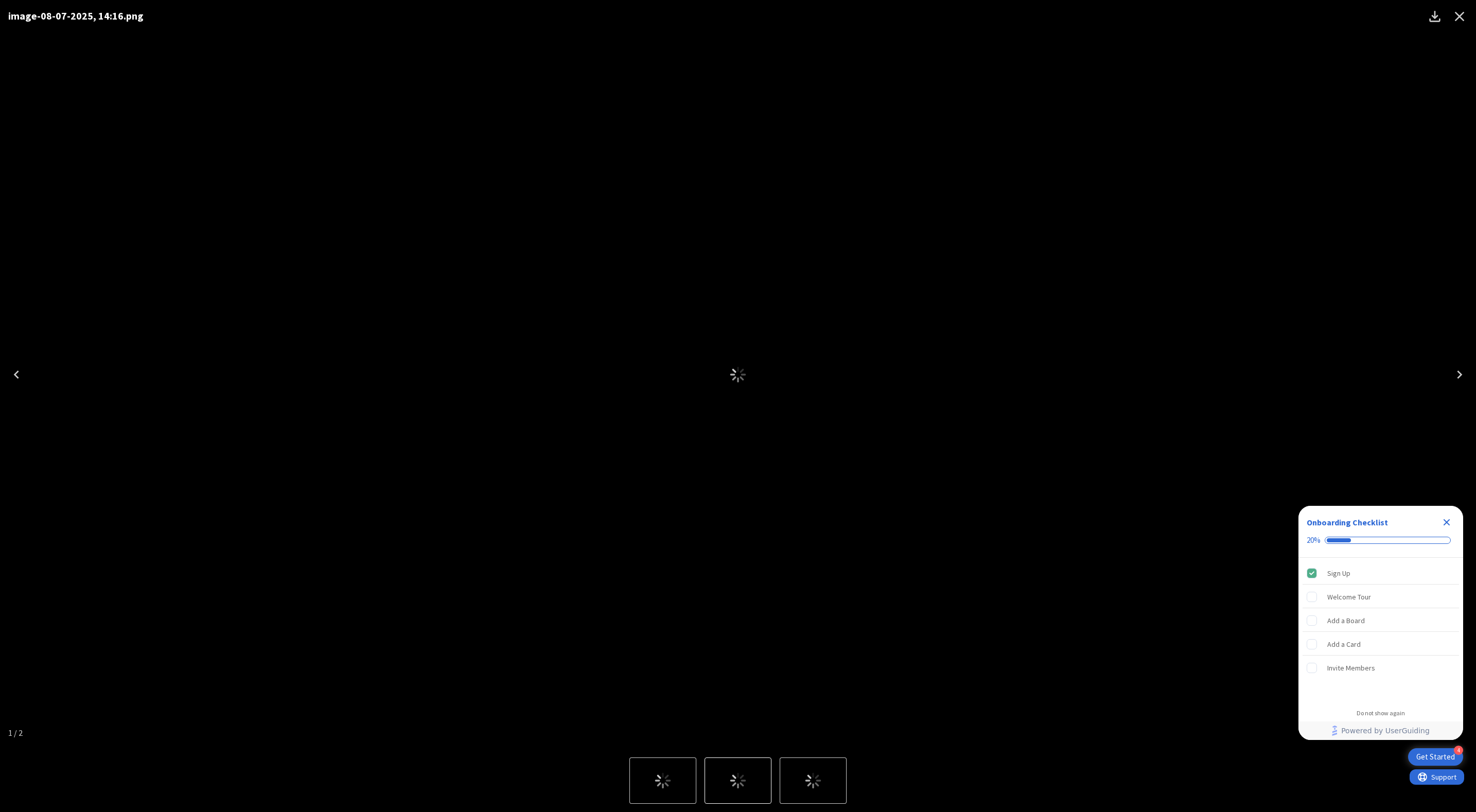
click at [82, 520] on div "image-08-07-2025, 14:16.png" at bounding box center [738, 374] width 1476 height 749
click at [1458, 11] on icon "Close" at bounding box center [1459, 16] width 16 height 16
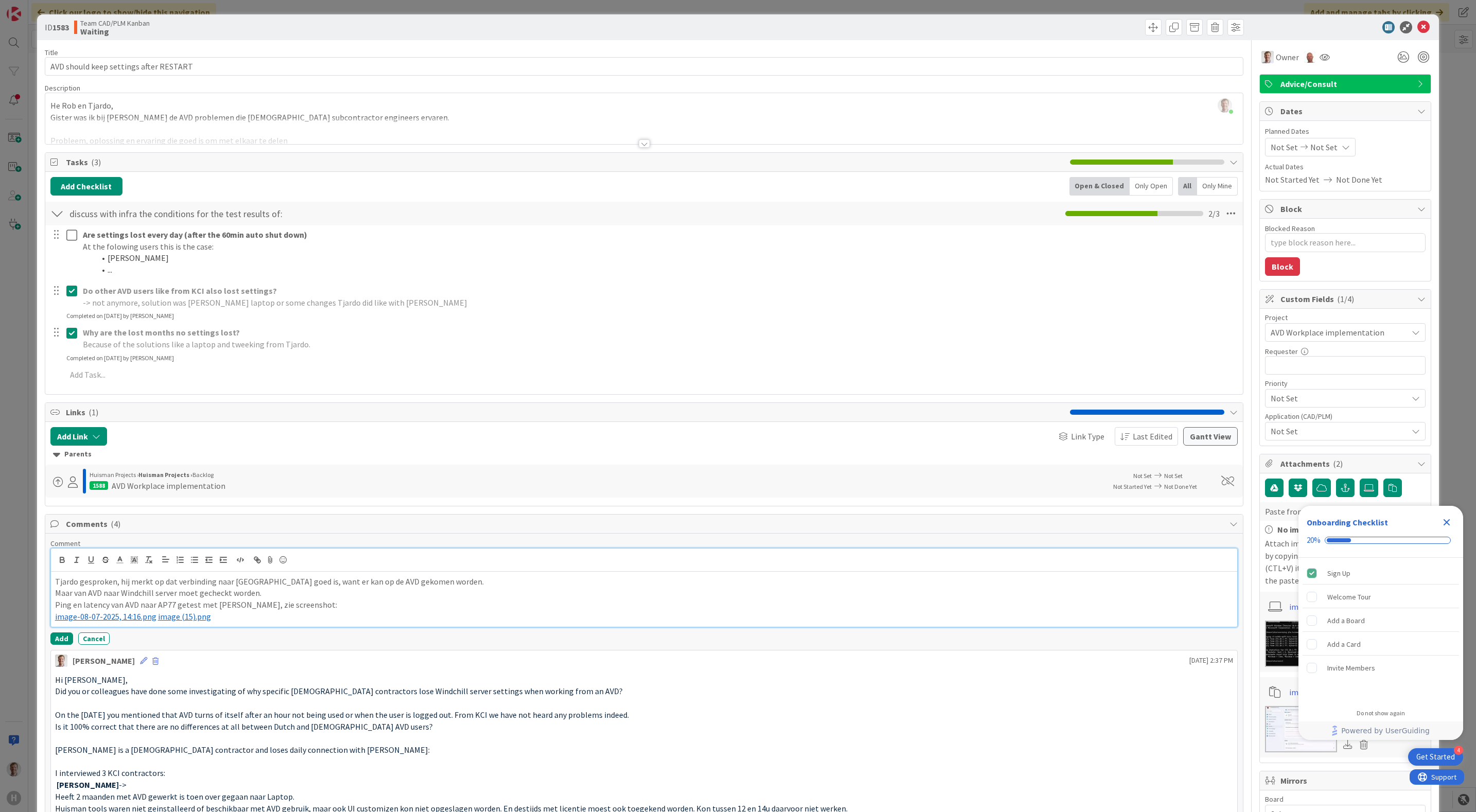
click at [125, 617] on span "image-08-07-2025, 14:16.png" at bounding box center [106, 616] width 102 height 11
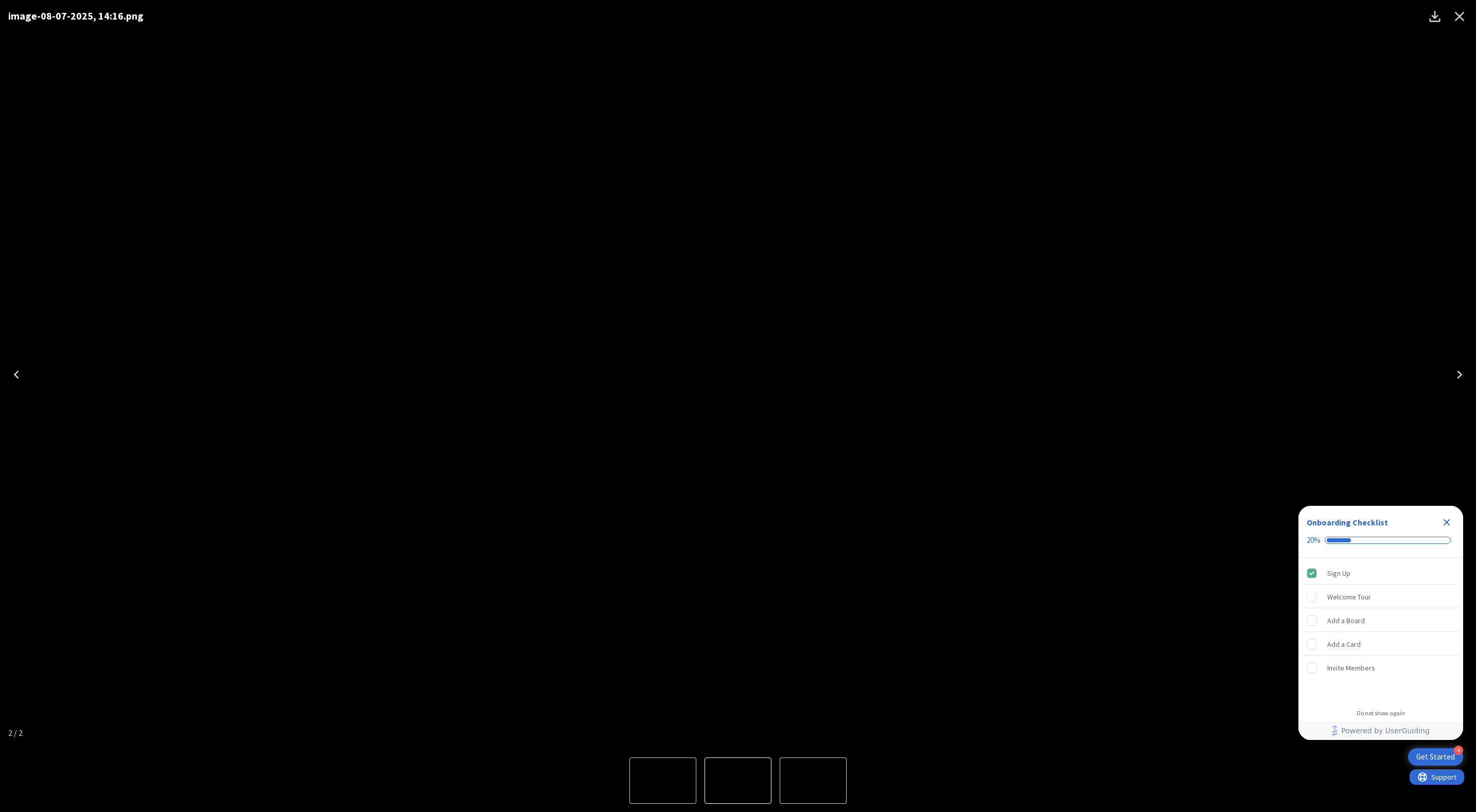
click at [1458, 24] on icon "Close" at bounding box center [1459, 16] width 16 height 16
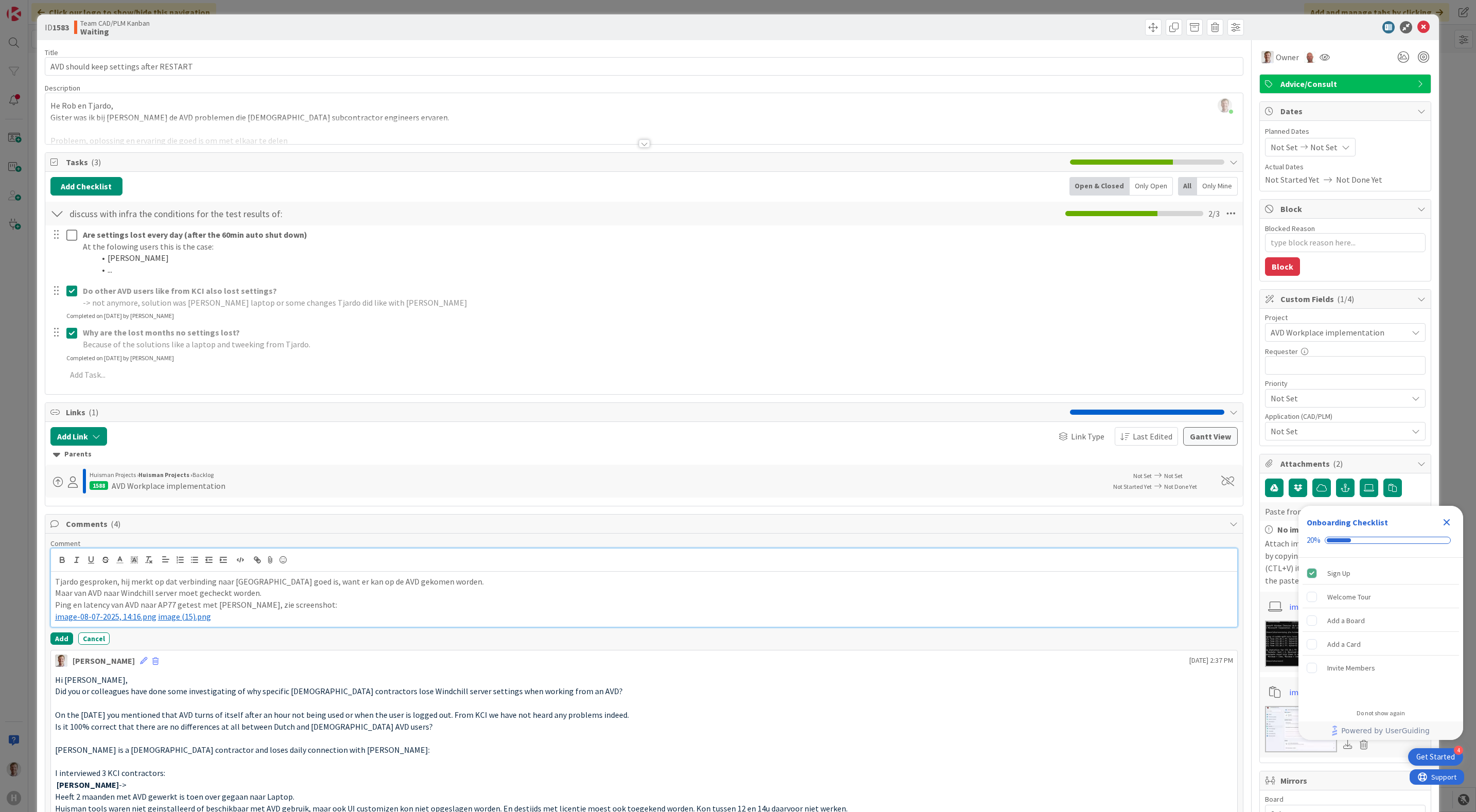
type textarea "x"
click at [262, 627] on div "Tjardo gesproken, hij merkt op dat verbinding naar AVD goed is, want er kan op …" at bounding box center [644, 599] width 1187 height 55
click at [241, 622] on p "﻿ image (15).png ﻿" at bounding box center [644, 616] width 1179 height 12
click at [243, 622] on p "﻿ image (15).png ﻿" at bounding box center [644, 616] width 1179 height 12
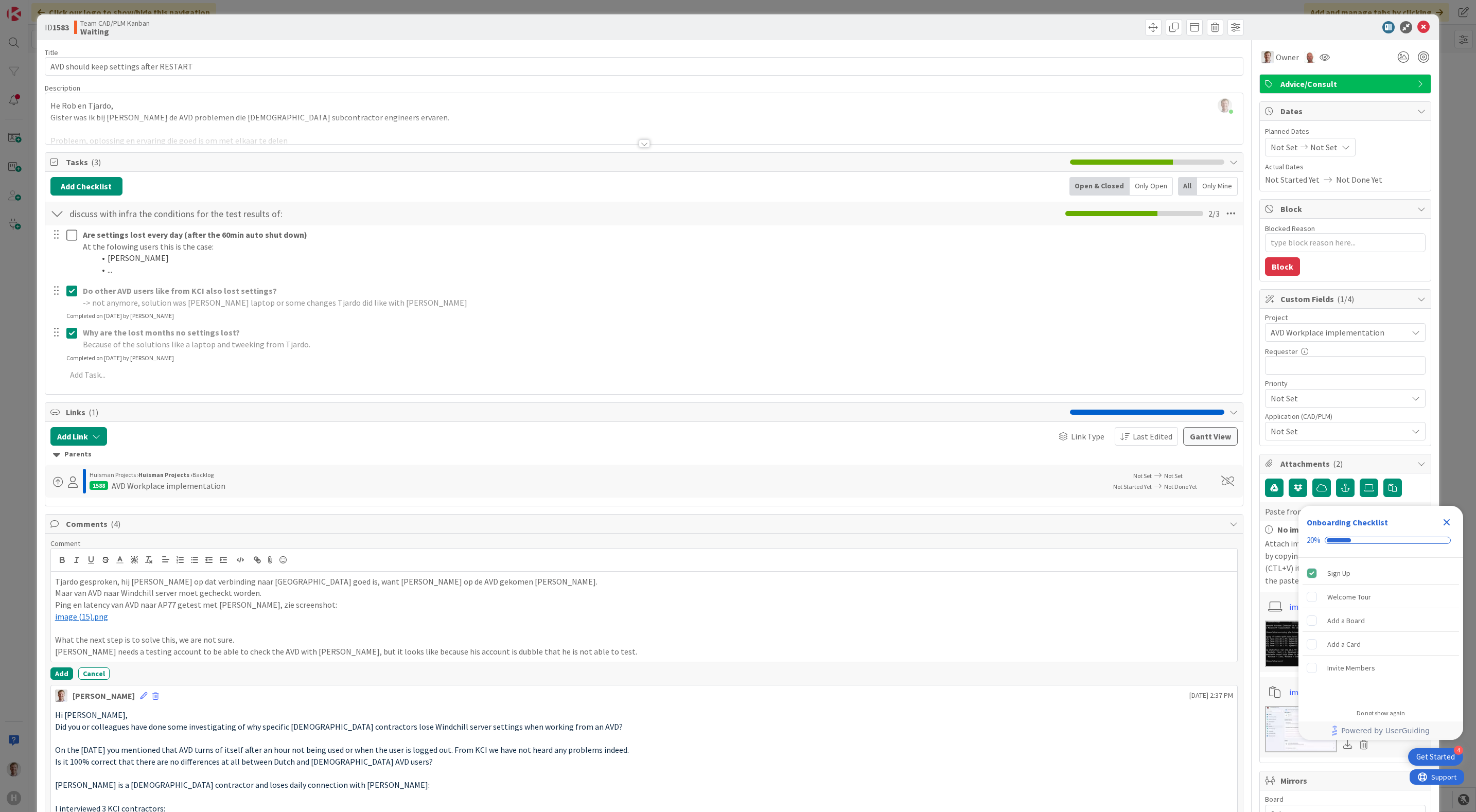
click at [610, 654] on p "[PERSON_NAME] needs a testing account to be able to check the AVD with [PERSON_…" at bounding box center [644, 651] width 1179 height 12
click at [58, 676] on button "Add" at bounding box center [62, 673] width 23 height 12
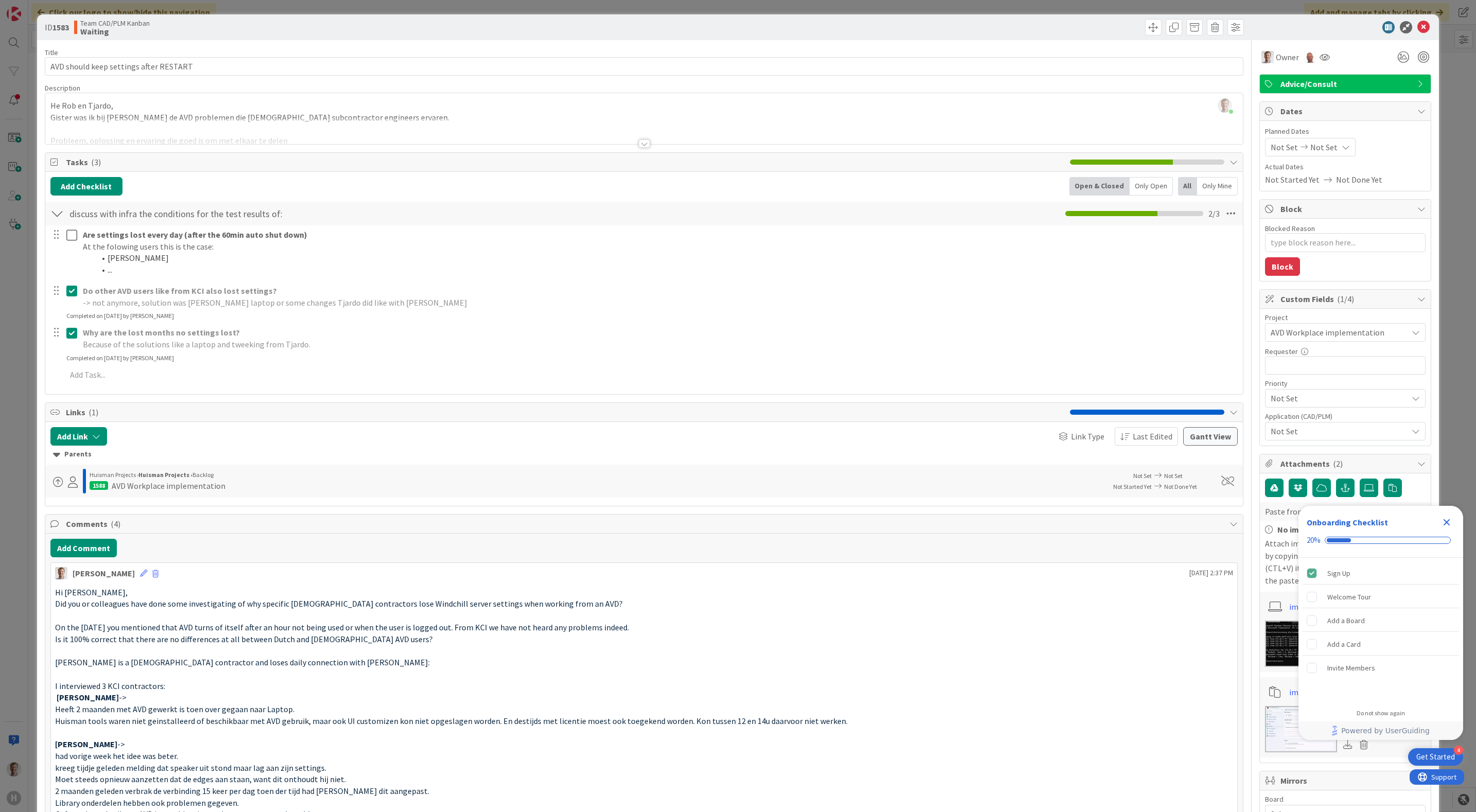
type textarea "x"
